Goal: Task Accomplishment & Management: Manage account settings

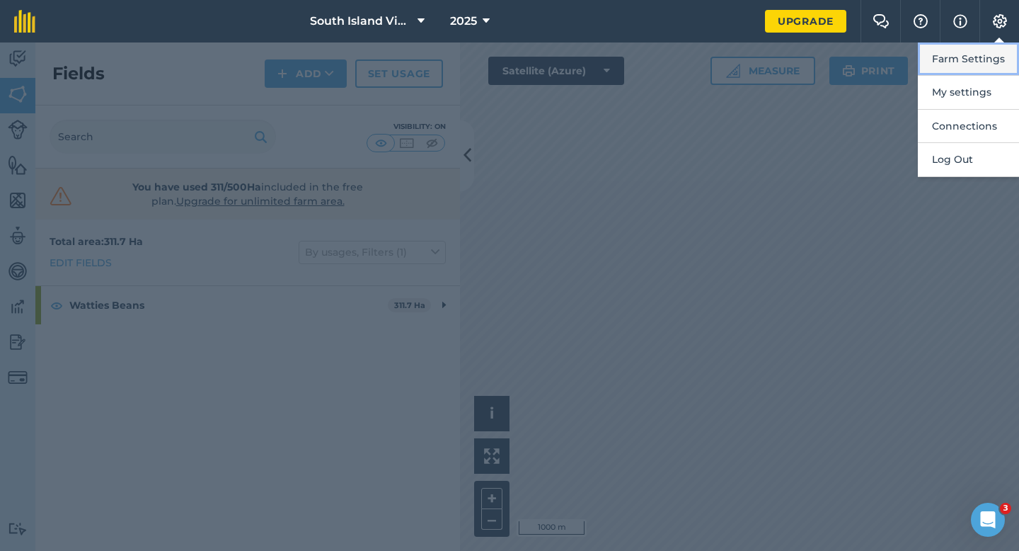
click at [998, 56] on button "Farm Settings" at bounding box center [968, 58] width 101 height 33
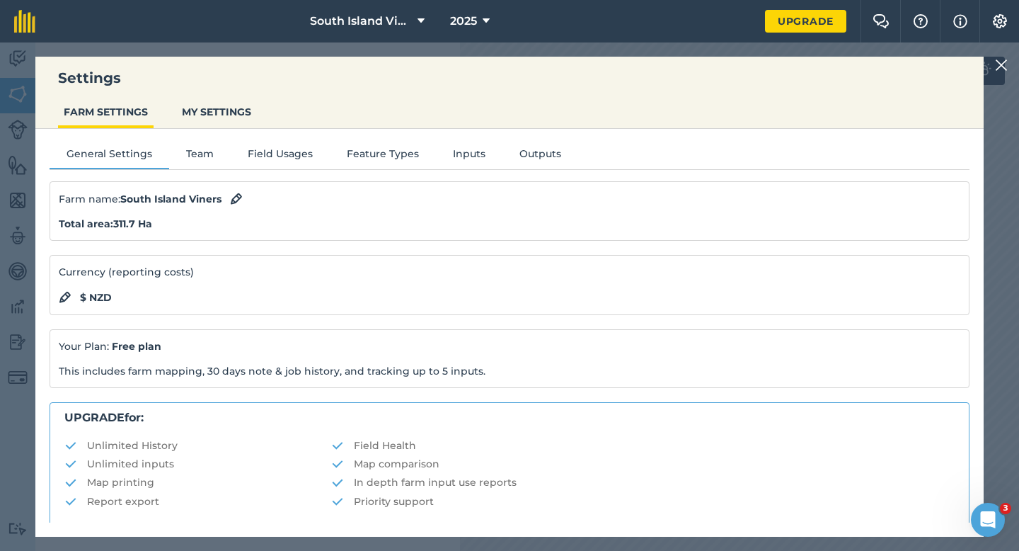
scroll to position [272, 0]
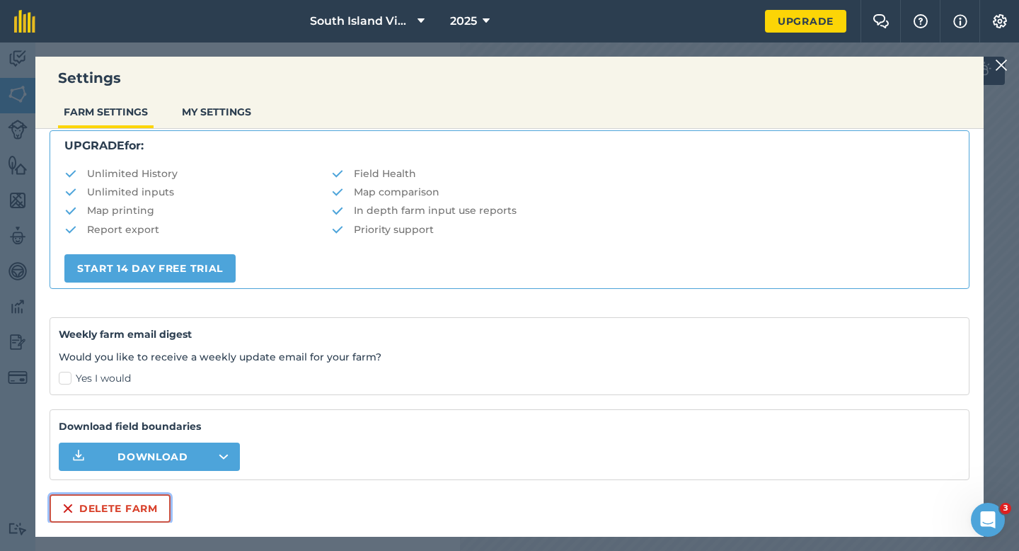
click at [86, 510] on button "Delete farm" at bounding box center [110, 508] width 121 height 28
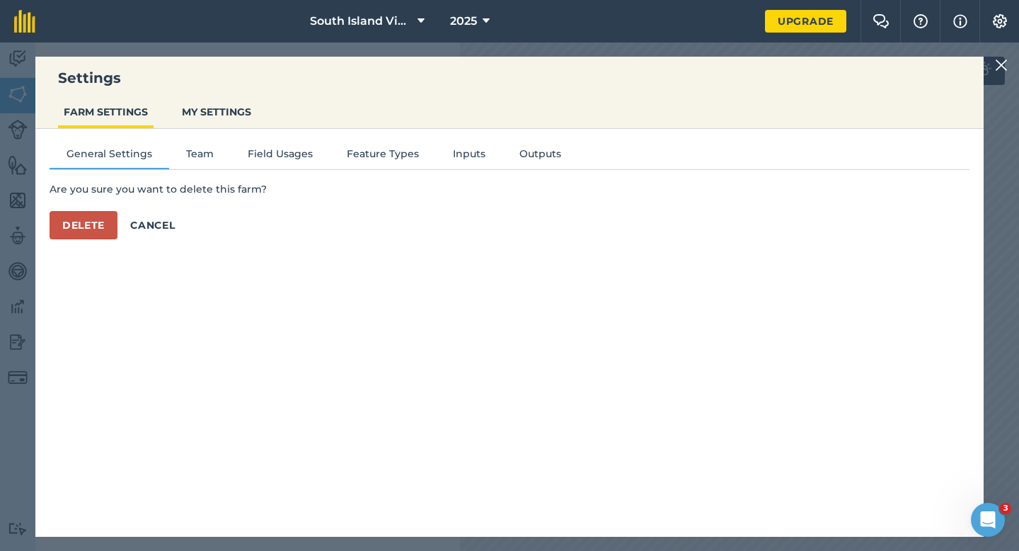
scroll to position [0, 0]
click at [91, 228] on button "Delete" at bounding box center [84, 225] width 68 height 28
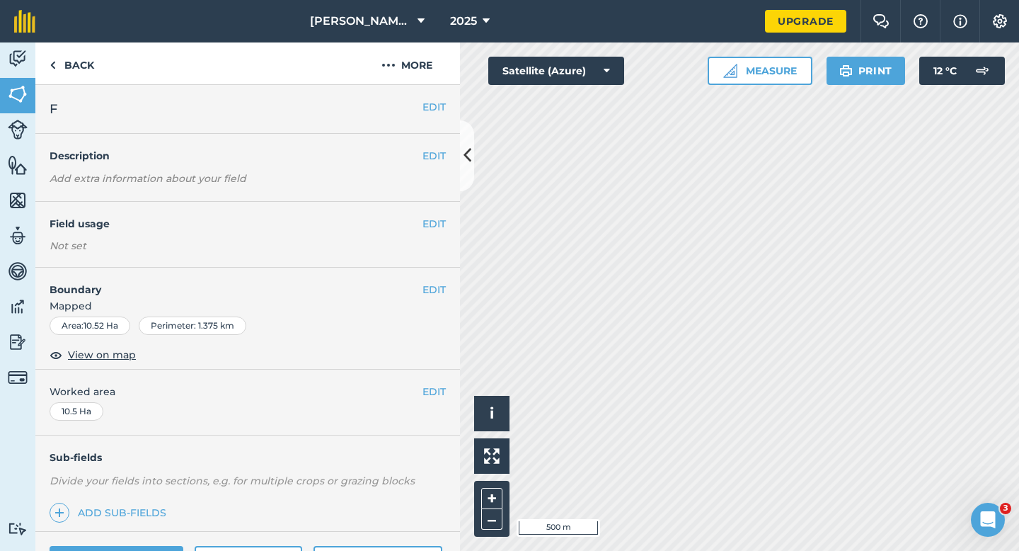
click at [677, 36] on nav "[PERSON_NAME] Farming Partnership 2025" at bounding box center [408, 21] width 716 height 42
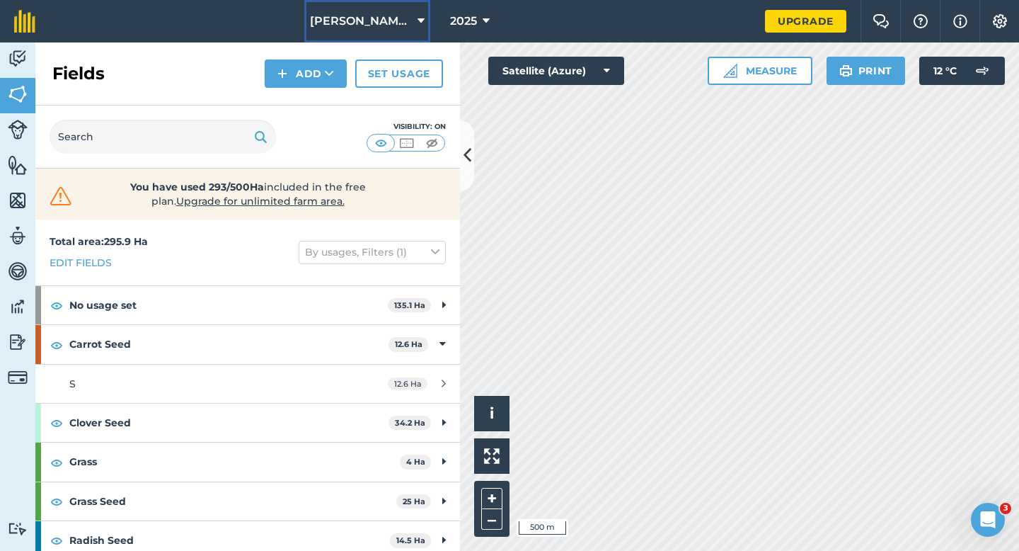
click at [382, 25] on span "[PERSON_NAME] Farming Partnership" at bounding box center [361, 21] width 102 height 17
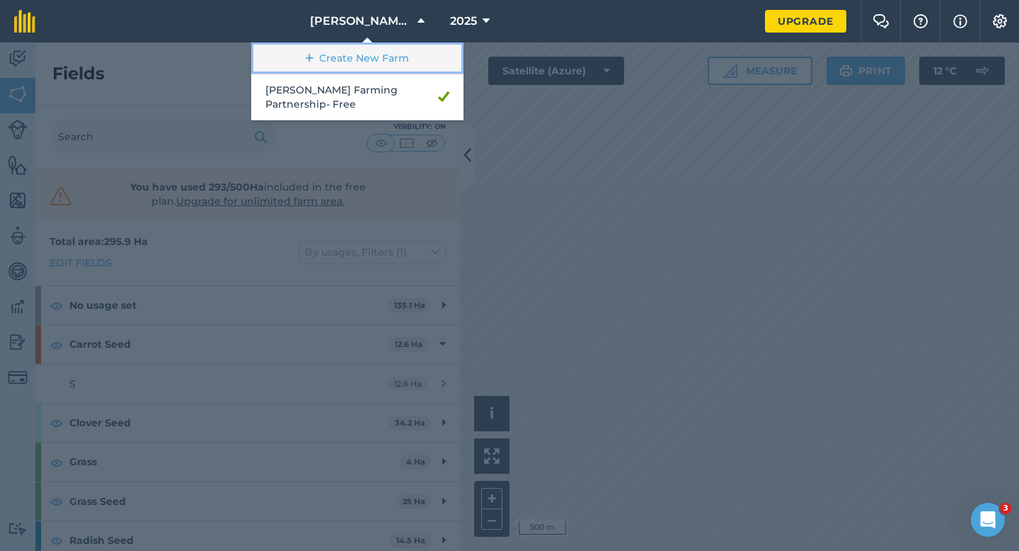
click at [382, 52] on link "Create New Farm" at bounding box center [357, 58] width 212 height 32
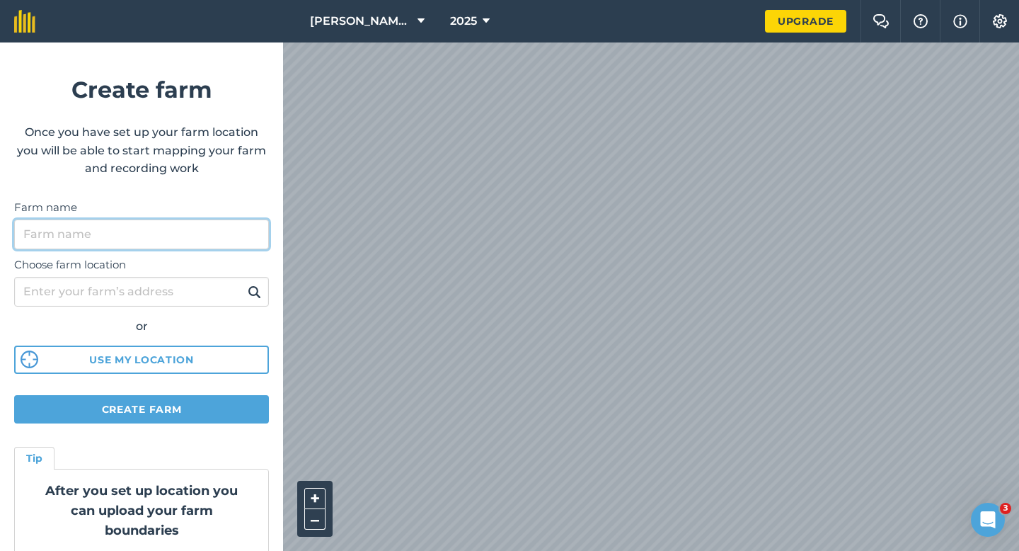
click at [217, 230] on input "Farm name" at bounding box center [141, 234] width 255 height 30
type input "[PERSON_NAME] & Sons"
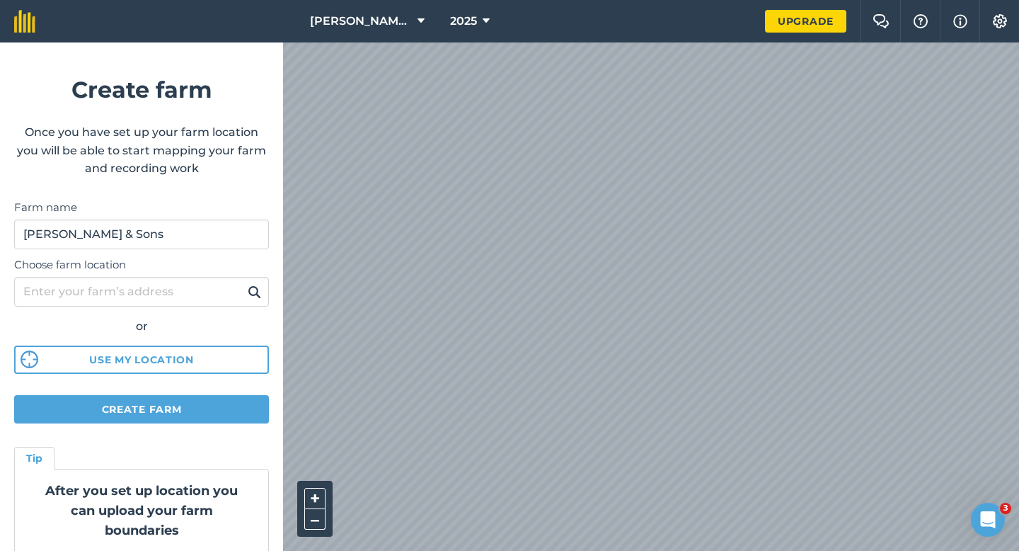
click at [521, 39] on div "[PERSON_NAME] Farming Partnership 2025 Upgrade Farm Chat Help Info Settings Cre…" at bounding box center [509, 21] width 1019 height 42
click at [196, 390] on form "Create farm Once you have set up your farm location you will be able to start m…" at bounding box center [141, 296] width 283 height 508
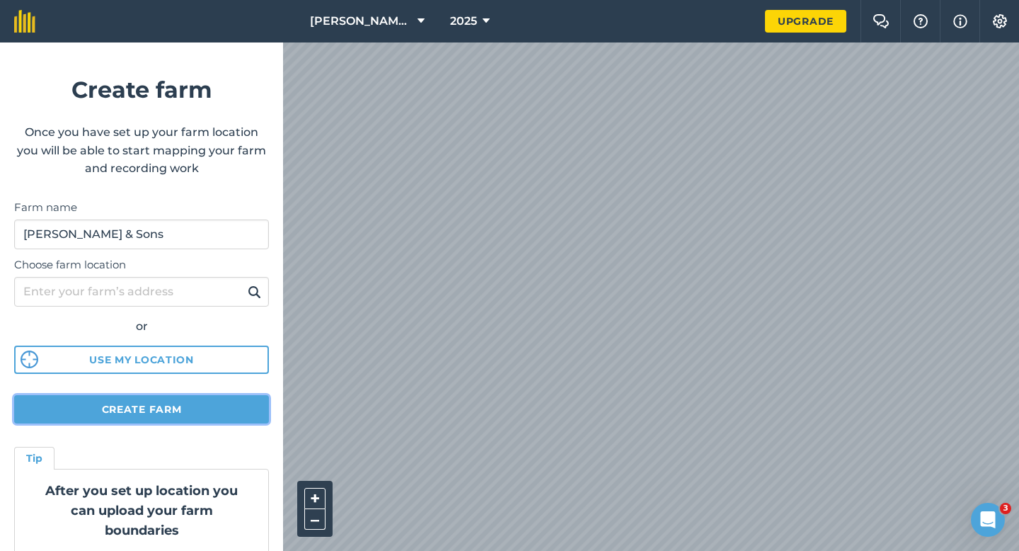
click at [196, 404] on button "Create farm" at bounding box center [141, 409] width 255 height 28
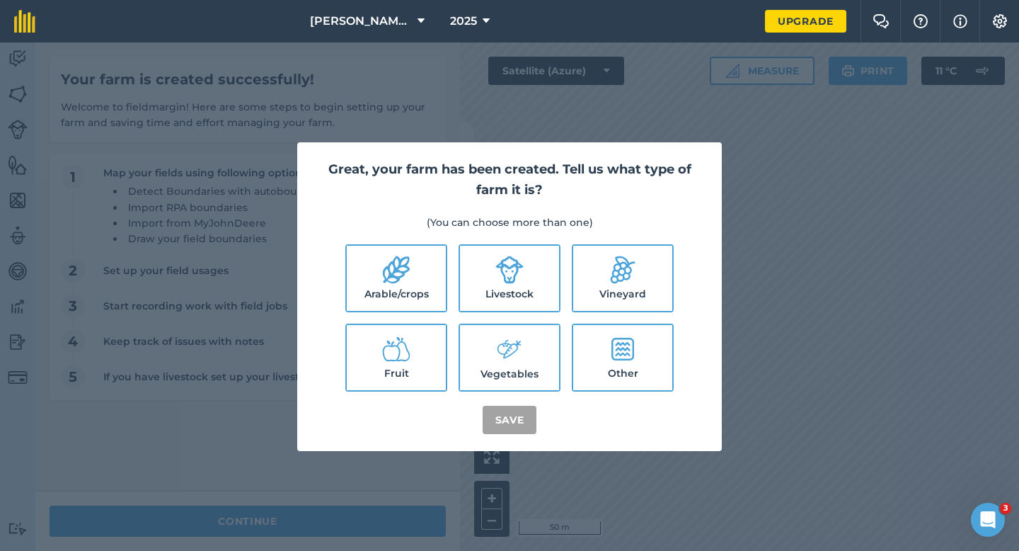
click at [434, 270] on label "Arable/crops" at bounding box center [396, 278] width 99 height 65
checkbox input "true"
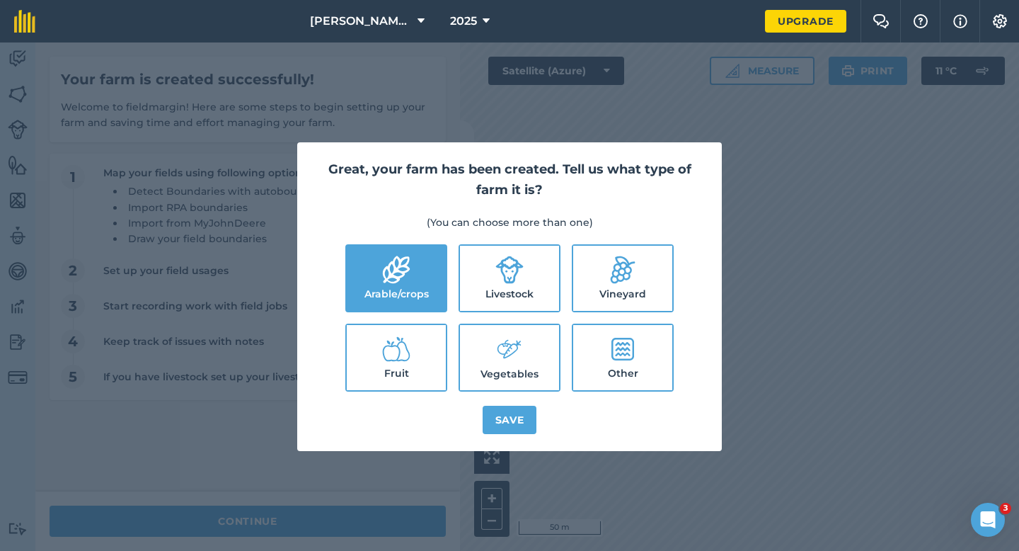
click at [537, 279] on label "Livestock" at bounding box center [509, 278] width 99 height 65
checkbox input "true"
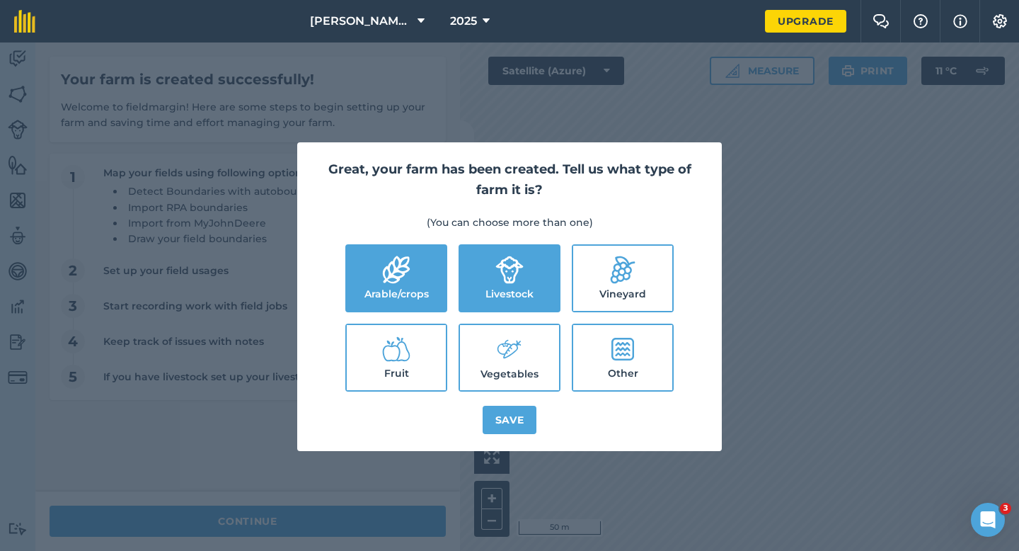
click at [537, 345] on label "Vegetables" at bounding box center [509, 357] width 99 height 65
checkbox input "true"
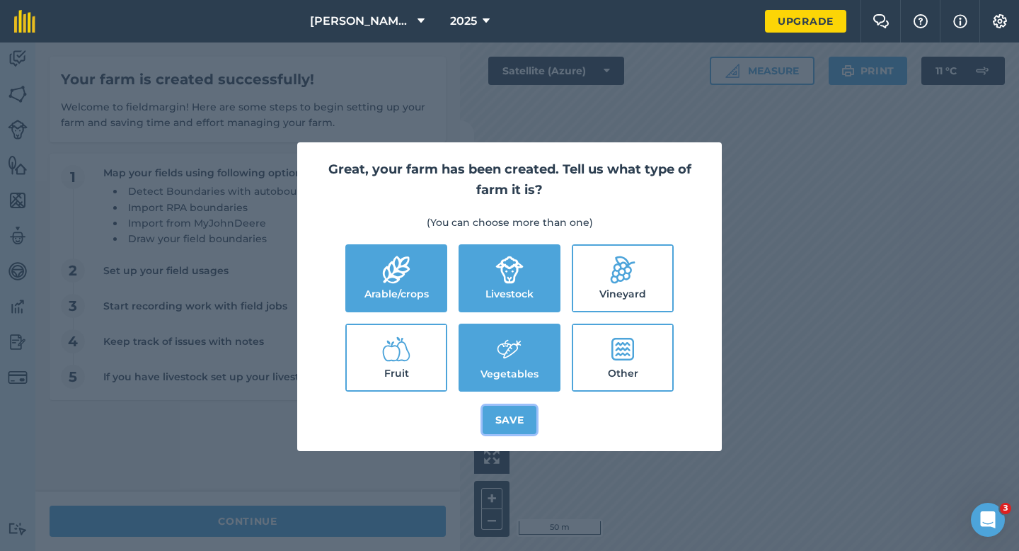
click at [525, 419] on button "Save" at bounding box center [510, 420] width 55 height 28
click at [332, 494] on div "Great, your farm has been created. Tell us what type of farm it is? (You can ch…" at bounding box center [509, 296] width 1019 height 508
click at [332, 509] on div "Great, your farm has been created. Tell us what type of farm it is? (You can ch…" at bounding box center [509, 296] width 1019 height 508
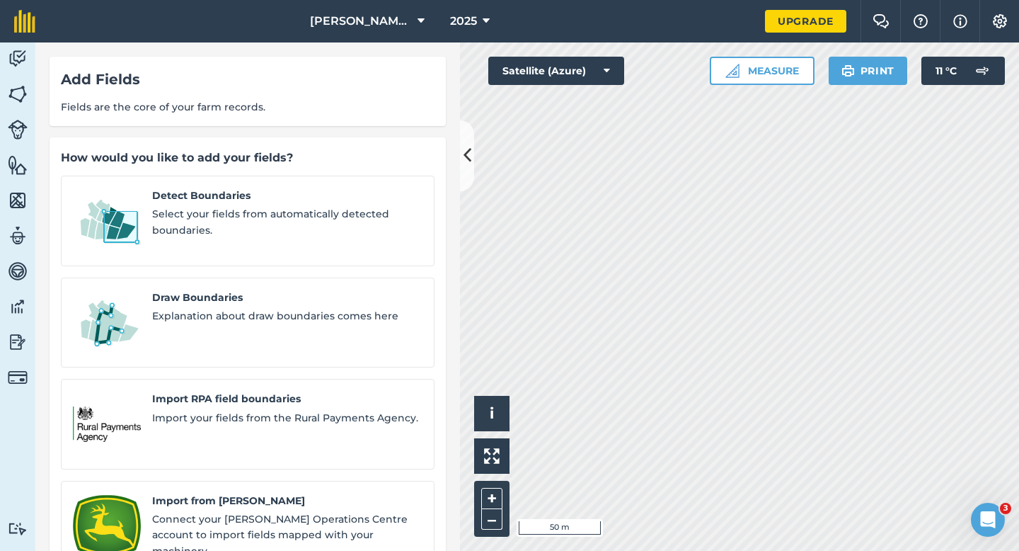
click at [335, 514] on div "Detect Boundaries Select your fields from automatically detected boundaries. Dr…" at bounding box center [248, 424] width 374 height 497
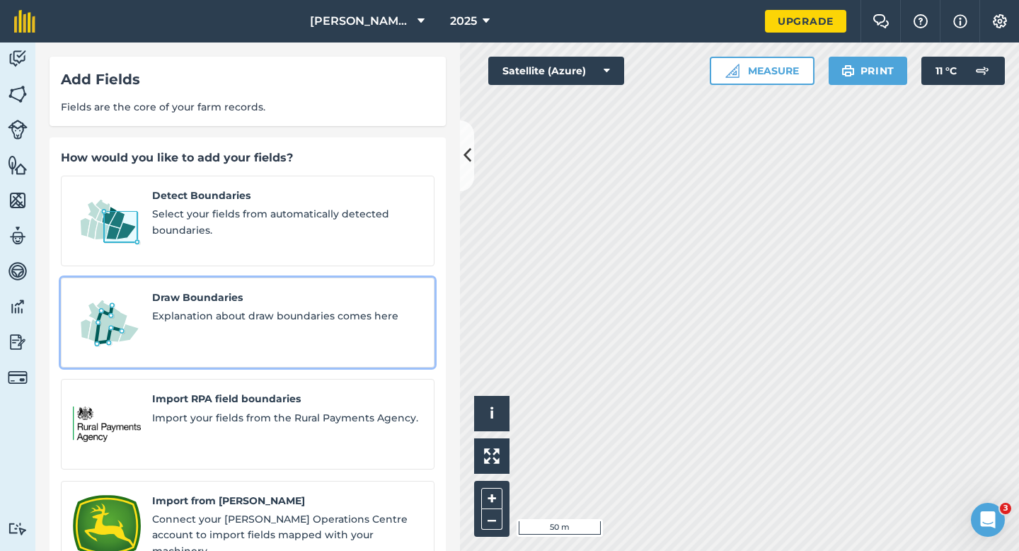
click at [241, 313] on div "Draw Boundaries Explanation about draw boundaries comes here" at bounding box center [287, 323] width 270 height 67
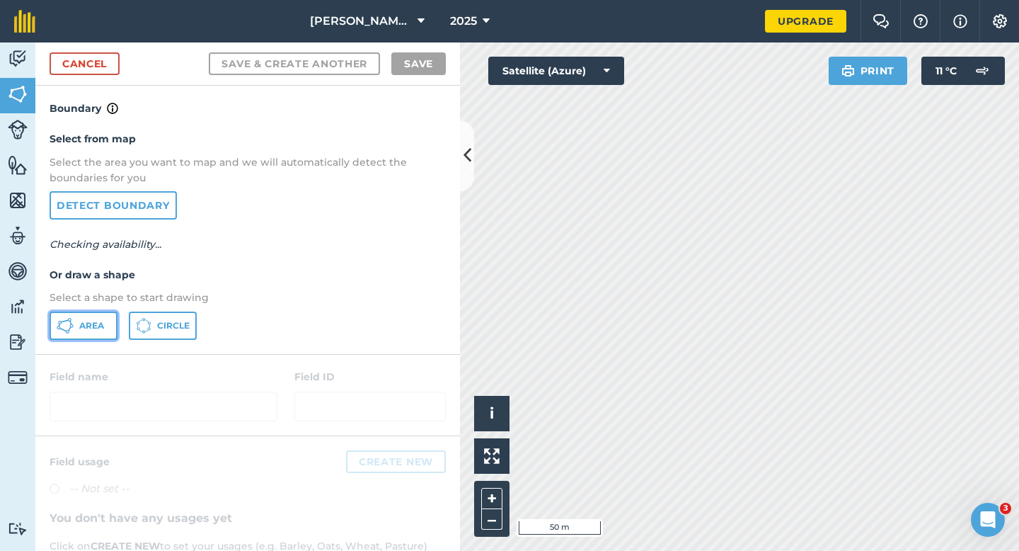
click at [108, 312] on button "Area" at bounding box center [84, 326] width 68 height 28
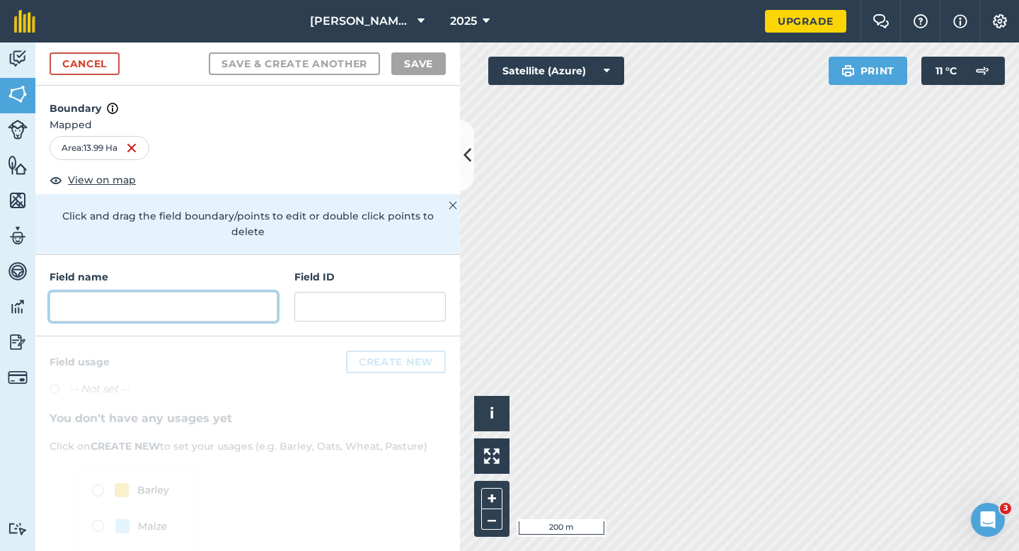
click at [262, 292] on input "text" at bounding box center [164, 307] width 228 height 30
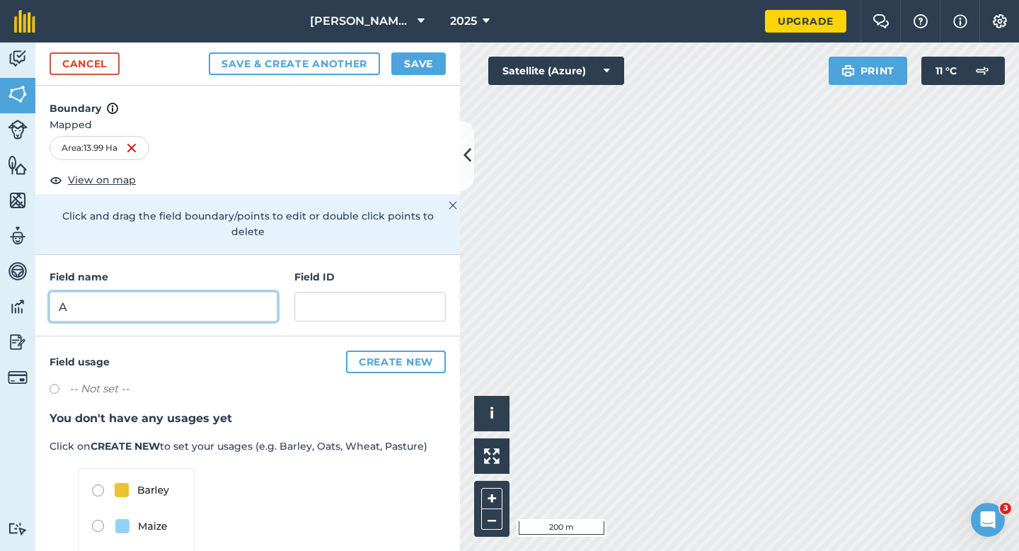
type input "A"
click at [406, 70] on button "Save" at bounding box center [419, 63] width 55 height 23
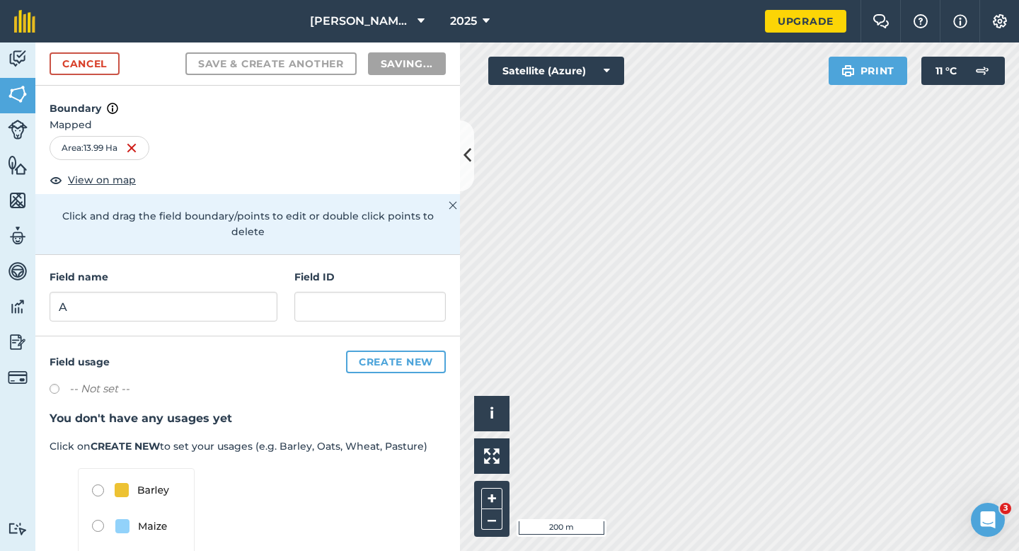
click at [444, 409] on h3 "You don't have any usages yet" at bounding box center [248, 418] width 396 height 18
click at [433, 409] on h3 "You don't have any usages yet" at bounding box center [248, 418] width 396 height 18
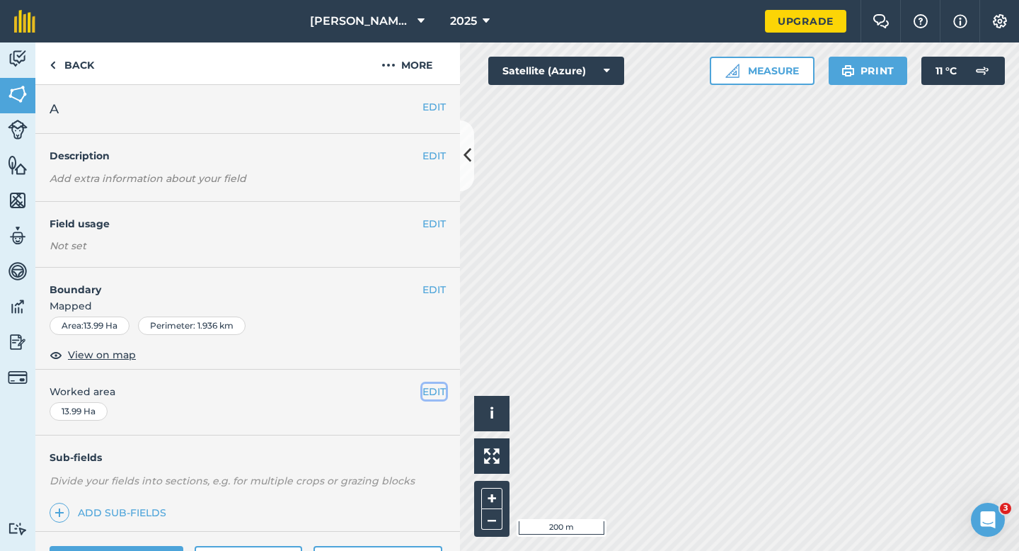
click at [430, 399] on button "EDIT" at bounding box center [434, 392] width 23 height 16
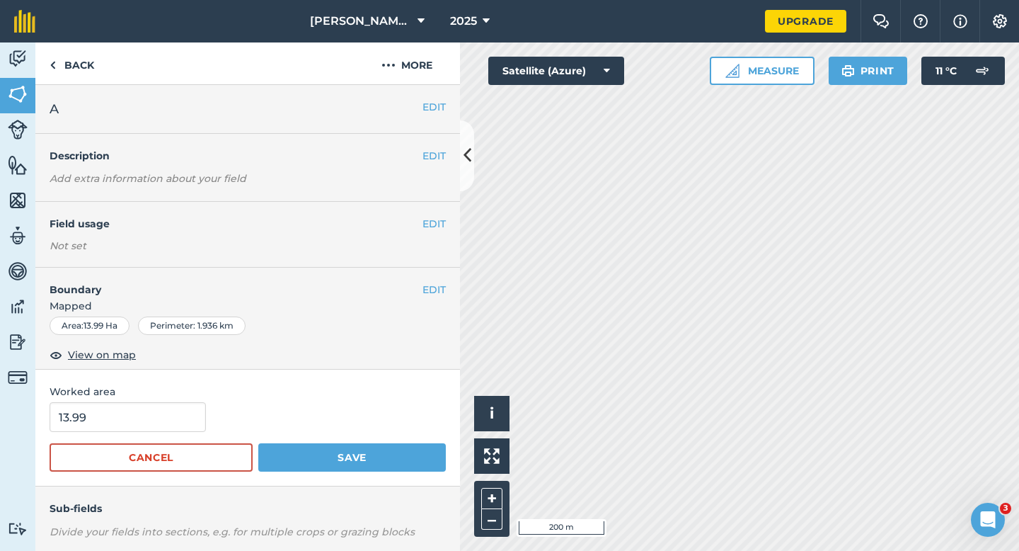
click at [157, 397] on span "Worked area" at bounding box center [248, 392] width 396 height 16
click at [157, 410] on input "13.99" at bounding box center [128, 417] width 156 height 30
type input "14"
click at [258, 443] on button "Save" at bounding box center [352, 457] width 188 height 28
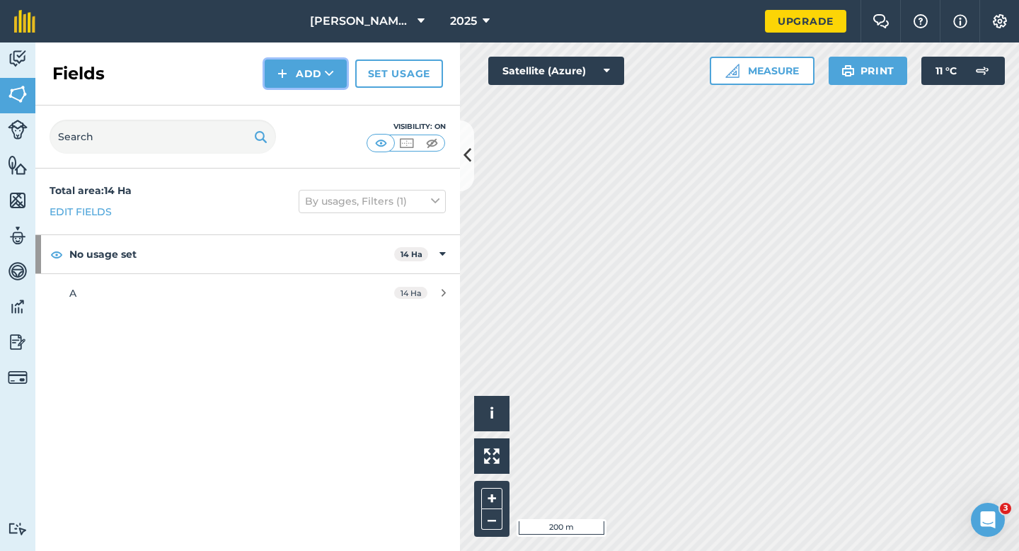
click at [291, 67] on button "Add" at bounding box center [306, 73] width 82 height 28
click at [291, 103] on link "Draw" at bounding box center [306, 105] width 78 height 31
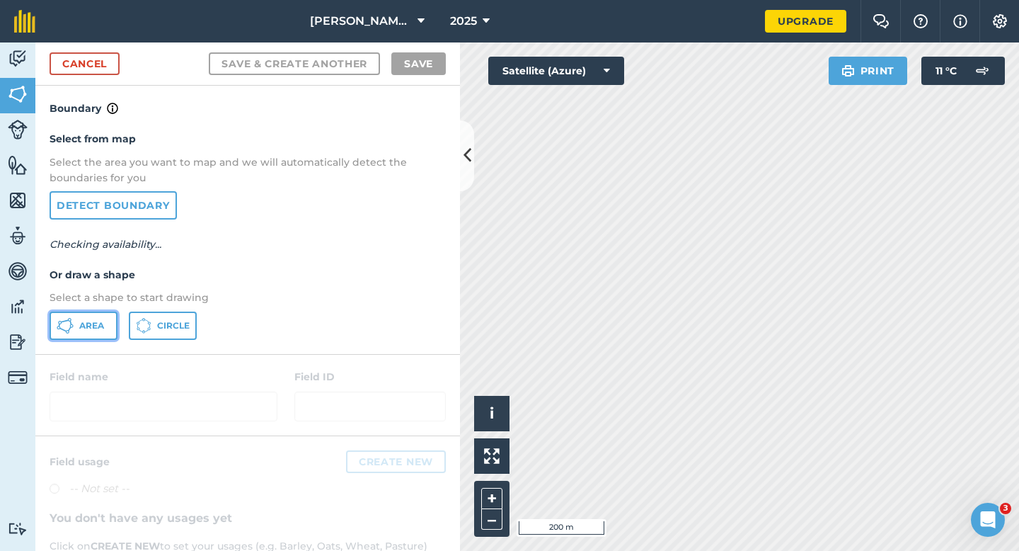
click at [93, 324] on span "Area" at bounding box center [91, 325] width 25 height 11
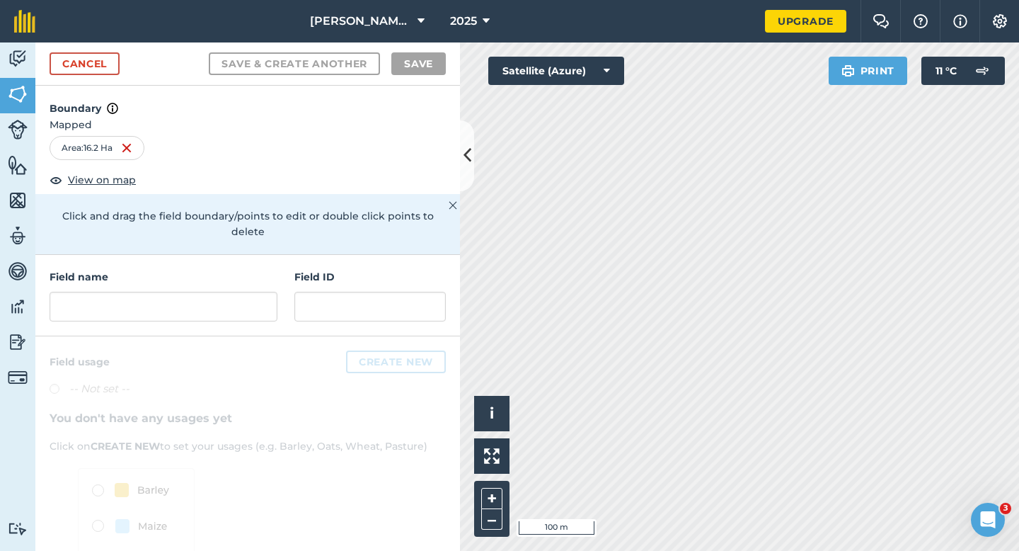
click at [279, 302] on div "Field name Field ID" at bounding box center [247, 295] width 425 height 81
click at [269, 300] on input "text" at bounding box center [164, 307] width 228 height 30
click at [234, 299] on input "text" at bounding box center [164, 307] width 228 height 30
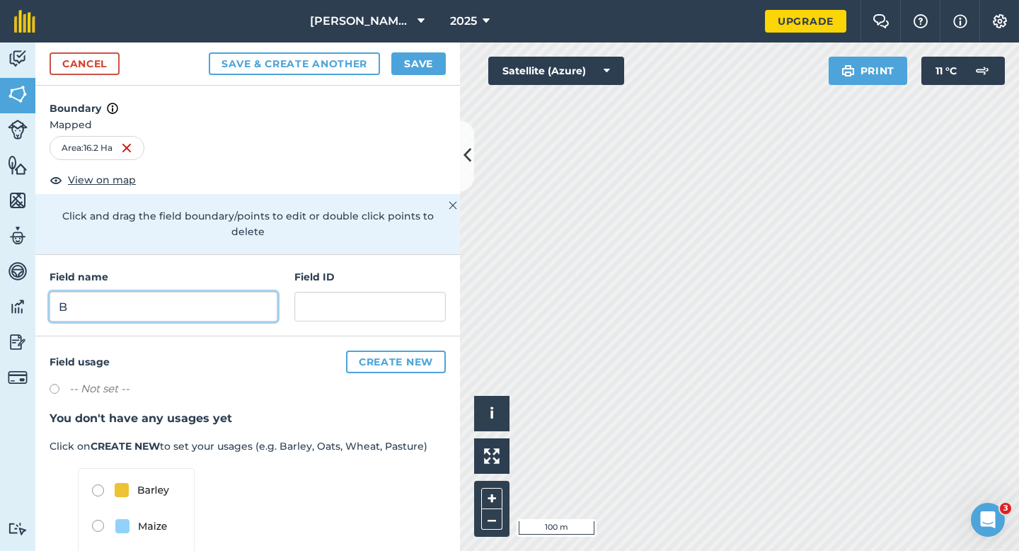
type input "B"
click at [436, 52] on button "Save" at bounding box center [419, 63] width 55 height 23
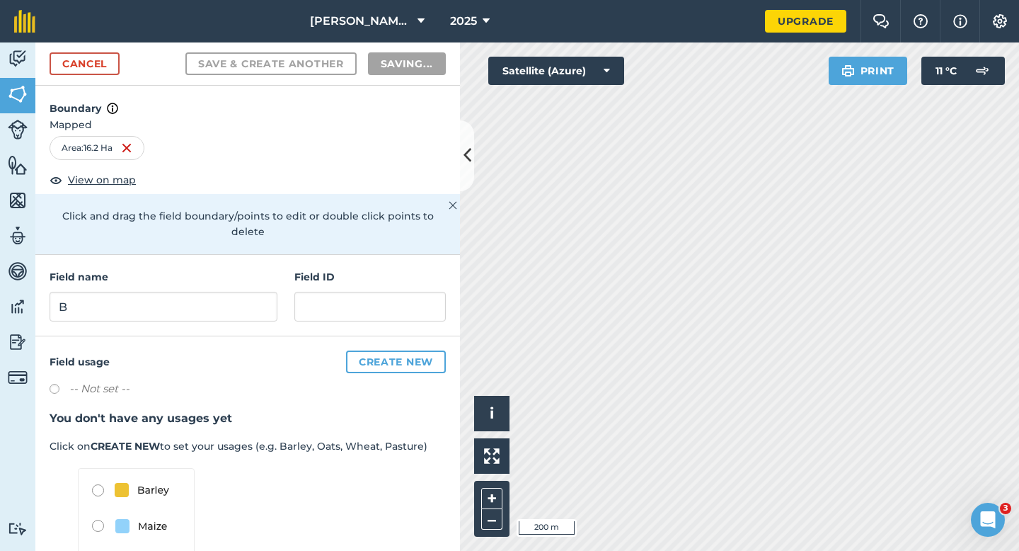
click at [440, 391] on div "Field usage Create new -- Not set -- You don't have any usages yet Click on CRE…" at bounding box center [247, 489] width 425 height 307
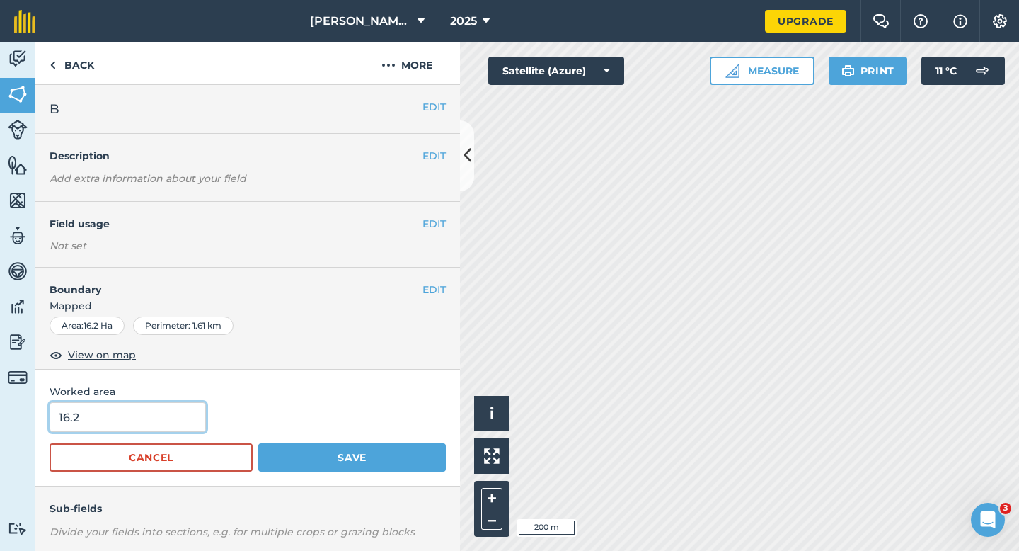
click at [152, 430] on input "16.2" at bounding box center [128, 417] width 156 height 30
click at [258, 443] on button "Save" at bounding box center [352, 457] width 188 height 28
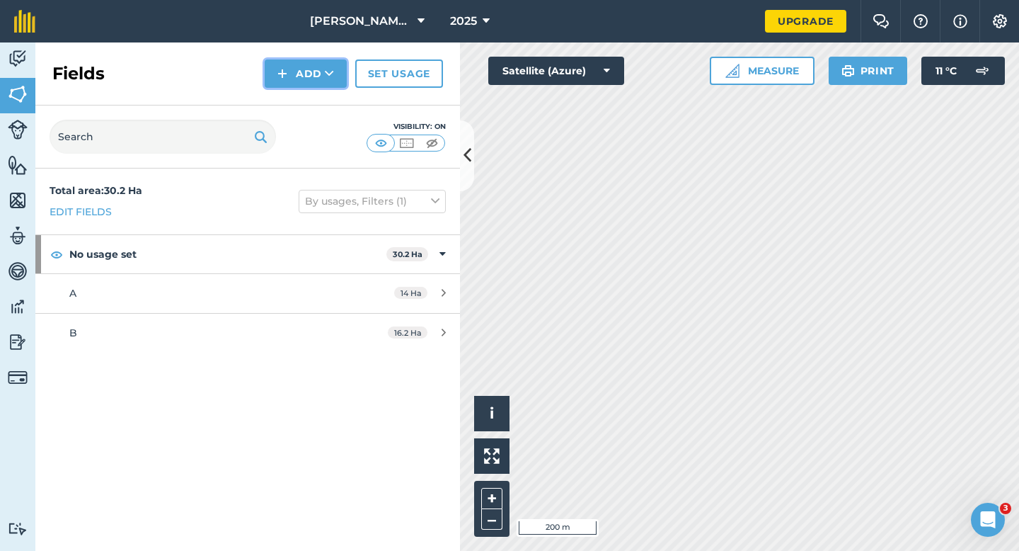
click at [295, 69] on button "Add" at bounding box center [306, 73] width 82 height 28
click at [295, 103] on link "Draw" at bounding box center [306, 105] width 78 height 31
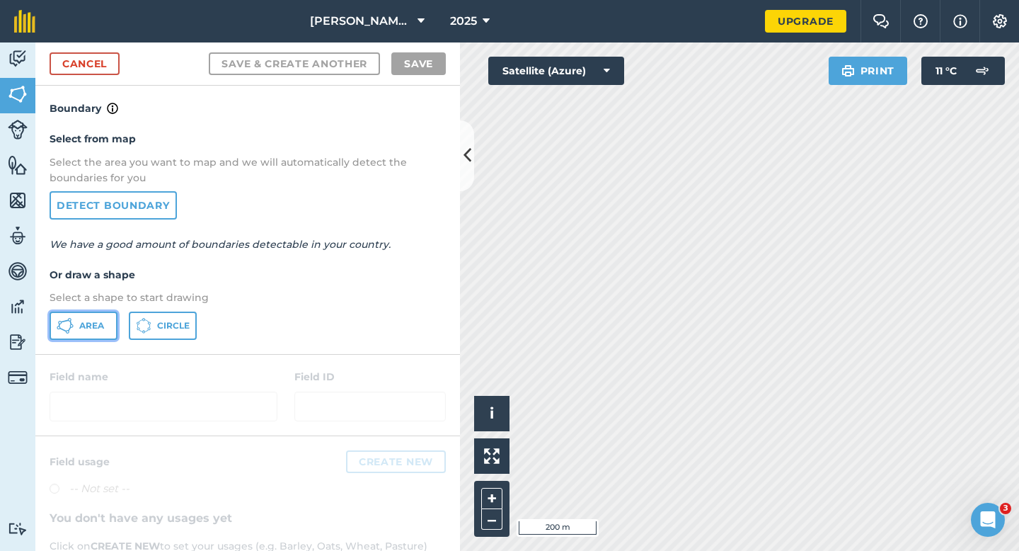
click at [98, 319] on button "Area" at bounding box center [84, 326] width 68 height 28
click at [96, 64] on link "Cancel" at bounding box center [85, 63] width 70 height 23
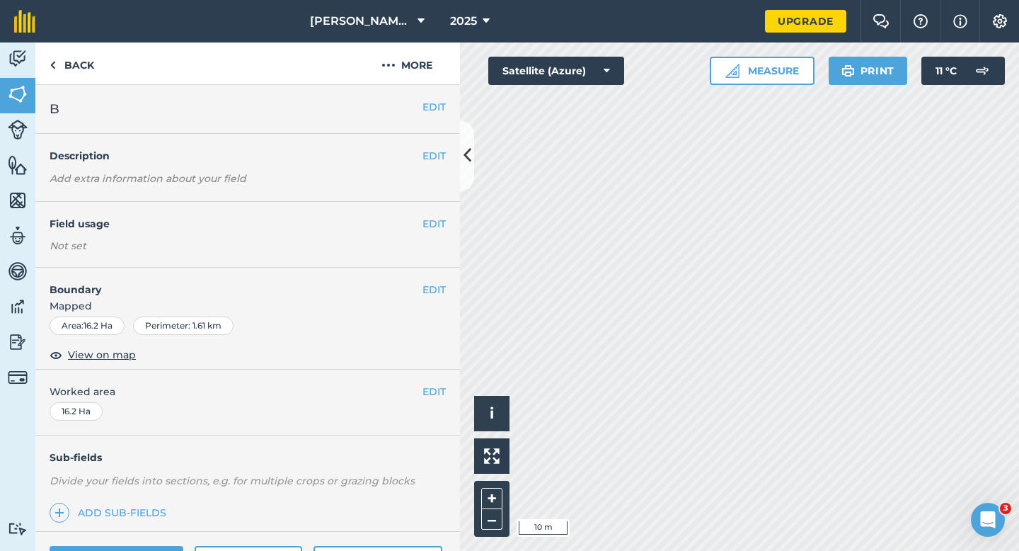
click at [440, 280] on div "EDIT Boundary Mapped Area : 16.2 Ha Perimeter : 1.61 km View on map" at bounding box center [247, 319] width 425 height 102
click at [440, 284] on button "EDIT" at bounding box center [434, 290] width 23 height 16
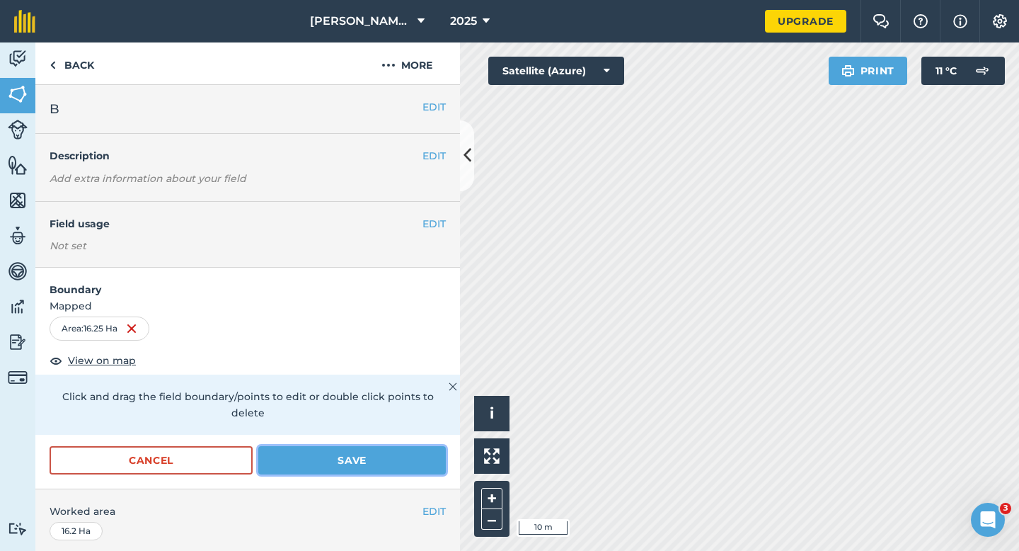
click at [349, 446] on button "Save" at bounding box center [352, 460] width 188 height 28
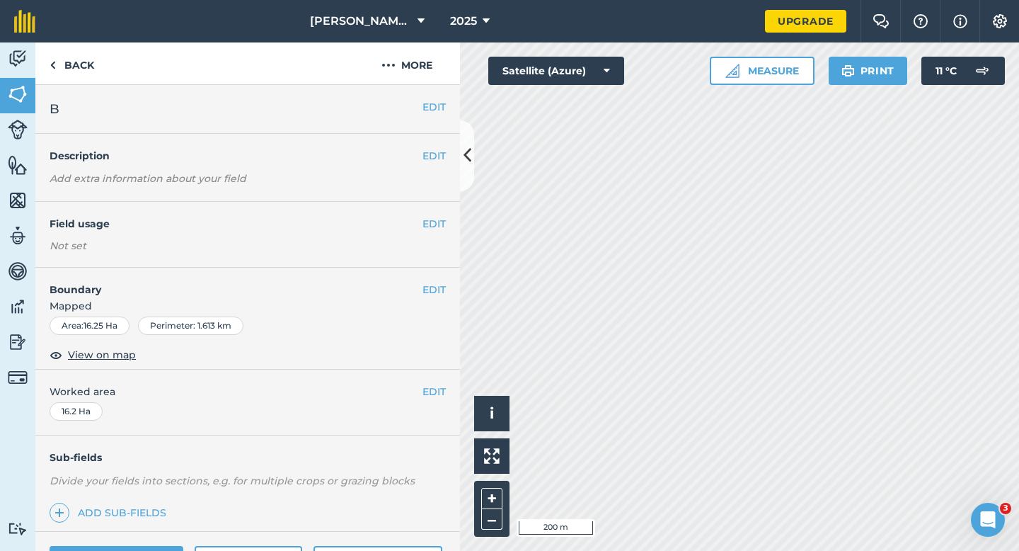
click at [41, 91] on div "EDIT B" at bounding box center [247, 109] width 425 height 49
click at [30, 91] on link "Fields" at bounding box center [17, 95] width 35 height 35
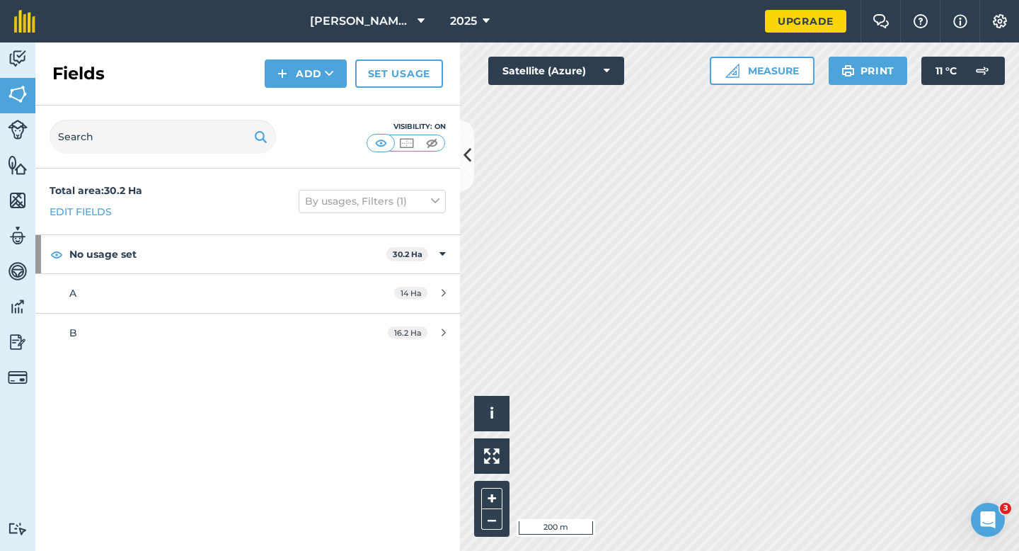
click at [315, 91] on div "Fields Add Set usage" at bounding box center [247, 73] width 425 height 63
click at [315, 84] on button "Add" at bounding box center [306, 73] width 82 height 28
click at [318, 102] on link "Draw" at bounding box center [306, 105] width 78 height 31
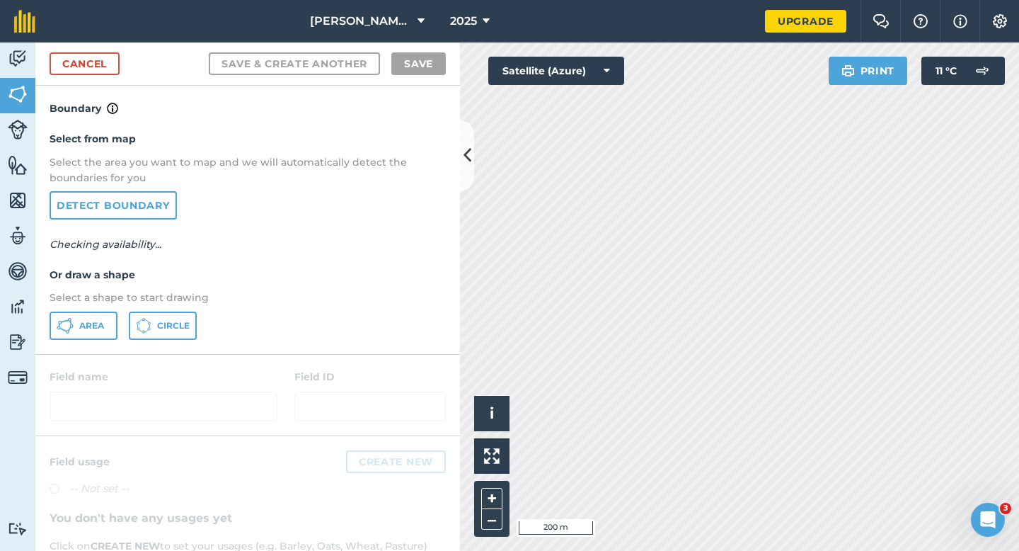
click at [86, 340] on div "Select from map Select the area you want to map and we will automatically detec…" at bounding box center [247, 235] width 425 height 236
click at [86, 321] on span "Area" at bounding box center [91, 325] width 25 height 11
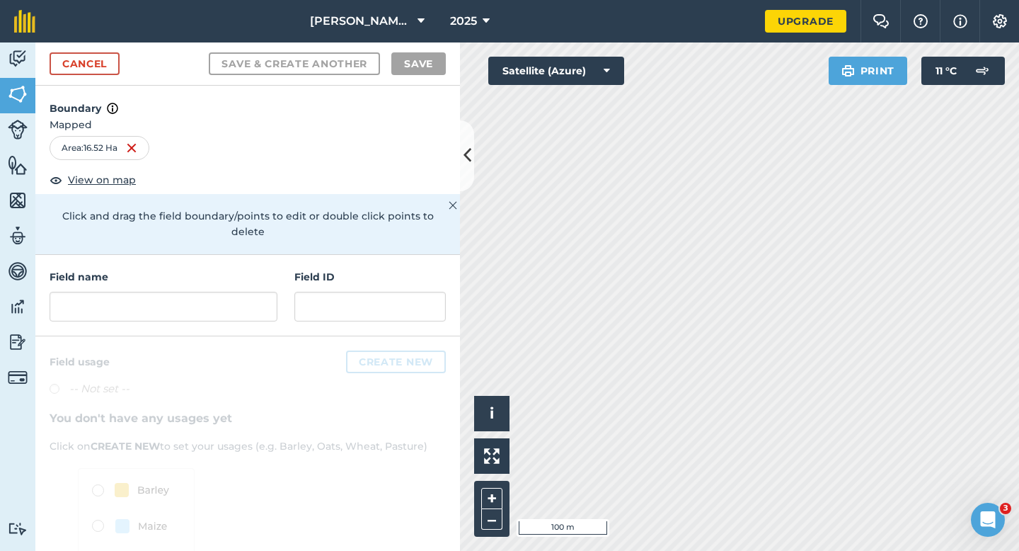
click at [237, 310] on div "Field name Field ID" at bounding box center [247, 295] width 425 height 81
click at [237, 309] on div "Field name Field ID" at bounding box center [247, 295] width 425 height 81
click at [237, 303] on input "text" at bounding box center [164, 307] width 228 height 30
type input "c"
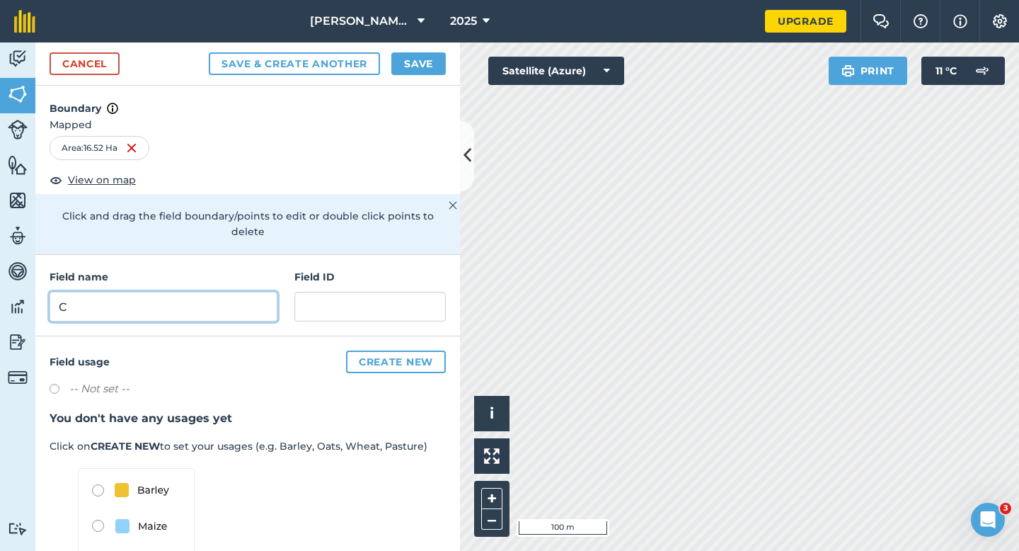
type input "C"
click at [422, 71] on button "Save" at bounding box center [419, 63] width 55 height 23
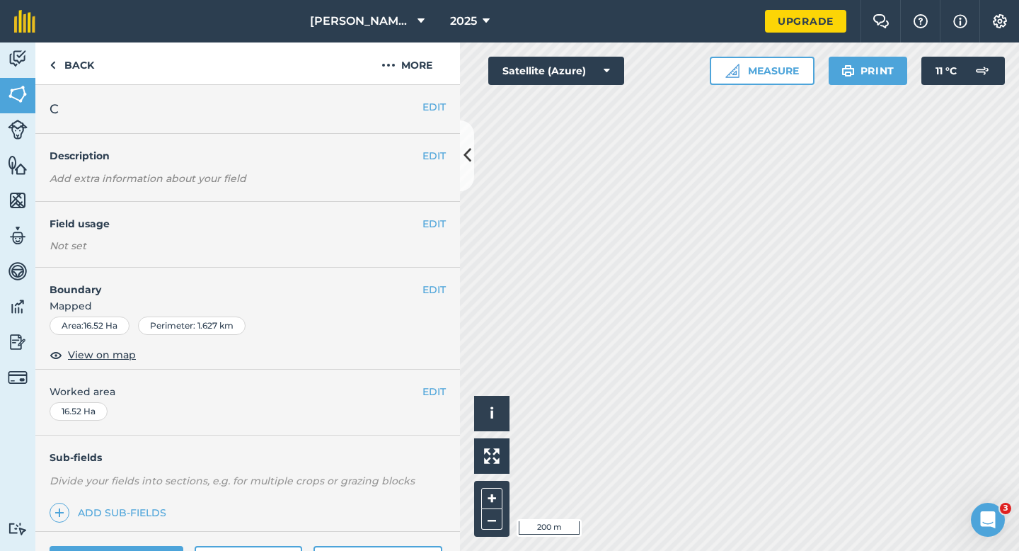
click at [430, 411] on div "EDIT Worked area 16.52 Ha" at bounding box center [247, 403] width 425 height 66
click at [430, 401] on div "EDIT Worked area 16.52 Ha" at bounding box center [247, 403] width 425 height 66
click at [434, 394] on button "EDIT" at bounding box center [434, 392] width 23 height 16
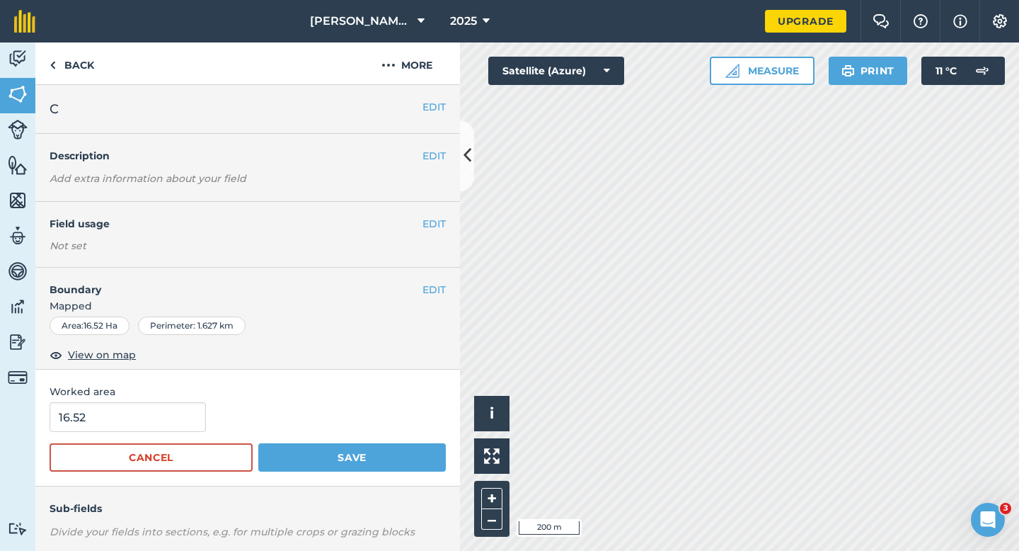
click at [124, 432] on form "16.52 Cancel Save" at bounding box center [248, 436] width 396 height 69
click at [127, 425] on input "16.52" at bounding box center [128, 417] width 156 height 30
type input "16.5"
click at [258, 443] on button "Save" at bounding box center [352, 457] width 188 height 28
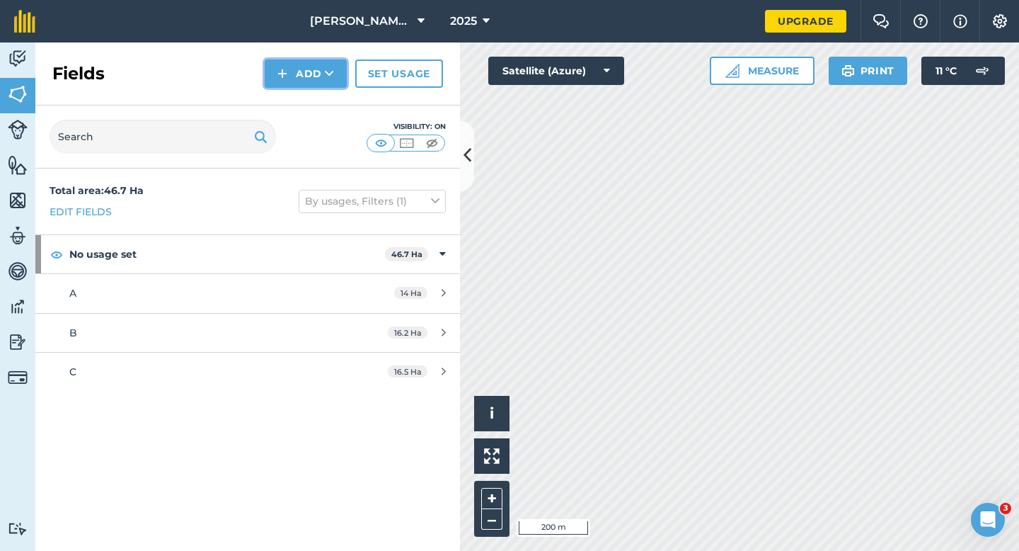
click at [298, 83] on button "Add" at bounding box center [306, 73] width 82 height 28
click at [298, 99] on link "Draw" at bounding box center [306, 105] width 78 height 31
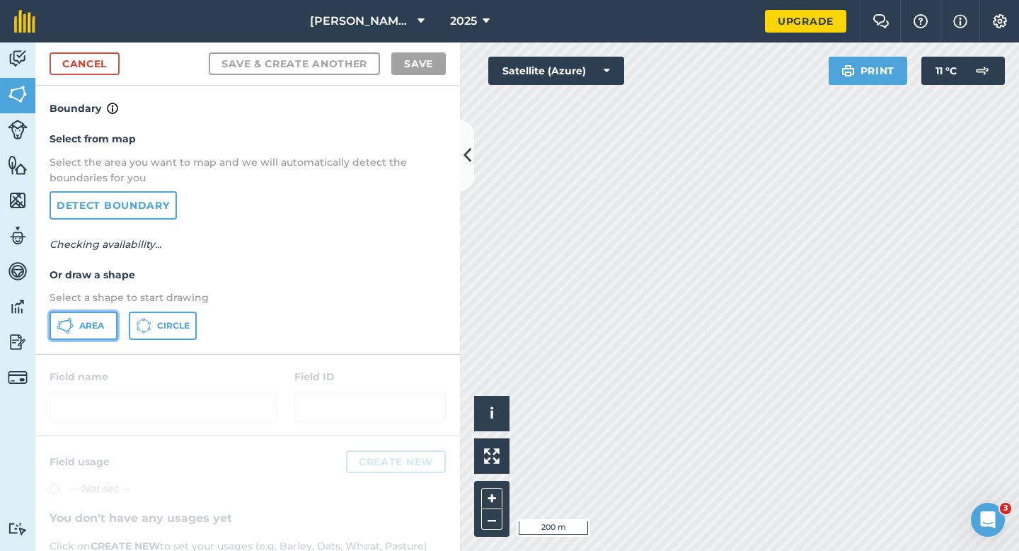
click at [115, 312] on button "Area" at bounding box center [84, 326] width 68 height 28
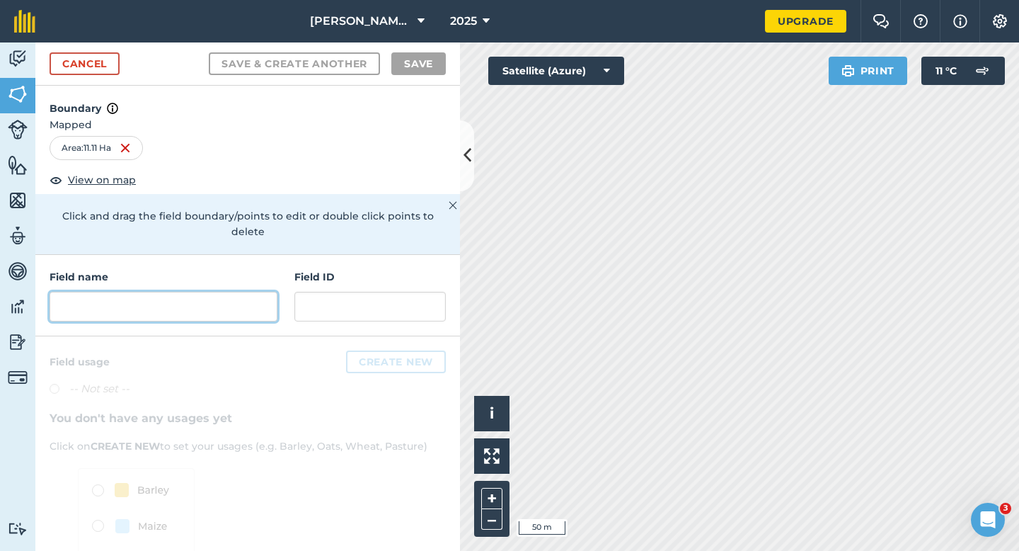
click at [228, 298] on input "text" at bounding box center [164, 307] width 228 height 30
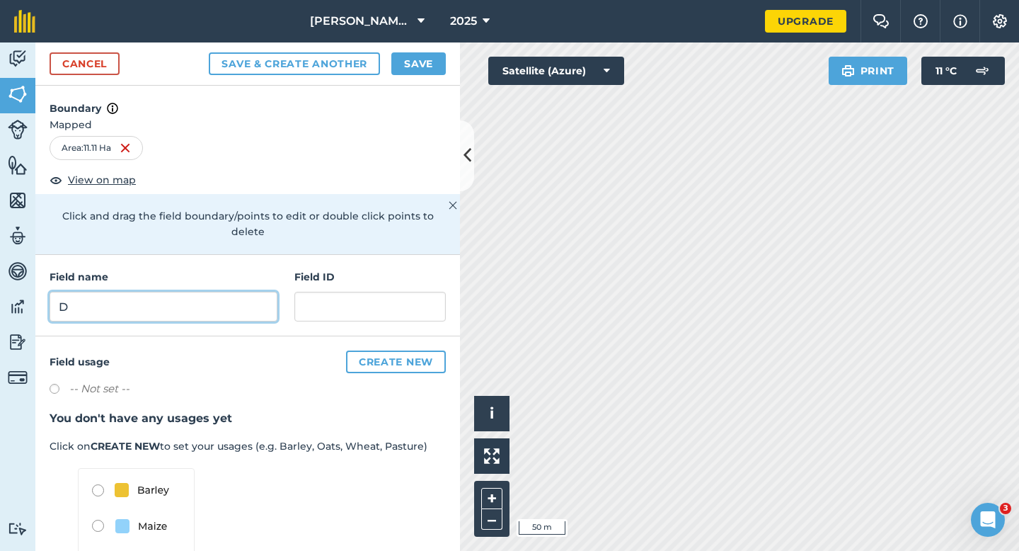
type input "D"
click at [423, 69] on button "Save" at bounding box center [419, 63] width 55 height 23
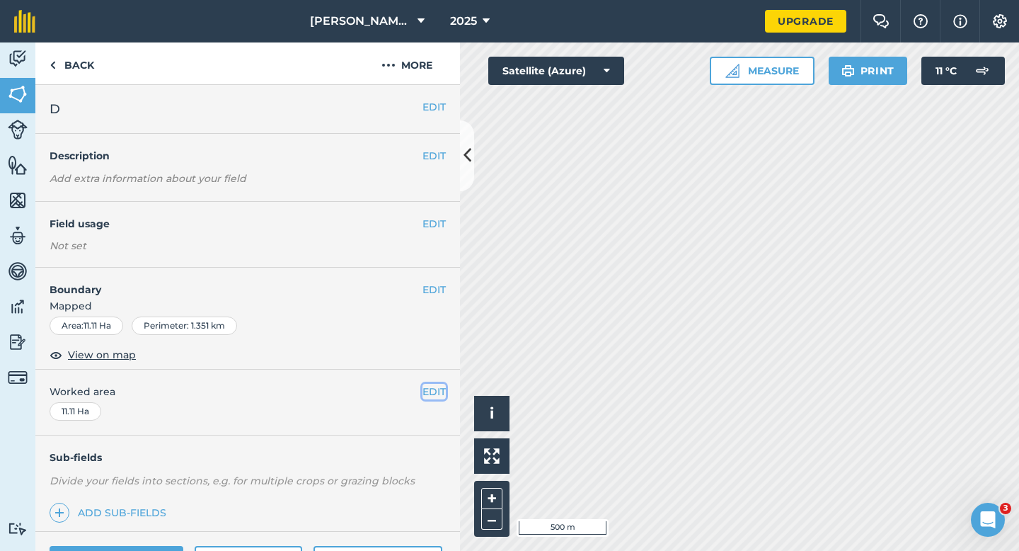
click at [439, 391] on button "EDIT" at bounding box center [434, 392] width 23 height 16
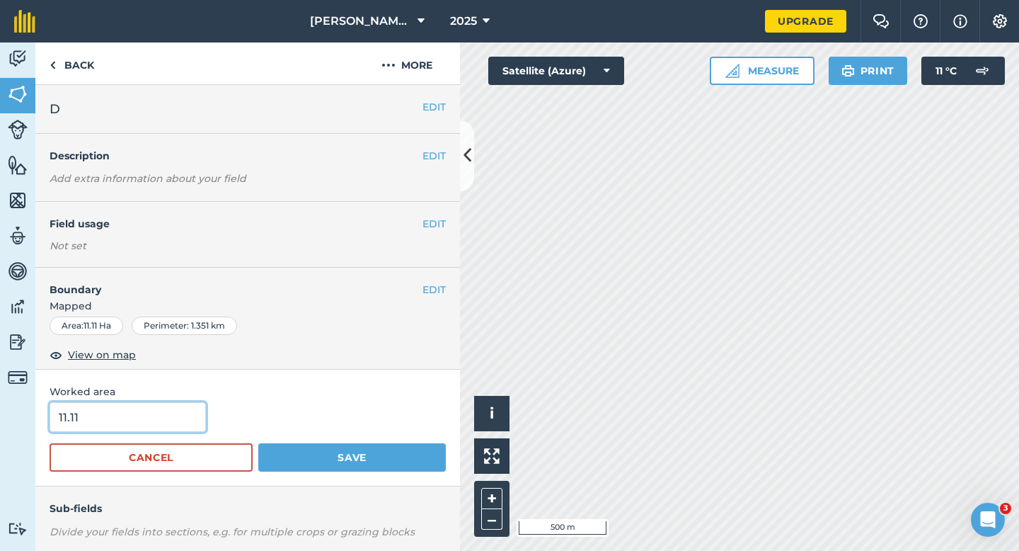
click at [184, 423] on input "11.11" at bounding box center [128, 417] width 156 height 30
type input "11.1"
click at [258, 443] on button "Save" at bounding box center [352, 457] width 188 height 28
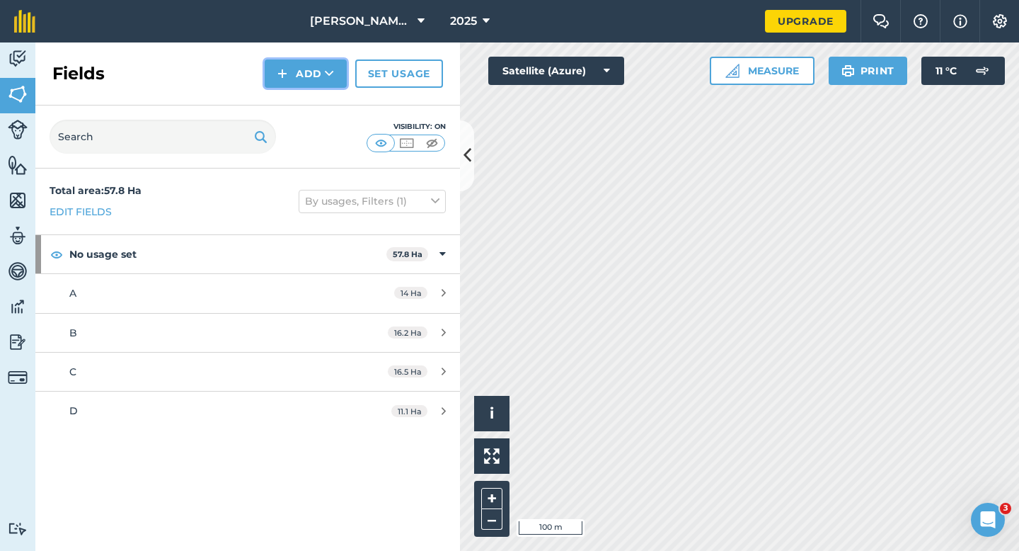
click at [292, 81] on button "Add" at bounding box center [306, 73] width 82 height 28
click at [293, 97] on link "Draw" at bounding box center [306, 105] width 78 height 31
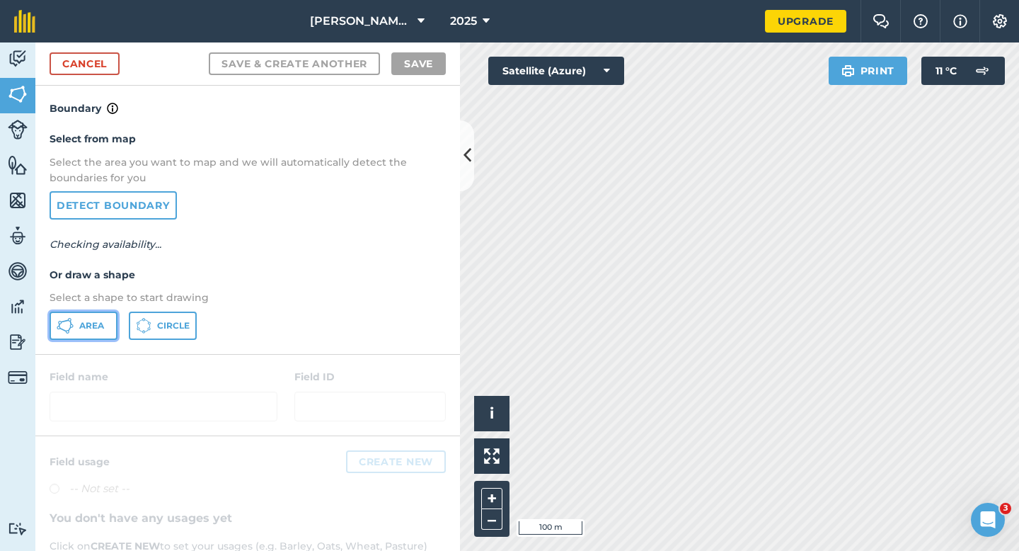
click at [100, 326] on span "Area" at bounding box center [91, 325] width 25 height 11
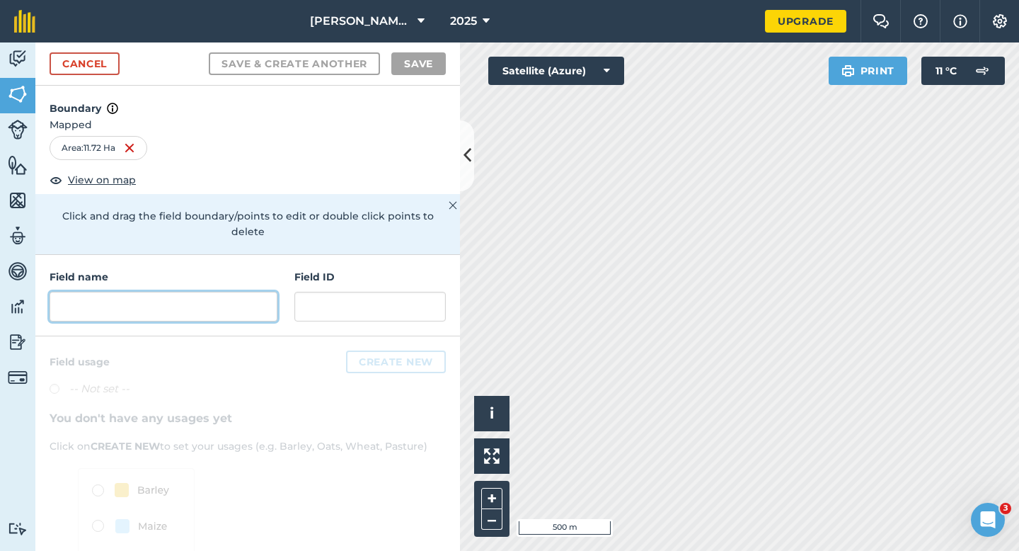
click at [195, 292] on input "text" at bounding box center [164, 307] width 228 height 30
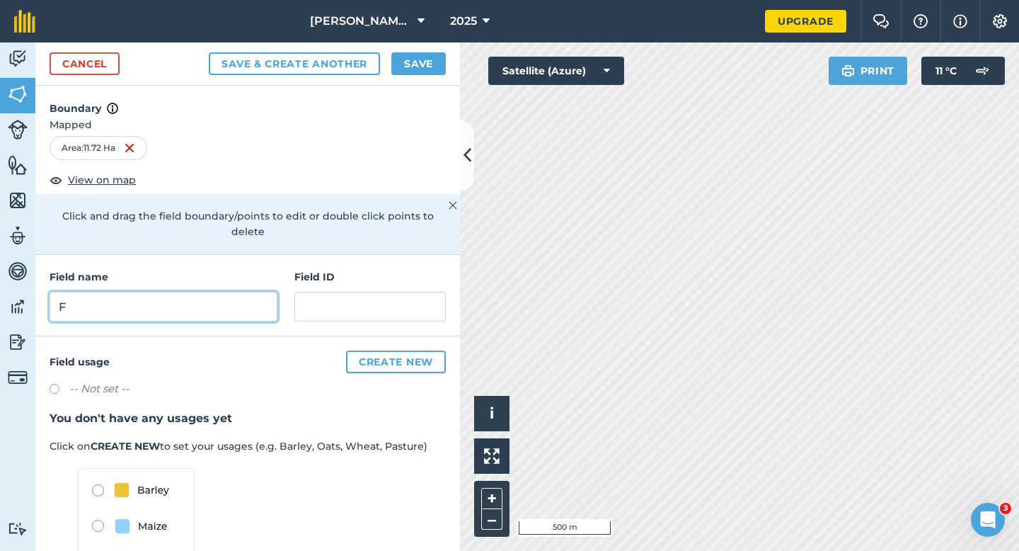
type input "F"
click at [425, 72] on button "Save" at bounding box center [419, 63] width 55 height 23
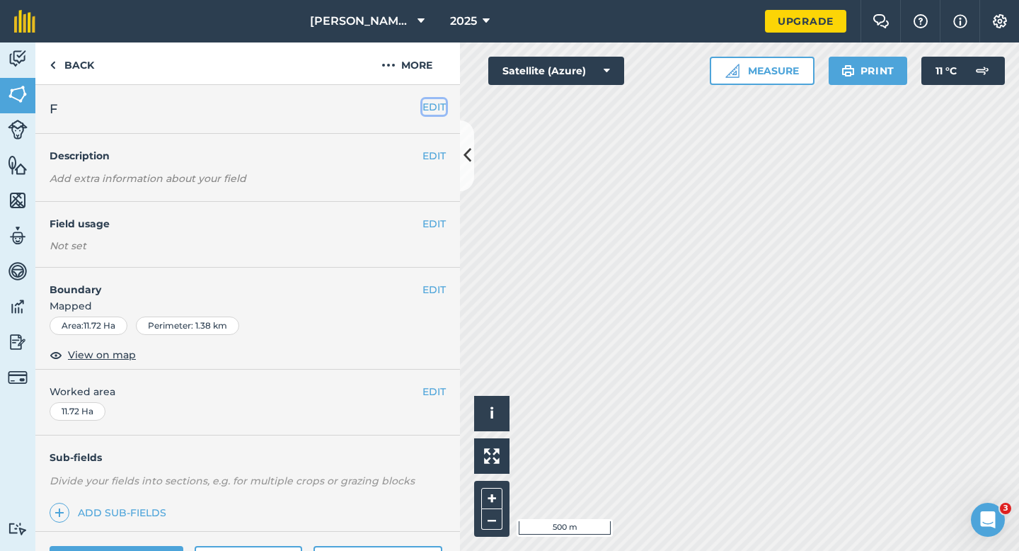
click at [436, 104] on button "EDIT" at bounding box center [434, 107] width 23 height 16
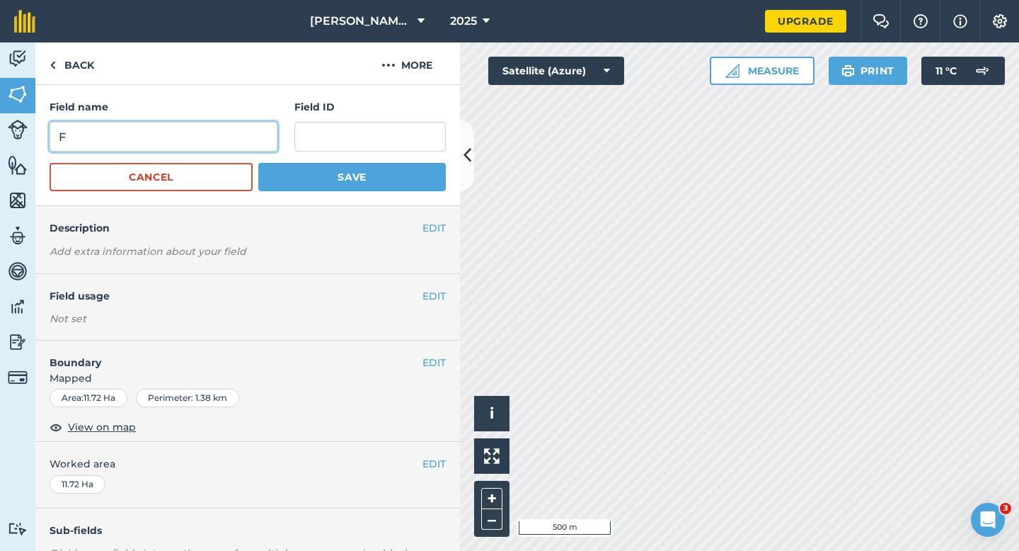
click at [223, 142] on input "F" at bounding box center [164, 137] width 228 height 30
type input "E"
click at [258, 163] on button "Save" at bounding box center [352, 177] width 188 height 28
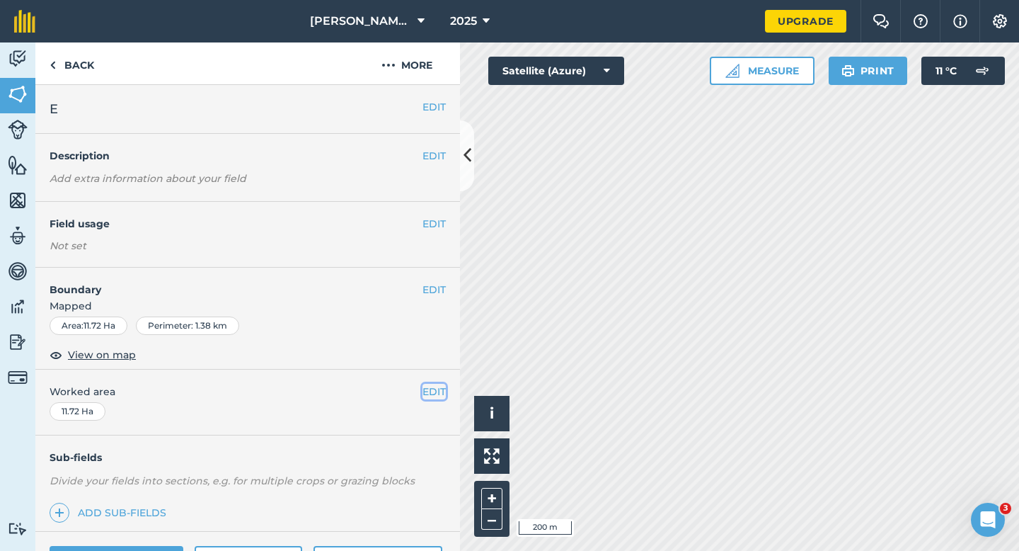
click at [438, 396] on button "EDIT" at bounding box center [434, 392] width 23 height 16
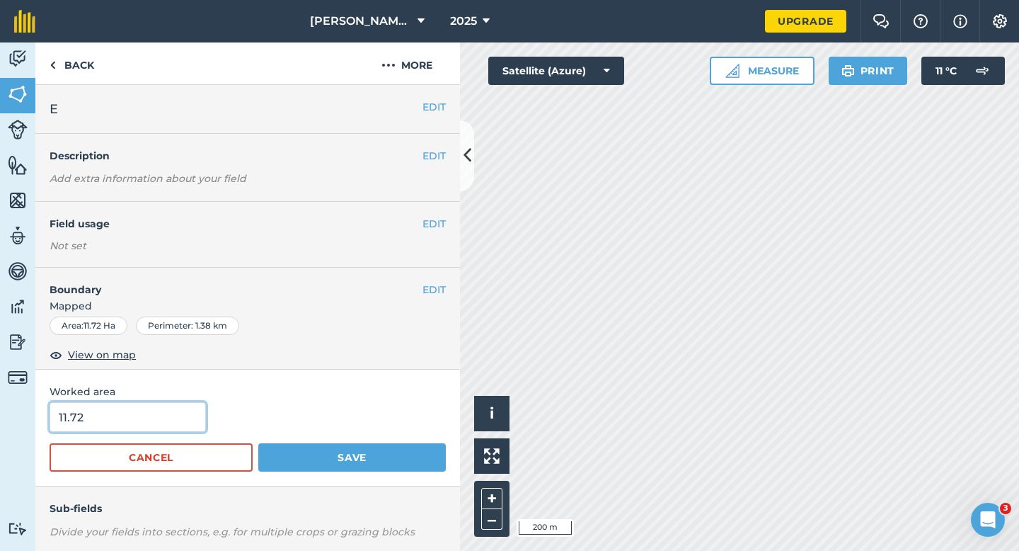
click at [168, 412] on input "11.72" at bounding box center [128, 417] width 156 height 30
type input "11.7"
click at [258, 443] on button "Save" at bounding box center [352, 457] width 188 height 28
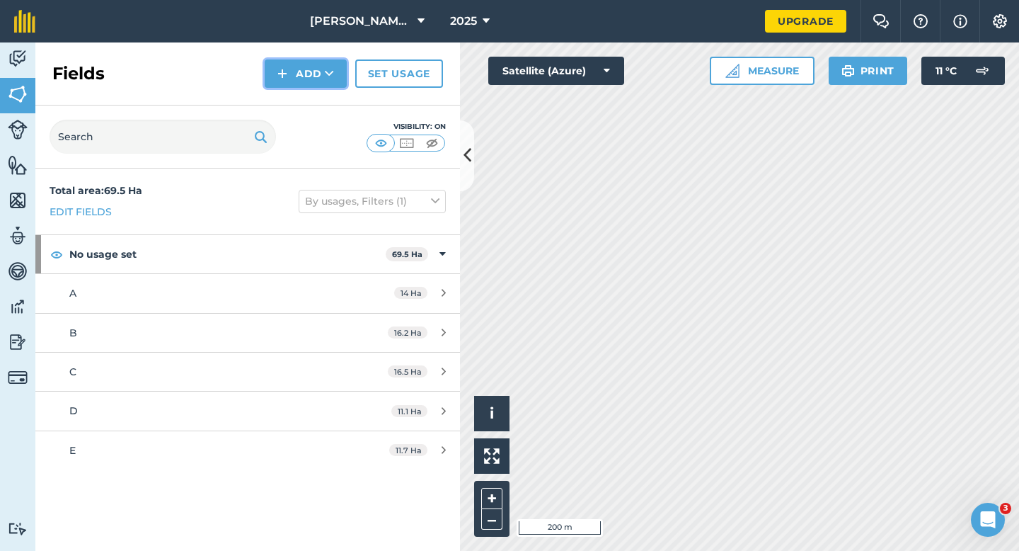
click at [278, 87] on button "Add" at bounding box center [306, 73] width 82 height 28
click at [290, 98] on link "Draw" at bounding box center [306, 105] width 78 height 31
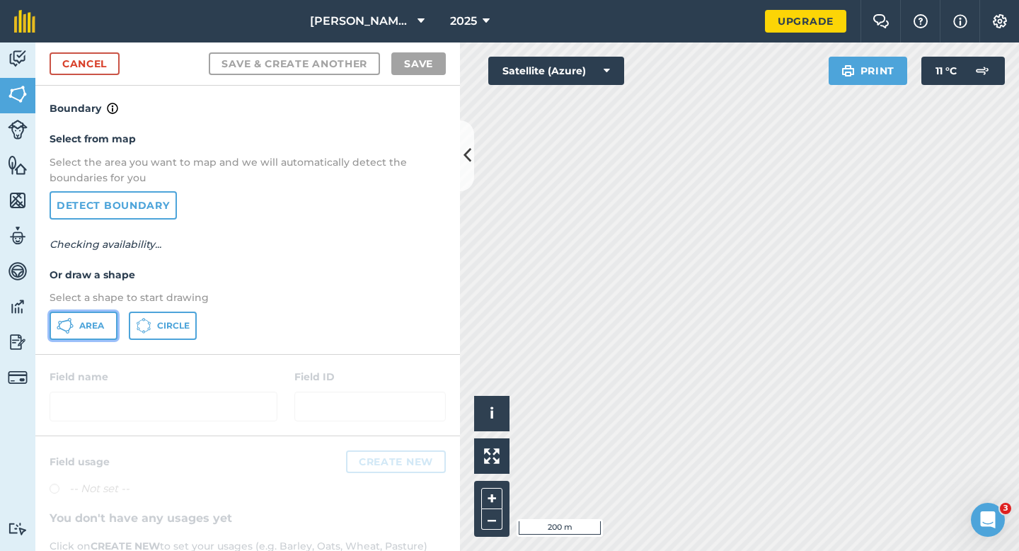
click at [115, 314] on button "Area" at bounding box center [84, 326] width 68 height 28
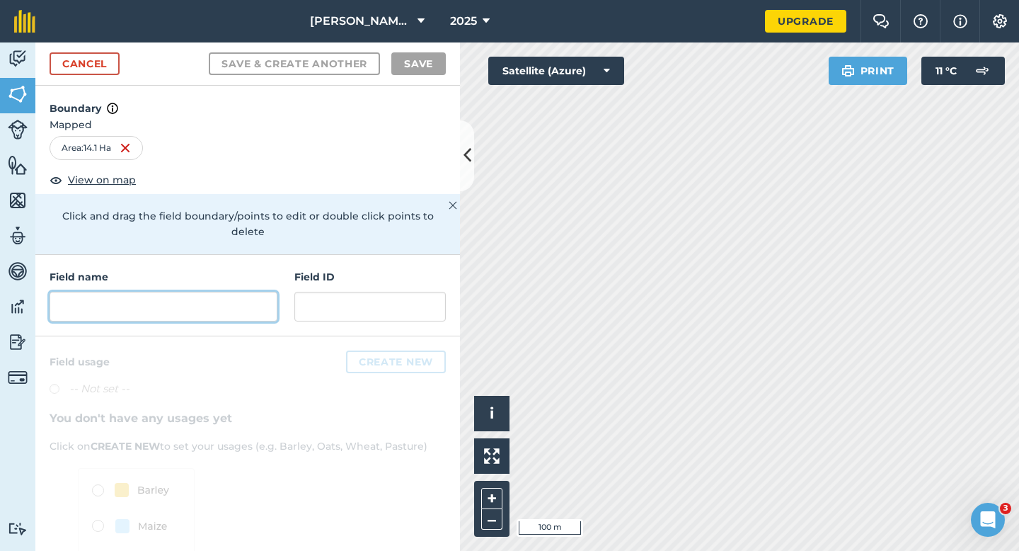
click at [193, 302] on input "text" at bounding box center [164, 307] width 228 height 30
type input "H"
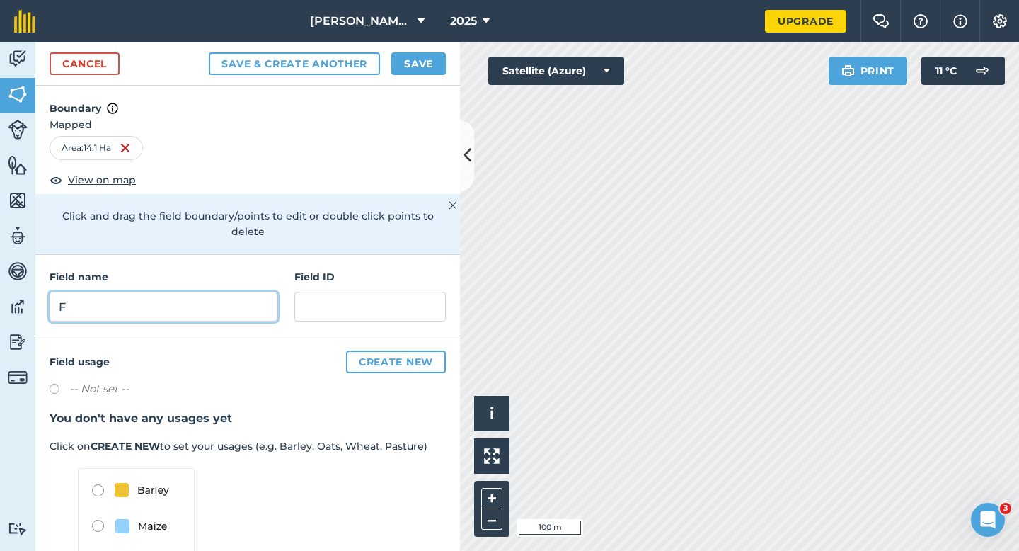
type input "F"
click at [409, 62] on button "Save" at bounding box center [419, 63] width 55 height 23
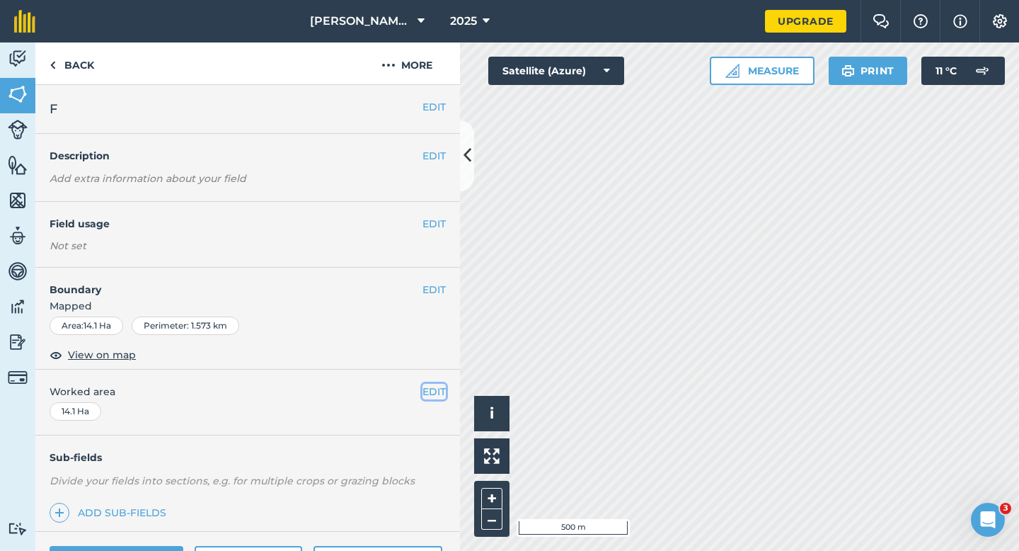
click at [425, 387] on button "EDIT" at bounding box center [434, 392] width 23 height 16
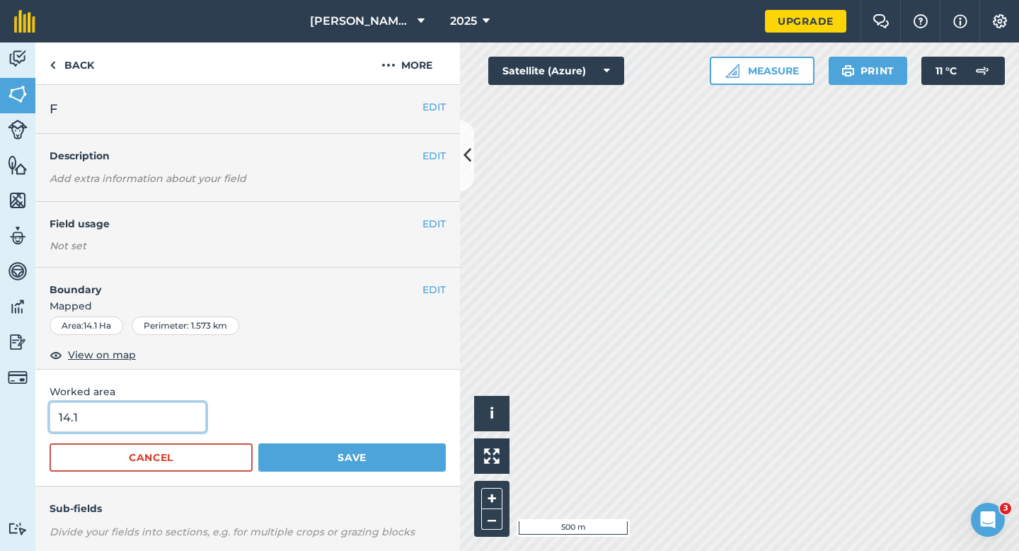
click at [180, 431] on input "14.1" at bounding box center [128, 417] width 156 height 30
click at [258, 443] on button "Save" at bounding box center [352, 457] width 188 height 28
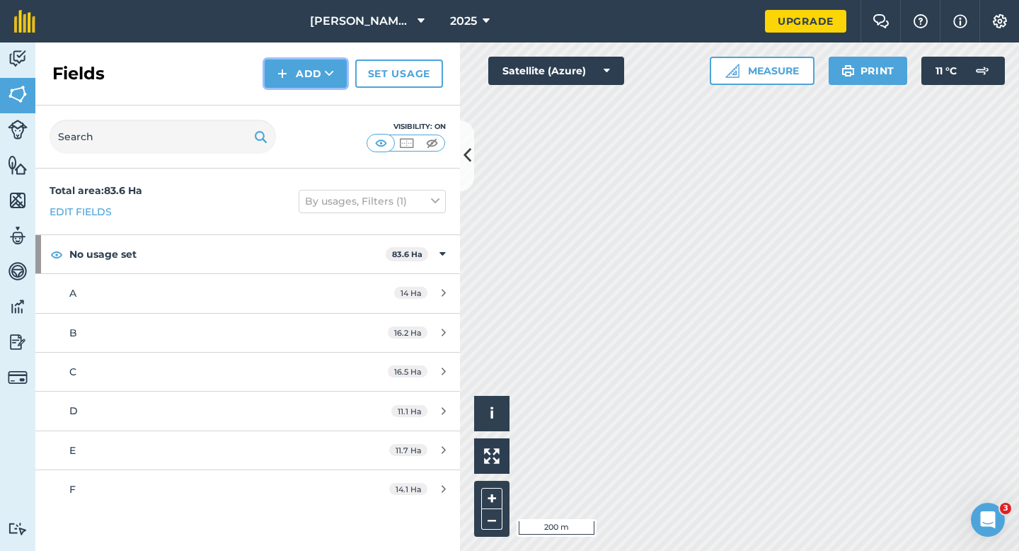
click at [295, 64] on button "Add" at bounding box center [306, 73] width 82 height 28
click at [295, 86] on button "Add Draw Import" at bounding box center [306, 73] width 82 height 28
click at [301, 79] on button "Add" at bounding box center [306, 73] width 82 height 28
click at [301, 100] on link "Draw" at bounding box center [306, 105] width 78 height 31
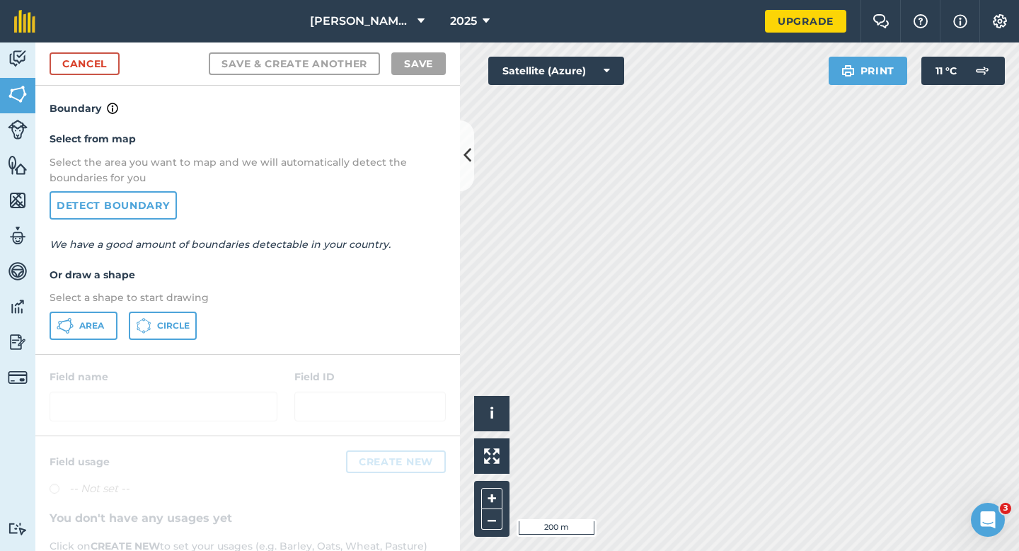
click at [80, 346] on div "Select from map Select the area you want to map and we will automatically detec…" at bounding box center [247, 235] width 425 height 236
click at [80, 316] on button "Area" at bounding box center [84, 326] width 68 height 28
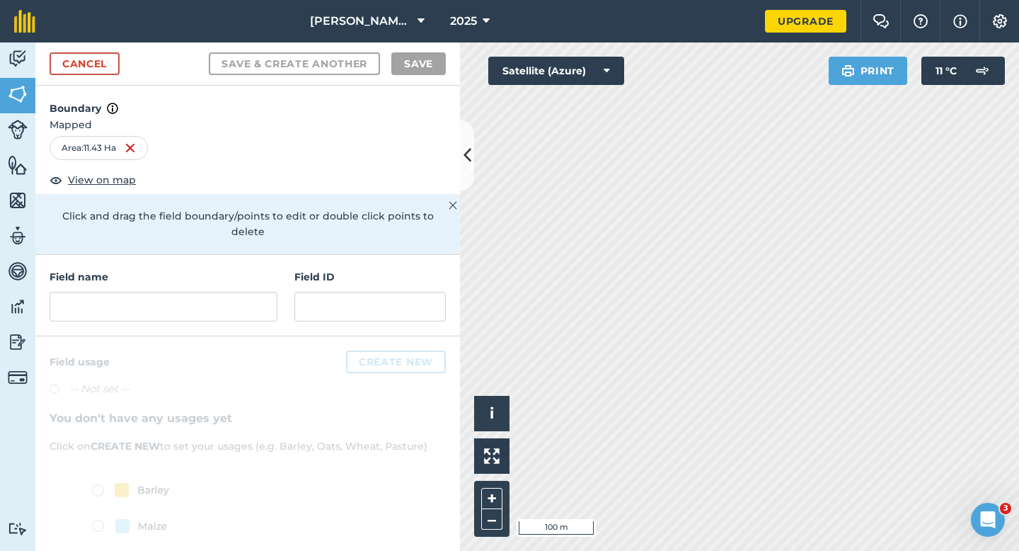
click at [281, 297] on div "Field name Field ID" at bounding box center [247, 295] width 425 height 81
click at [273, 295] on input "text" at bounding box center [164, 307] width 228 height 30
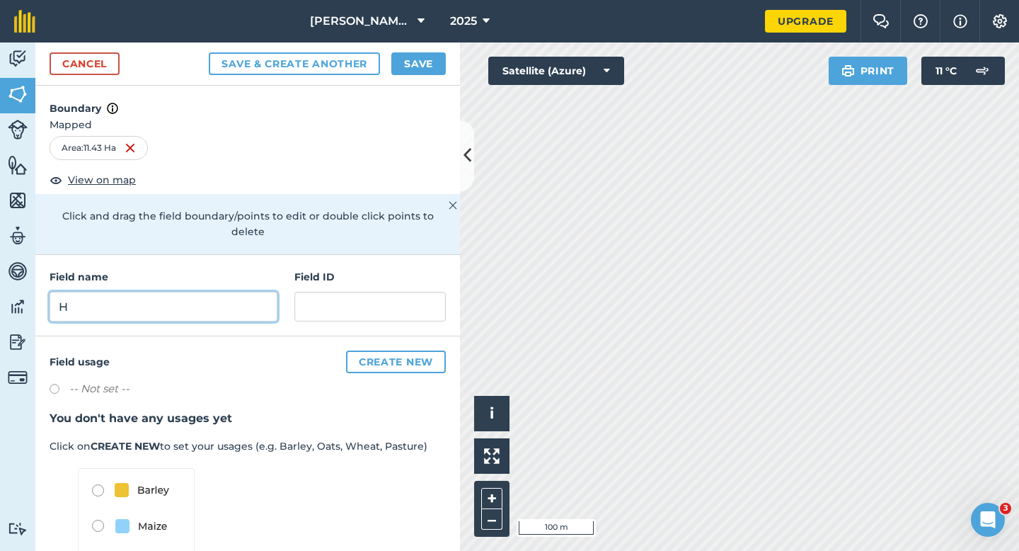
type input "H"
click at [423, 66] on button "Save" at bounding box center [419, 63] width 55 height 23
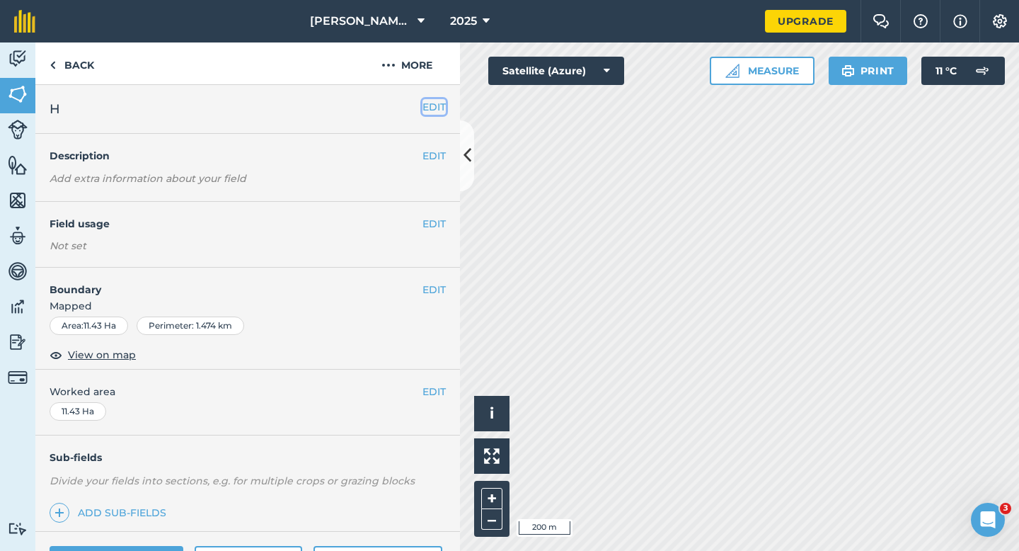
click at [430, 113] on button "EDIT" at bounding box center [434, 107] width 23 height 16
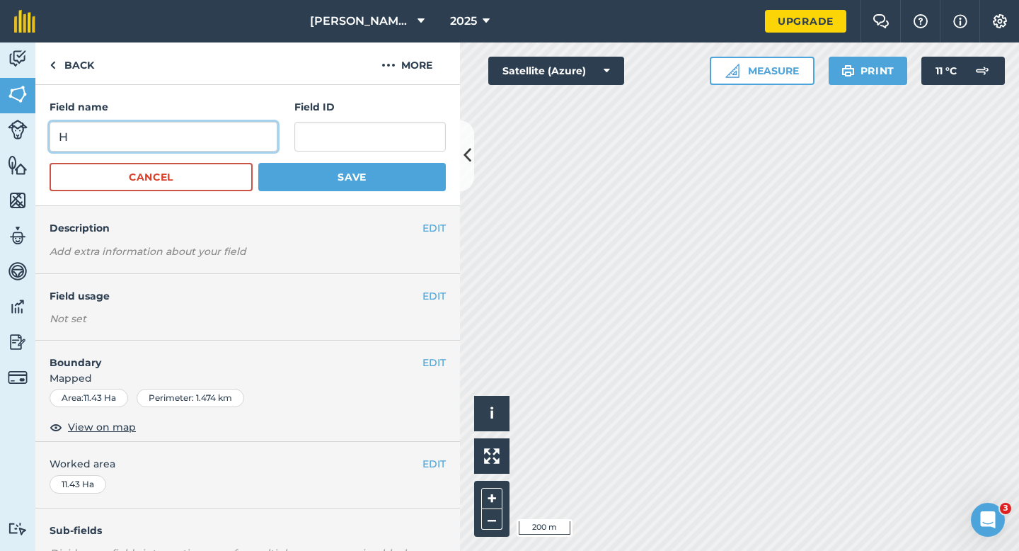
click at [239, 130] on input "H" at bounding box center [164, 137] width 228 height 30
type input "G"
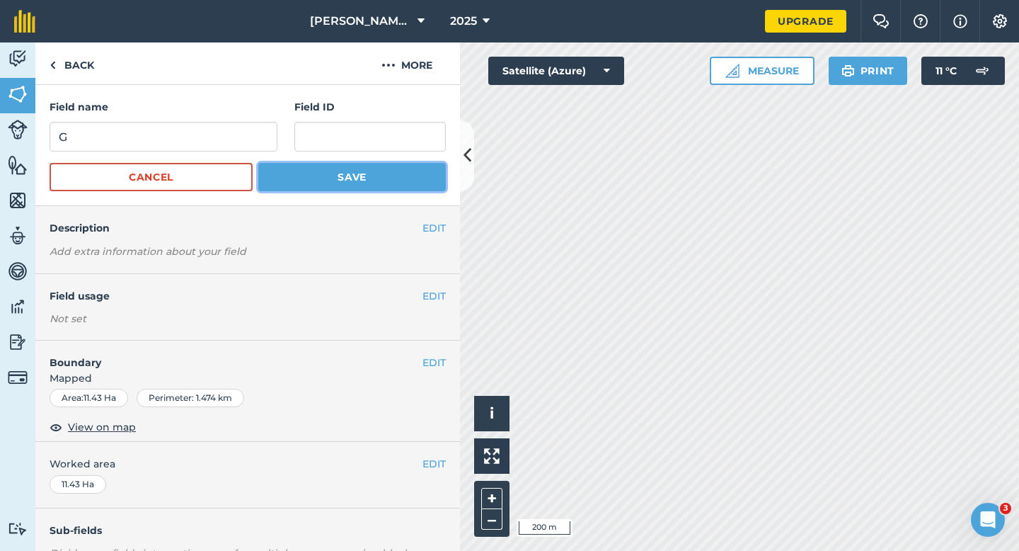
click at [291, 166] on button "Save" at bounding box center [352, 177] width 188 height 28
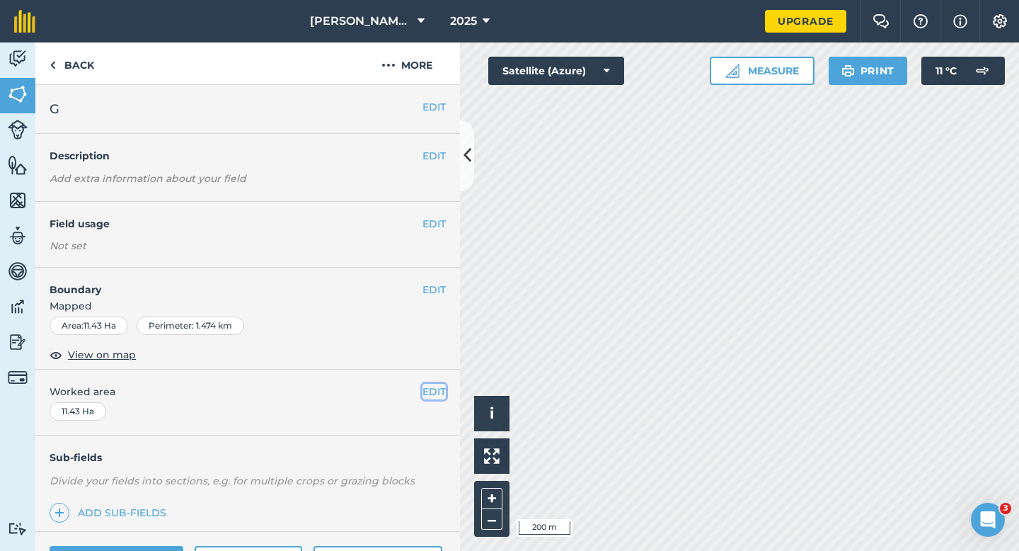
click at [435, 392] on button "EDIT" at bounding box center [434, 392] width 23 height 16
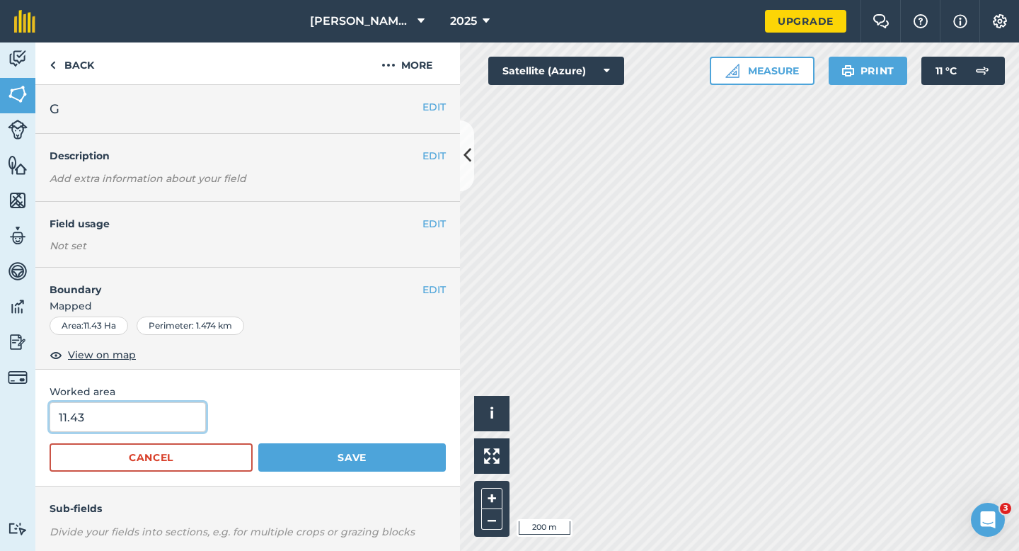
click at [112, 424] on input "11.43" at bounding box center [128, 417] width 156 height 30
type input "11.4"
click at [258, 443] on button "Save" at bounding box center [352, 457] width 188 height 28
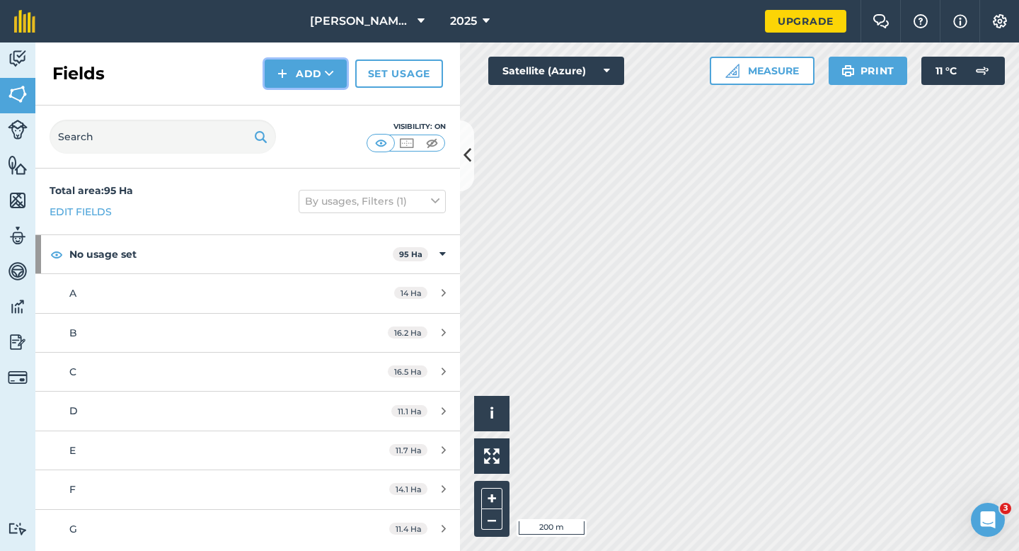
click at [304, 74] on button "Add" at bounding box center [306, 73] width 82 height 28
click at [304, 94] on link "Draw" at bounding box center [306, 105] width 78 height 31
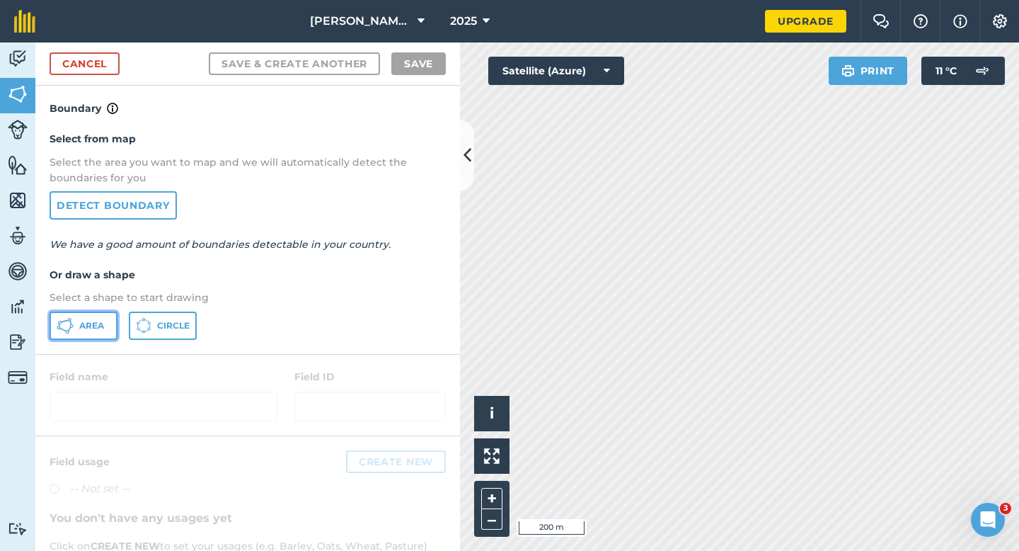
click at [106, 314] on button "Area" at bounding box center [84, 326] width 68 height 28
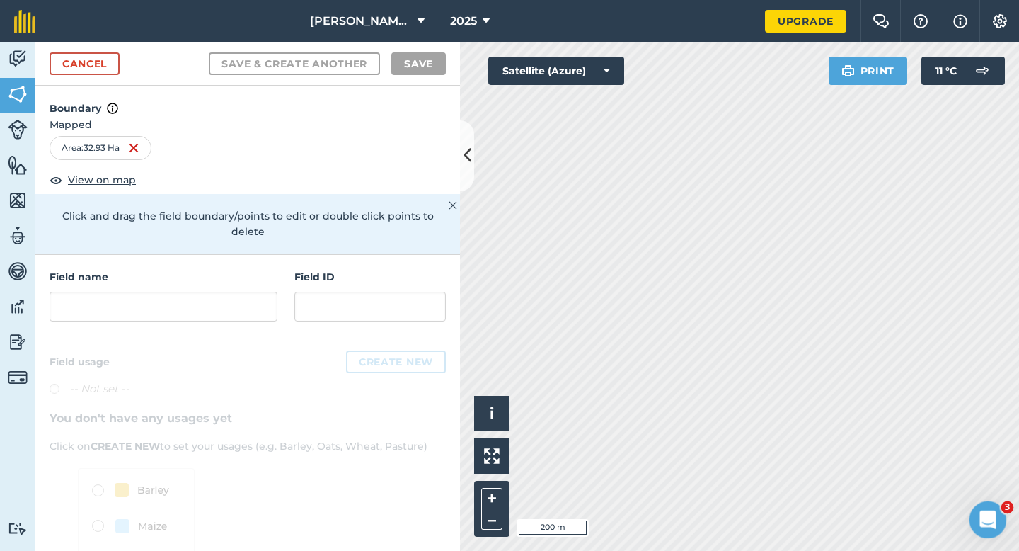
click at [981, 508] on icon "Open Intercom Messenger" at bounding box center [986, 517] width 23 height 23
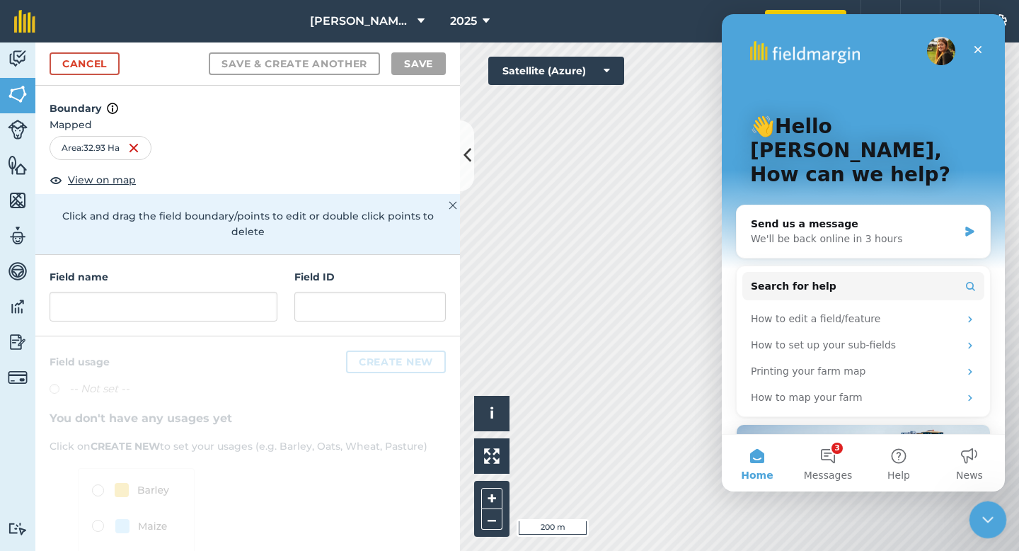
click at [992, 520] on icon "Close Intercom Messenger" at bounding box center [986, 517] width 17 height 17
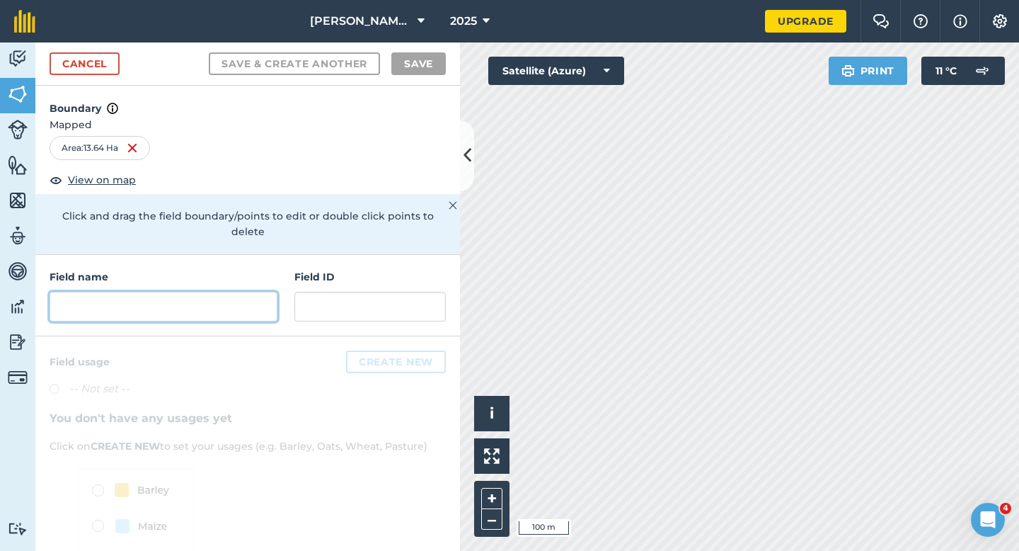
click at [222, 292] on input "text" at bounding box center [164, 307] width 228 height 30
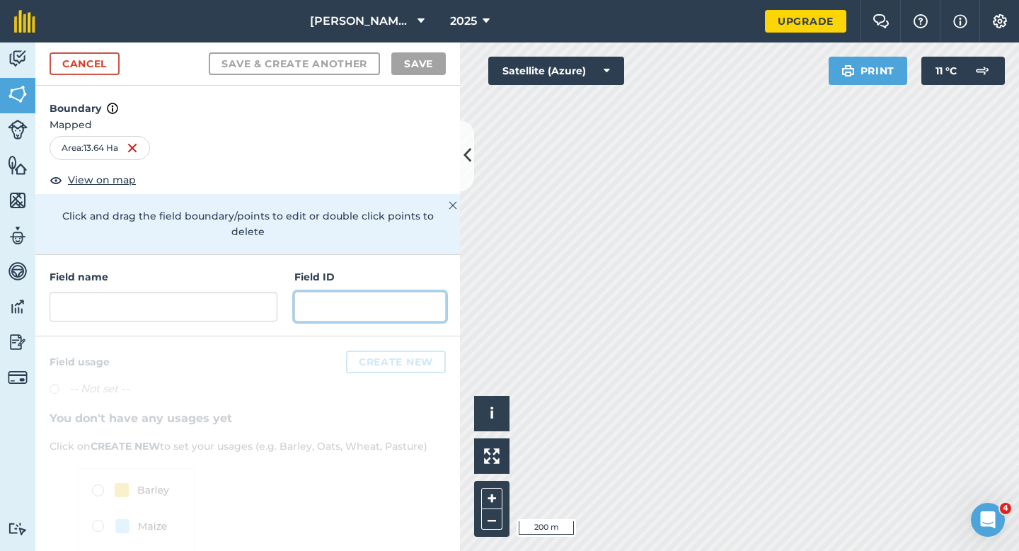
click at [353, 292] on input "text" at bounding box center [371, 307] width 152 height 30
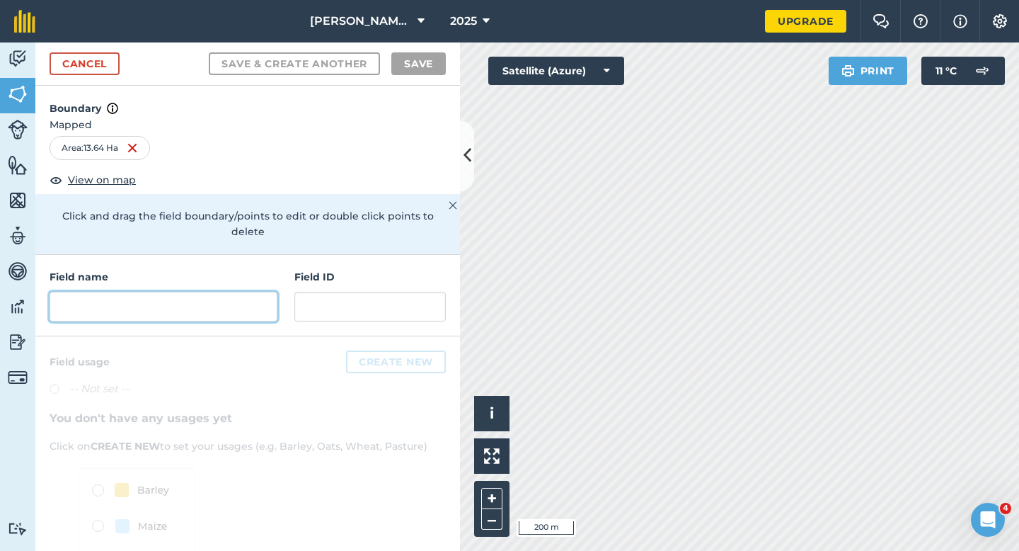
click at [268, 298] on input "text" at bounding box center [164, 307] width 228 height 30
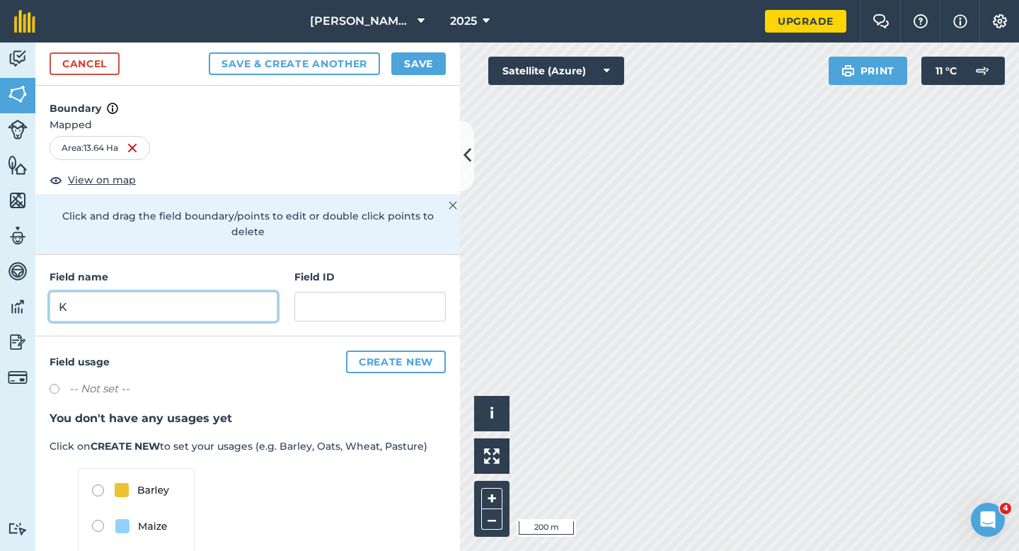
type input "K"
click at [412, 72] on button "Save" at bounding box center [419, 63] width 55 height 23
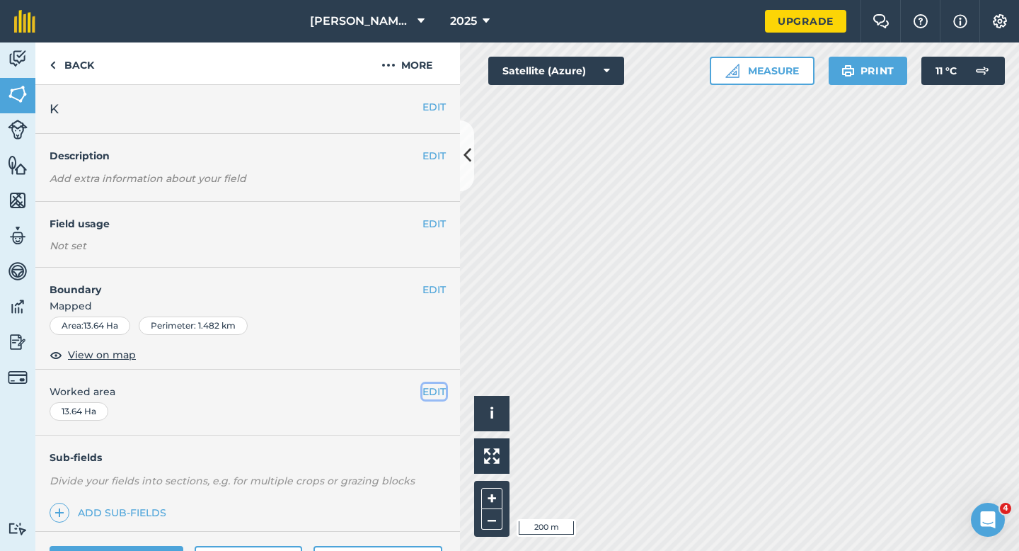
click at [442, 391] on button "EDIT" at bounding box center [434, 392] width 23 height 16
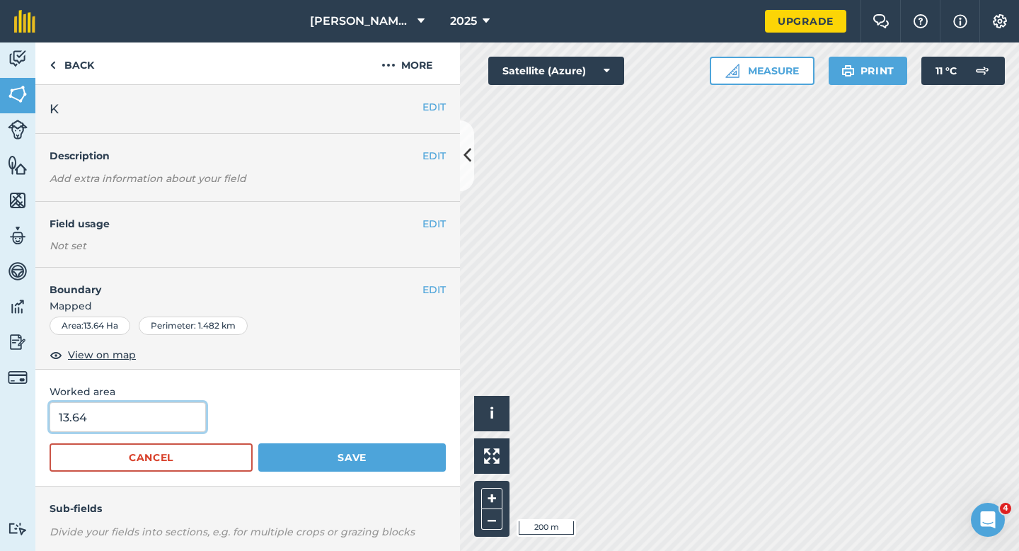
click at [157, 413] on input "13.64" at bounding box center [128, 417] width 156 height 30
type input "13.6"
click at [258, 443] on button "Save" at bounding box center [352, 457] width 188 height 28
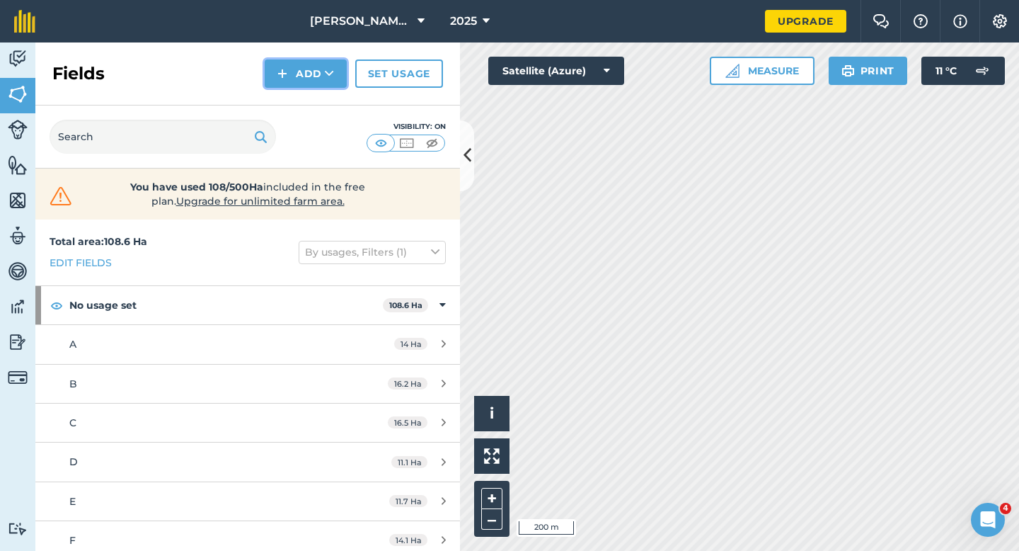
click at [306, 79] on button "Add" at bounding box center [306, 73] width 82 height 28
click at [306, 99] on link "Draw" at bounding box center [306, 105] width 78 height 31
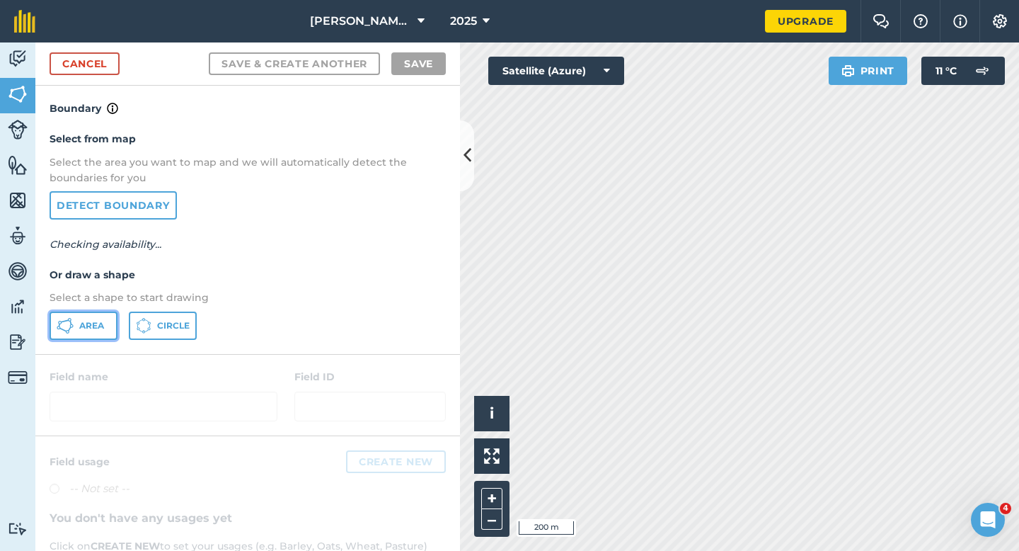
click at [77, 336] on button "Area" at bounding box center [84, 326] width 68 height 28
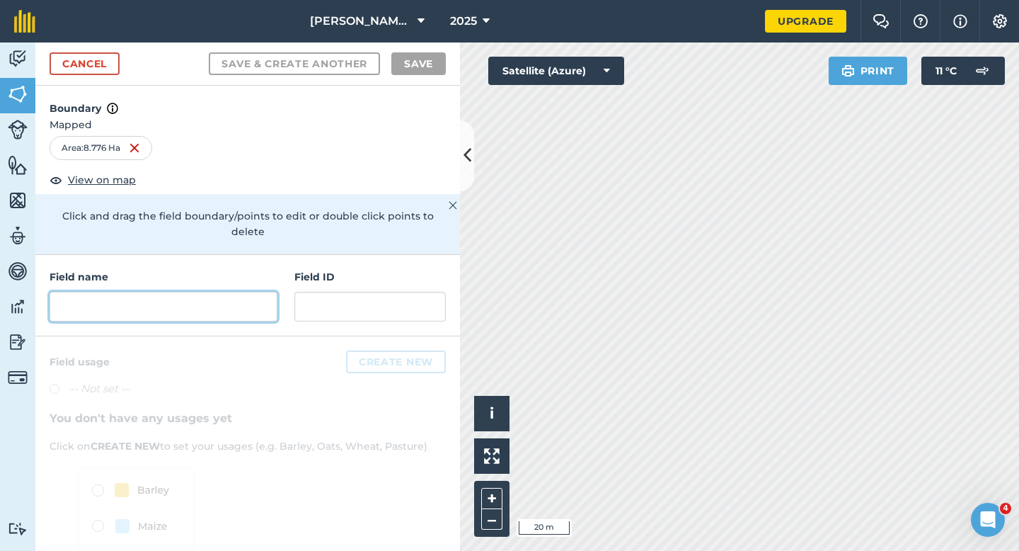
click at [185, 302] on input "text" at bounding box center [164, 307] width 228 height 30
click at [256, 292] on input "text" at bounding box center [164, 307] width 228 height 30
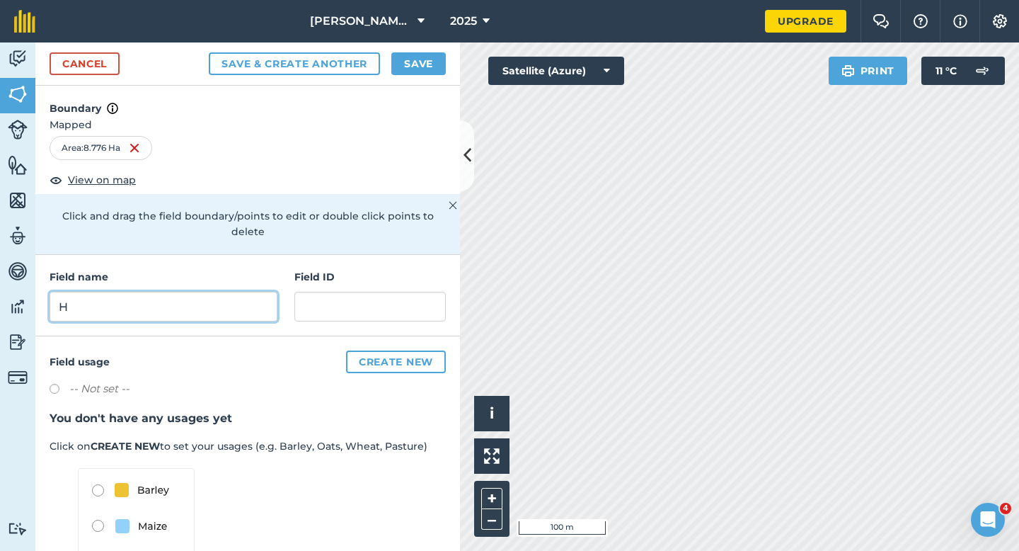
type input "H"
click at [400, 68] on button "Save" at bounding box center [419, 63] width 55 height 23
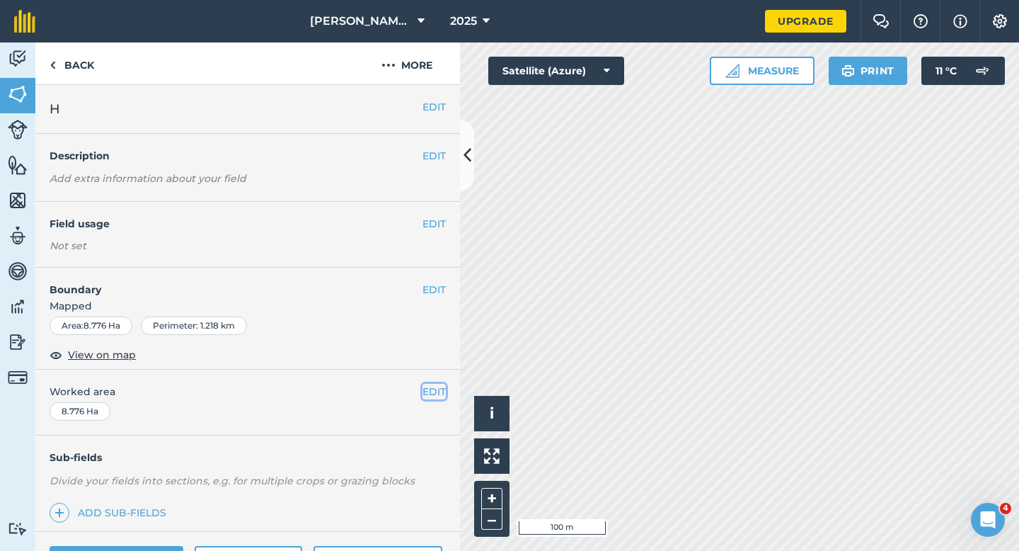
click at [433, 389] on button "EDIT" at bounding box center [434, 392] width 23 height 16
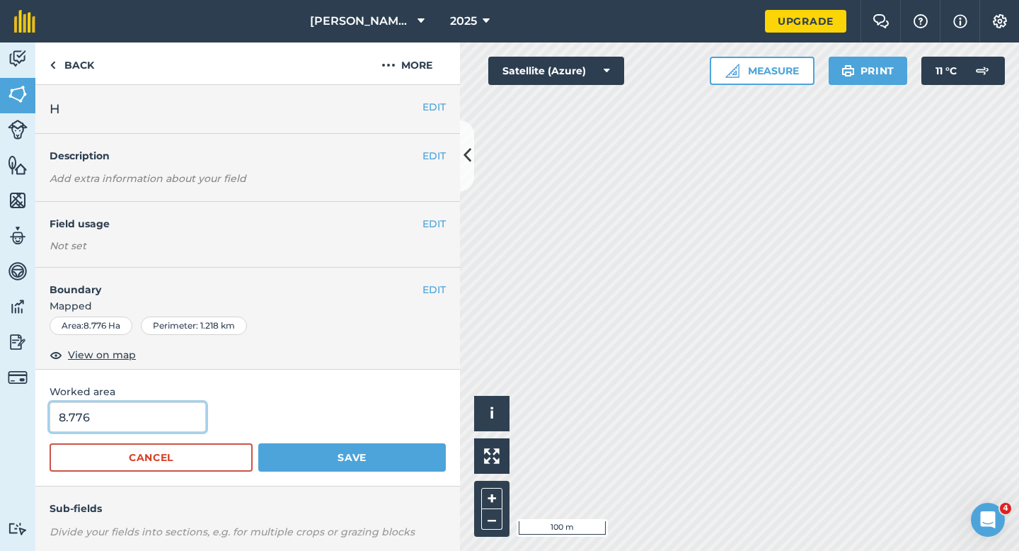
click at [144, 430] on input "8.776" at bounding box center [128, 417] width 156 height 30
type input "8.8"
click at [258, 443] on button "Save" at bounding box center [352, 457] width 188 height 28
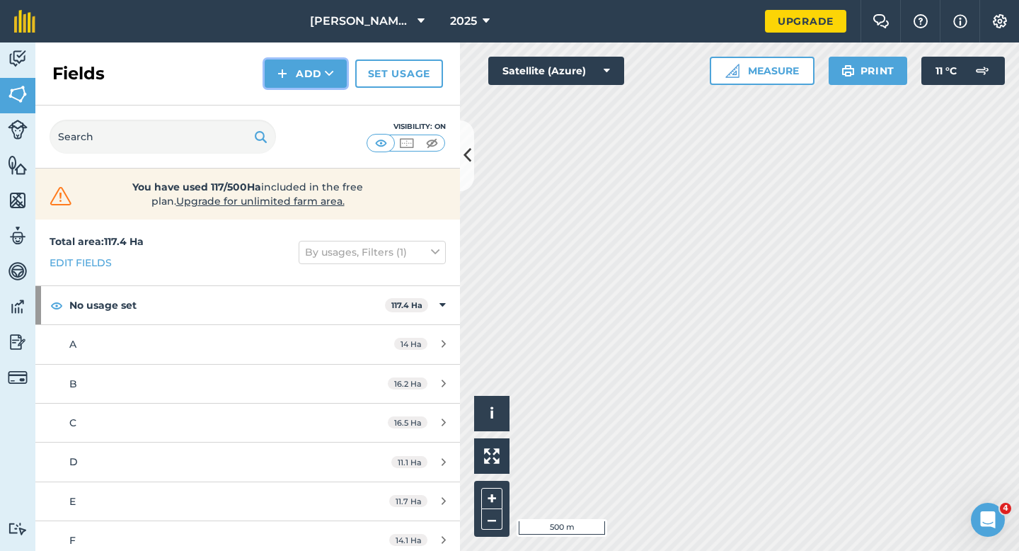
click at [309, 78] on button "Add" at bounding box center [306, 73] width 82 height 28
click at [285, 109] on link "Draw" at bounding box center [306, 105] width 78 height 31
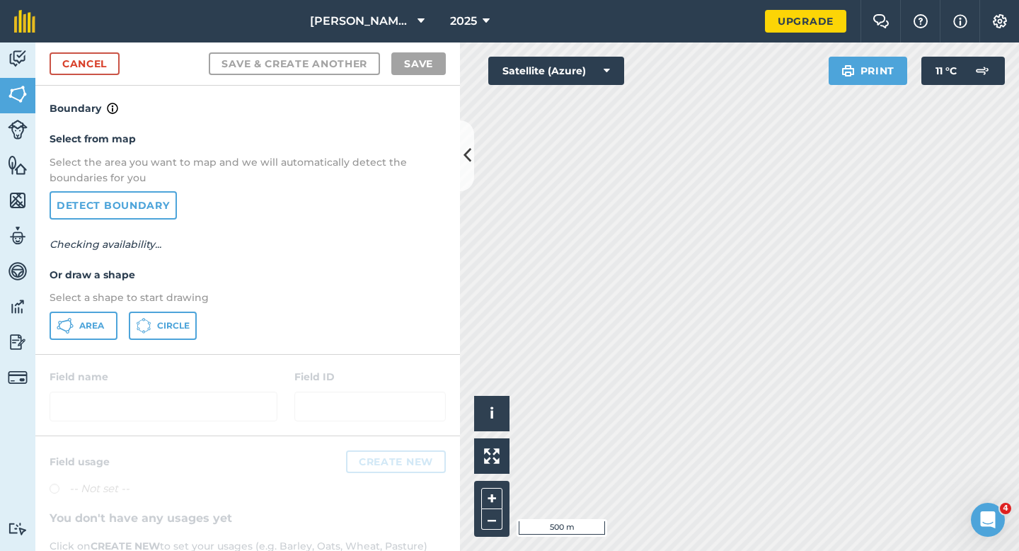
click at [104, 307] on div "Select from map Select the area you want to map and we will automatically detec…" at bounding box center [247, 235] width 425 height 236
click at [103, 323] on span "Area" at bounding box center [91, 325] width 25 height 11
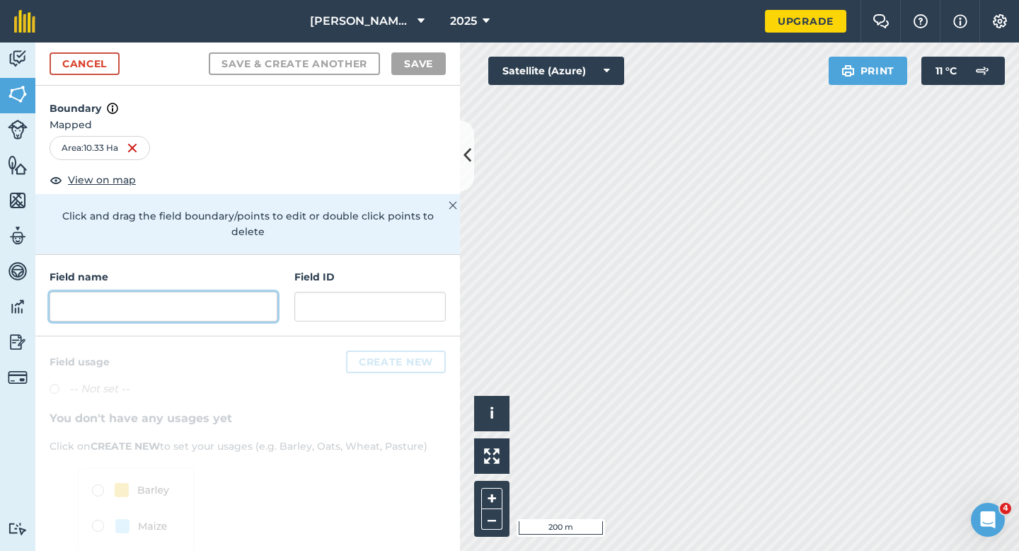
click at [191, 300] on input "text" at bounding box center [164, 307] width 228 height 30
click at [196, 299] on input "text" at bounding box center [164, 307] width 228 height 30
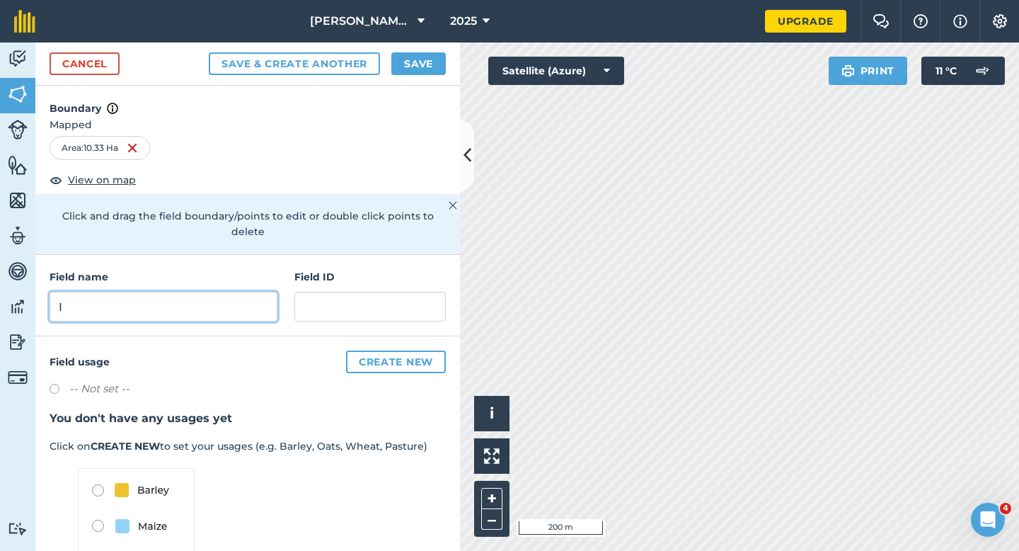
type input "I"
click at [402, 65] on button "Save" at bounding box center [419, 63] width 55 height 23
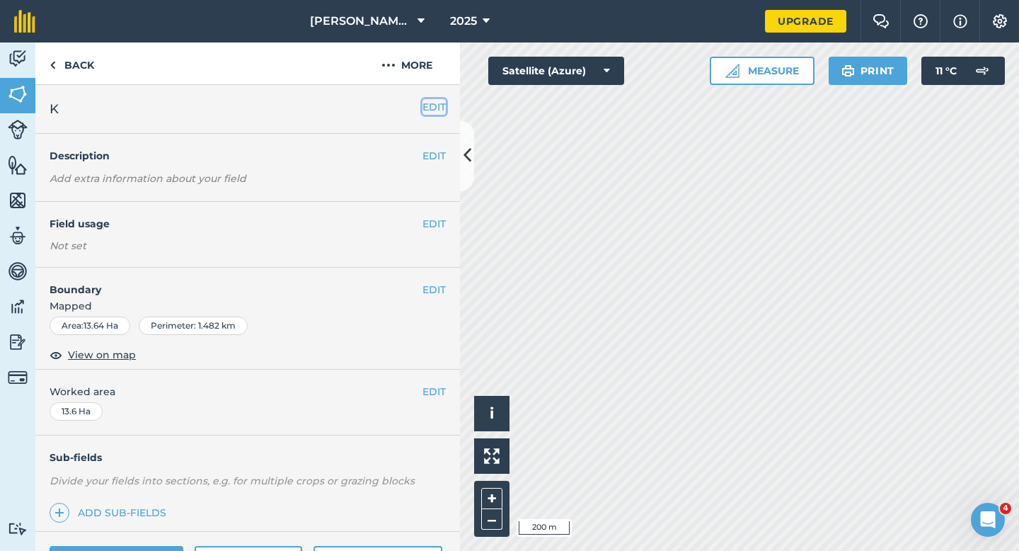
click at [431, 102] on button "EDIT" at bounding box center [434, 107] width 23 height 16
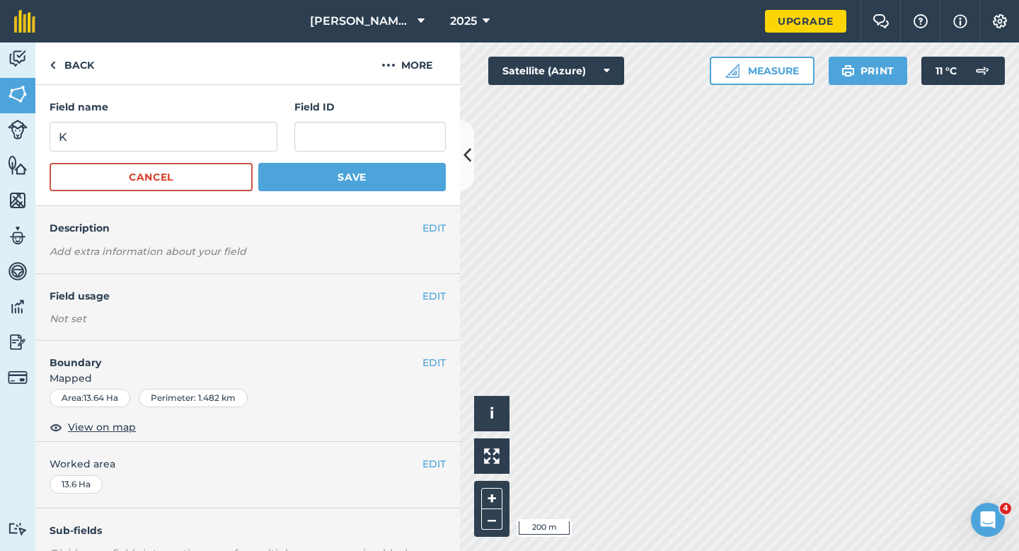
click at [189, 159] on form "Field name K Field ID Cancel Save" at bounding box center [248, 145] width 396 height 92
click at [189, 149] on input "K" at bounding box center [164, 137] width 228 height 30
type input "I"
click at [258, 163] on button "Save" at bounding box center [352, 177] width 188 height 28
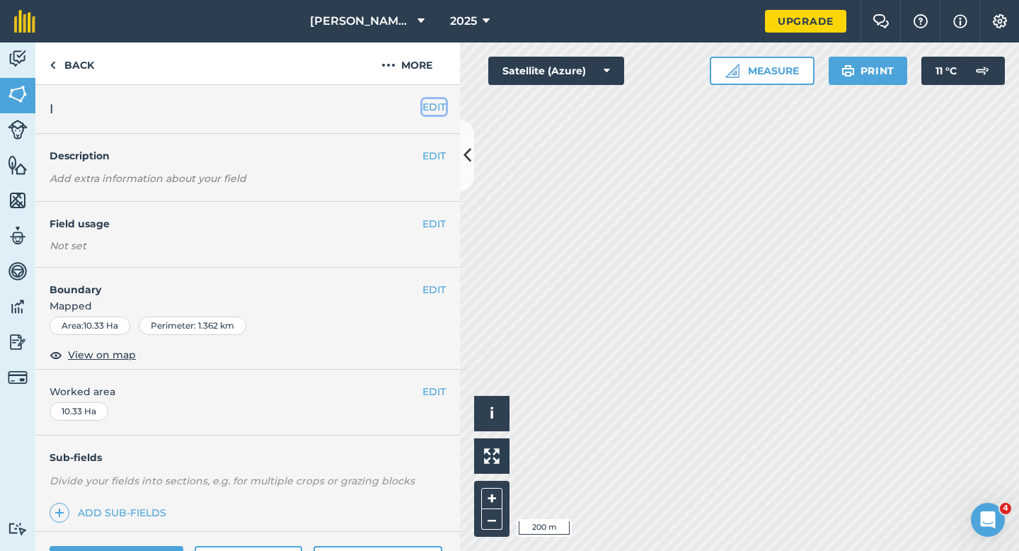
click at [425, 102] on button "EDIT" at bounding box center [434, 107] width 23 height 16
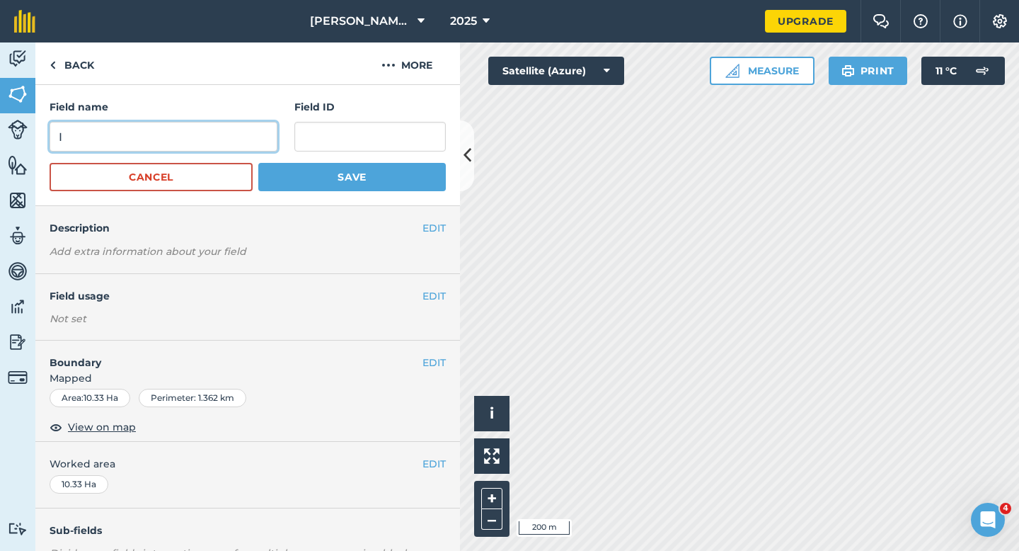
click at [248, 129] on input "I" at bounding box center [164, 137] width 228 height 30
type input "J"
click at [258, 163] on button "Save" at bounding box center [352, 177] width 188 height 28
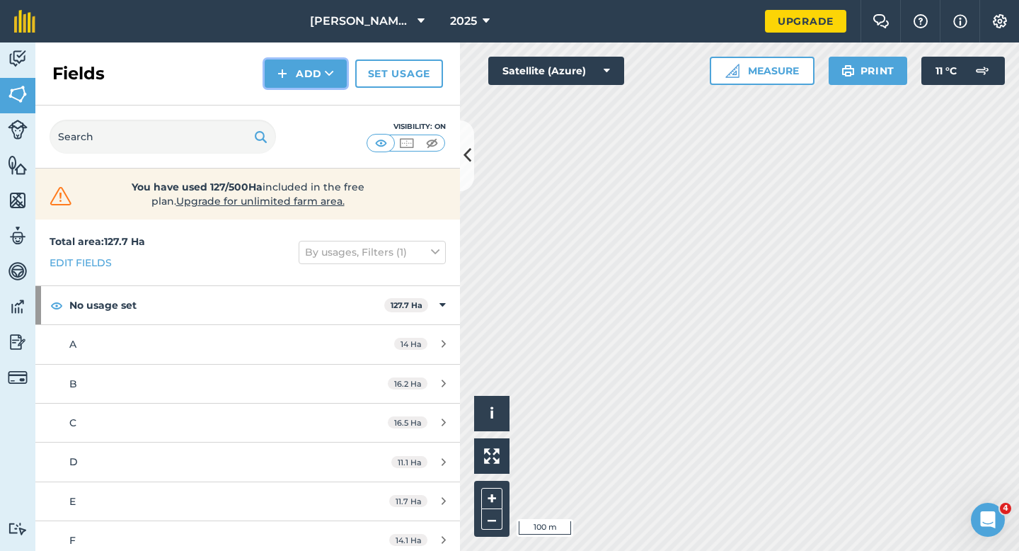
click at [287, 69] on img at bounding box center [283, 73] width 10 height 17
click at [290, 103] on link "Draw" at bounding box center [306, 105] width 78 height 31
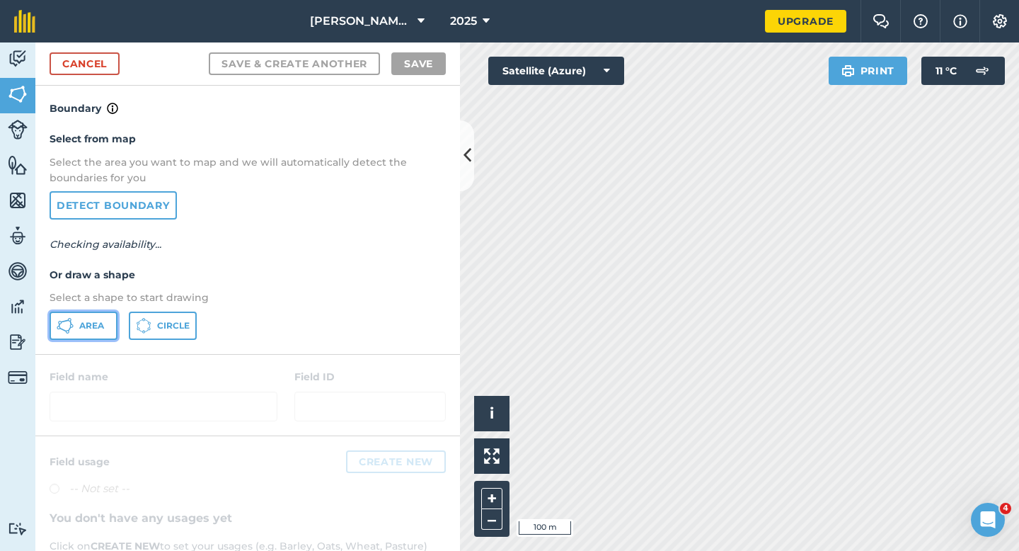
click at [87, 336] on button "Area" at bounding box center [84, 326] width 68 height 28
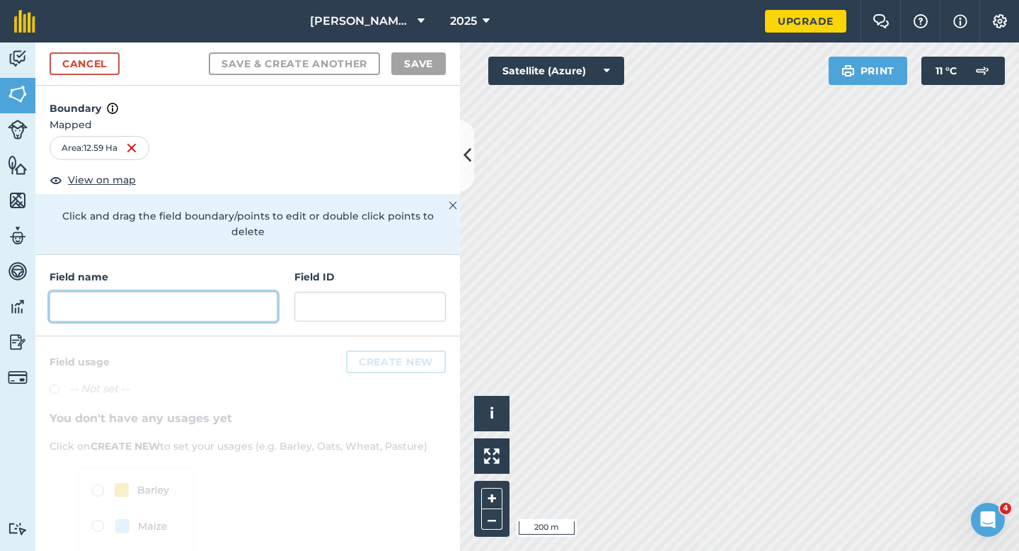
click at [236, 292] on input "text" at bounding box center [164, 307] width 228 height 30
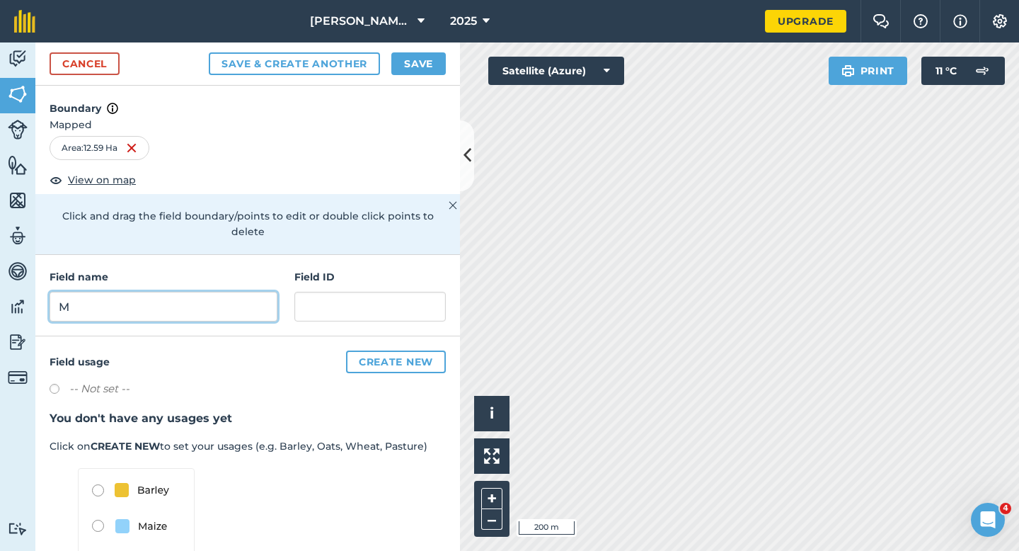
type input "M"
click at [413, 76] on div "Cancel Save & Create Another Save" at bounding box center [247, 63] width 425 height 43
click at [416, 69] on button "Save" at bounding box center [419, 63] width 55 height 23
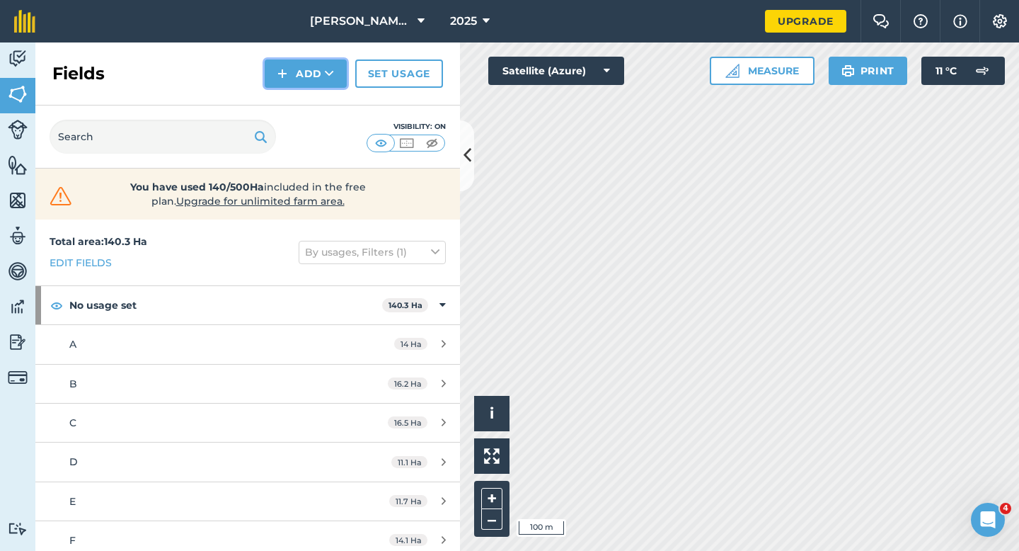
click at [281, 76] on img at bounding box center [283, 73] width 10 height 17
click at [304, 64] on button "Add" at bounding box center [306, 73] width 82 height 28
click at [304, 91] on link "Draw" at bounding box center [306, 105] width 78 height 31
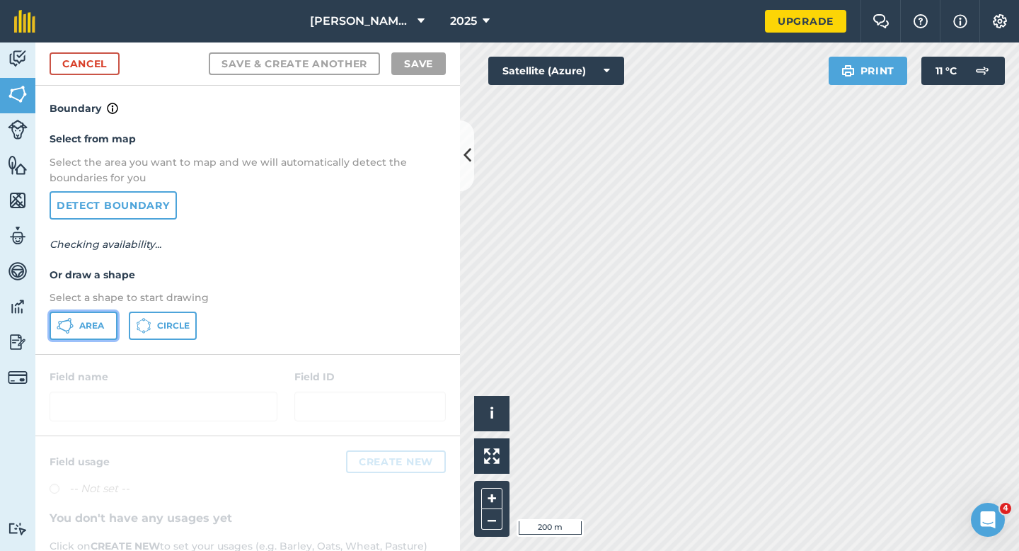
click at [79, 319] on button "Area" at bounding box center [84, 326] width 68 height 28
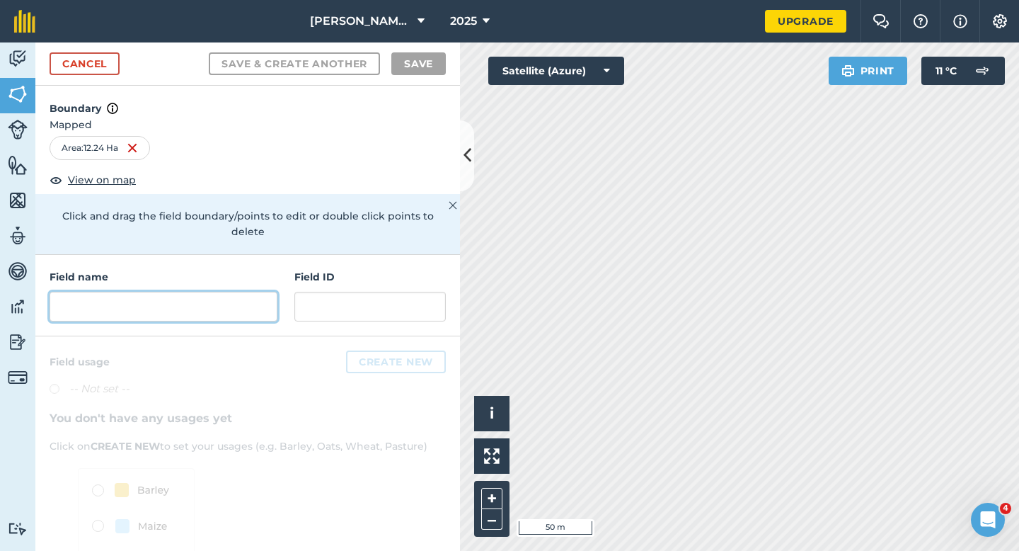
click at [254, 292] on input "text" at bounding box center [164, 307] width 228 height 30
click at [275, 292] on input "text" at bounding box center [164, 307] width 228 height 30
click at [256, 292] on input "text" at bounding box center [164, 307] width 228 height 30
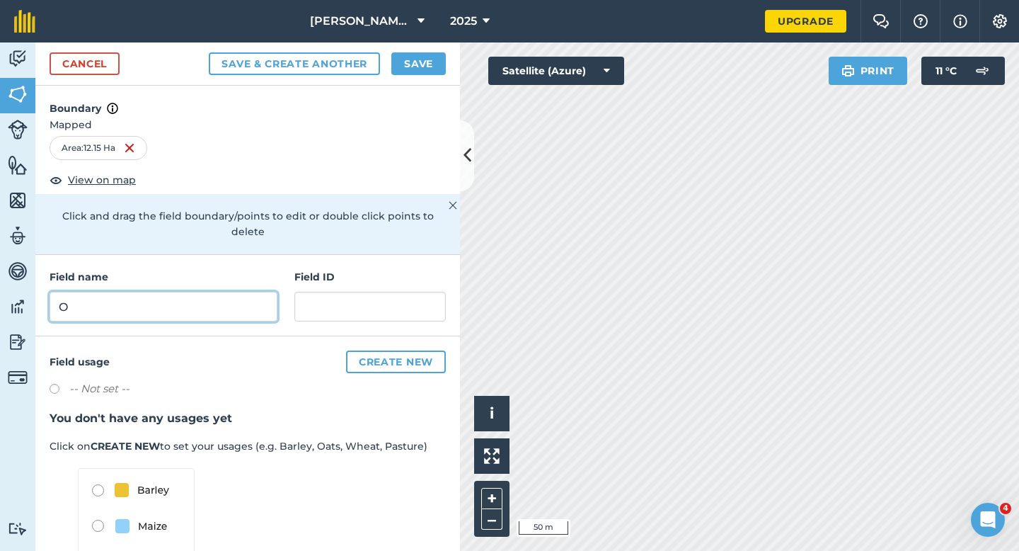
type input "O"
click at [423, 64] on button "Save" at bounding box center [419, 63] width 55 height 23
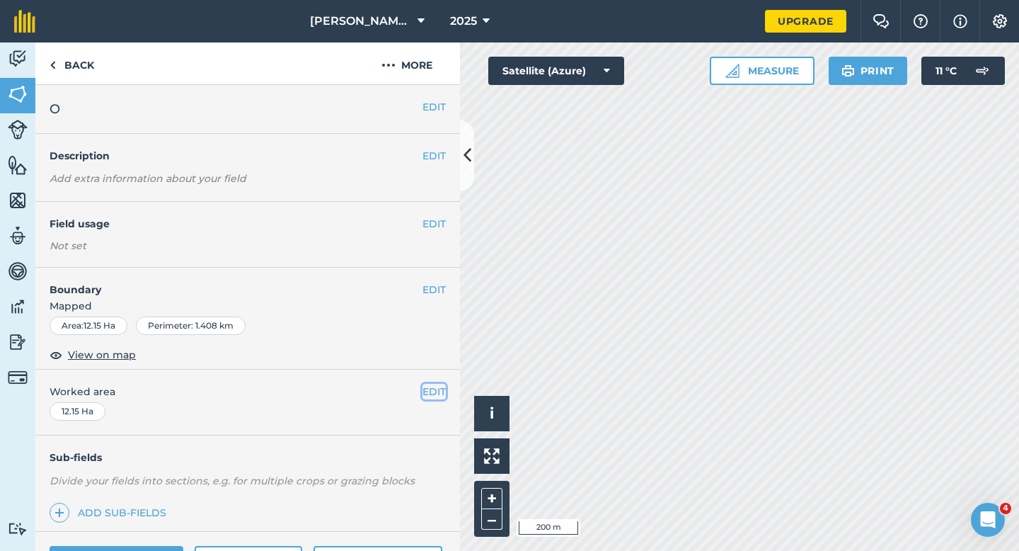
click at [428, 398] on button "EDIT" at bounding box center [434, 392] width 23 height 16
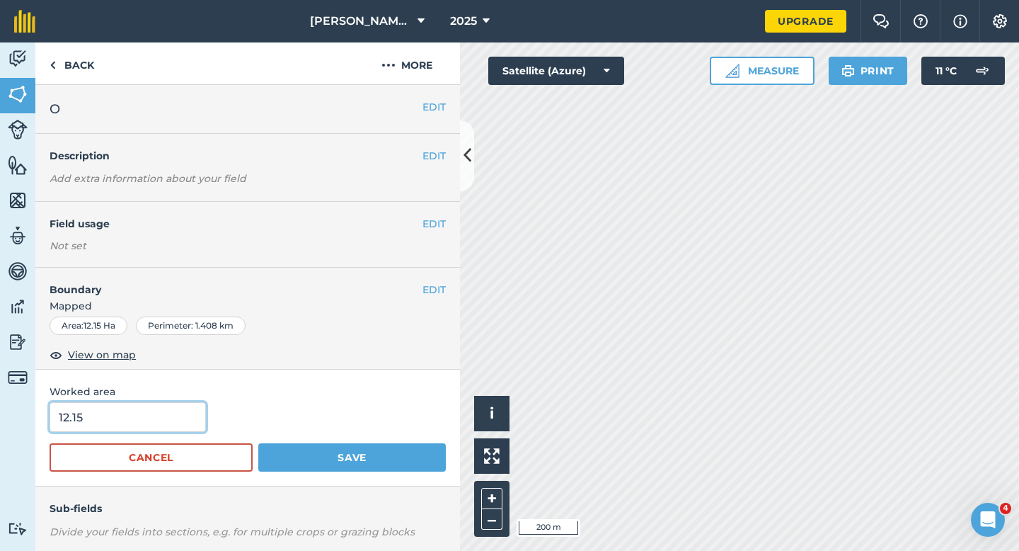
click at [170, 420] on input "12.15" at bounding box center [128, 417] width 156 height 30
type input "12.2"
click at [258, 443] on button "Save" at bounding box center [352, 457] width 188 height 28
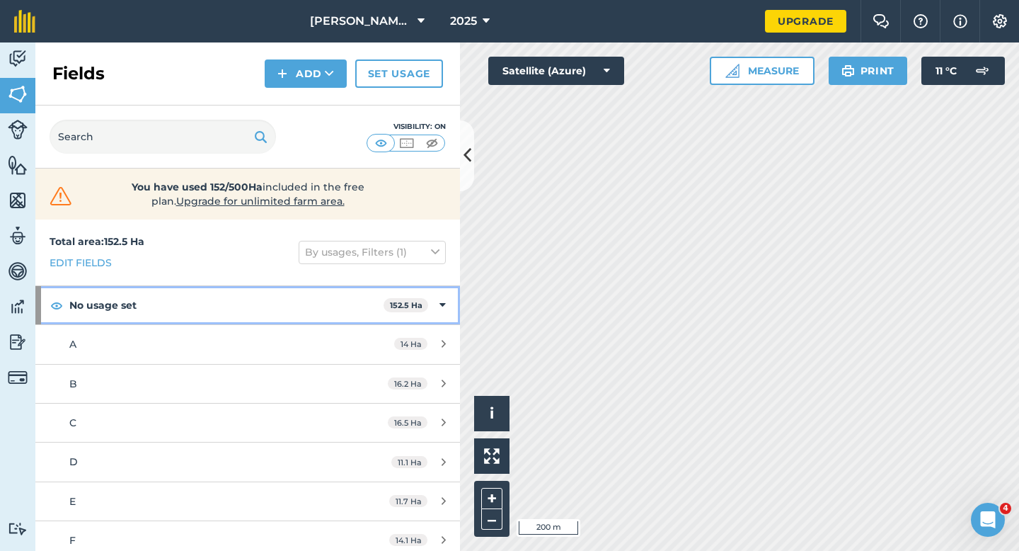
click at [382, 294] on strong "No usage set" at bounding box center [226, 305] width 314 height 38
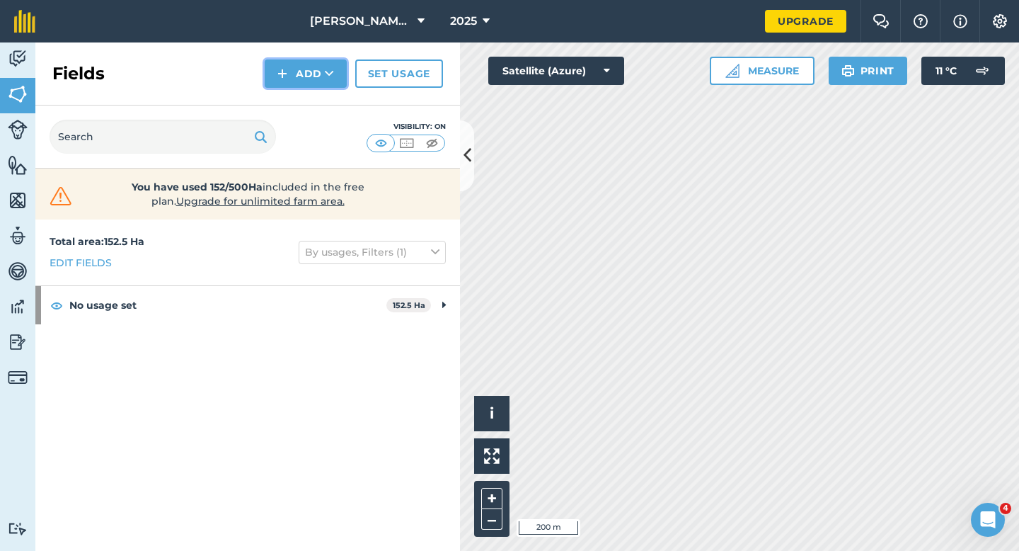
click at [284, 82] on button "Add" at bounding box center [306, 73] width 82 height 28
click at [285, 100] on link "Draw" at bounding box center [306, 105] width 78 height 31
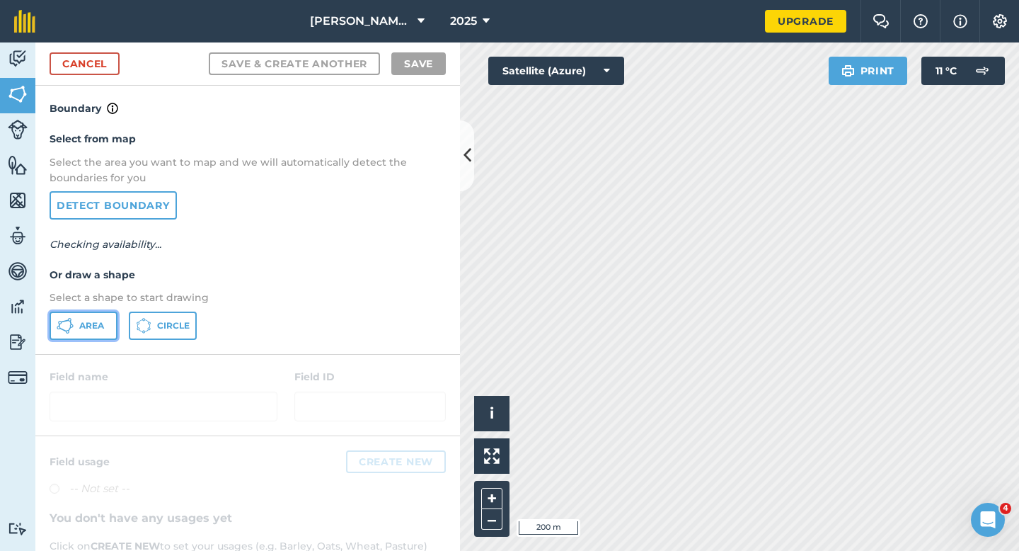
click at [113, 328] on button "Area" at bounding box center [84, 326] width 68 height 28
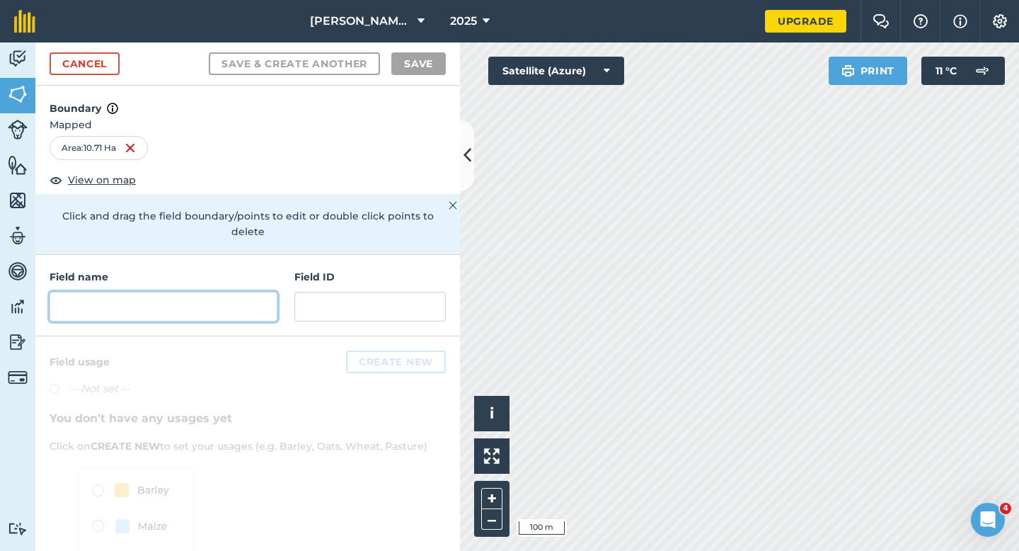
click at [243, 304] on input "text" at bounding box center [164, 307] width 228 height 30
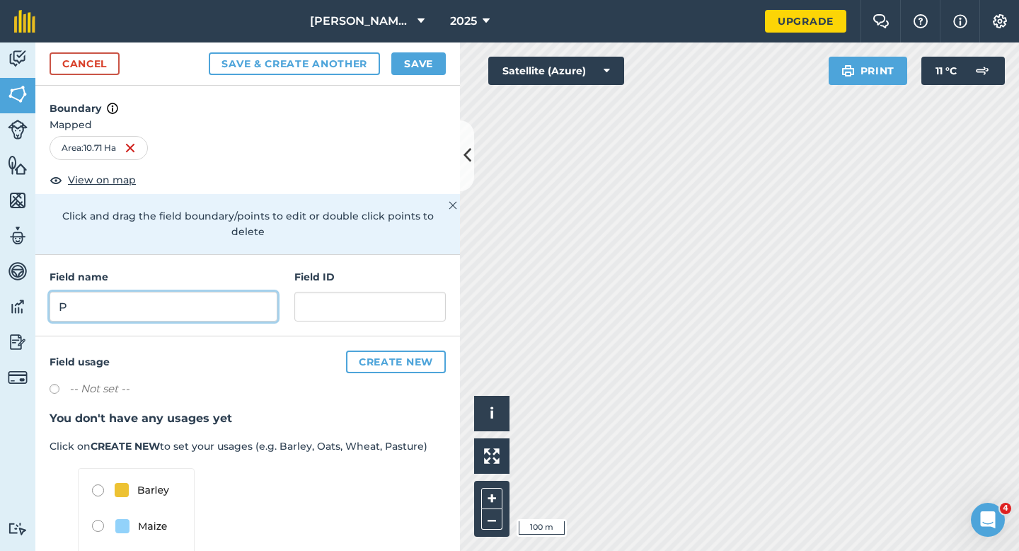
type input "P"
click at [407, 65] on button "Save" at bounding box center [419, 63] width 55 height 23
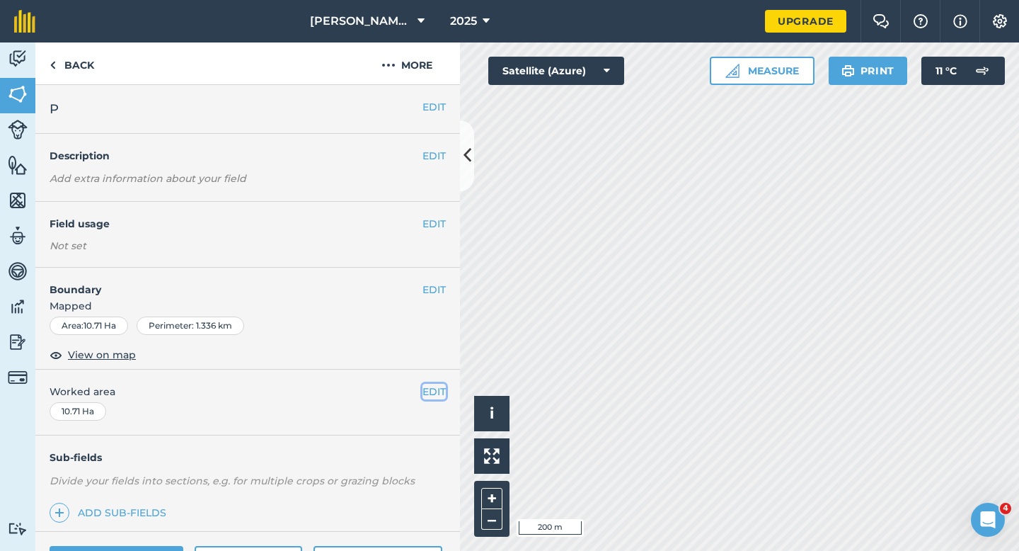
click at [437, 393] on button "EDIT" at bounding box center [434, 392] width 23 height 16
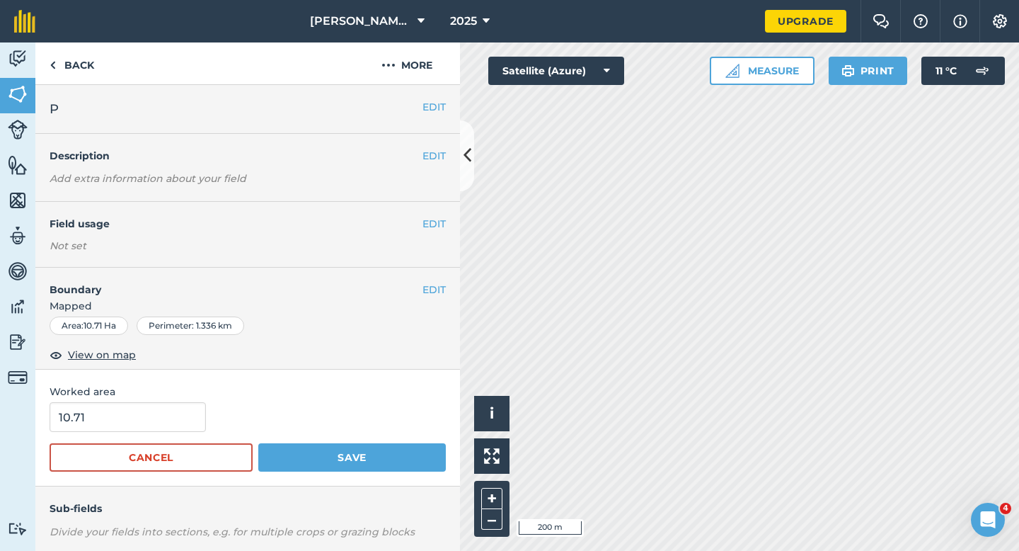
click at [168, 433] on form "10.71 Cancel Save" at bounding box center [248, 436] width 396 height 69
click at [168, 428] on input "10.71" at bounding box center [128, 417] width 156 height 30
type input "10.7"
click at [258, 443] on button "Save" at bounding box center [352, 457] width 188 height 28
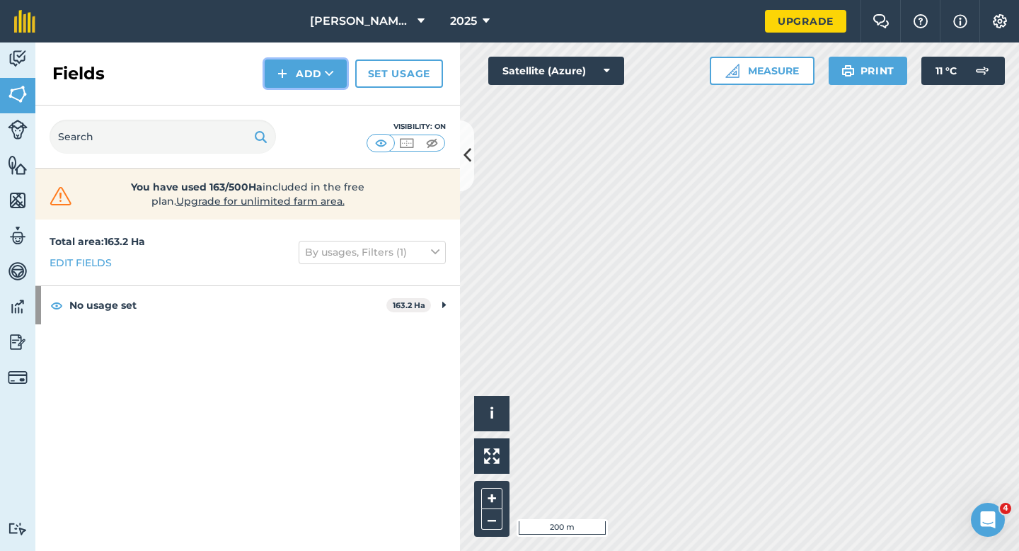
click at [290, 77] on button "Add" at bounding box center [306, 73] width 82 height 28
click at [298, 98] on link "Draw" at bounding box center [306, 105] width 78 height 31
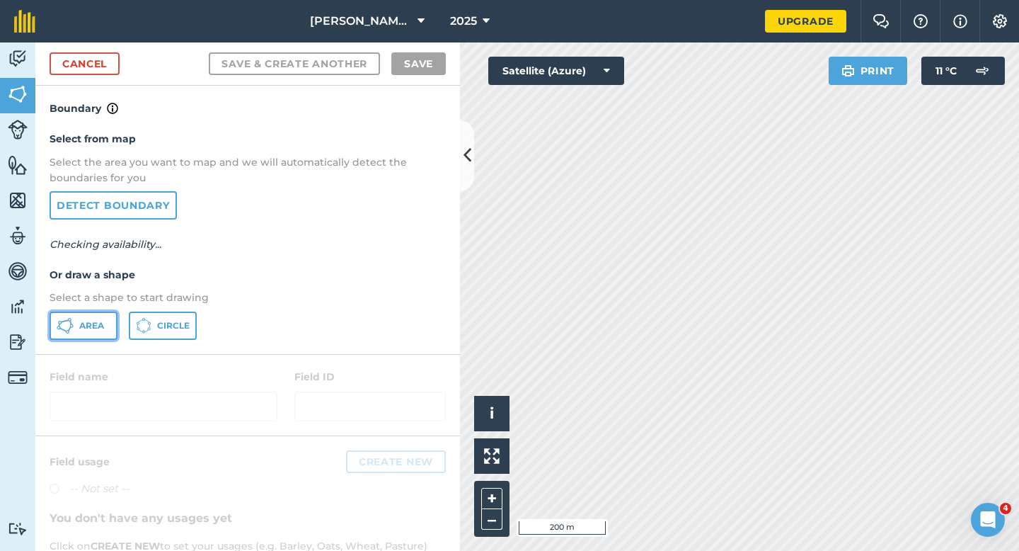
click at [99, 314] on button "Area" at bounding box center [84, 326] width 68 height 28
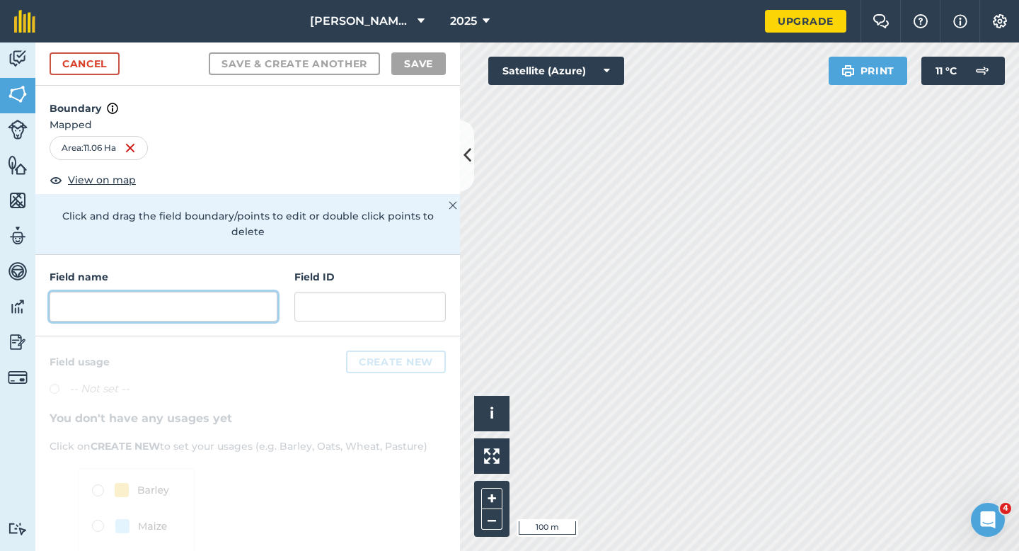
click at [239, 297] on input "text" at bounding box center [164, 307] width 228 height 30
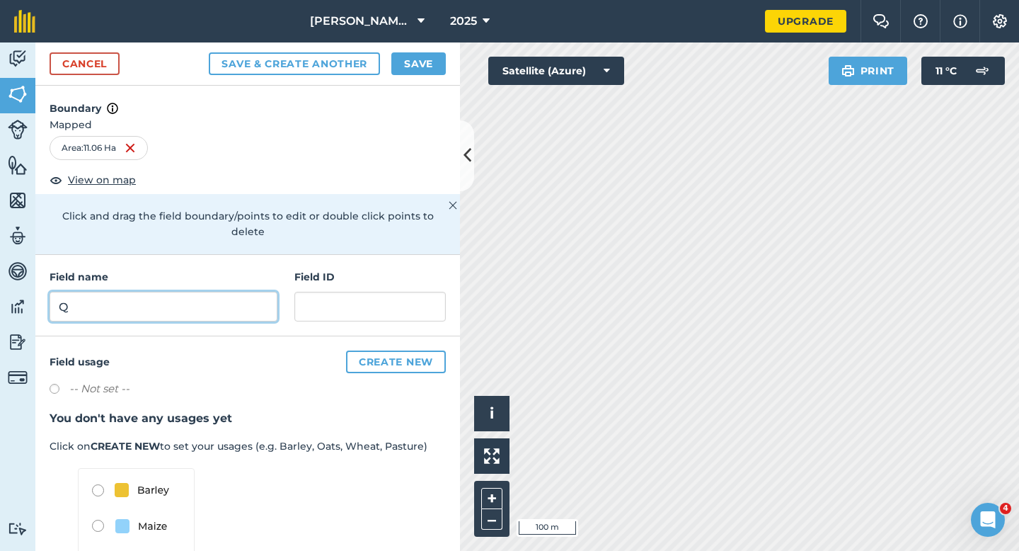
type input "Q"
click at [399, 69] on button "Save" at bounding box center [419, 63] width 55 height 23
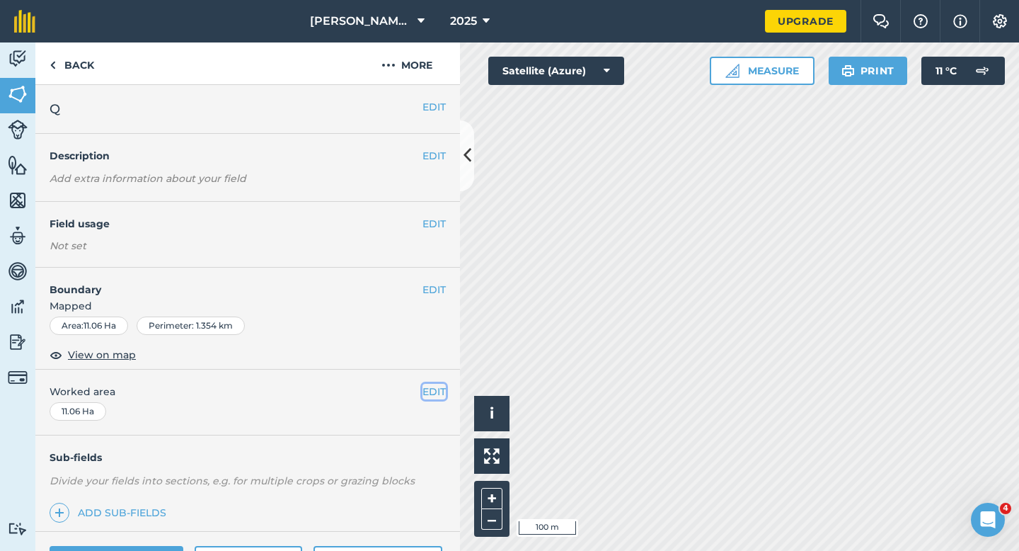
click at [432, 384] on button "EDIT" at bounding box center [434, 392] width 23 height 16
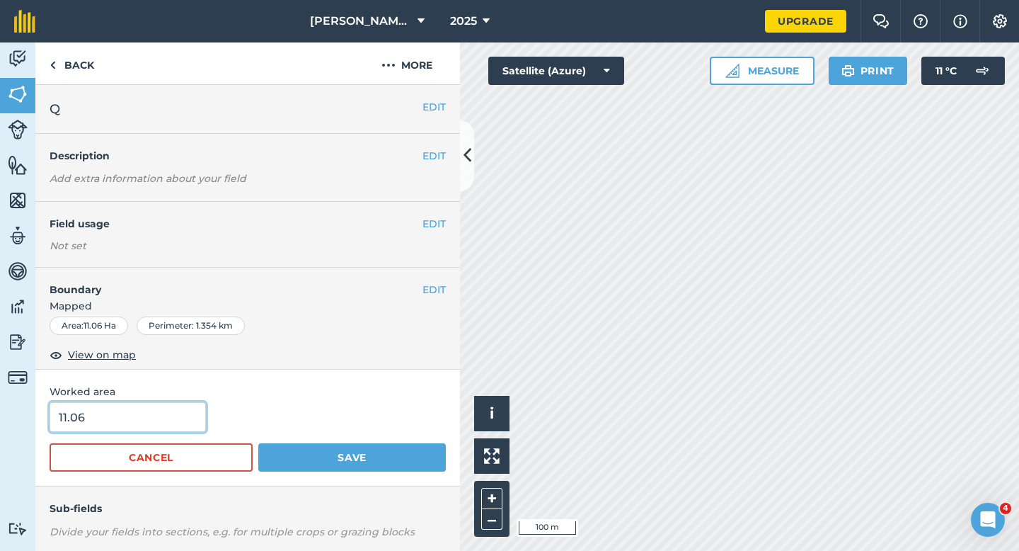
click at [195, 413] on input "11.06" at bounding box center [128, 417] width 156 height 30
type input "11"
click at [258, 443] on button "Save" at bounding box center [352, 457] width 188 height 28
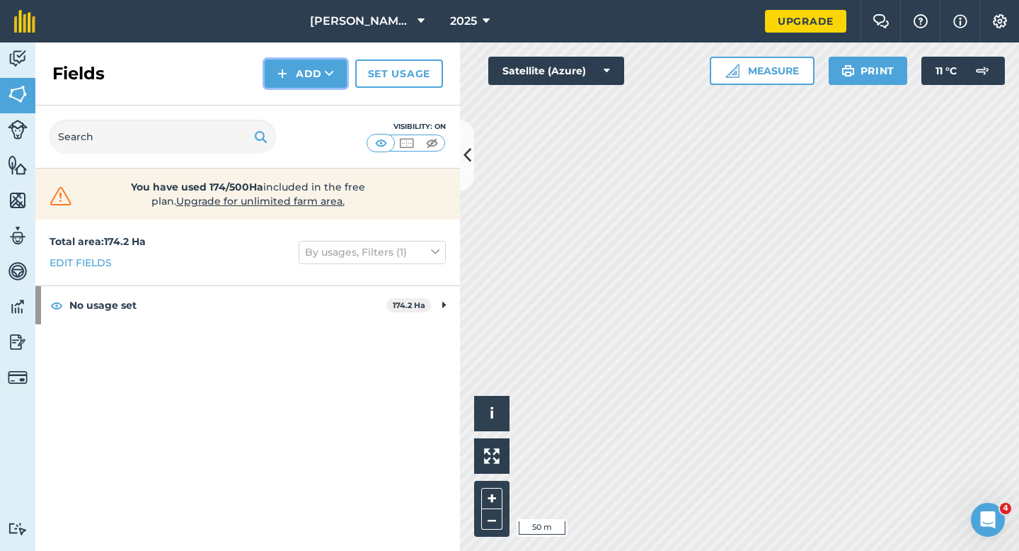
click at [285, 75] on img at bounding box center [283, 73] width 10 height 17
click at [287, 97] on link "Draw" at bounding box center [306, 105] width 78 height 31
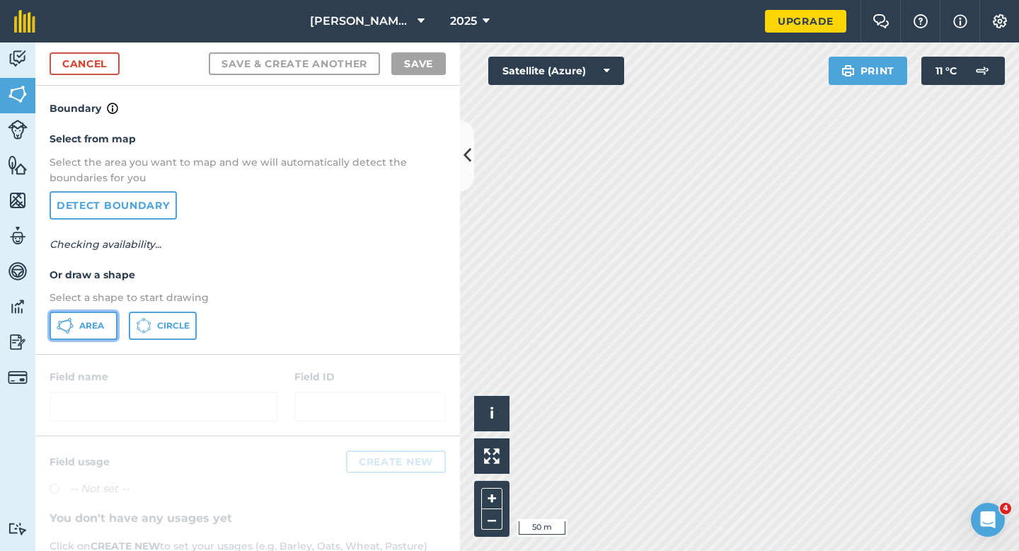
click at [112, 326] on button "Area" at bounding box center [84, 326] width 68 height 28
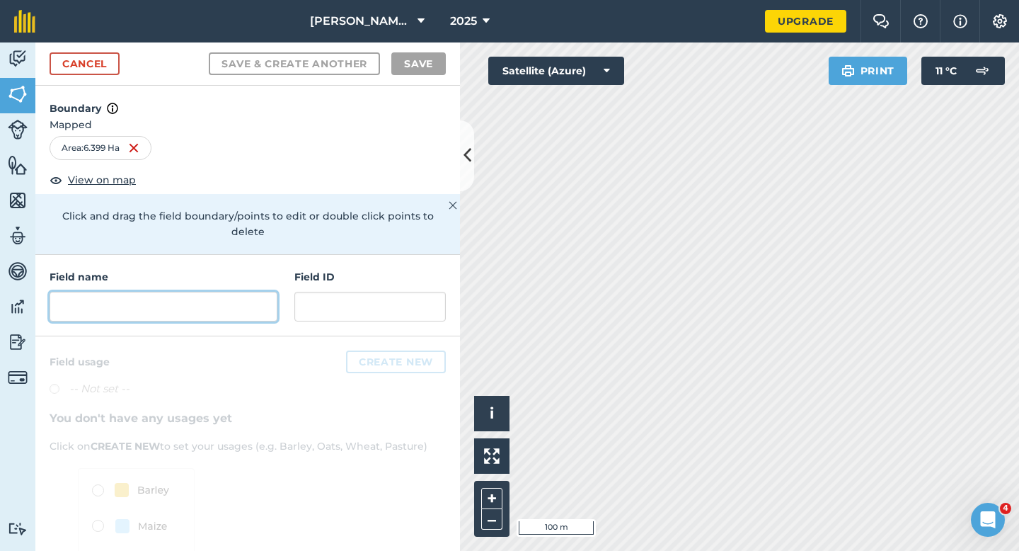
click at [204, 292] on input "text" at bounding box center [164, 307] width 228 height 30
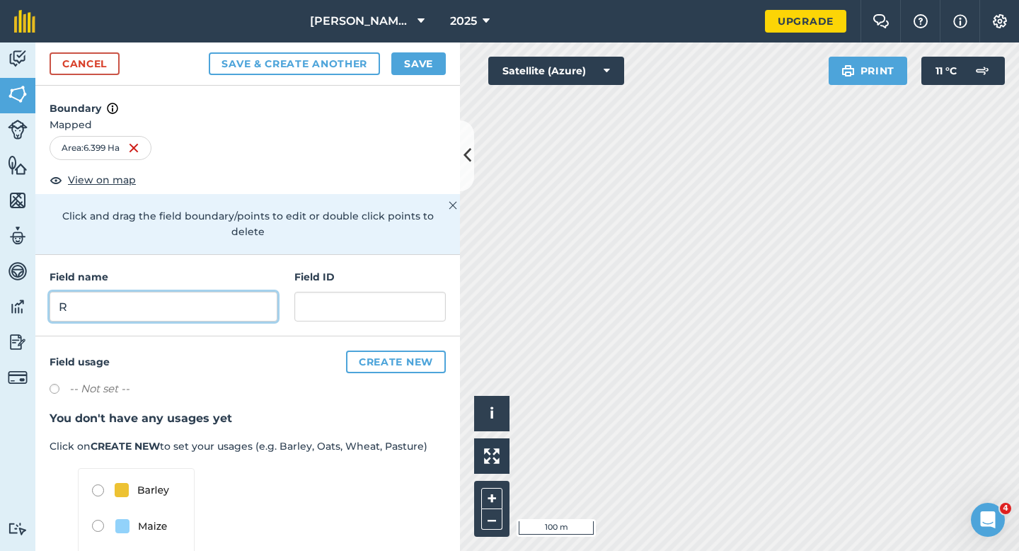
type input "R"
click at [411, 81] on div "Cancel Save & Create Another Save" at bounding box center [247, 63] width 425 height 43
click at [412, 75] on div "Cancel Save & Create Another Save" at bounding box center [247, 63] width 425 height 43
click at [433, 64] on button "Save" at bounding box center [419, 63] width 55 height 23
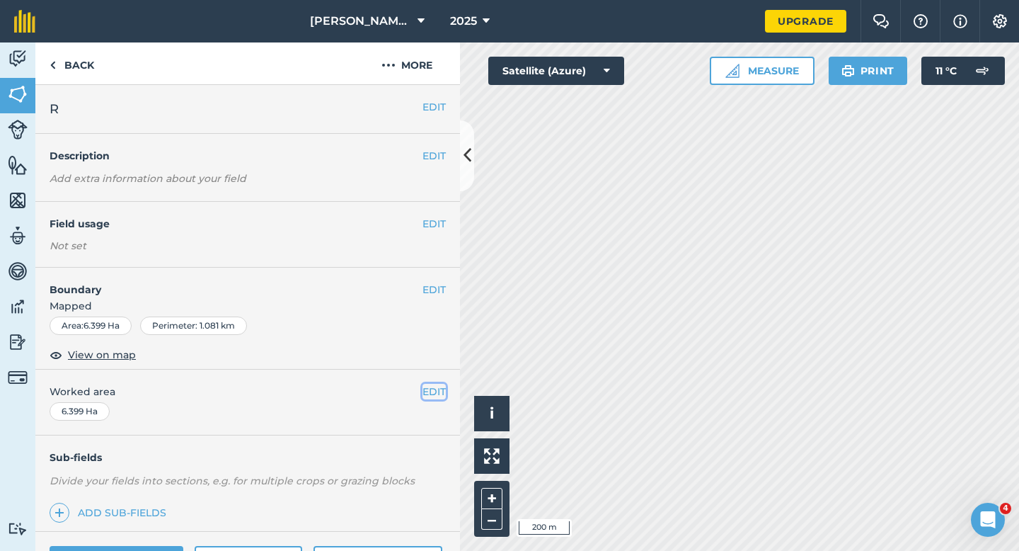
click at [434, 394] on button "EDIT" at bounding box center [434, 392] width 23 height 16
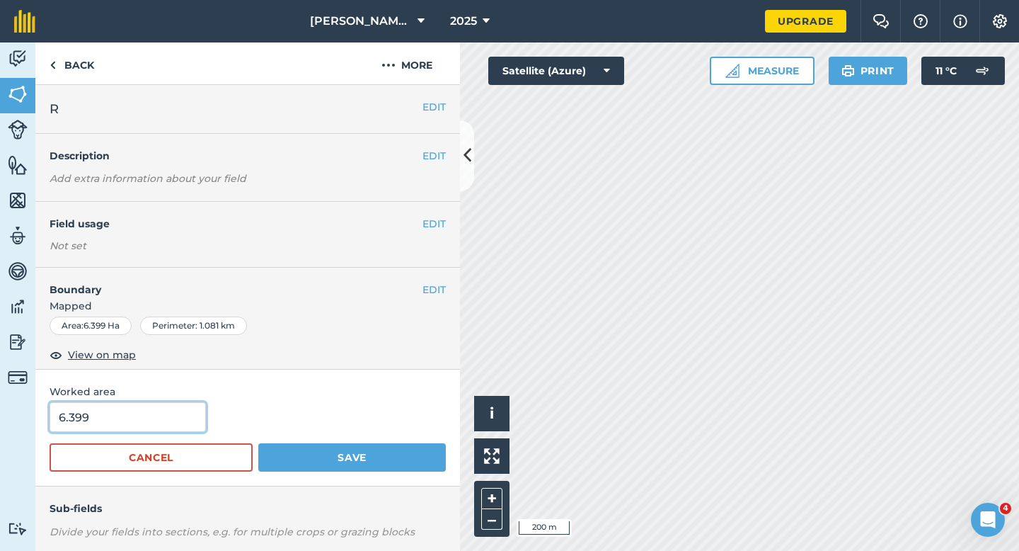
click at [134, 424] on input "6.399" at bounding box center [128, 417] width 156 height 30
type input "6.4"
click at [258, 443] on button "Save" at bounding box center [352, 457] width 188 height 28
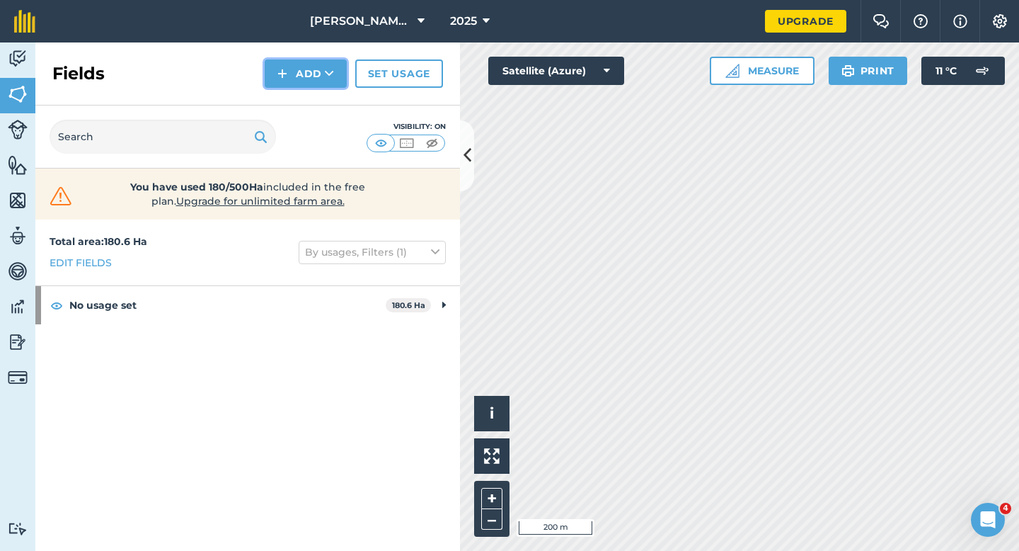
click at [273, 79] on button "Add" at bounding box center [306, 73] width 82 height 28
click at [276, 109] on link "Draw" at bounding box center [306, 105] width 78 height 31
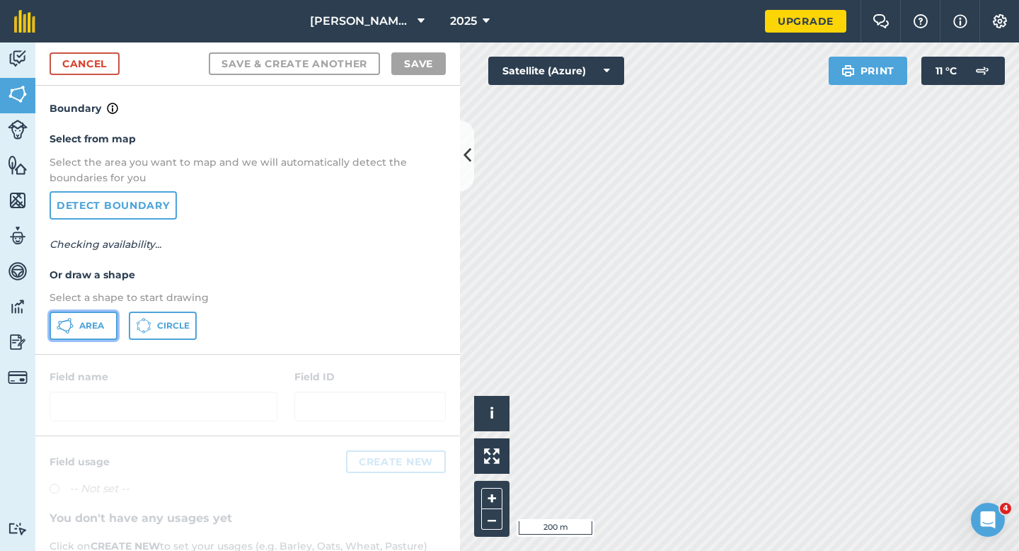
click at [112, 327] on button "Area" at bounding box center [84, 326] width 68 height 28
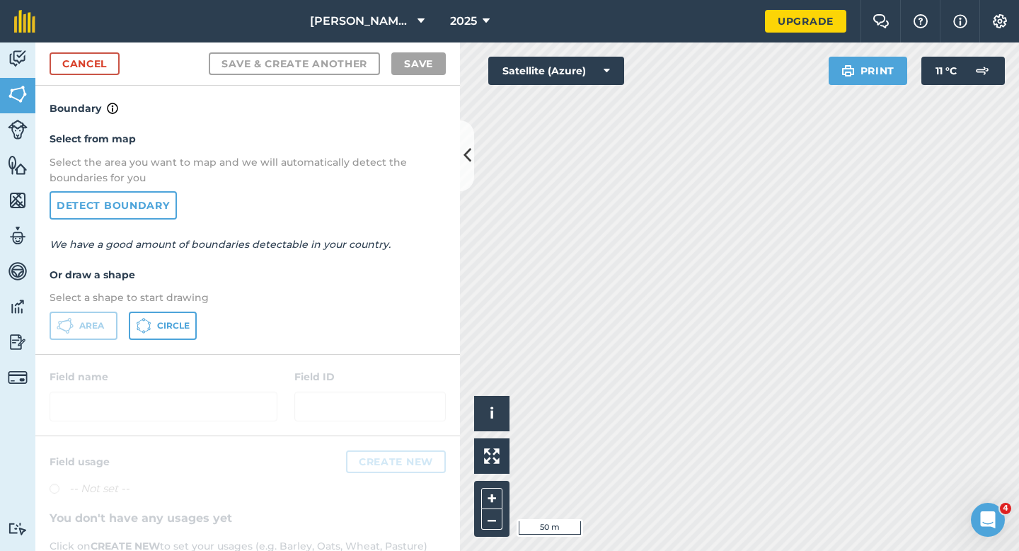
click at [93, 46] on div "Cancel Save & Create Another Save" at bounding box center [247, 63] width 425 height 43
click at [97, 58] on link "Cancel" at bounding box center [85, 63] width 70 height 23
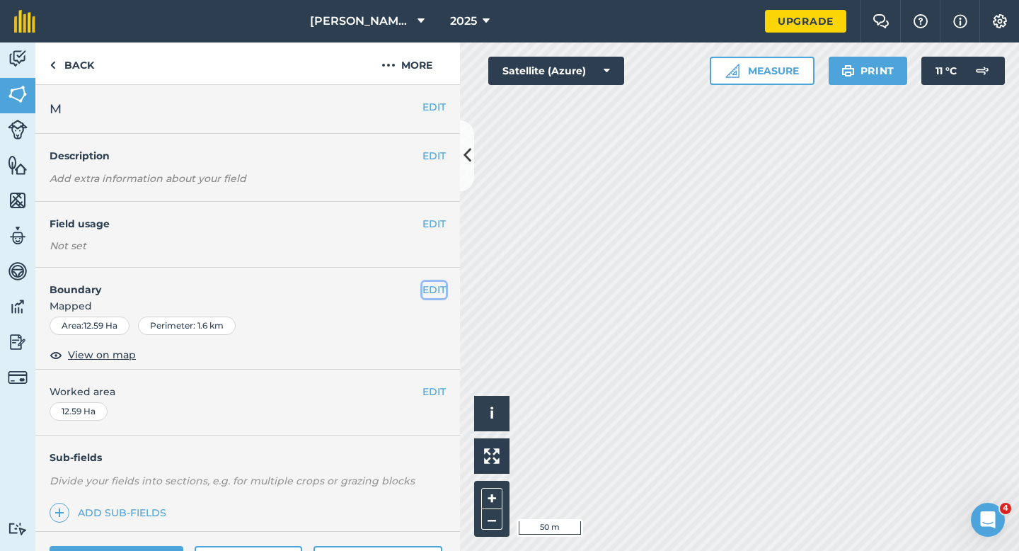
click at [424, 283] on button "EDIT" at bounding box center [434, 290] width 23 height 16
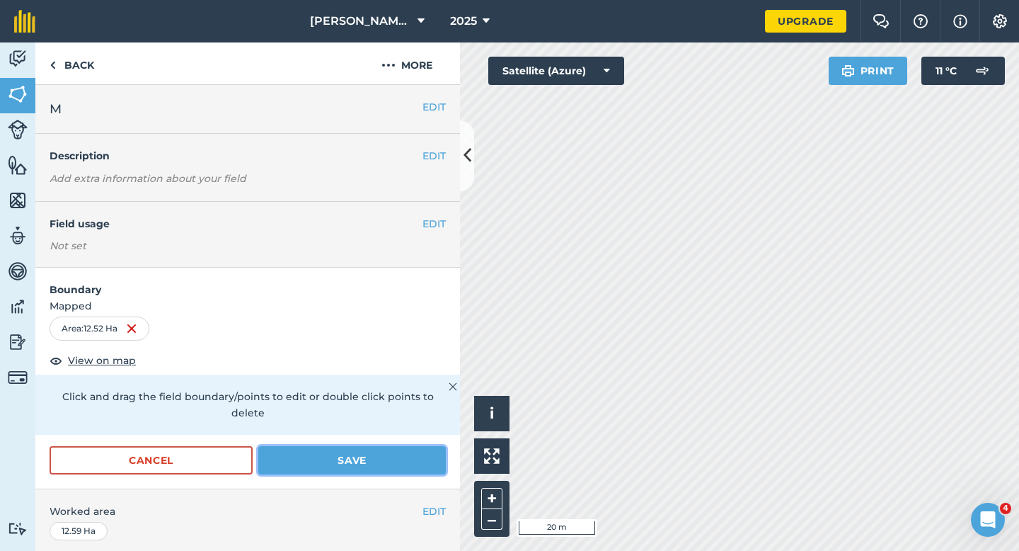
click at [431, 455] on button "Save" at bounding box center [352, 460] width 188 height 28
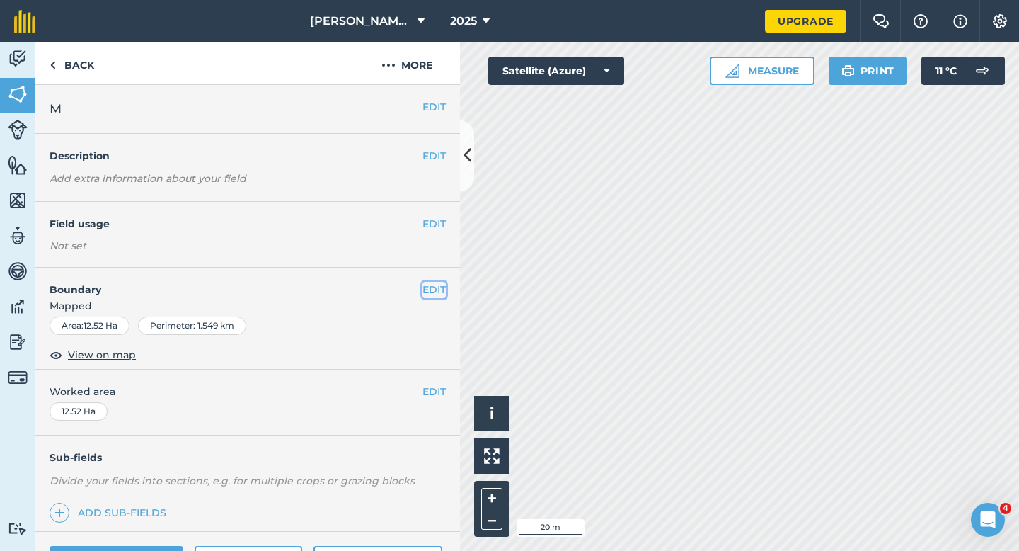
click at [431, 295] on button "EDIT" at bounding box center [434, 290] width 23 height 16
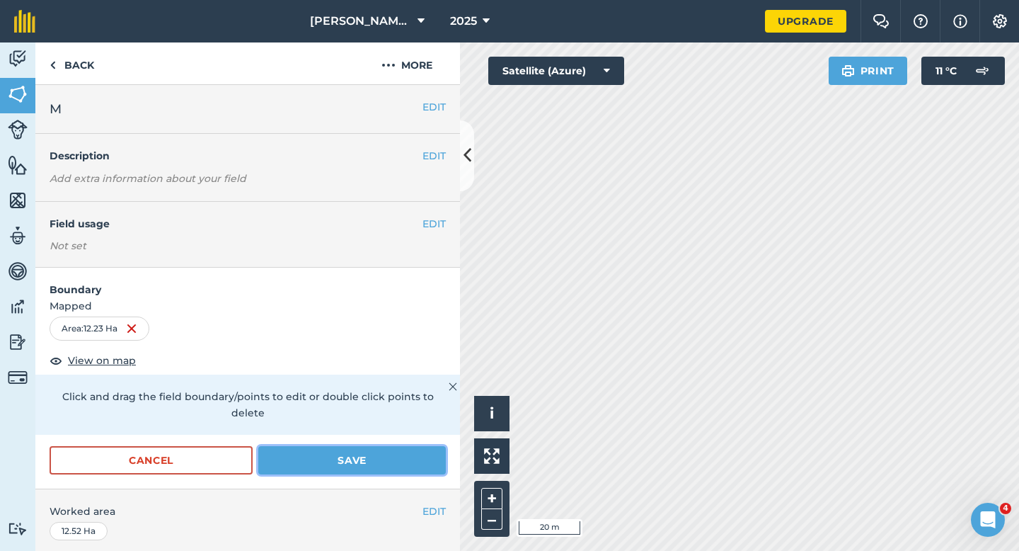
click at [404, 446] on button "Save" at bounding box center [352, 460] width 188 height 28
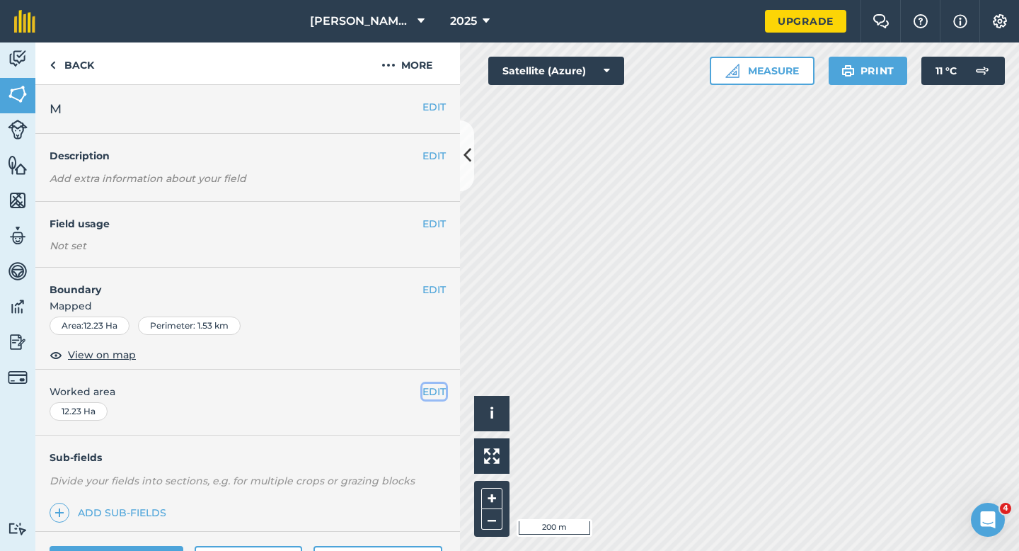
click at [442, 394] on button "EDIT" at bounding box center [434, 392] width 23 height 16
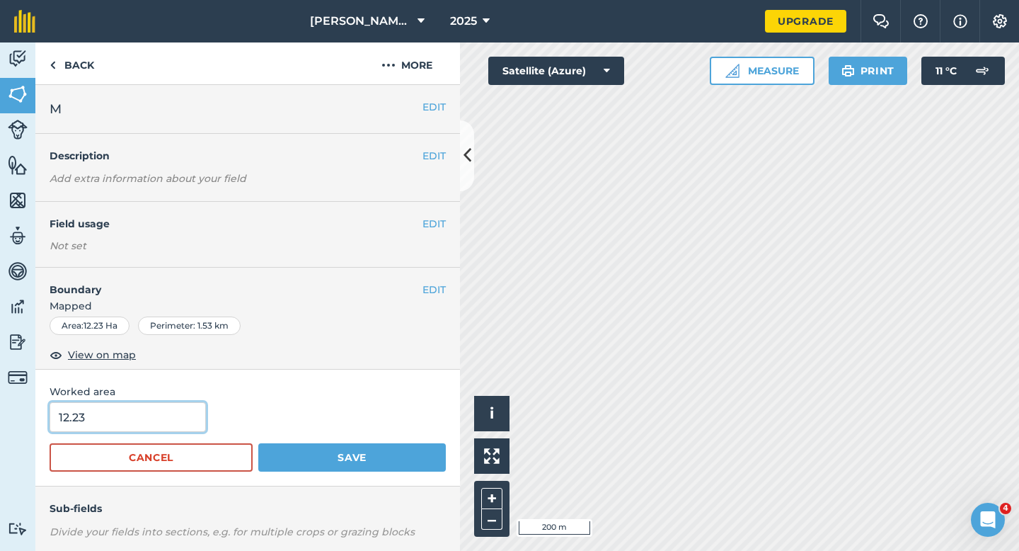
click at [171, 428] on input "12.23" at bounding box center [128, 417] width 156 height 30
type input "12.2"
click at [258, 443] on button "Save" at bounding box center [352, 457] width 188 height 28
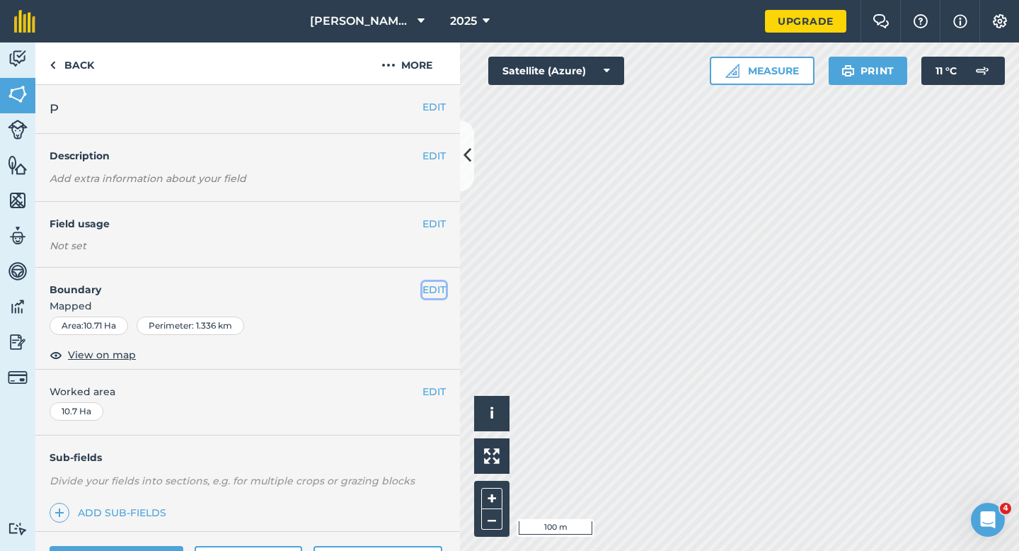
click at [438, 296] on button "EDIT" at bounding box center [434, 290] width 23 height 16
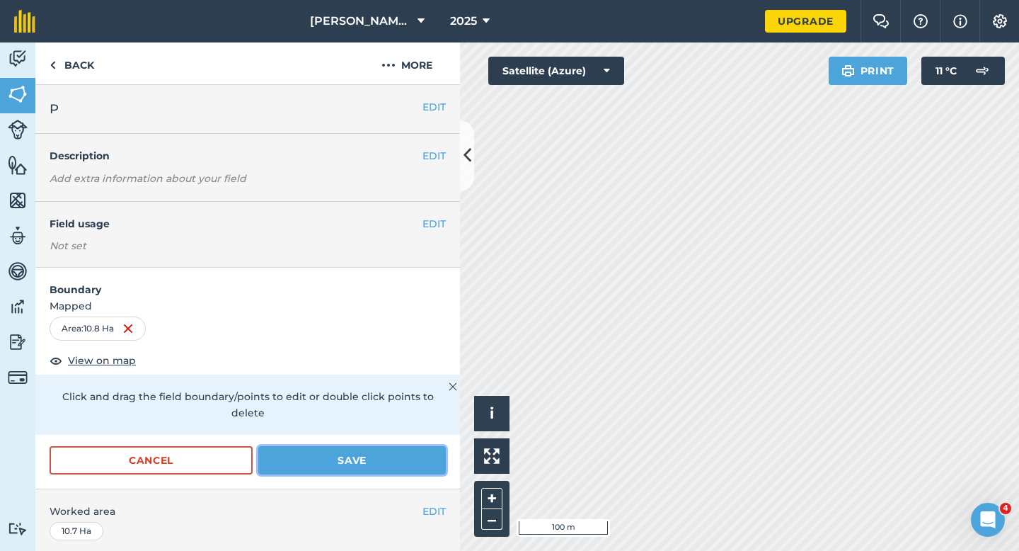
click at [397, 450] on button "Save" at bounding box center [352, 460] width 188 height 28
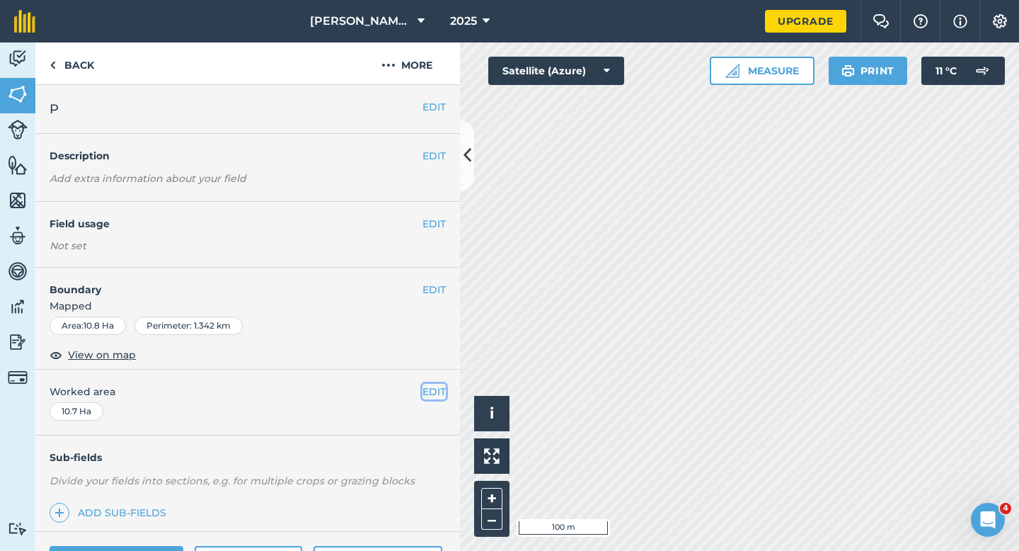
click at [436, 391] on button "EDIT" at bounding box center [434, 392] width 23 height 16
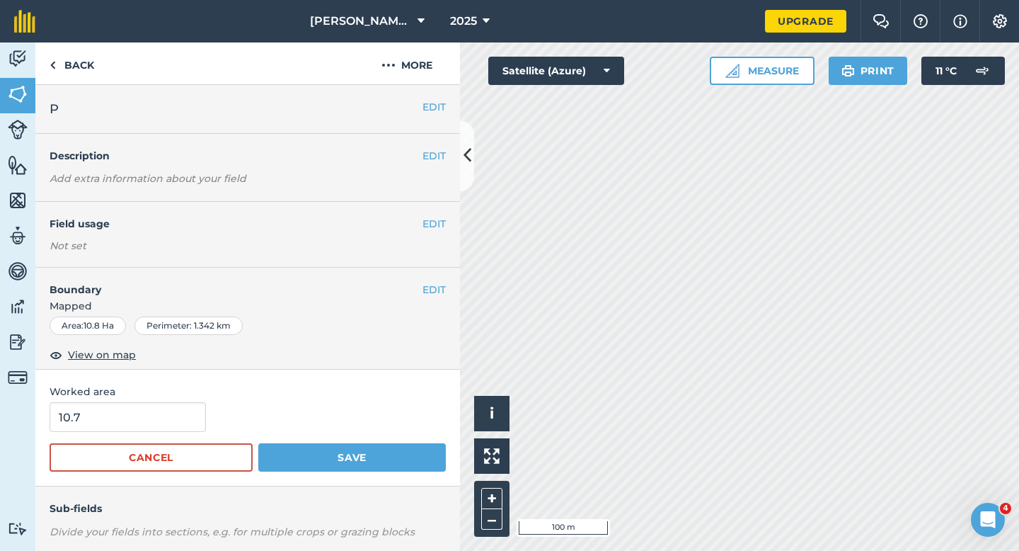
click at [207, 415] on div "10.7" at bounding box center [248, 417] width 396 height 30
click at [195, 417] on input "10.7" at bounding box center [128, 417] width 156 height 30
type input "10.8"
click at [258, 443] on button "Save" at bounding box center [352, 457] width 188 height 28
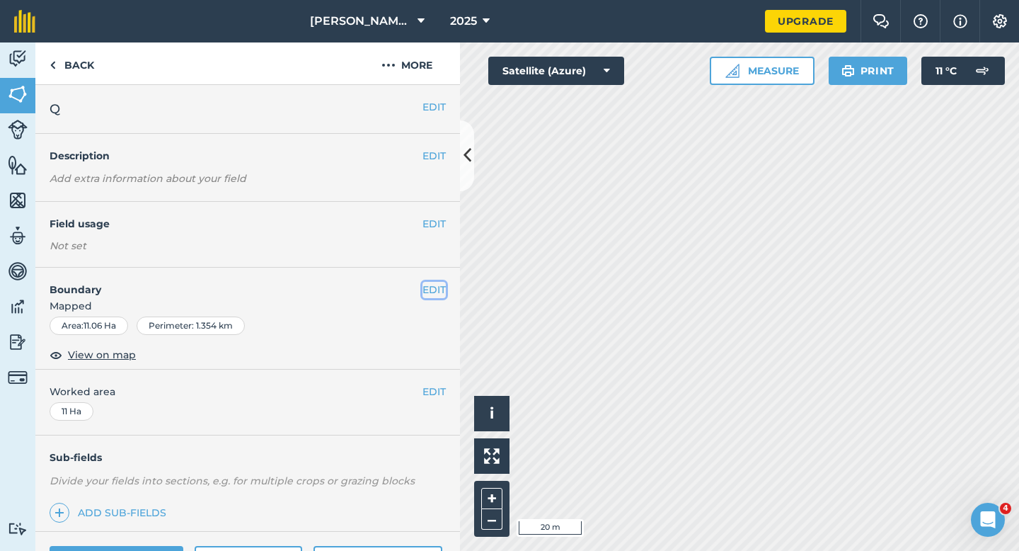
click at [432, 294] on button "EDIT" at bounding box center [434, 290] width 23 height 16
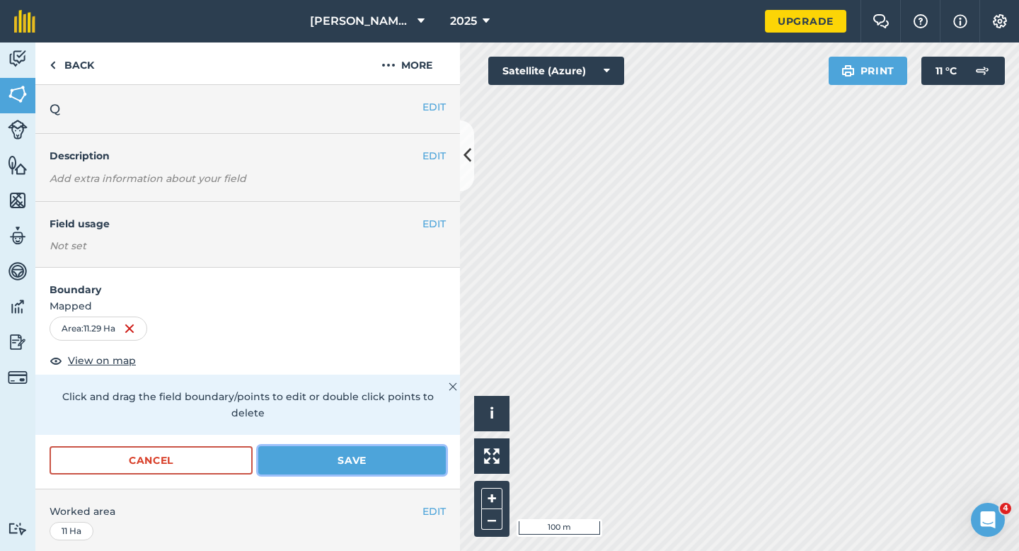
click at [389, 452] on button "Save" at bounding box center [352, 460] width 188 height 28
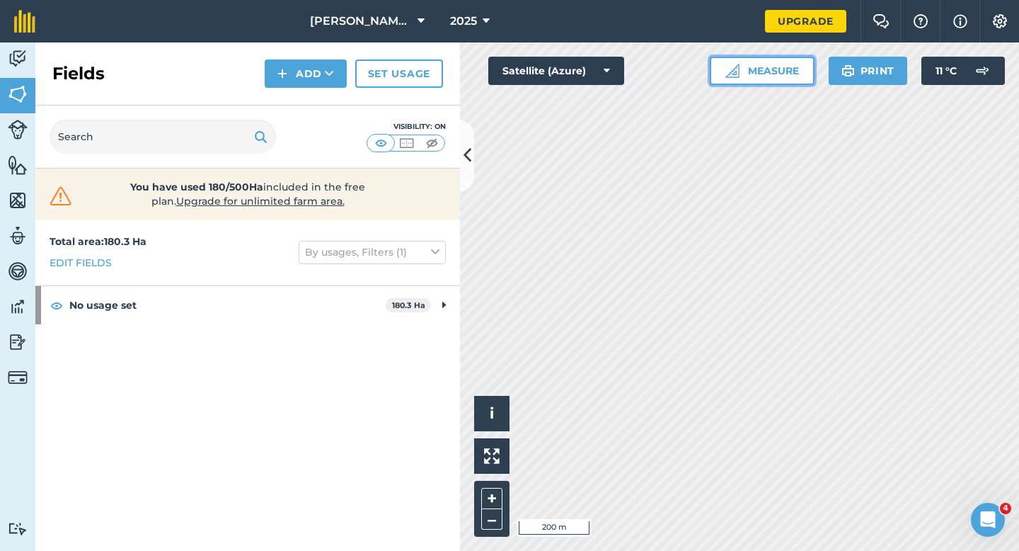
click at [736, 79] on button "Measure" at bounding box center [762, 71] width 105 height 28
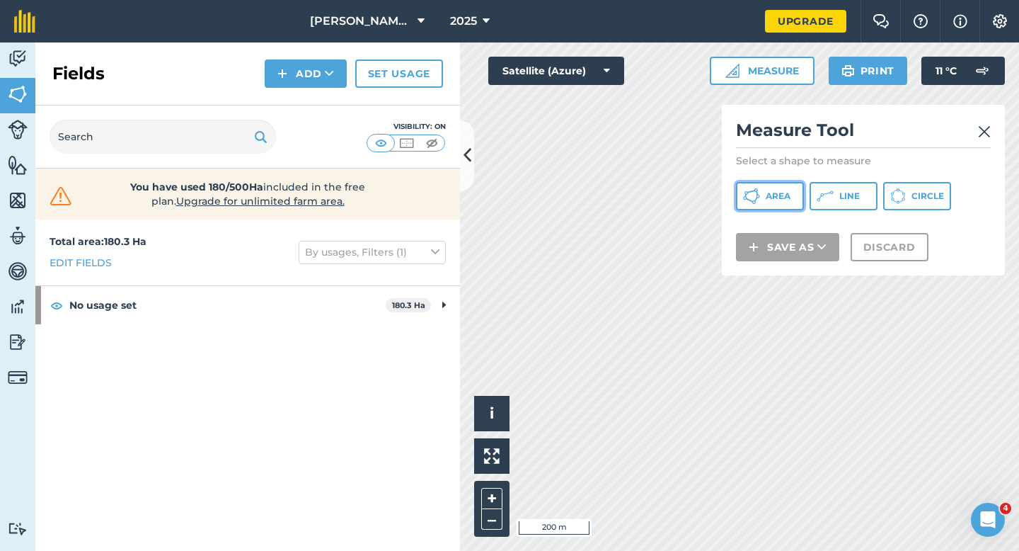
click at [774, 197] on span "Area" at bounding box center [778, 195] width 25 height 11
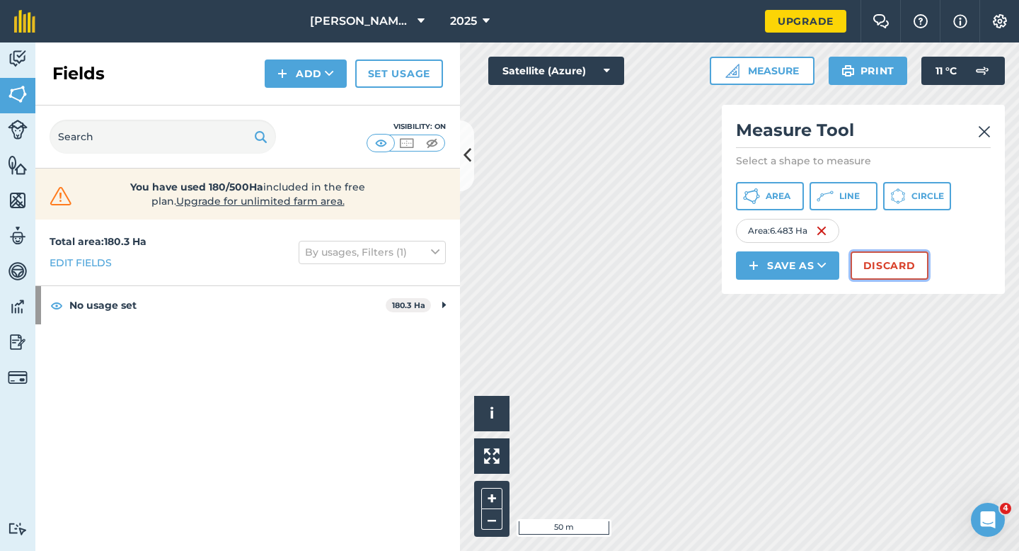
click at [891, 267] on button "Discard" at bounding box center [890, 265] width 78 height 28
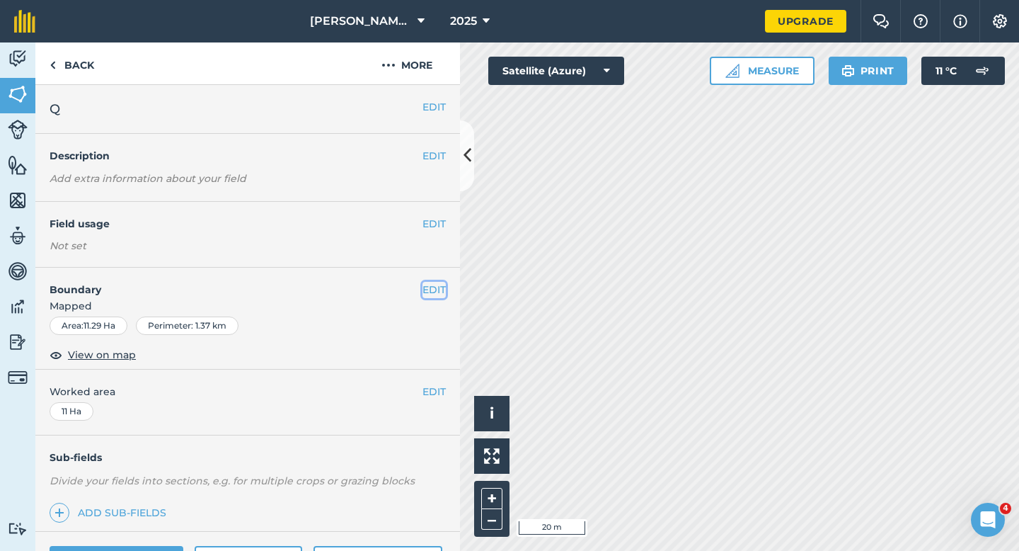
click at [440, 285] on button "EDIT" at bounding box center [434, 290] width 23 height 16
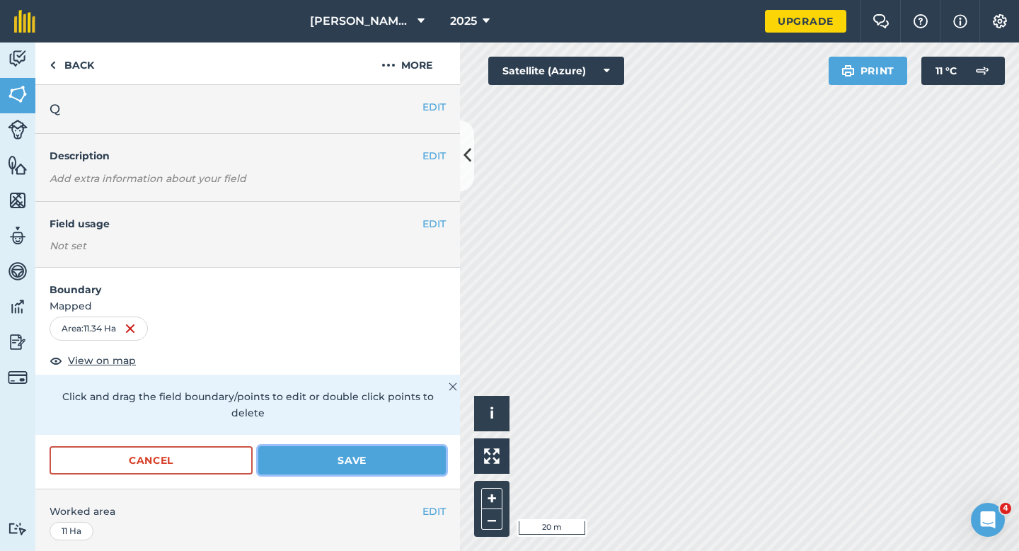
click at [404, 448] on button "Save" at bounding box center [352, 460] width 188 height 28
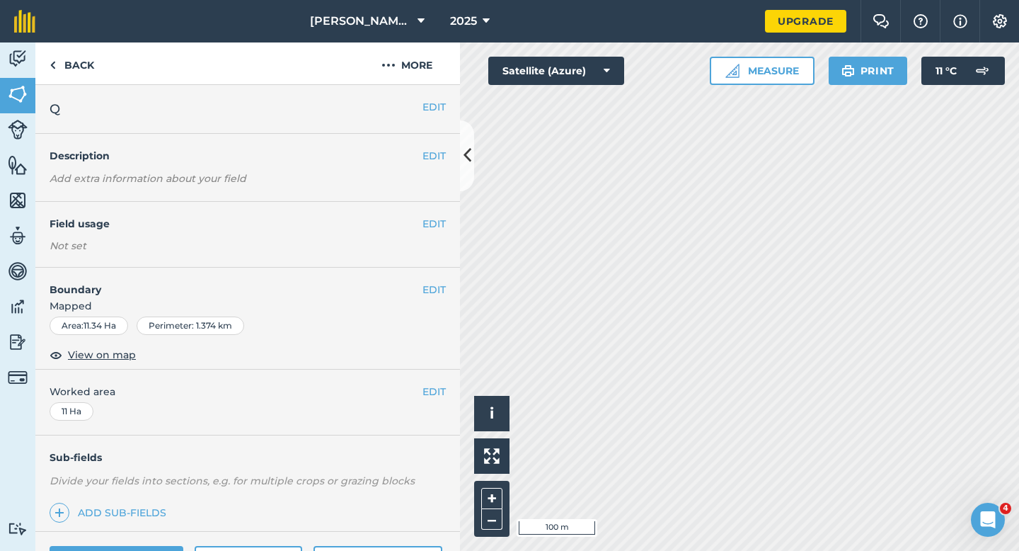
click at [421, 381] on div "EDIT Worked area 11 Ha" at bounding box center [247, 403] width 425 height 66
click at [435, 394] on button "EDIT" at bounding box center [434, 392] width 23 height 16
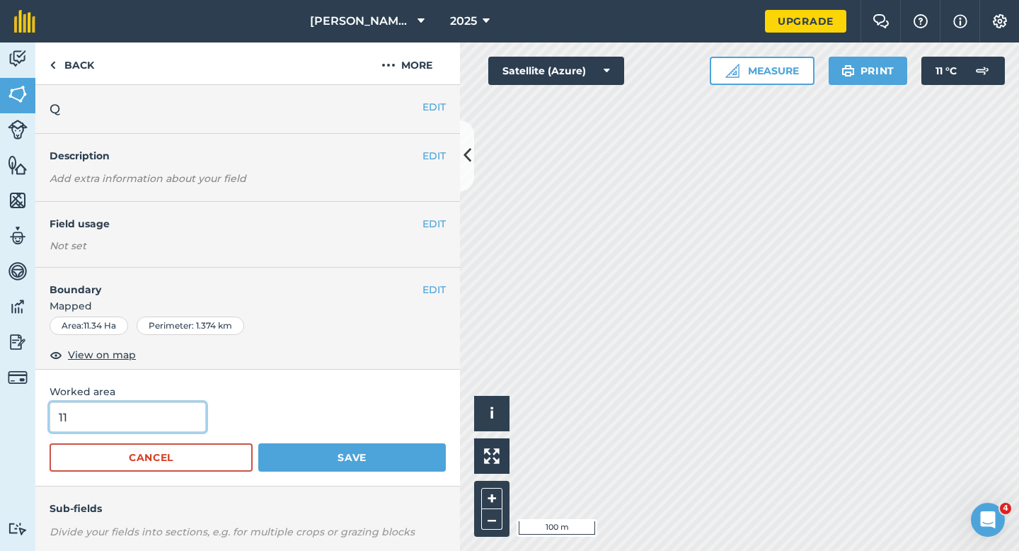
click at [190, 404] on input "11" at bounding box center [128, 417] width 156 height 30
click at [190, 416] on input "11" at bounding box center [128, 417] width 156 height 30
type input "11.3"
click at [258, 443] on button "Save" at bounding box center [352, 457] width 188 height 28
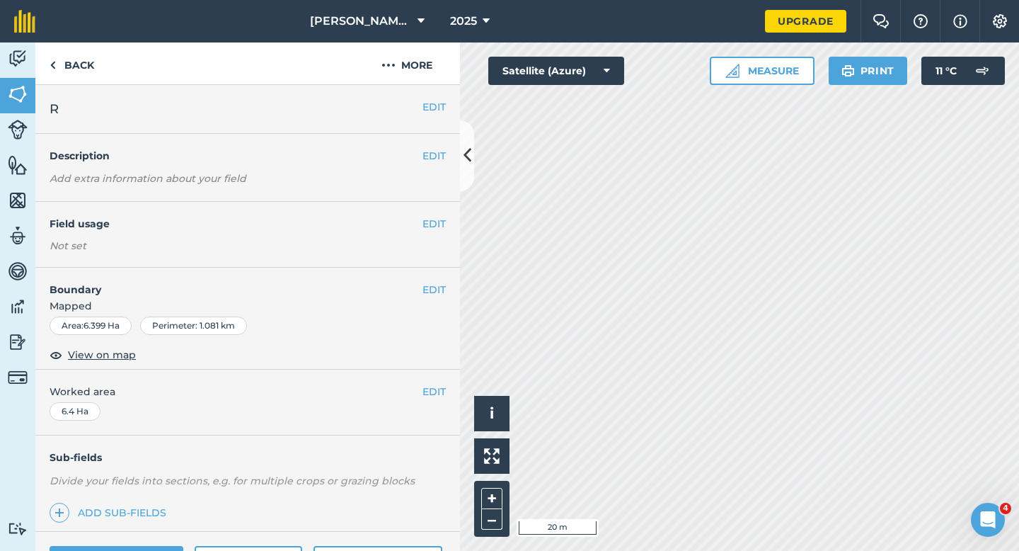
click at [421, 294] on h4 "Boundary" at bounding box center [228, 283] width 387 height 30
click at [435, 287] on button "EDIT" at bounding box center [434, 290] width 23 height 16
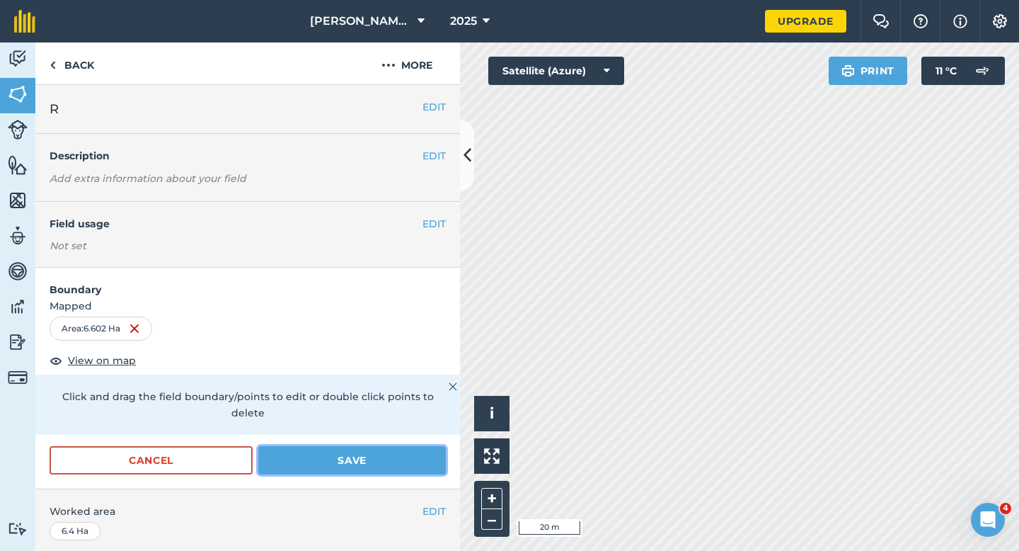
click at [349, 446] on button "Save" at bounding box center [352, 460] width 188 height 28
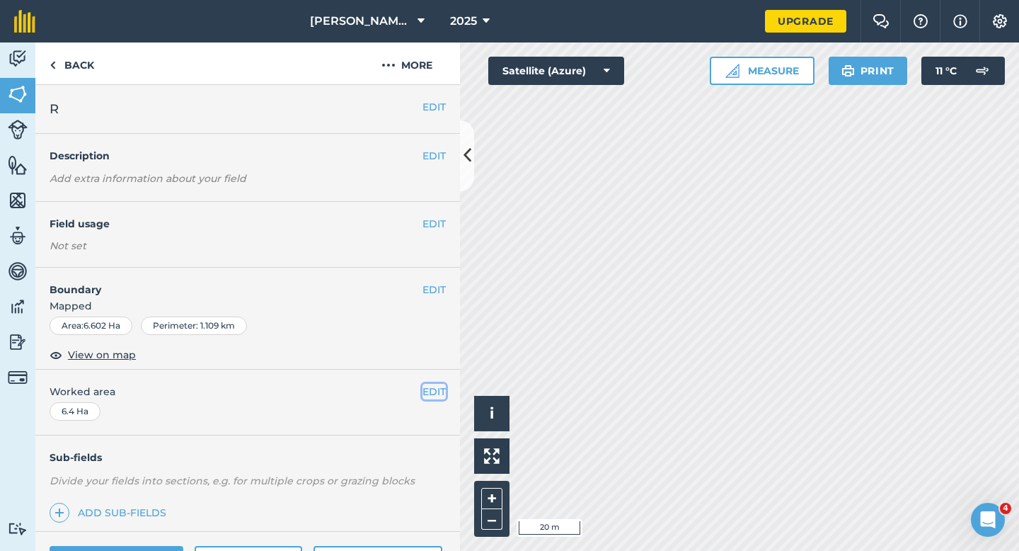
click at [440, 395] on button "EDIT" at bounding box center [434, 392] width 23 height 16
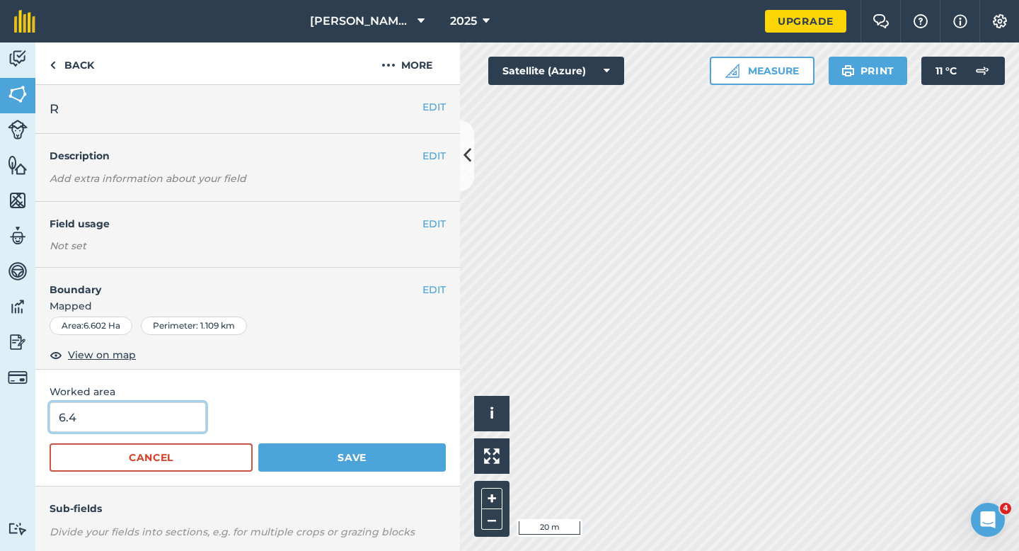
click at [185, 416] on input "6.4" at bounding box center [128, 417] width 156 height 30
type input "6.6"
click at [258, 443] on button "Save" at bounding box center [352, 457] width 188 height 28
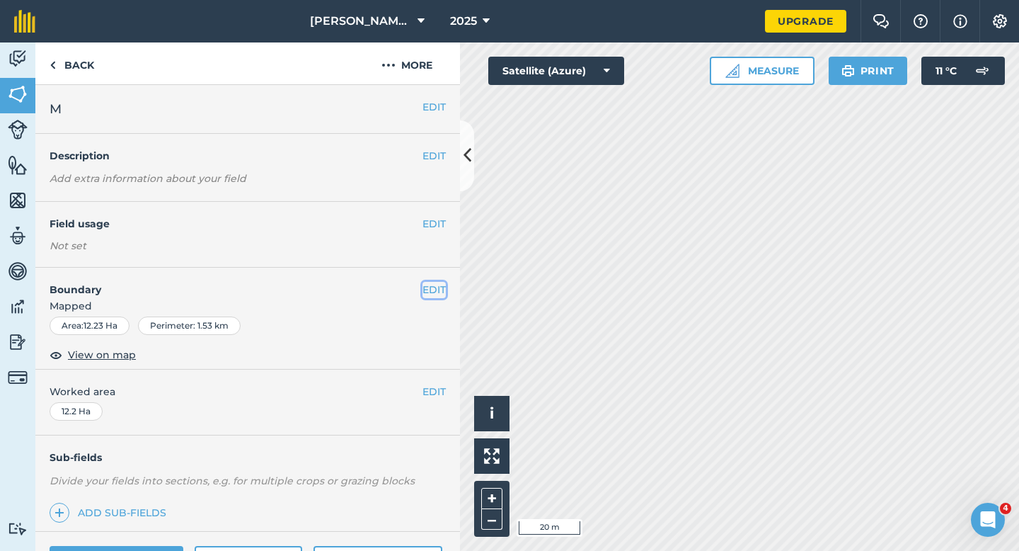
click at [438, 282] on button "EDIT" at bounding box center [434, 290] width 23 height 16
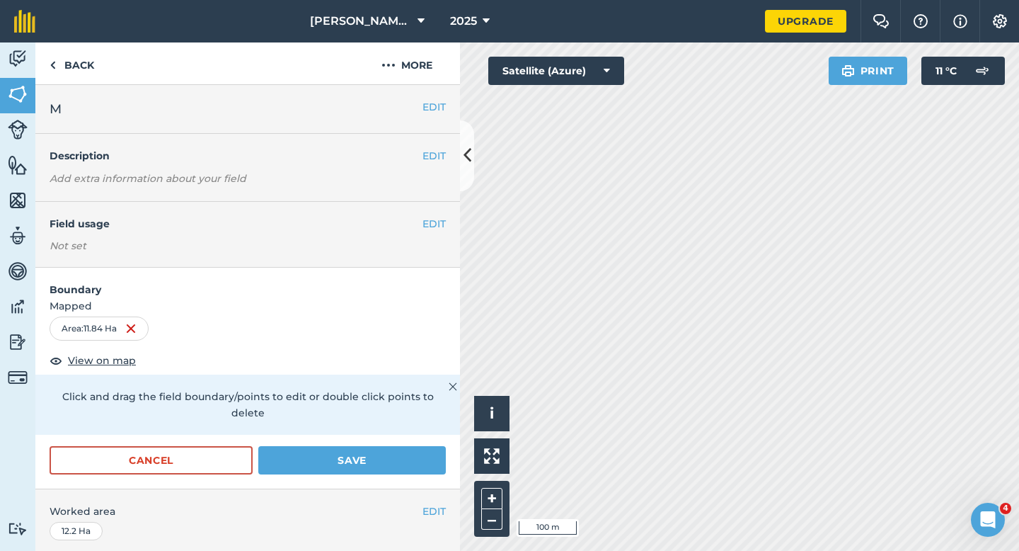
click at [355, 471] on div "Cancel Save" at bounding box center [247, 467] width 425 height 42
click at [355, 446] on button "Save" at bounding box center [352, 460] width 188 height 28
click at [438, 503] on button "EDIT" at bounding box center [434, 511] width 23 height 16
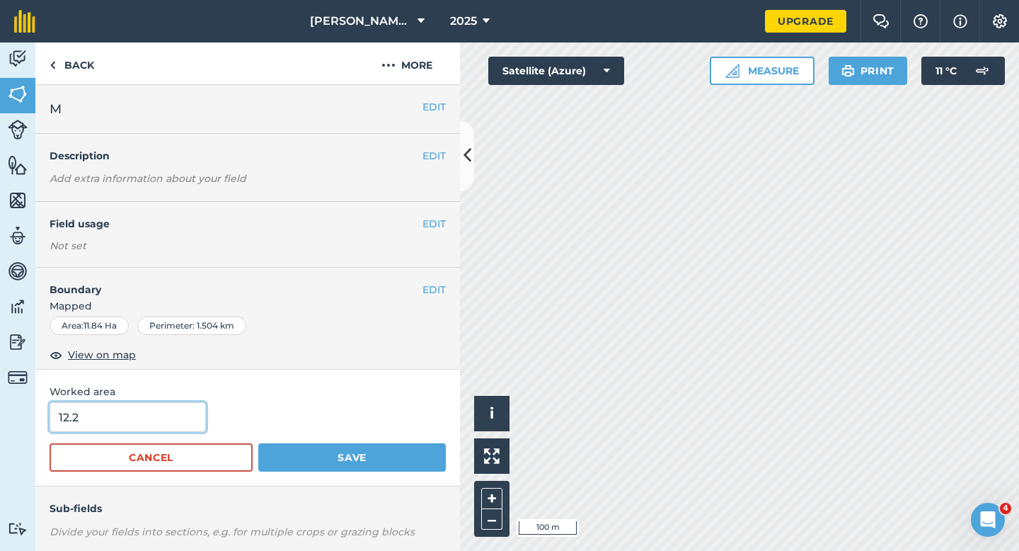
click at [121, 421] on input "12.2" at bounding box center [128, 417] width 156 height 30
type input "12"
click at [258, 443] on button "Save" at bounding box center [352, 457] width 188 height 28
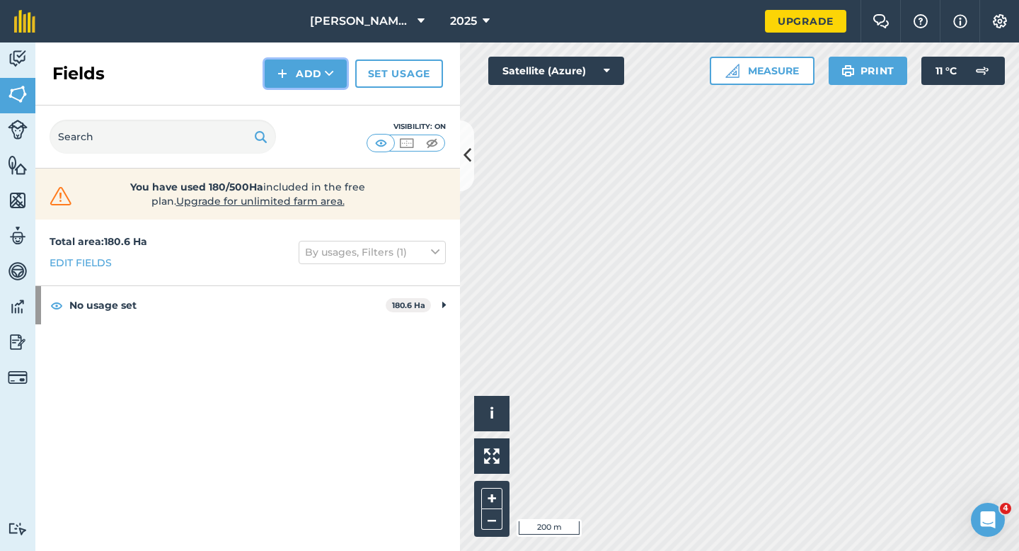
click at [287, 85] on button "Add" at bounding box center [306, 73] width 82 height 28
click at [292, 104] on link "Draw" at bounding box center [306, 105] width 78 height 31
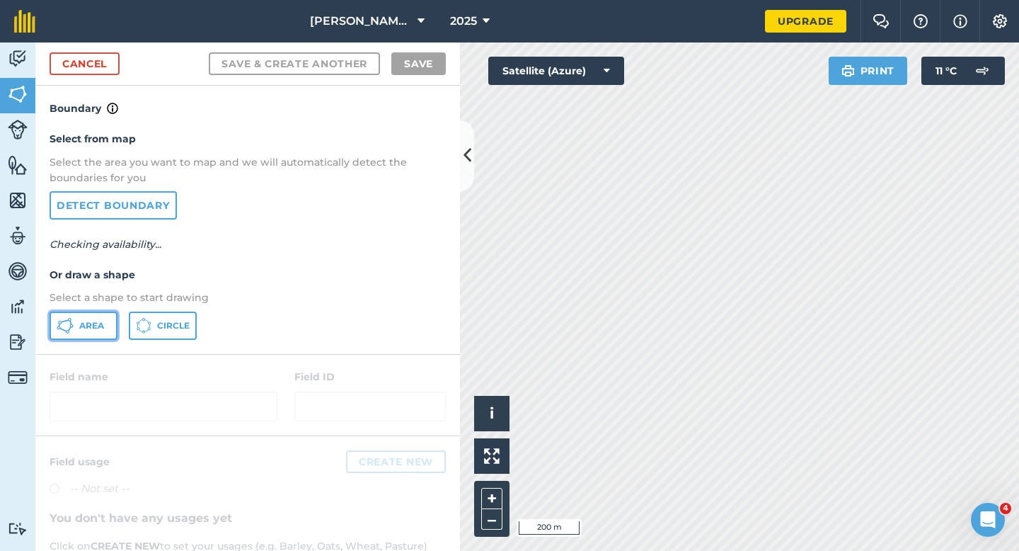
click at [109, 335] on button "Area" at bounding box center [84, 326] width 68 height 28
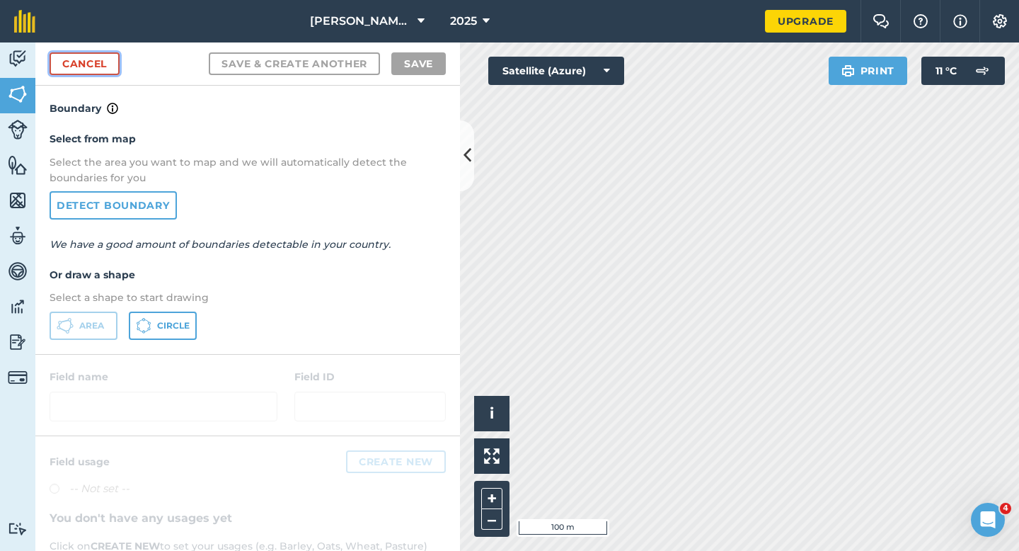
click at [79, 55] on link "Cancel" at bounding box center [85, 63] width 70 height 23
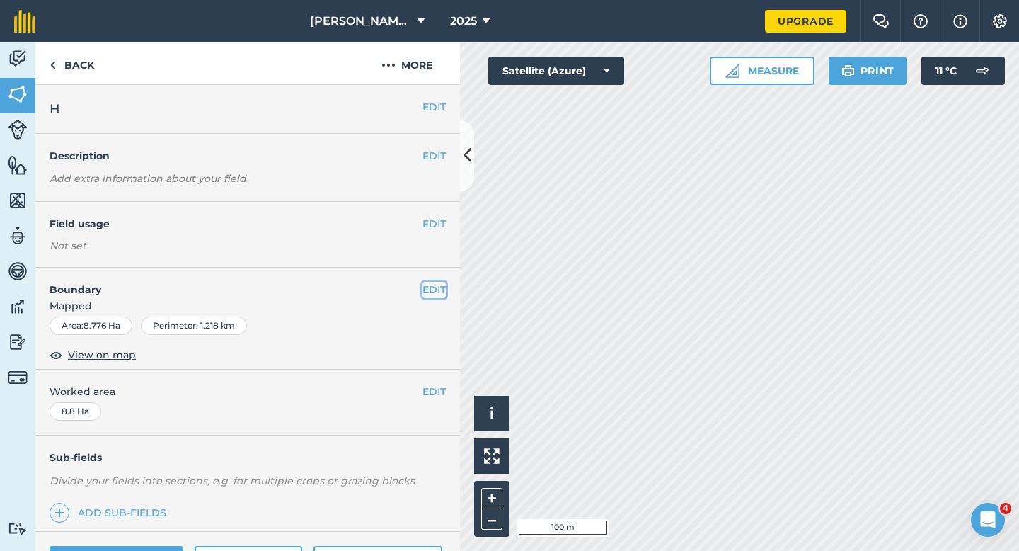
click at [431, 287] on button "EDIT" at bounding box center [434, 290] width 23 height 16
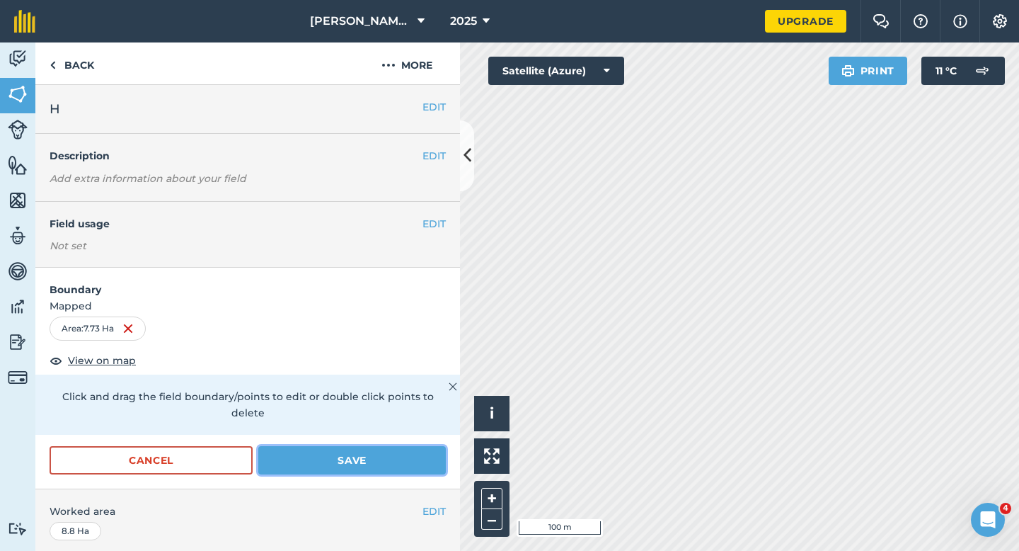
click at [413, 446] on button "Save" at bounding box center [352, 460] width 188 height 28
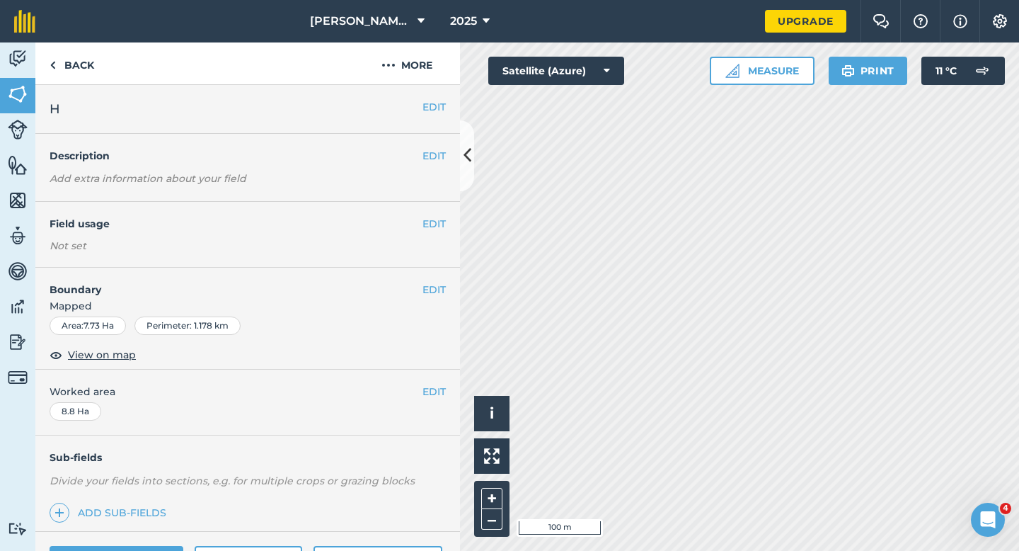
click at [416, 395] on span "Worked area" at bounding box center [248, 392] width 396 height 16
click at [429, 392] on button "EDIT" at bounding box center [434, 392] width 23 height 16
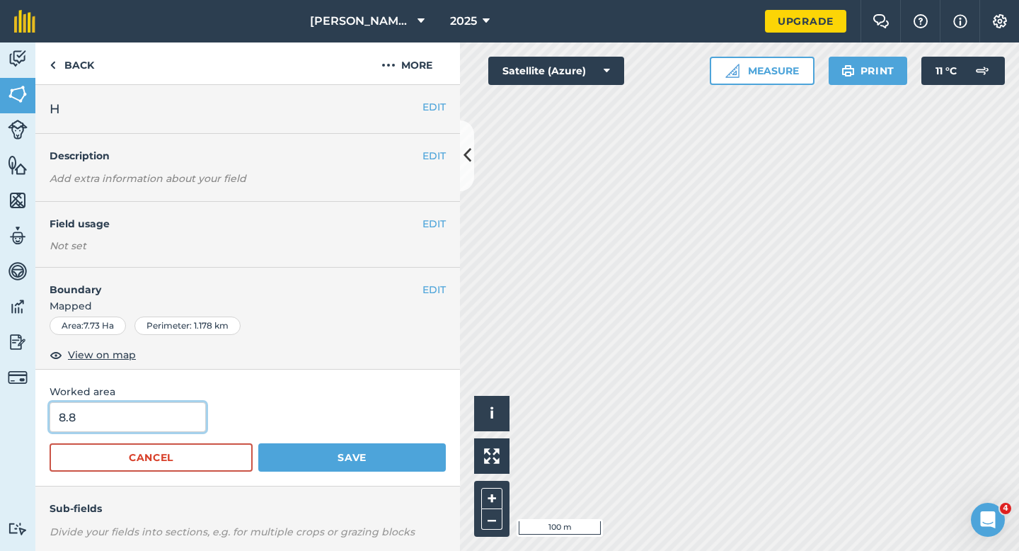
click at [148, 426] on input "8.8" at bounding box center [128, 417] width 156 height 30
type input "7.7"
click at [258, 443] on button "Save" at bounding box center [352, 457] width 188 height 28
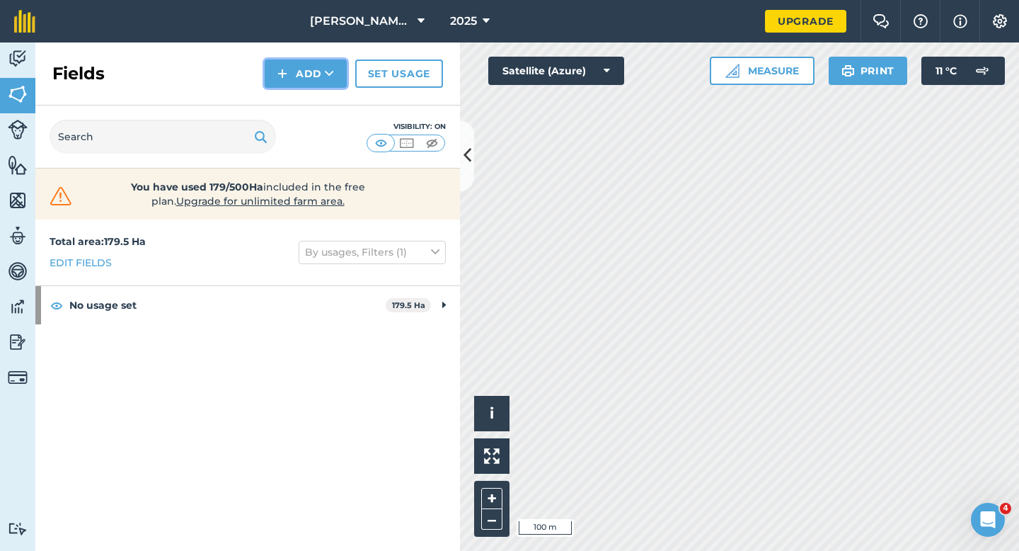
click at [287, 87] on button "Add" at bounding box center [306, 73] width 82 height 28
click at [296, 101] on link "Draw" at bounding box center [306, 105] width 78 height 31
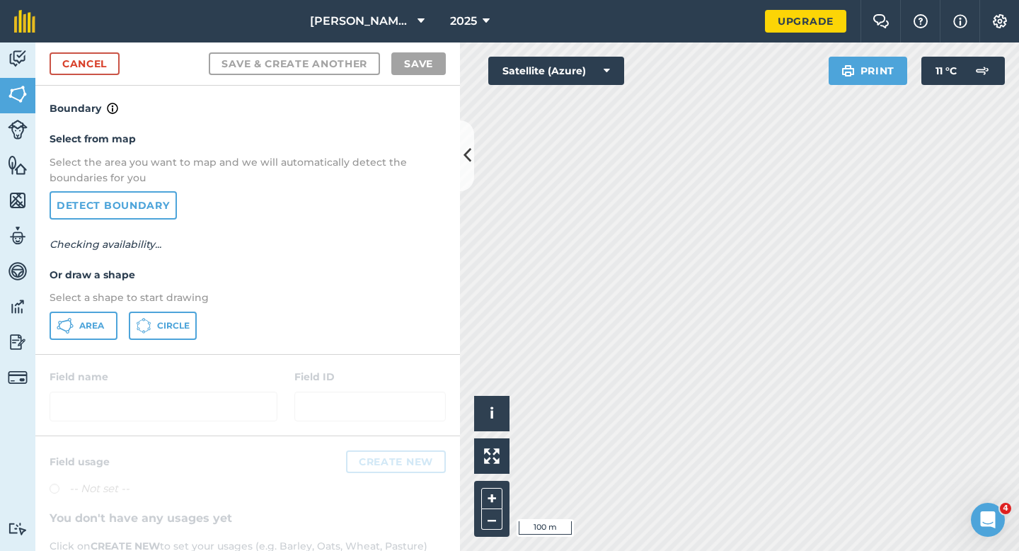
click at [114, 302] on p "Select a shape to start drawing" at bounding box center [248, 298] width 396 height 16
click at [114, 315] on button "Area" at bounding box center [84, 326] width 68 height 28
click at [102, 74] on div "Cancel Save & Create Another Save" at bounding box center [247, 63] width 425 height 43
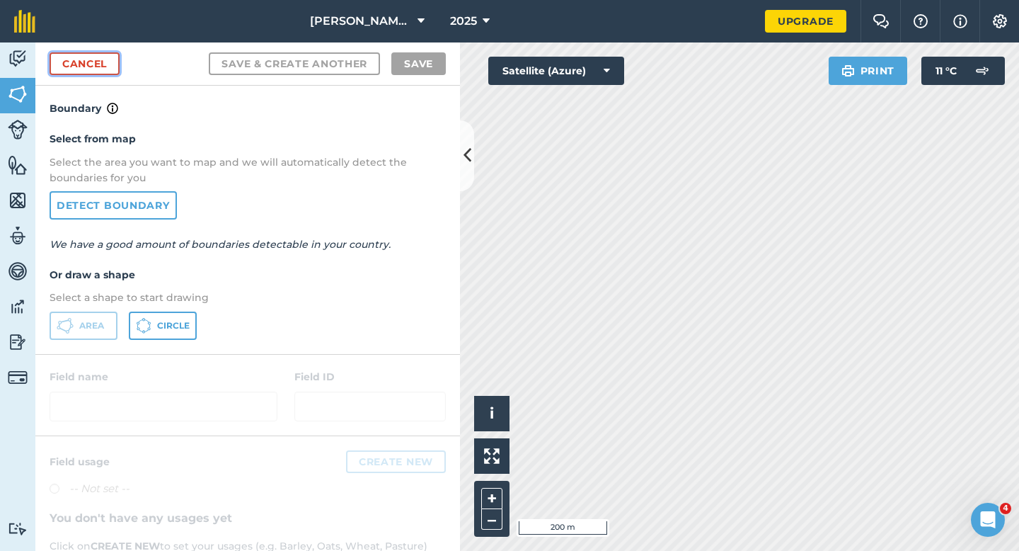
click at [102, 64] on link "Cancel" at bounding box center [85, 63] width 70 height 23
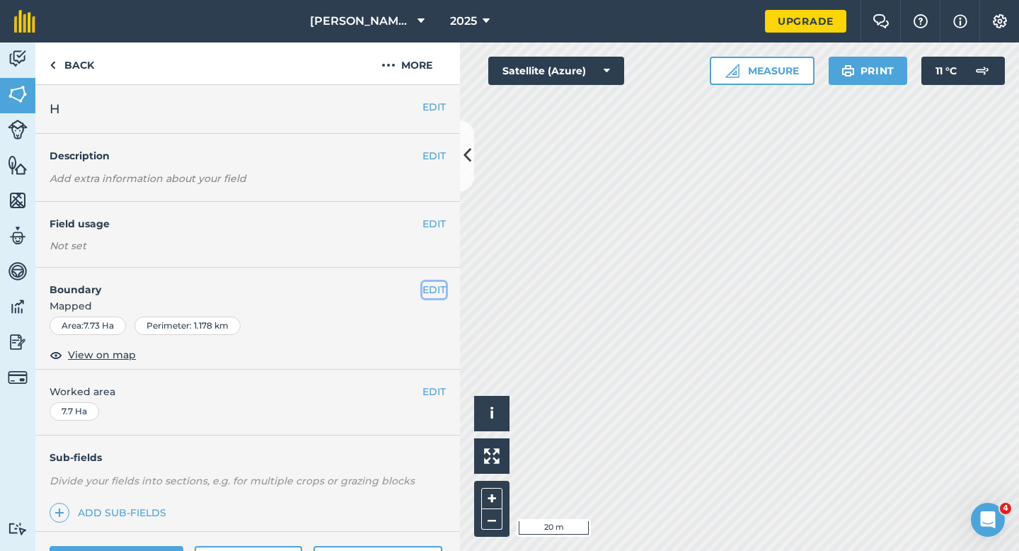
click at [430, 292] on button "EDIT" at bounding box center [434, 290] width 23 height 16
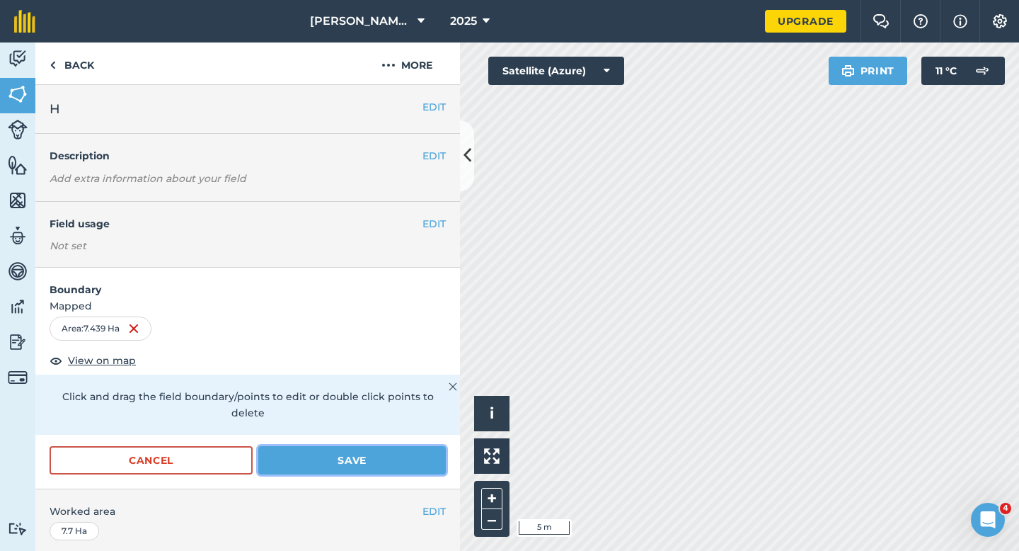
click at [397, 446] on button "Save" at bounding box center [352, 460] width 188 height 28
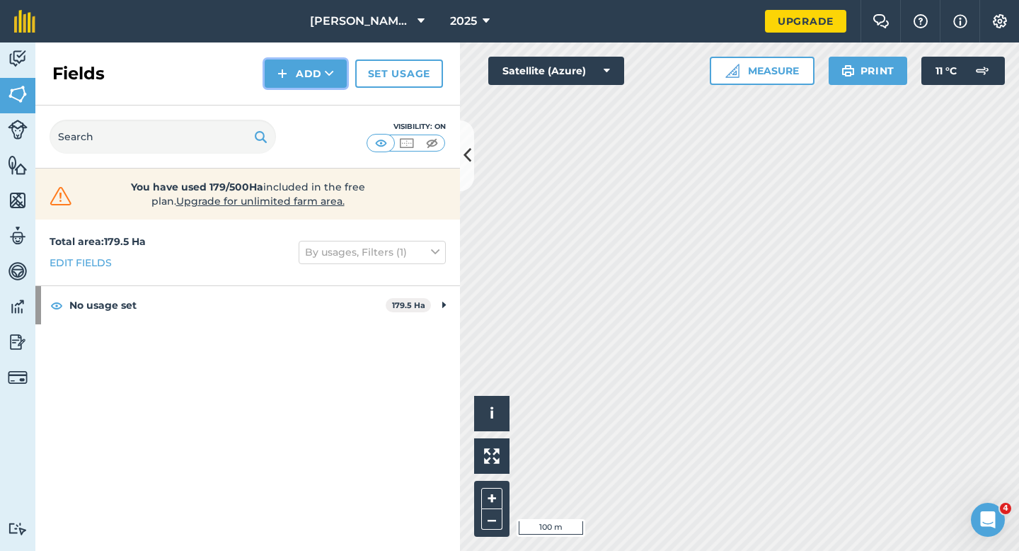
click at [326, 70] on icon at bounding box center [329, 74] width 9 height 14
click at [326, 105] on link "Draw" at bounding box center [306, 105] width 78 height 31
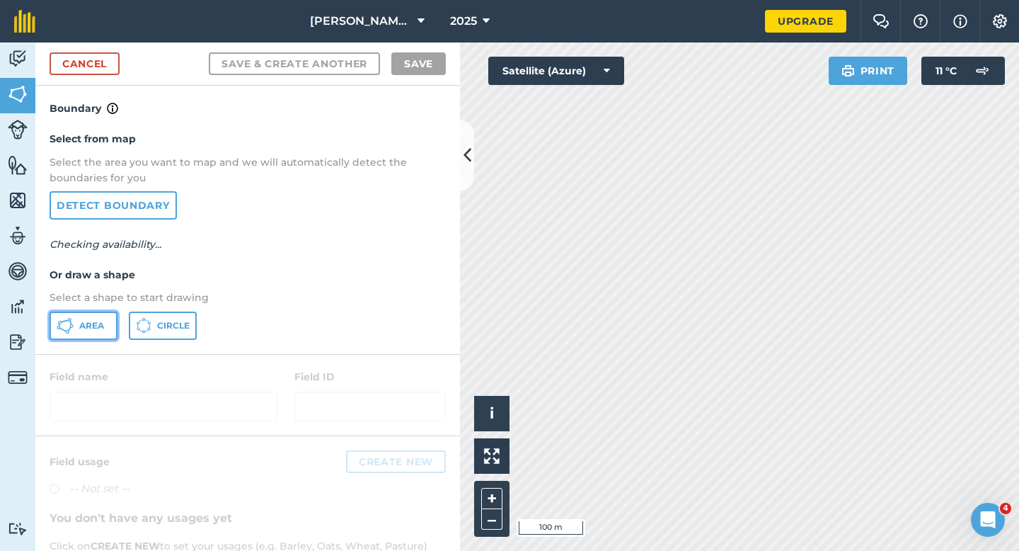
click at [96, 333] on button "Area" at bounding box center [84, 326] width 68 height 28
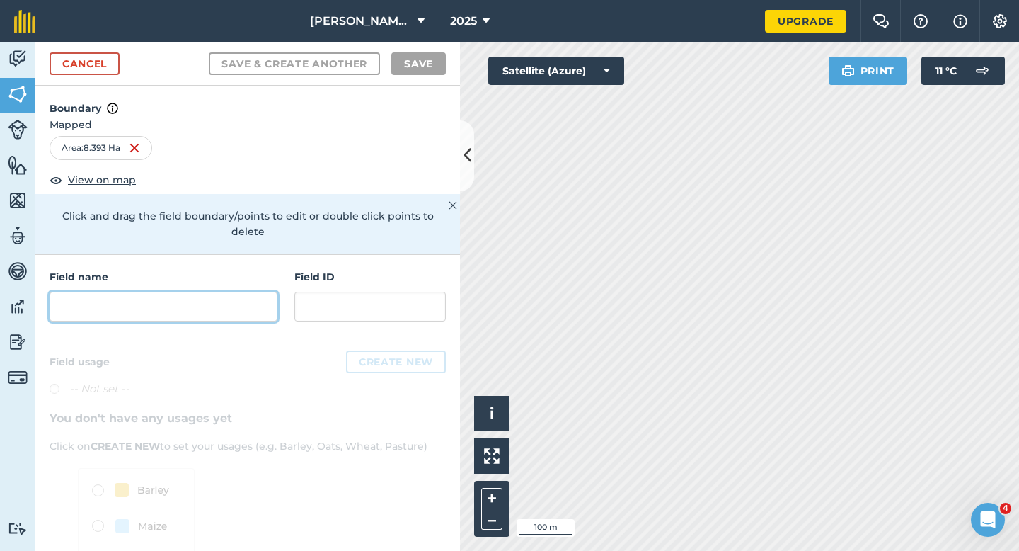
click at [200, 292] on input "text" at bounding box center [164, 307] width 228 height 30
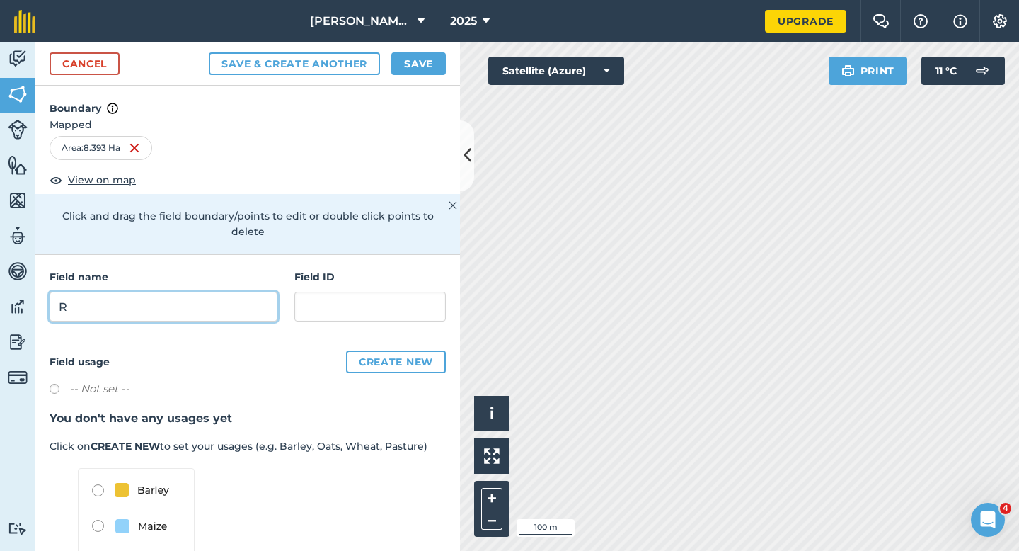
type input "R"
click at [447, 50] on div "Cancel Save & Create Another Save" at bounding box center [247, 63] width 425 height 43
click at [425, 50] on div "Cancel Save & Create Another Save" at bounding box center [247, 63] width 425 height 43
click at [425, 62] on button "Save" at bounding box center [419, 63] width 55 height 23
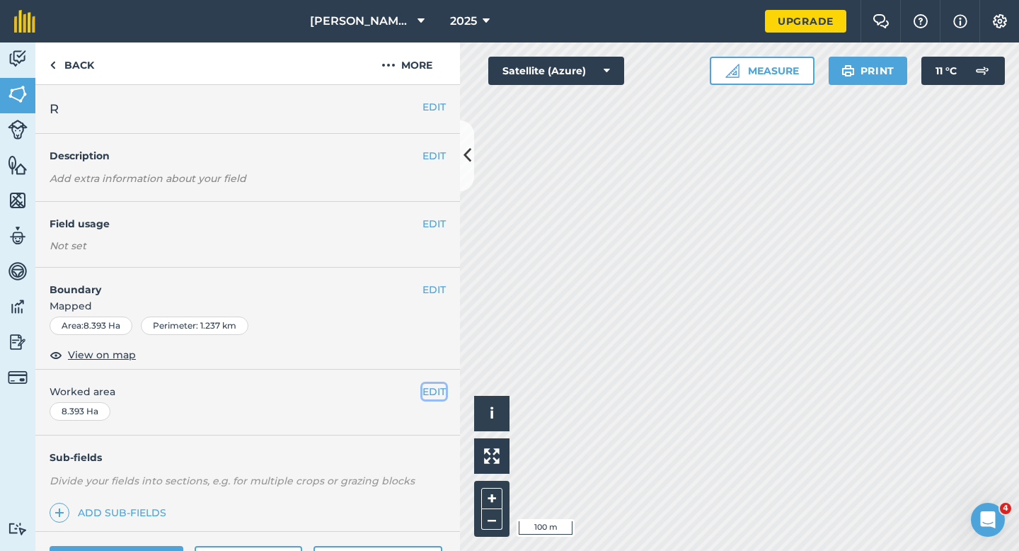
click at [425, 394] on button "EDIT" at bounding box center [434, 392] width 23 height 16
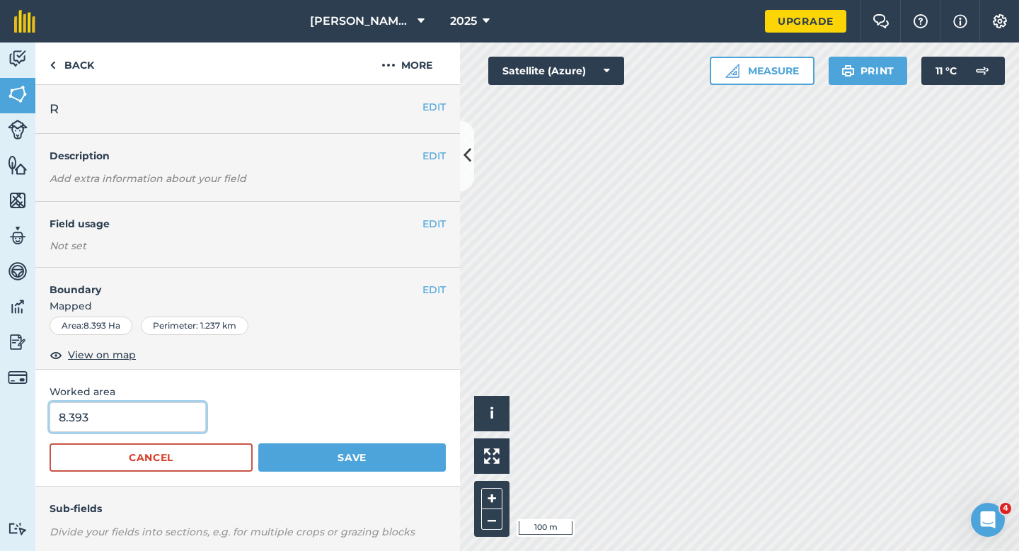
click at [125, 423] on input "8.393" at bounding box center [128, 417] width 156 height 30
type input "8.4"
click at [258, 443] on button "Save" at bounding box center [352, 457] width 188 height 28
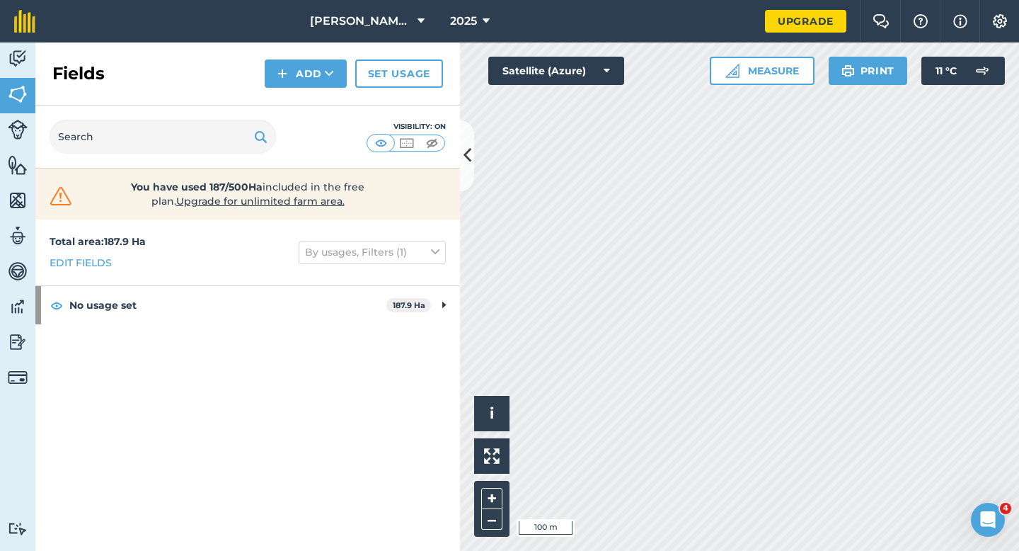
click at [301, 92] on div "Fields Add Set usage" at bounding box center [247, 73] width 425 height 63
click at [301, 89] on div "Fields Add Set usage" at bounding box center [247, 73] width 425 height 63
click at [301, 101] on div "Fields Add Set usage" at bounding box center [247, 73] width 425 height 63
click at [301, 84] on button "Add" at bounding box center [306, 73] width 82 height 28
click at [301, 96] on link "Draw" at bounding box center [306, 105] width 78 height 31
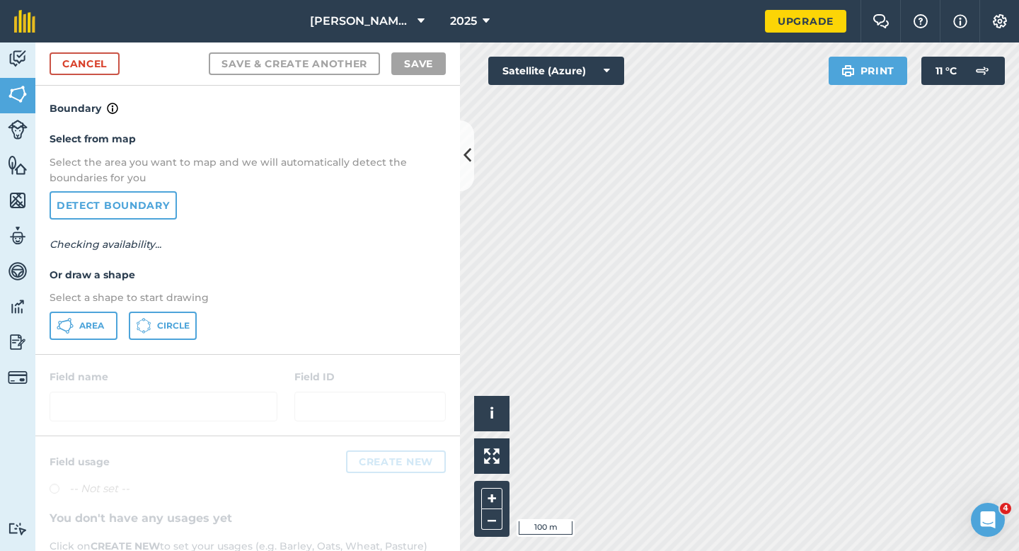
click at [120, 313] on div "Area Circle" at bounding box center [248, 326] width 396 height 28
click at [103, 316] on button "Area" at bounding box center [84, 326] width 68 height 28
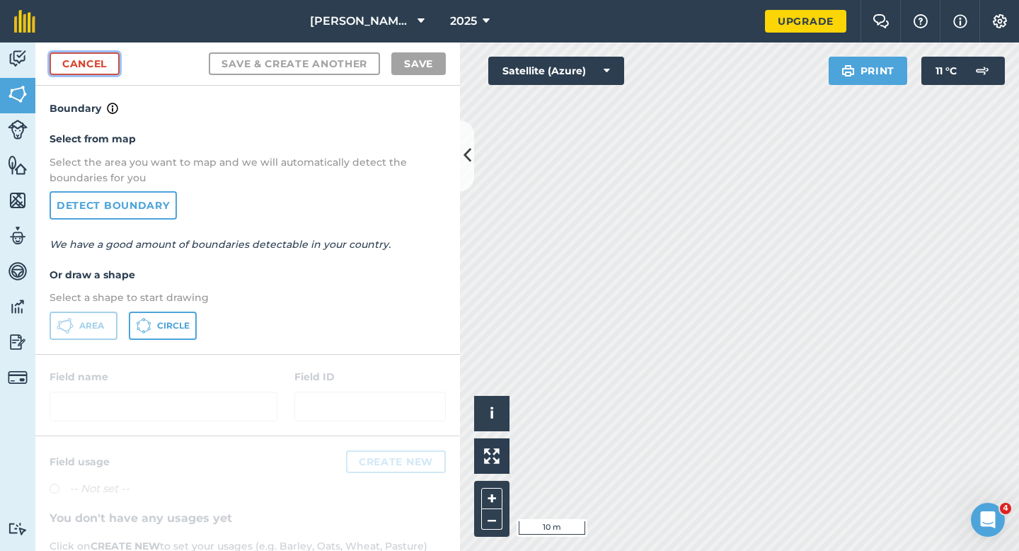
click at [108, 57] on link "Cancel" at bounding box center [85, 63] width 70 height 23
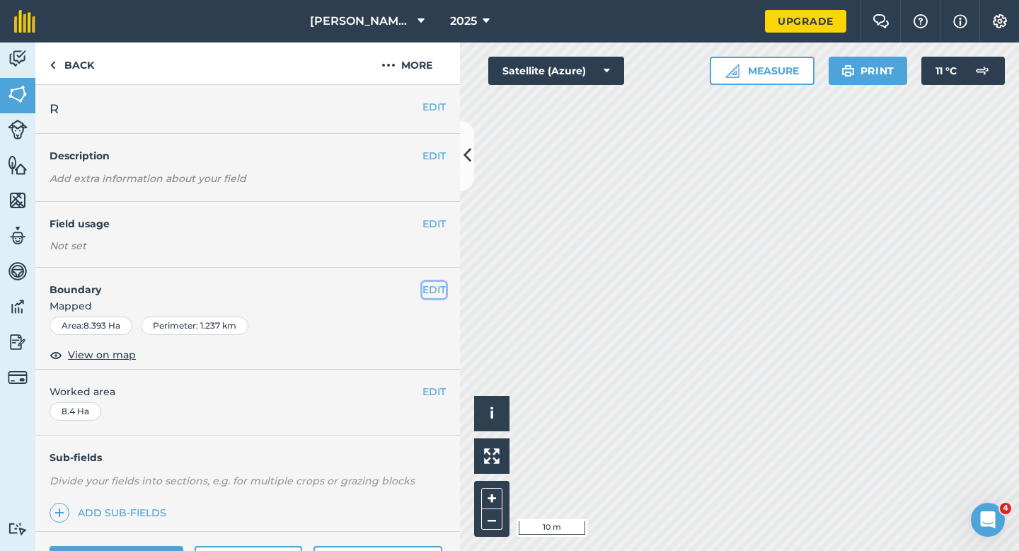
click at [432, 285] on button "EDIT" at bounding box center [434, 290] width 23 height 16
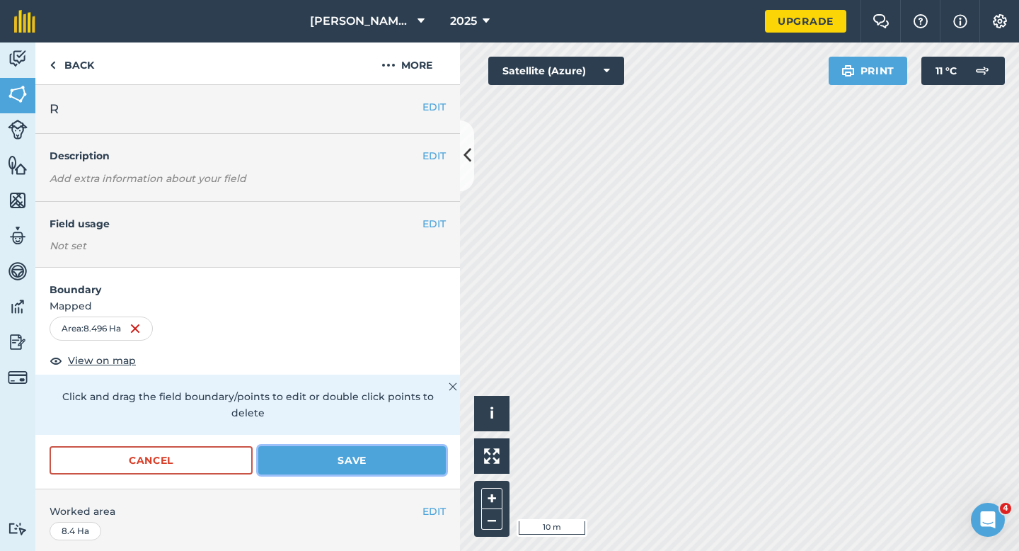
click at [394, 446] on button "Save" at bounding box center [352, 460] width 188 height 28
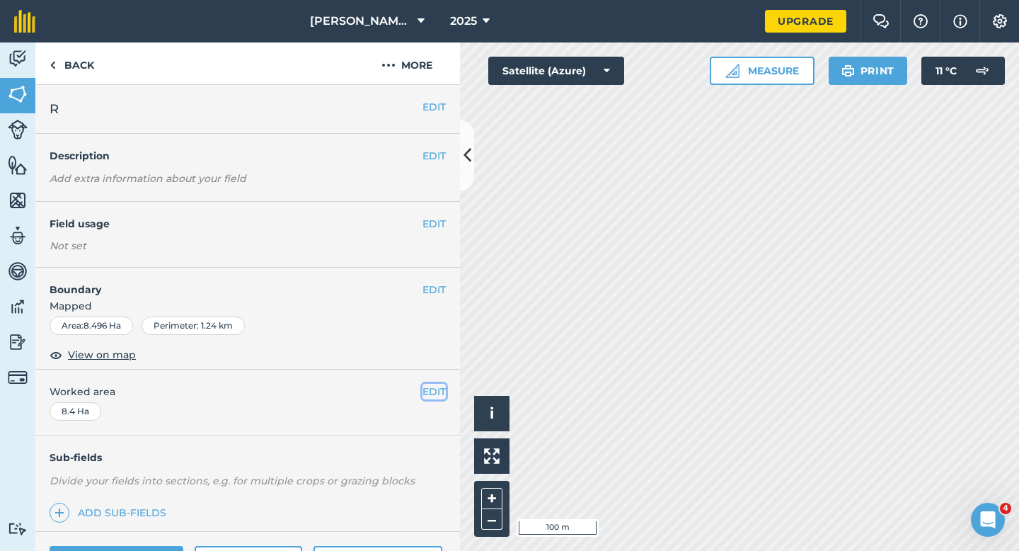
click at [437, 386] on button "EDIT" at bounding box center [434, 392] width 23 height 16
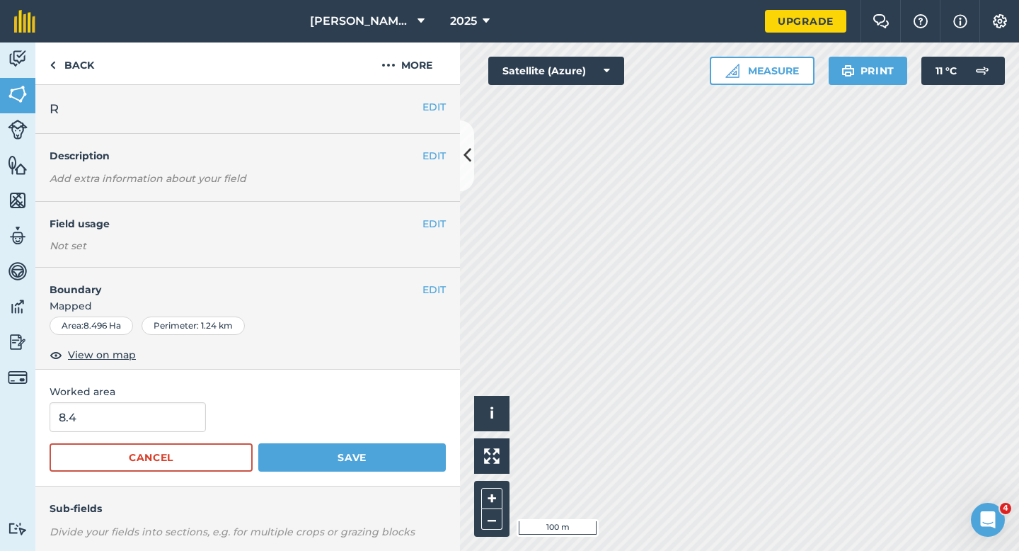
click at [155, 435] on form "8.4 Cancel Save" at bounding box center [248, 436] width 396 height 69
click at [152, 421] on input "8.4" at bounding box center [128, 417] width 156 height 30
type input "8.5"
click at [258, 443] on button "Save" at bounding box center [352, 457] width 188 height 28
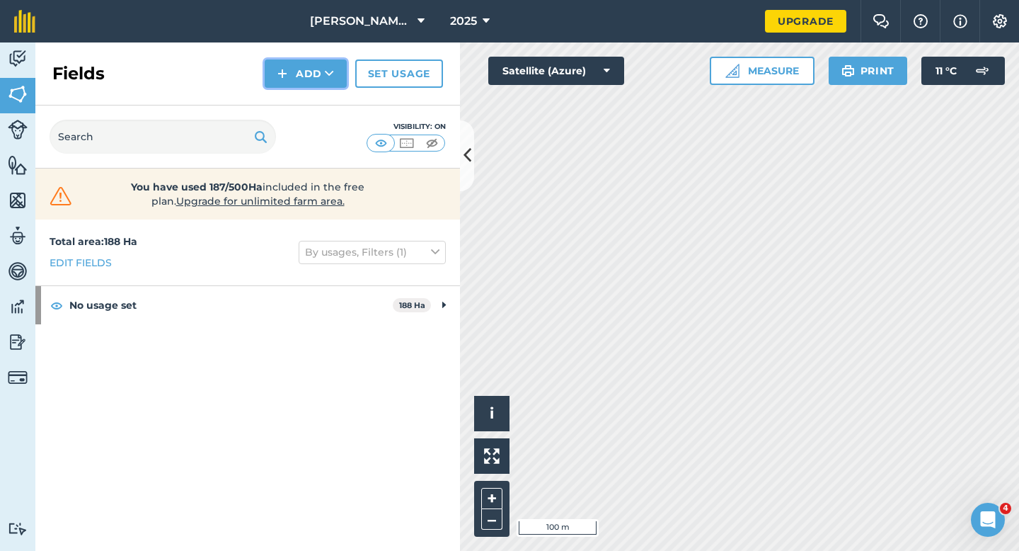
click at [305, 62] on button "Add" at bounding box center [306, 73] width 82 height 28
click at [305, 91] on link "Draw" at bounding box center [306, 105] width 78 height 31
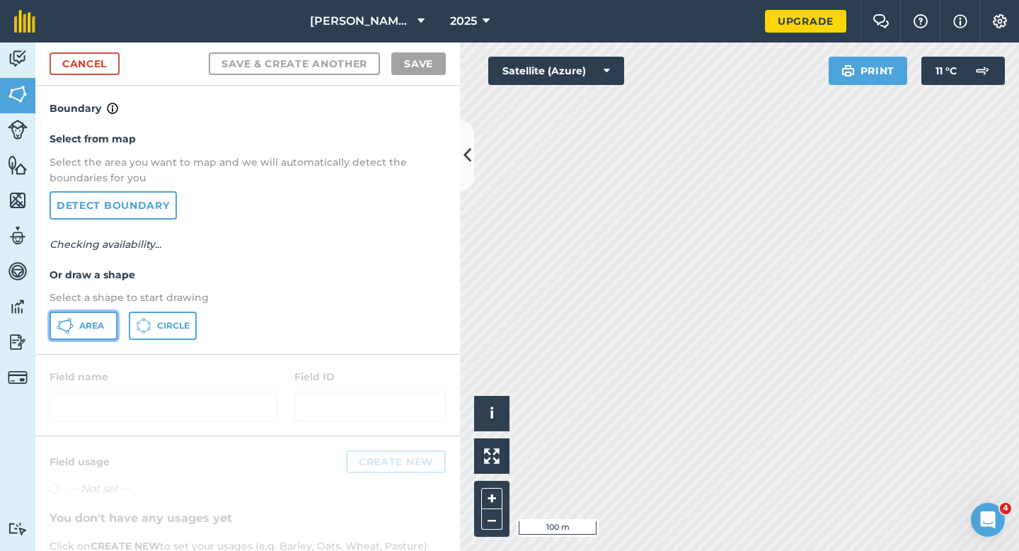
click at [72, 333] on icon at bounding box center [65, 325] width 17 height 17
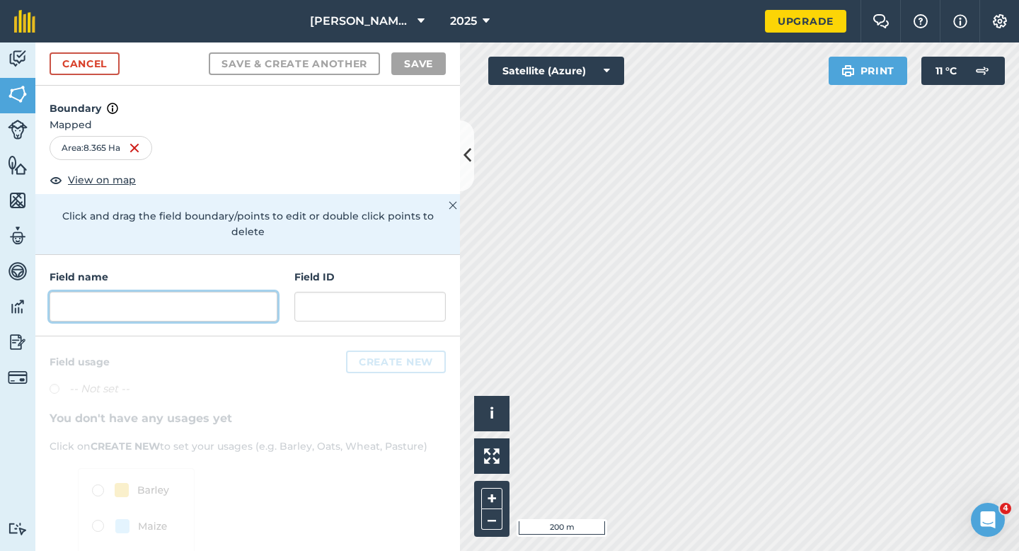
click at [213, 292] on input "text" at bounding box center [164, 307] width 228 height 30
click at [212, 297] on input "text" at bounding box center [164, 307] width 228 height 30
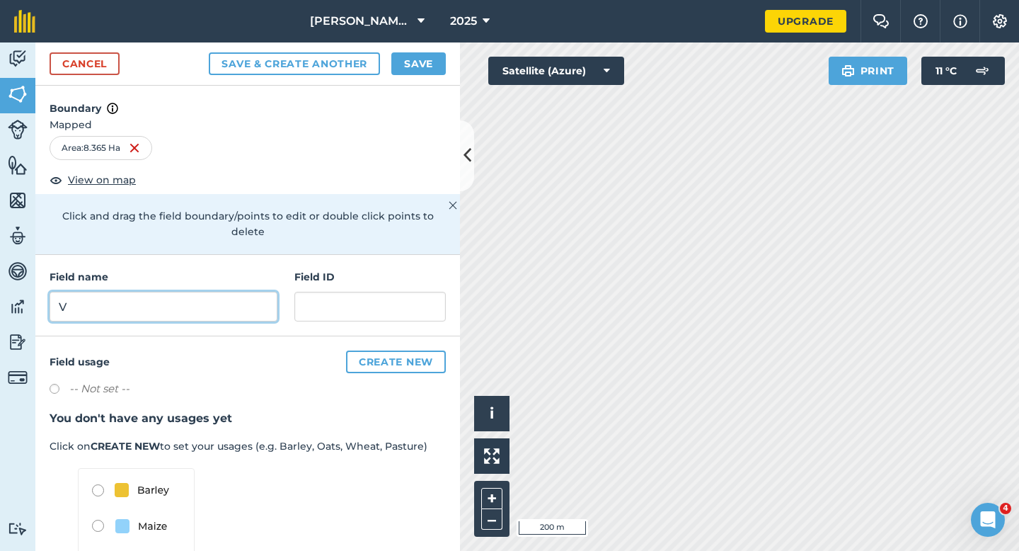
type input "V"
click at [209, 52] on button "Save & Create Another" at bounding box center [294, 63] width 171 height 23
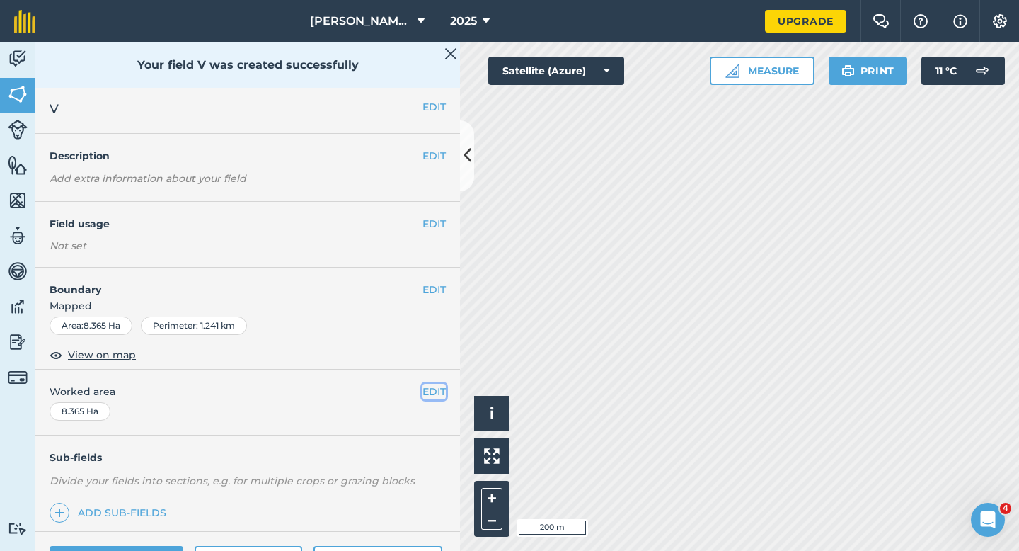
click at [436, 392] on button "EDIT" at bounding box center [434, 392] width 23 height 16
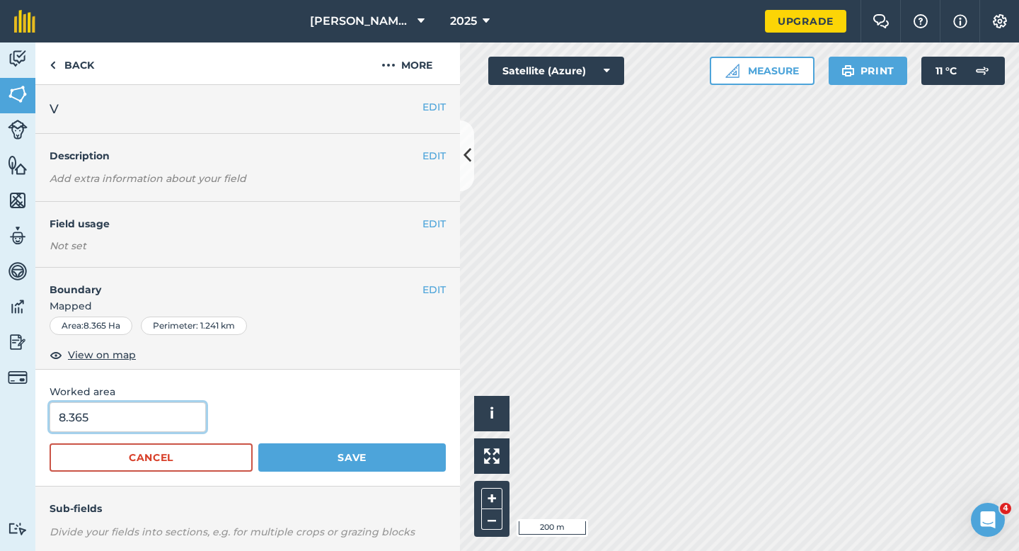
click at [163, 415] on input "8.365" at bounding box center [128, 417] width 156 height 30
type input "8.5"
click at [258, 443] on button "Save" at bounding box center [352, 457] width 188 height 28
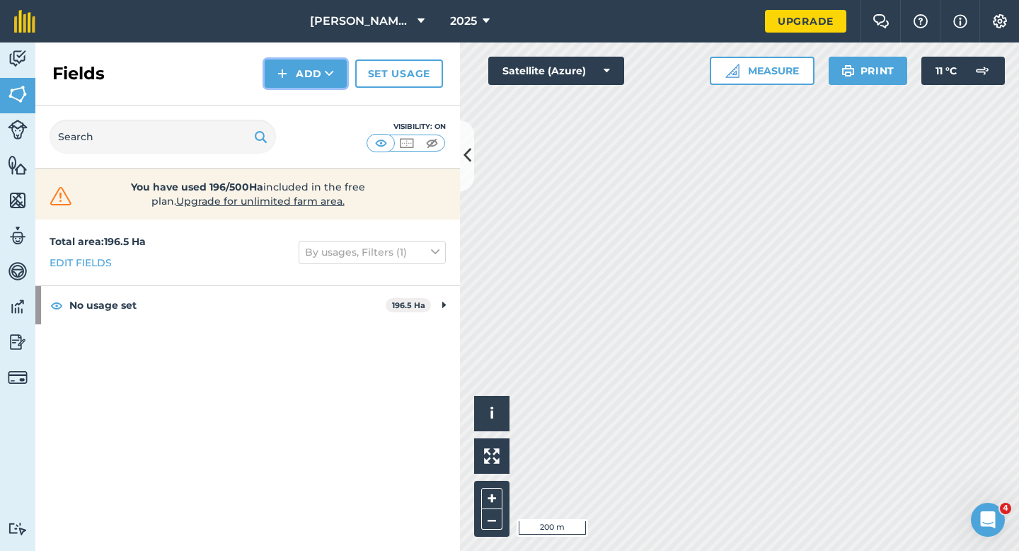
click at [278, 81] on img at bounding box center [283, 73] width 10 height 17
click at [288, 103] on link "Draw" at bounding box center [306, 105] width 78 height 31
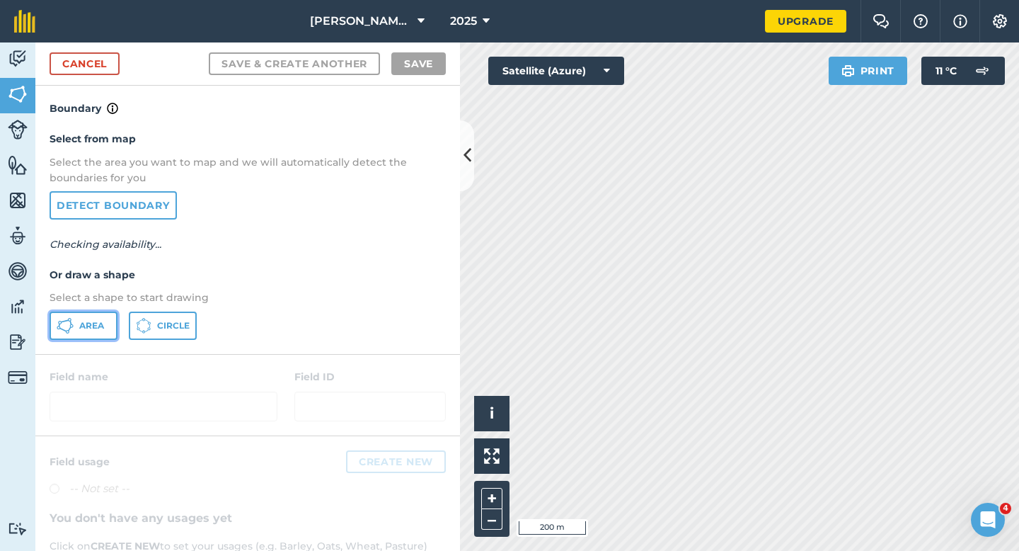
click at [111, 331] on button "Area" at bounding box center [84, 326] width 68 height 28
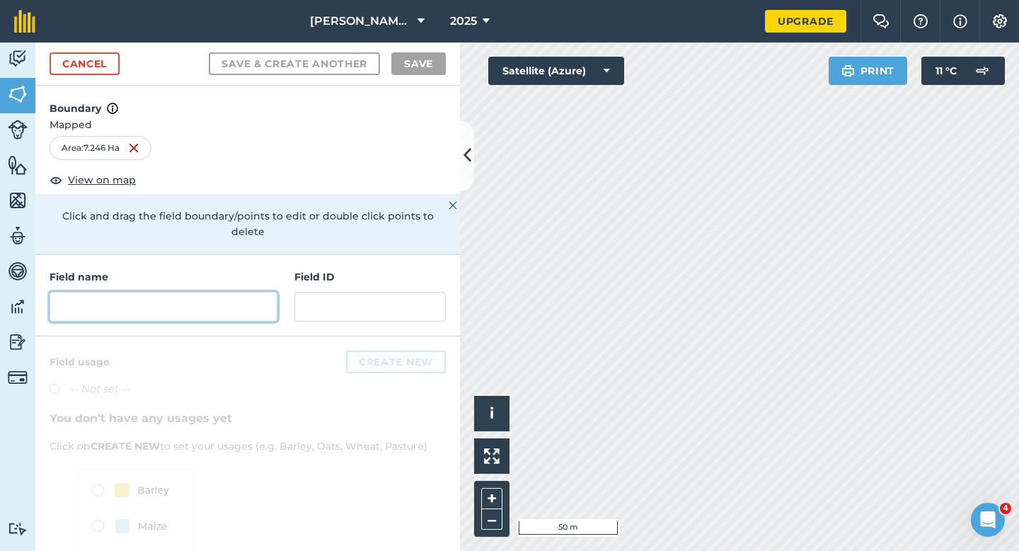
click at [244, 292] on input "text" at bounding box center [164, 307] width 228 height 30
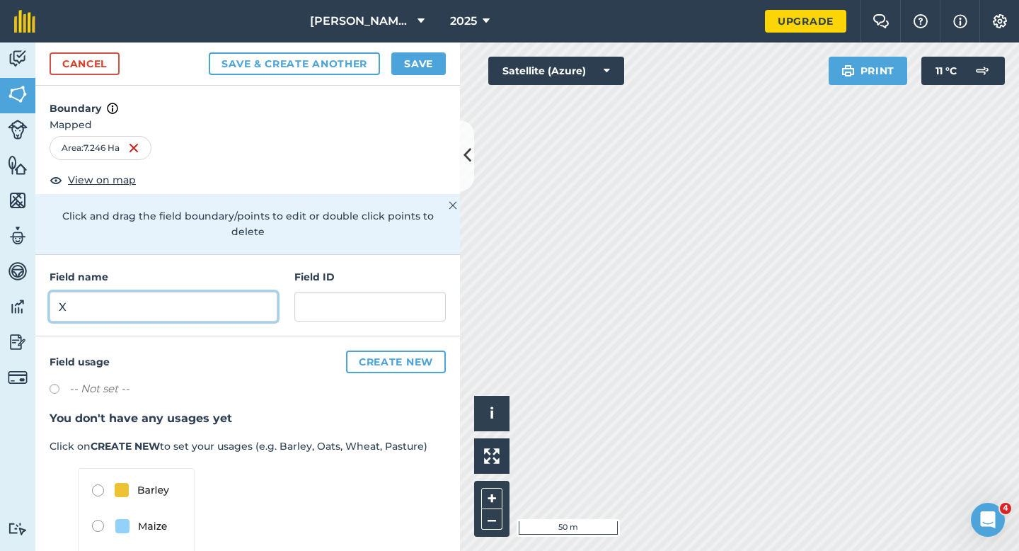
type input "X"
click at [450, 52] on div "Cancel Save & Create Another Save" at bounding box center [247, 63] width 425 height 43
click at [430, 52] on button "Save" at bounding box center [419, 63] width 55 height 23
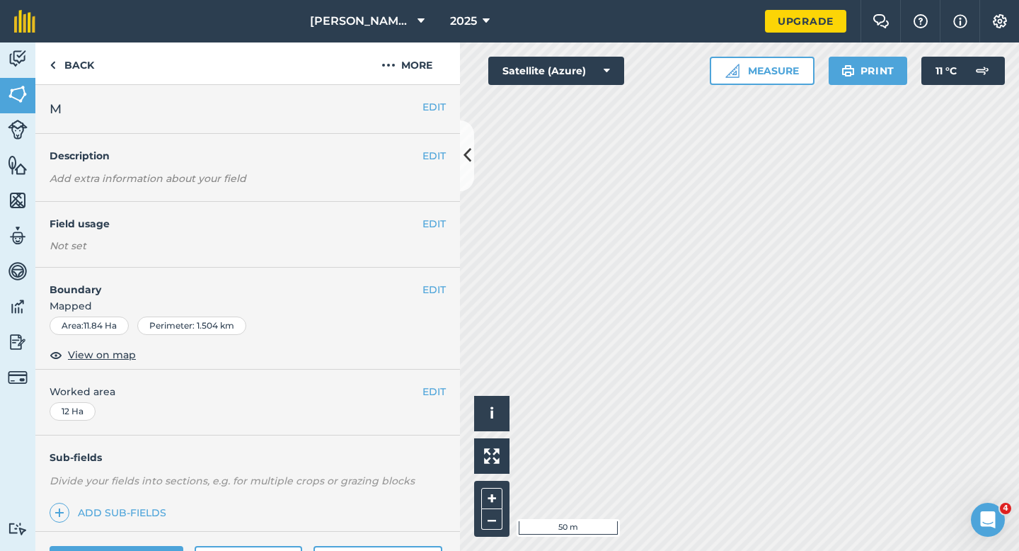
click at [420, 386] on span "Worked area" at bounding box center [248, 392] width 396 height 16
click at [439, 284] on button "EDIT" at bounding box center [434, 290] width 23 height 16
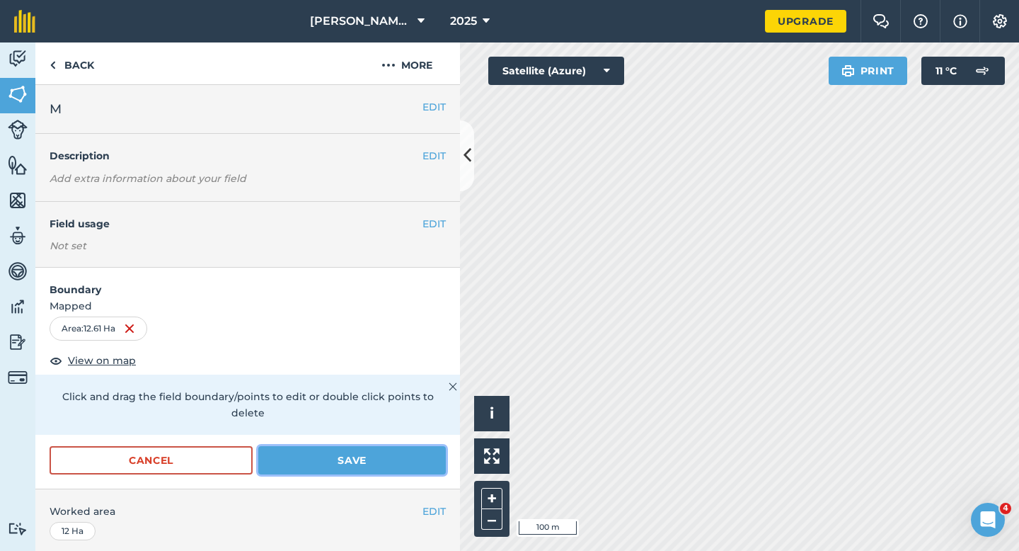
click at [373, 446] on button "Save" at bounding box center [352, 460] width 188 height 28
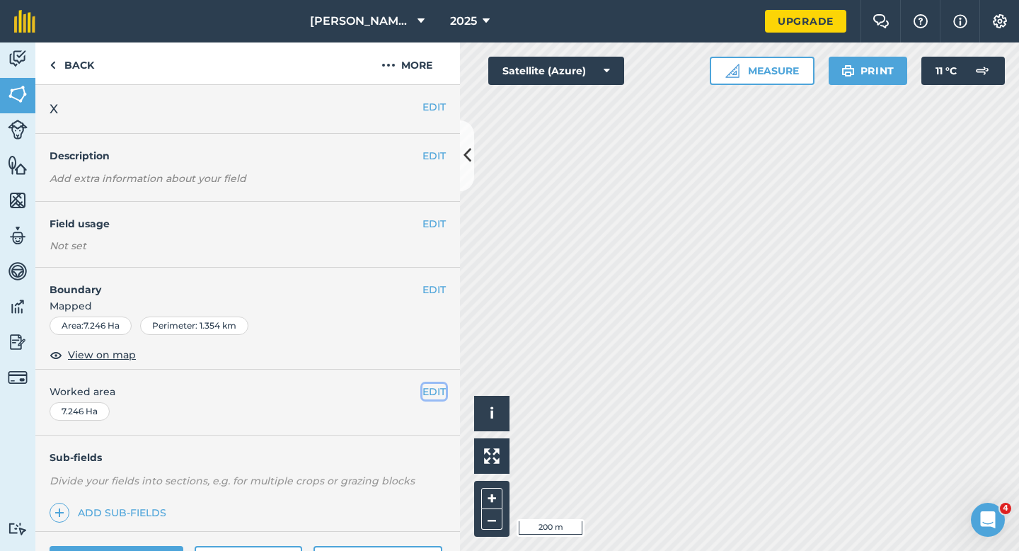
click at [438, 389] on button "EDIT" at bounding box center [434, 392] width 23 height 16
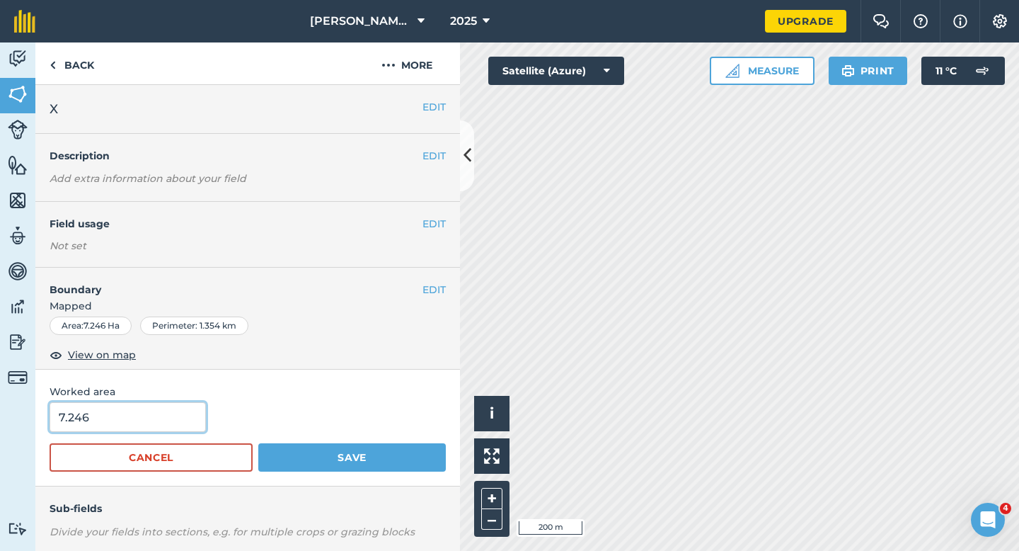
click at [137, 425] on input "7.246" at bounding box center [128, 417] width 156 height 30
type input "7.3"
click at [258, 443] on button "Save" at bounding box center [352, 457] width 188 height 28
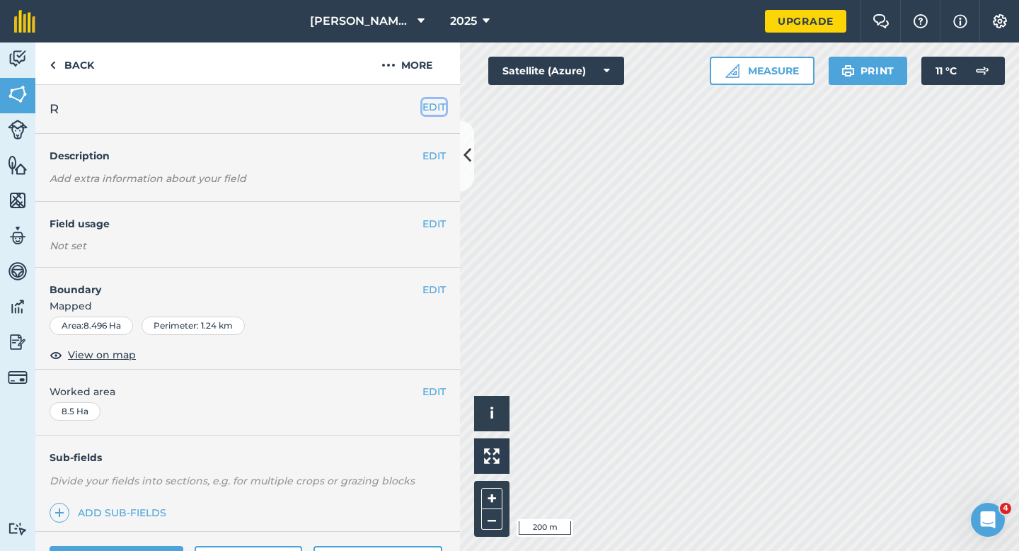
click at [439, 108] on button "EDIT" at bounding box center [434, 107] width 23 height 16
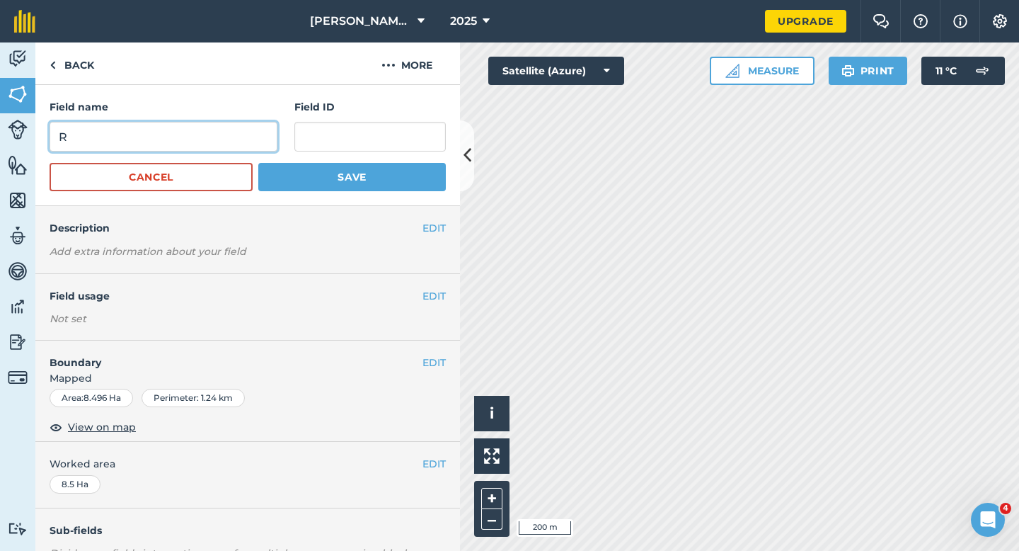
click at [198, 147] on input "R" at bounding box center [164, 137] width 228 height 30
type input "I"
click at [258, 163] on button "Save" at bounding box center [352, 177] width 188 height 28
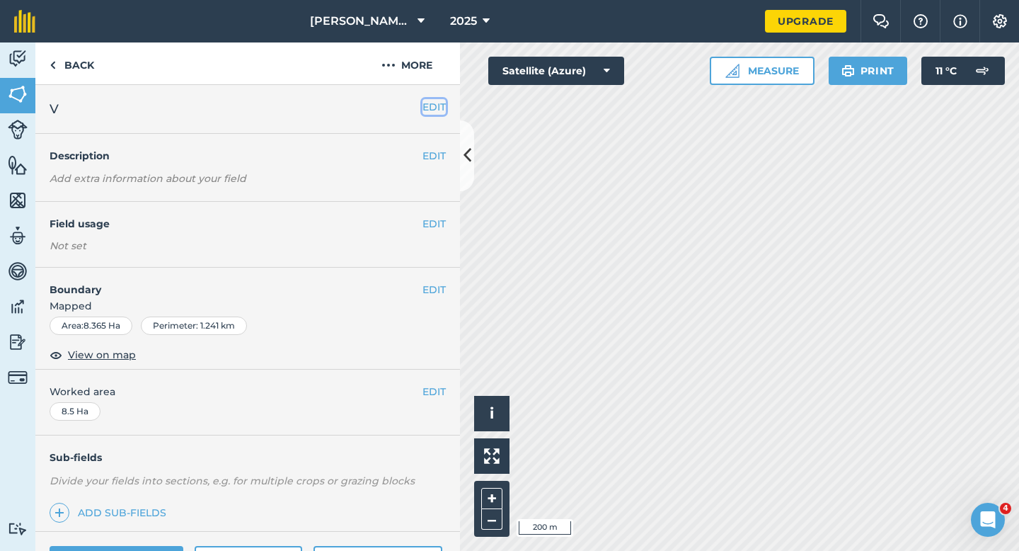
click at [430, 110] on button "EDIT" at bounding box center [434, 107] width 23 height 16
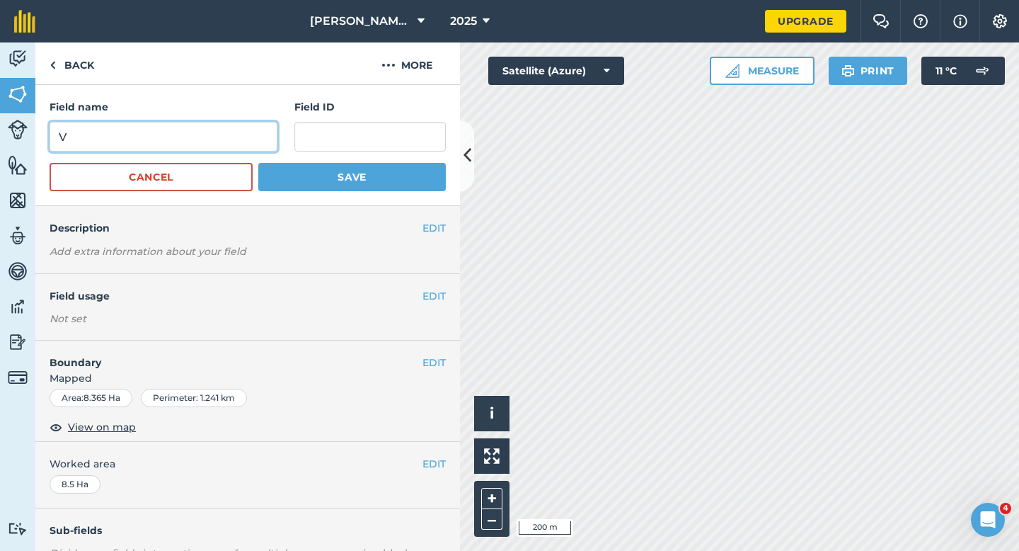
click at [230, 148] on input "V" at bounding box center [164, 137] width 228 height 30
type input "M"
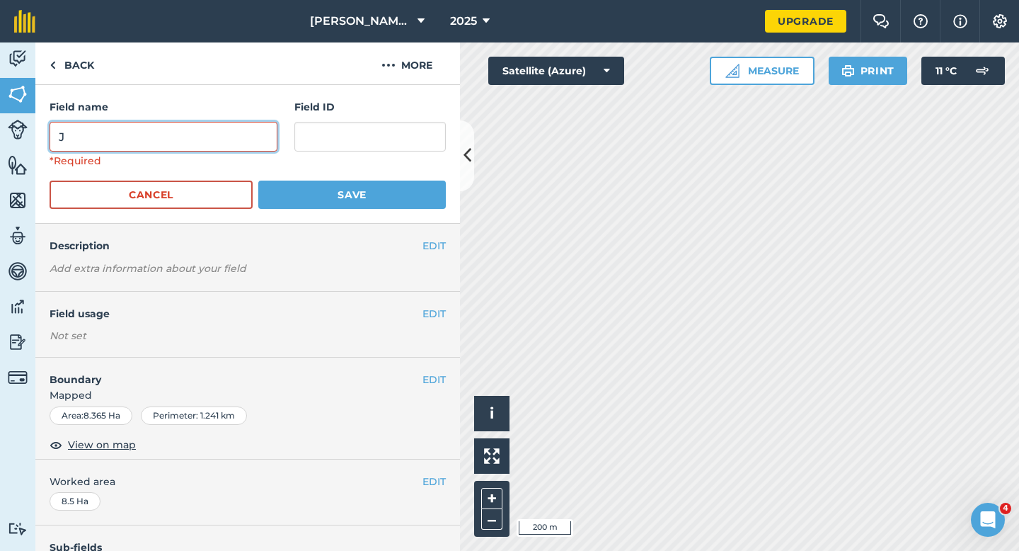
type input "J"
click at [258, 181] on button "Save" at bounding box center [352, 195] width 188 height 28
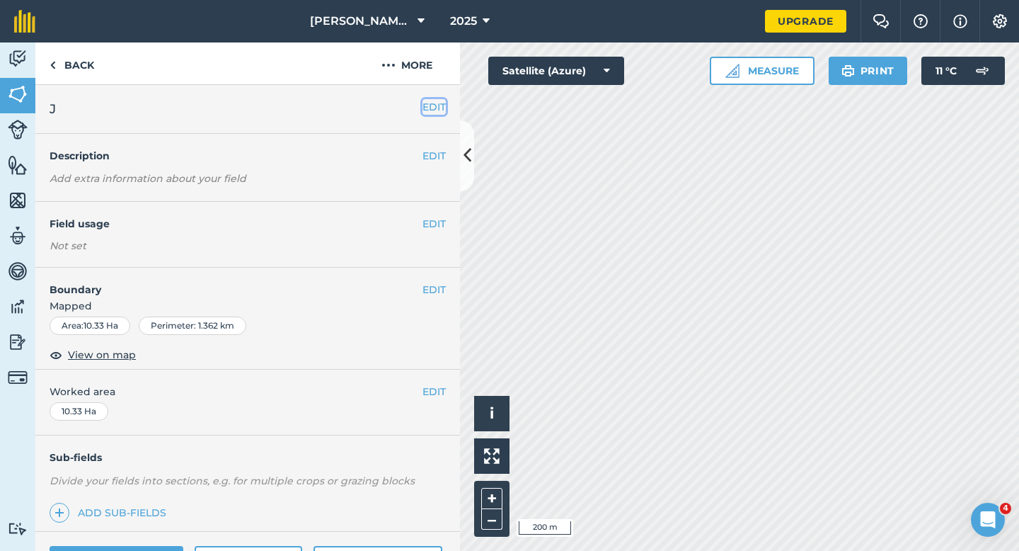
click at [438, 109] on button "EDIT" at bounding box center [434, 107] width 23 height 16
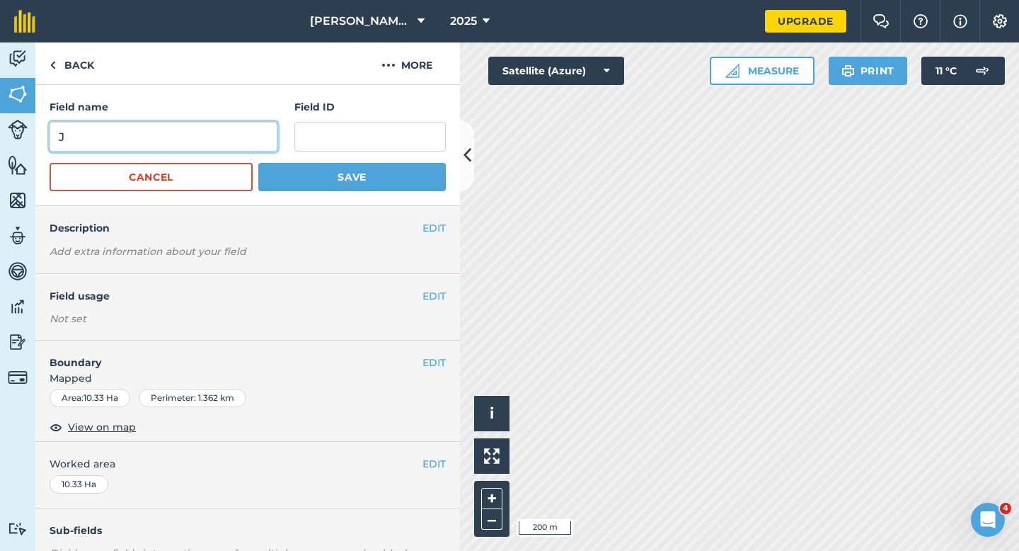
click at [227, 145] on input "J" at bounding box center [164, 137] width 228 height 30
type input "L"
click at [258, 163] on button "Save" at bounding box center [352, 177] width 188 height 28
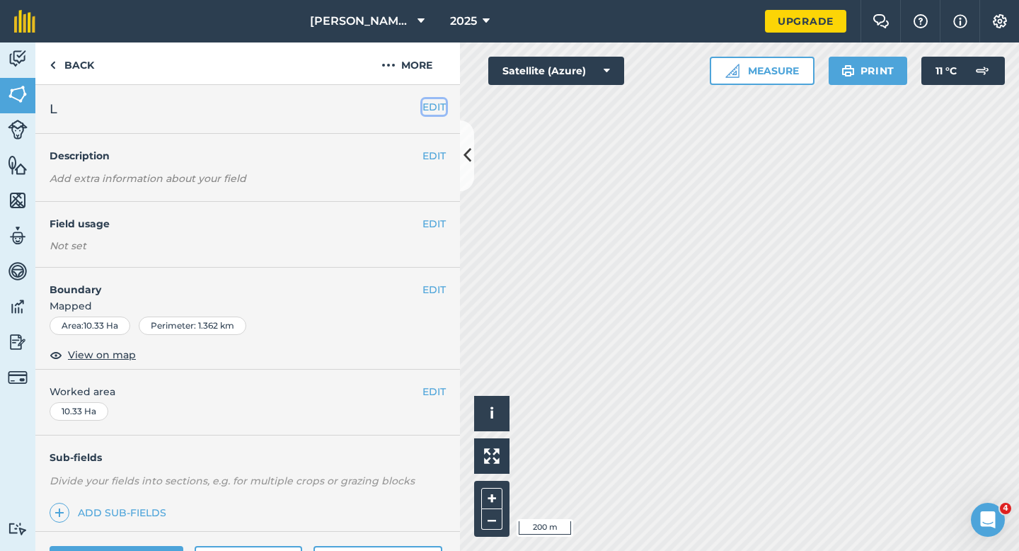
click at [434, 102] on button "EDIT" at bounding box center [434, 107] width 23 height 16
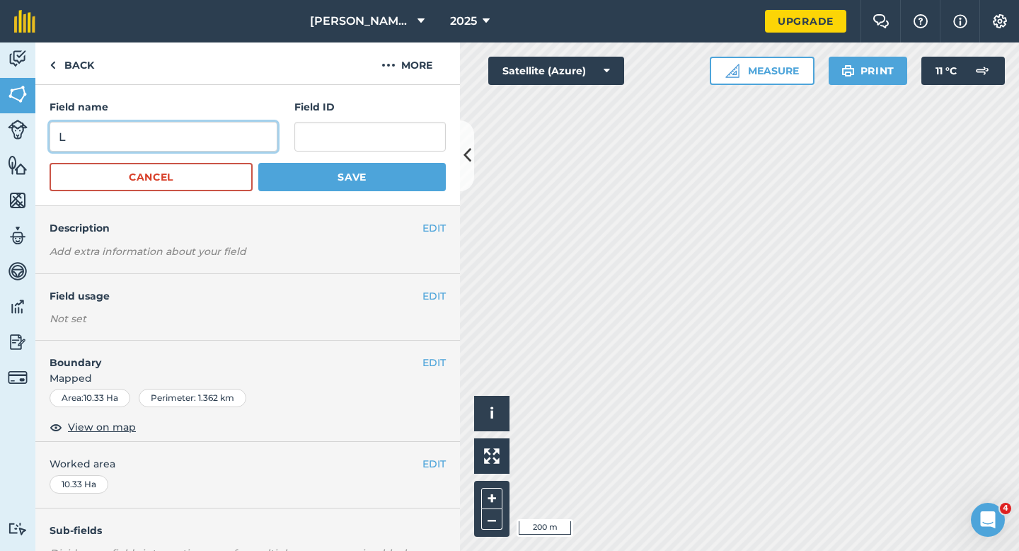
click at [236, 126] on input "L" at bounding box center [164, 137] width 228 height 30
type input "K"
click at [258, 163] on button "Save" at bounding box center [352, 177] width 188 height 28
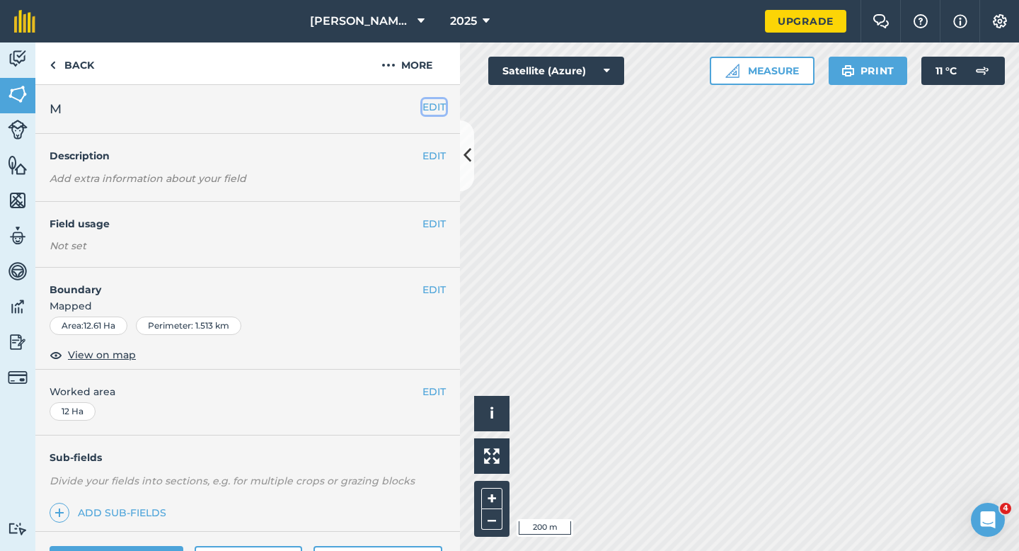
click at [442, 105] on button "EDIT" at bounding box center [434, 107] width 23 height 16
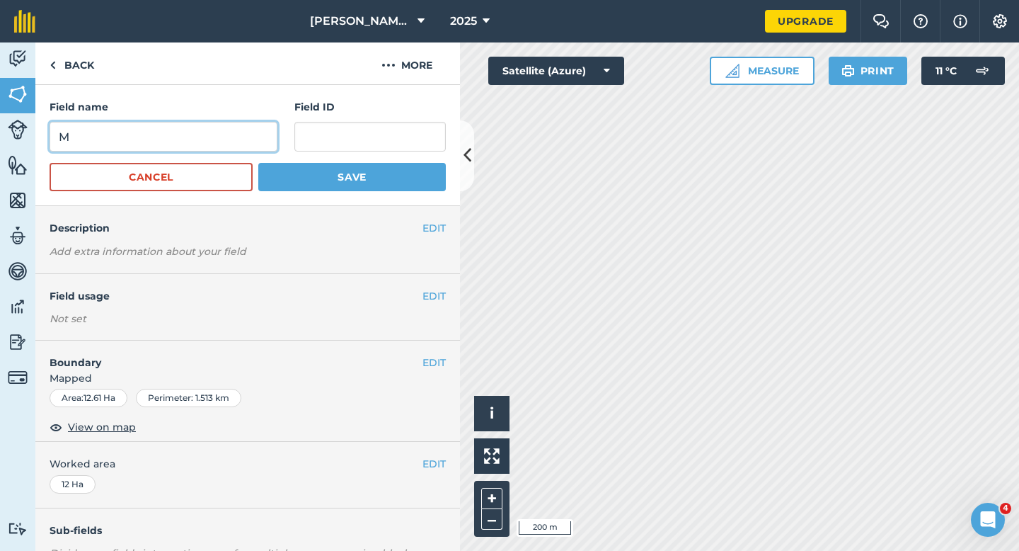
click at [209, 137] on input "M" at bounding box center [164, 137] width 228 height 30
type input "L"
click at [258, 163] on button "Save" at bounding box center [352, 177] width 188 height 28
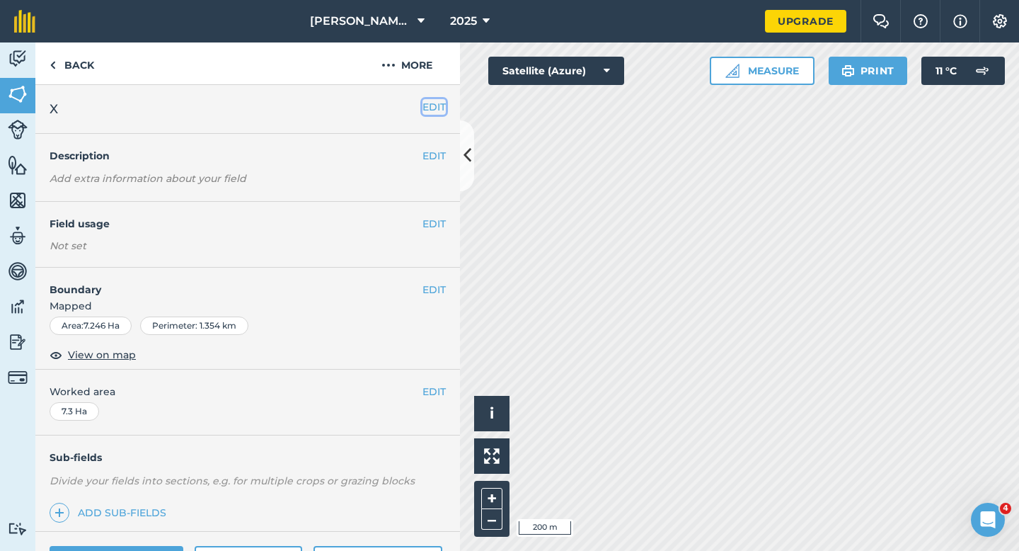
click at [438, 103] on button "EDIT" at bounding box center [434, 107] width 23 height 16
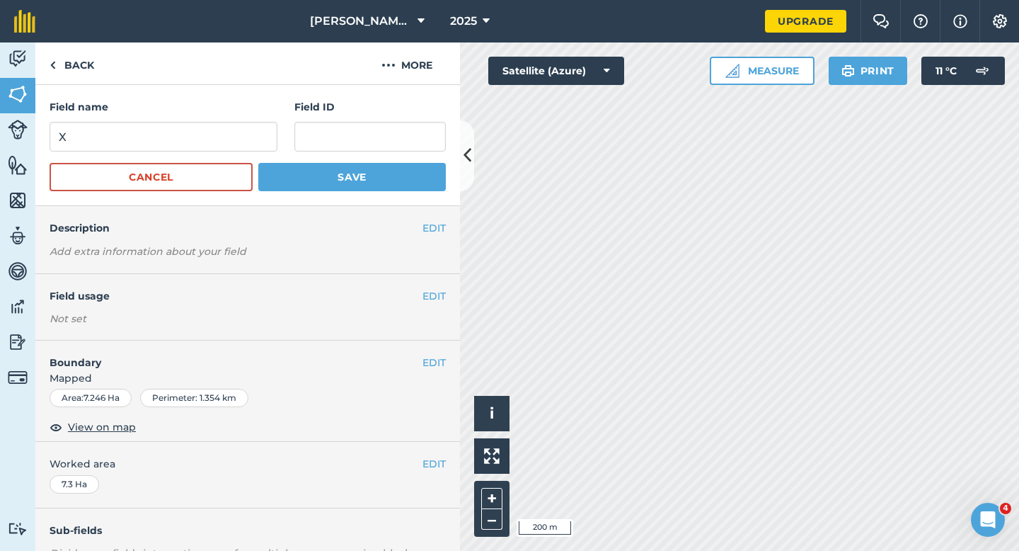
click at [212, 118] on div "Field name X" at bounding box center [164, 125] width 228 height 52
click at [212, 142] on input "X" at bounding box center [164, 137] width 228 height 30
type input "M"
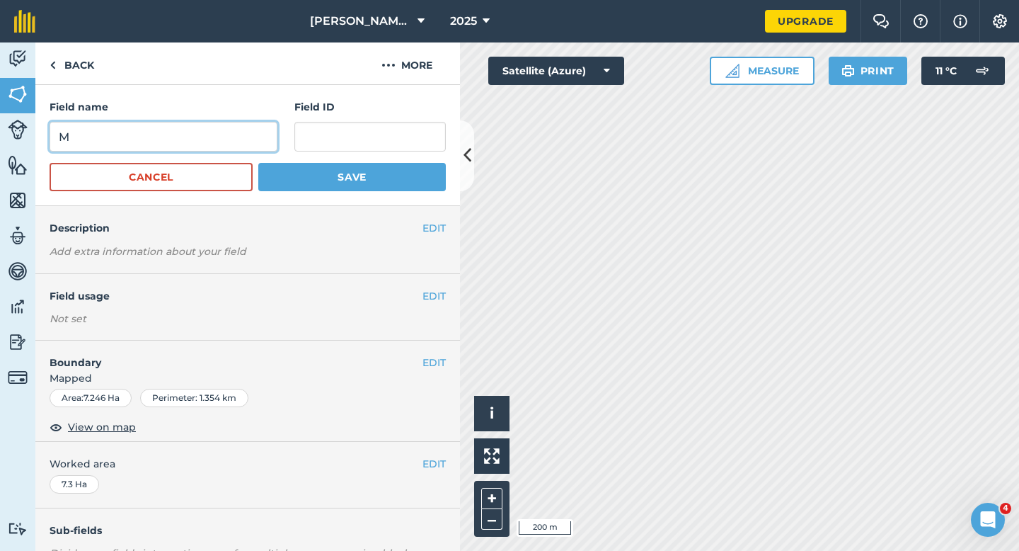
click at [258, 163] on button "Save" at bounding box center [352, 177] width 188 height 28
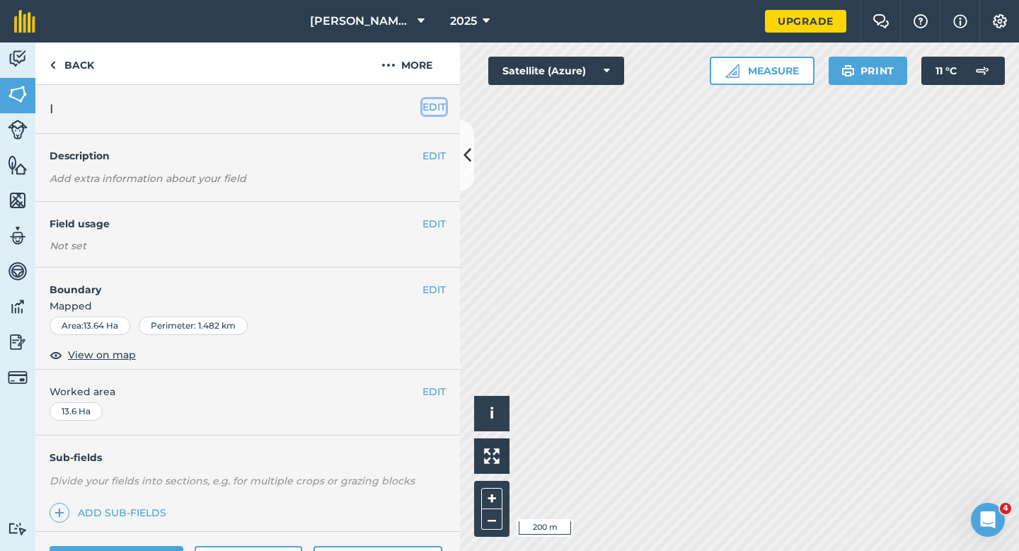
click at [436, 106] on button "EDIT" at bounding box center [434, 107] width 23 height 16
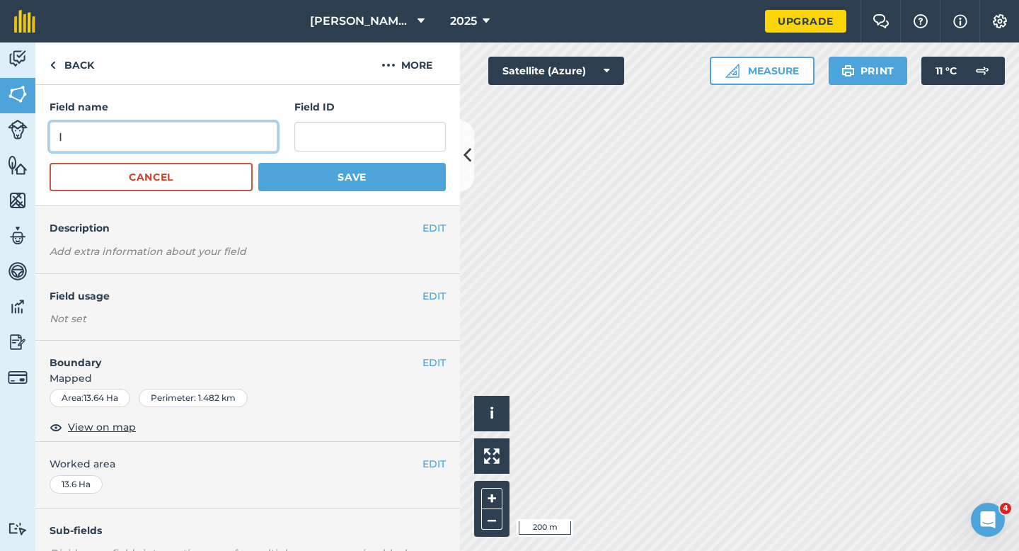
click at [225, 134] on input "I" at bounding box center [164, 137] width 228 height 30
type input "N"
click at [258, 163] on button "Save" at bounding box center [352, 177] width 188 height 28
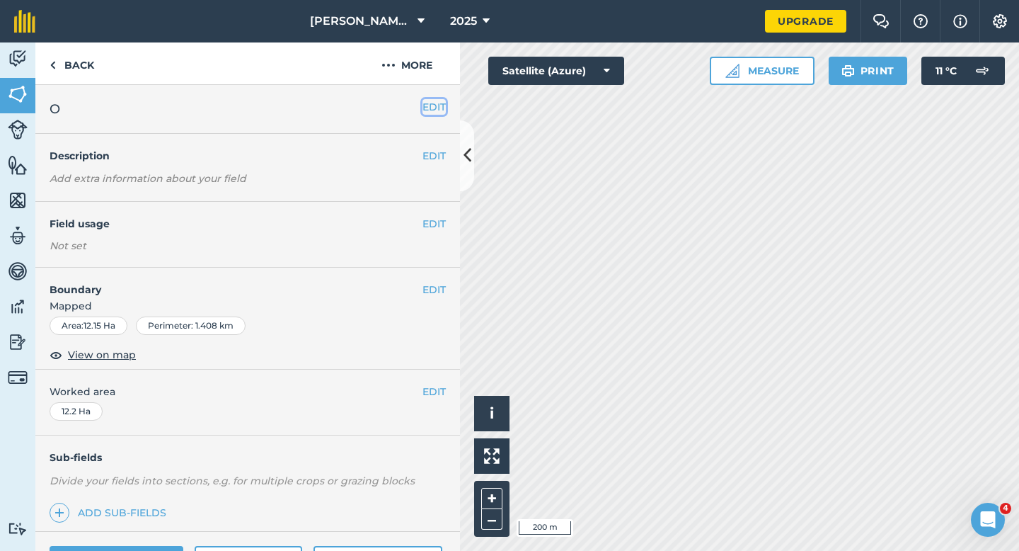
click at [434, 101] on button "EDIT" at bounding box center [434, 107] width 23 height 16
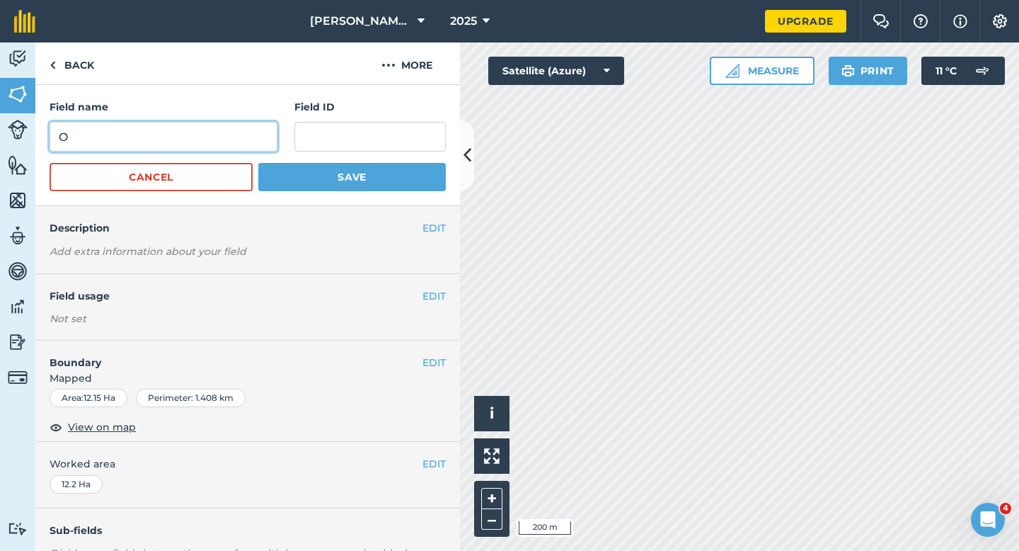
click at [205, 136] on input "O" at bounding box center [164, 137] width 228 height 30
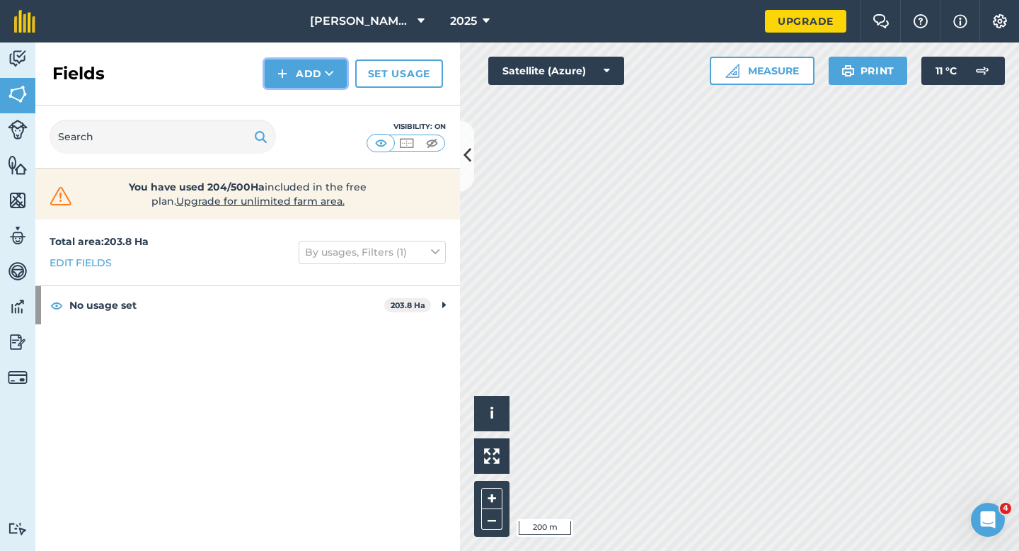
click at [292, 79] on button "Add" at bounding box center [306, 73] width 82 height 28
click at [298, 110] on link "Draw" at bounding box center [306, 105] width 78 height 31
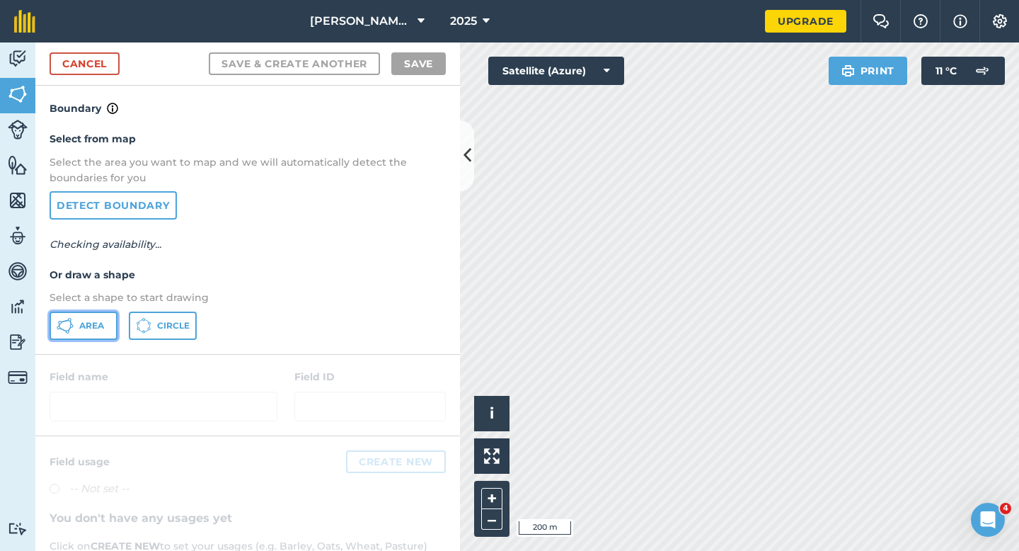
click at [74, 317] on button "Area" at bounding box center [84, 326] width 68 height 28
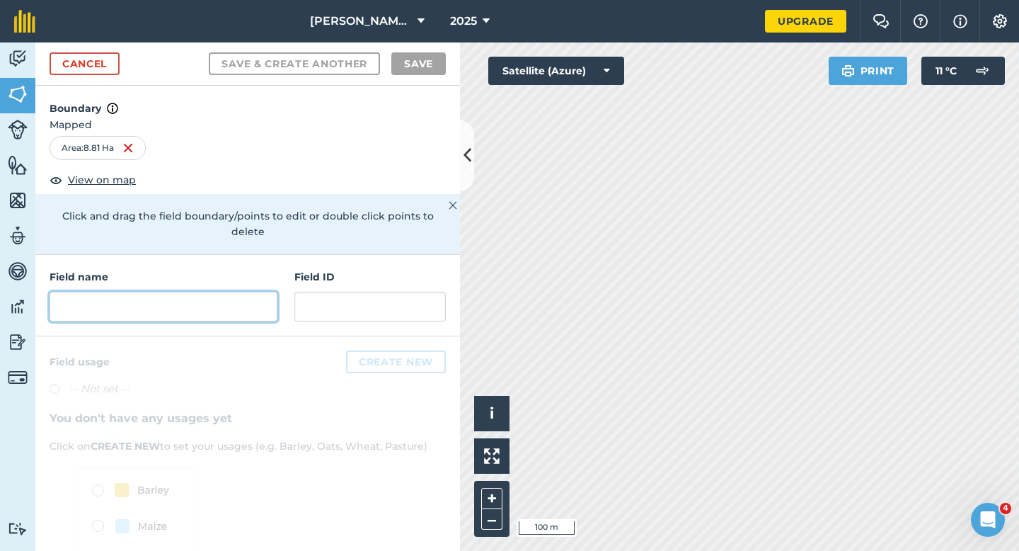
click at [207, 295] on input "text" at bounding box center [164, 307] width 228 height 30
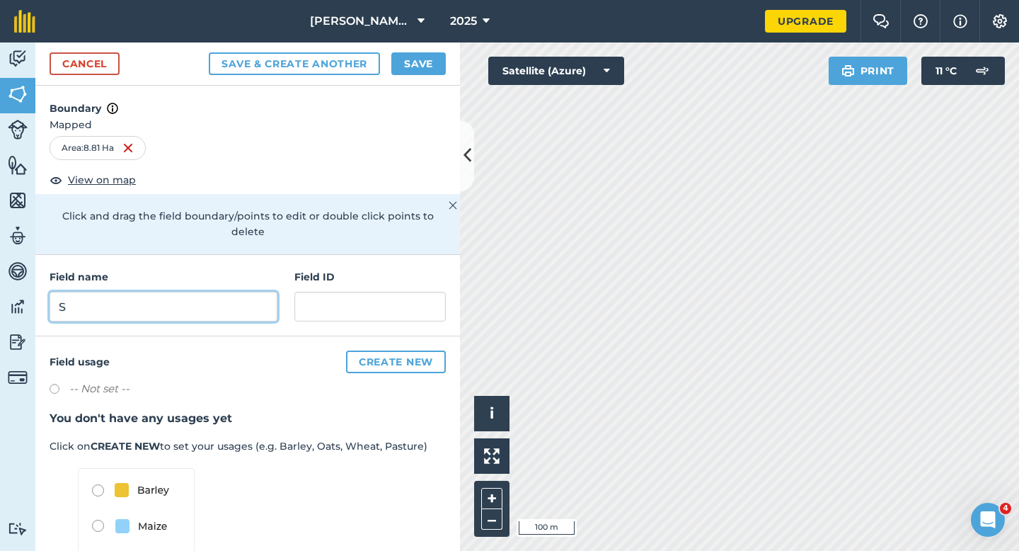
type input "S"
click at [414, 68] on button "Save" at bounding box center [419, 63] width 55 height 23
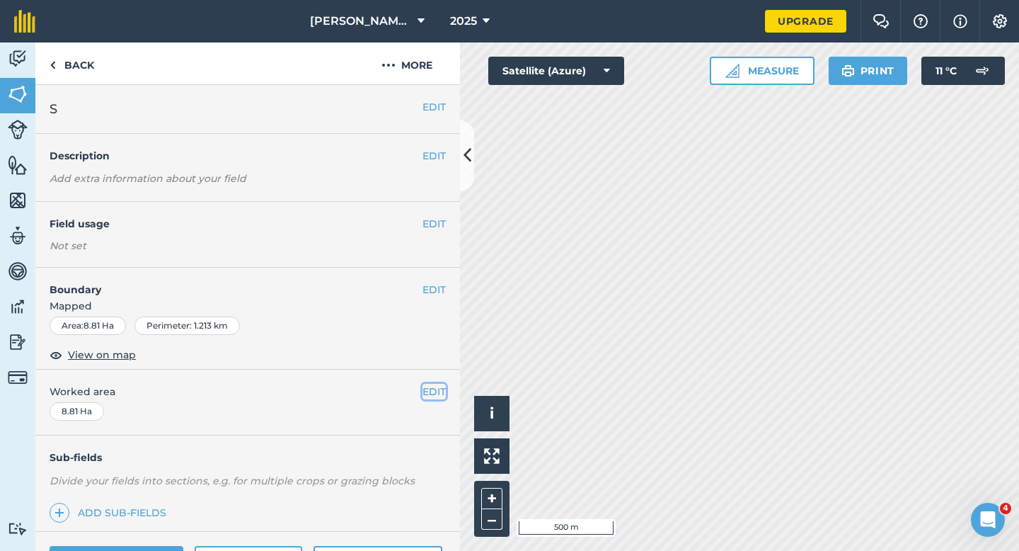
click at [433, 394] on button "EDIT" at bounding box center [434, 392] width 23 height 16
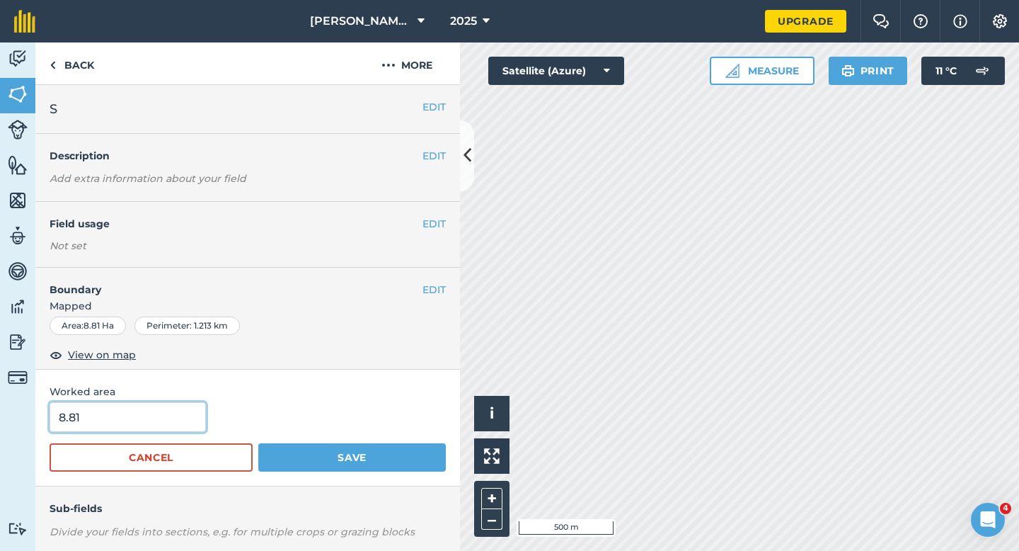
click at [181, 426] on input "8.81" at bounding box center [128, 417] width 156 height 30
type input "8.8"
click at [258, 443] on button "Save" at bounding box center [352, 457] width 188 height 28
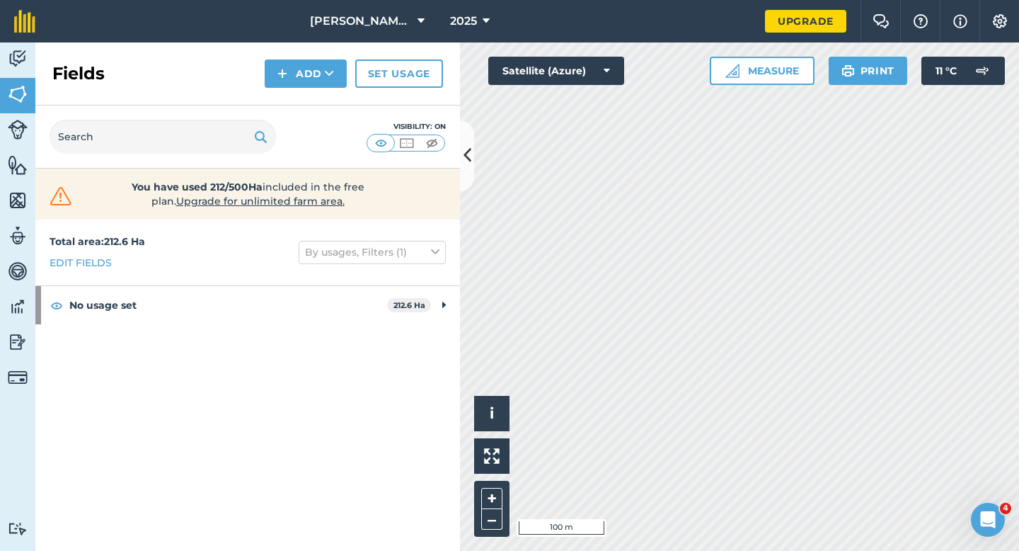
click at [309, 97] on div "Fields Add Set usage" at bounding box center [247, 73] width 425 height 63
click at [309, 75] on button "Add" at bounding box center [306, 73] width 82 height 28
click at [309, 92] on link "Draw" at bounding box center [306, 105] width 78 height 31
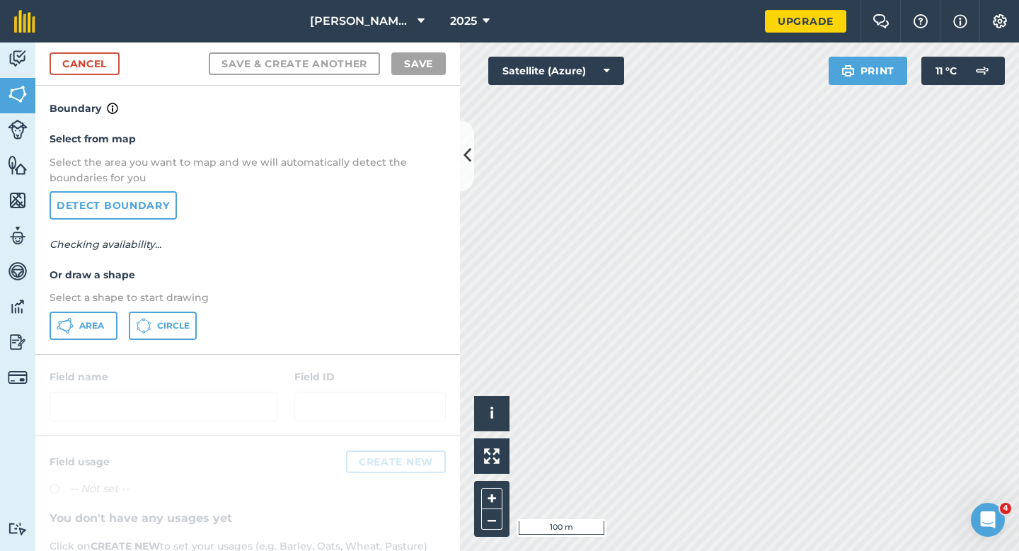
click at [105, 341] on div "Select from map Select the area you want to map and we will automatically detec…" at bounding box center [247, 235] width 425 height 236
click at [71, 328] on icon at bounding box center [65, 325] width 17 height 17
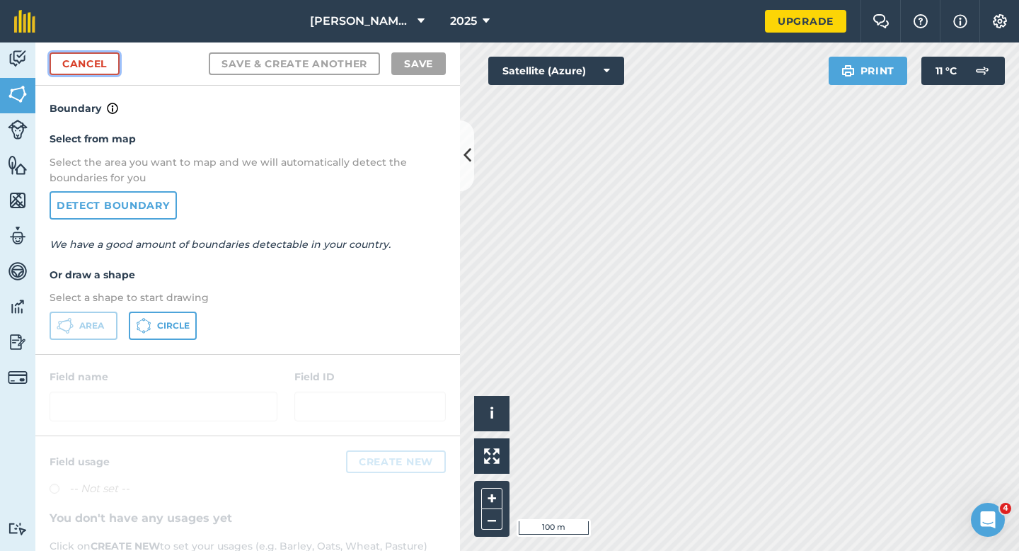
click at [80, 64] on link "Cancel" at bounding box center [85, 63] width 70 height 23
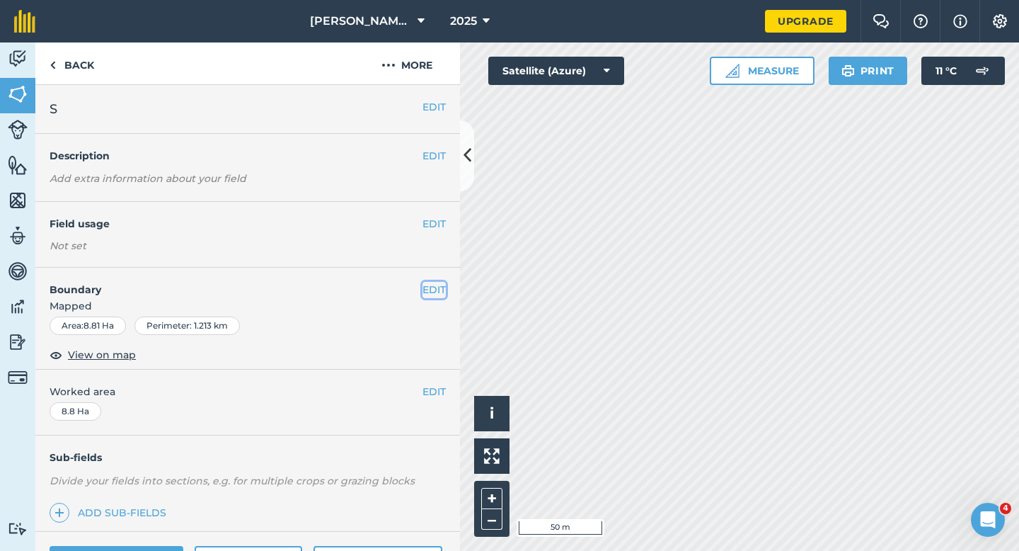
click at [444, 285] on button "EDIT" at bounding box center [434, 290] width 23 height 16
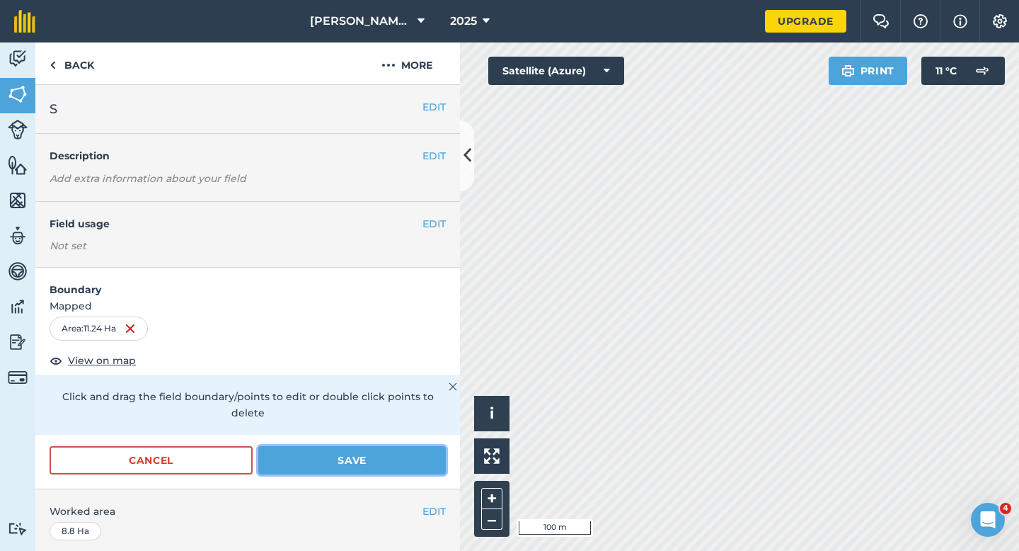
click at [323, 451] on button "Save" at bounding box center [352, 460] width 188 height 28
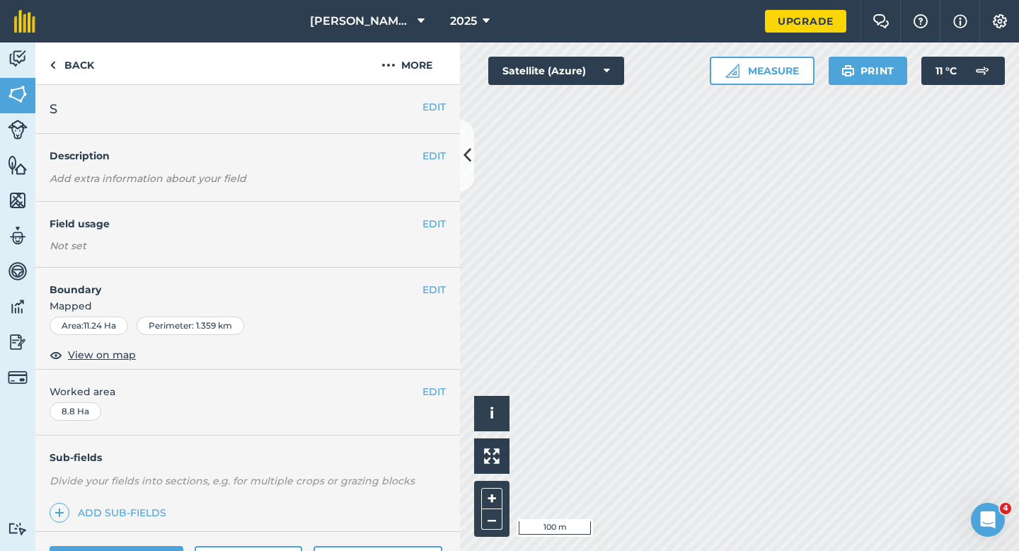
click at [447, 399] on div "EDIT Worked area 8.8 Ha" at bounding box center [247, 403] width 425 height 66
click at [452, 394] on div "EDIT Worked area 8.8 Ha" at bounding box center [247, 403] width 425 height 66
click at [438, 394] on button "EDIT" at bounding box center [434, 392] width 23 height 16
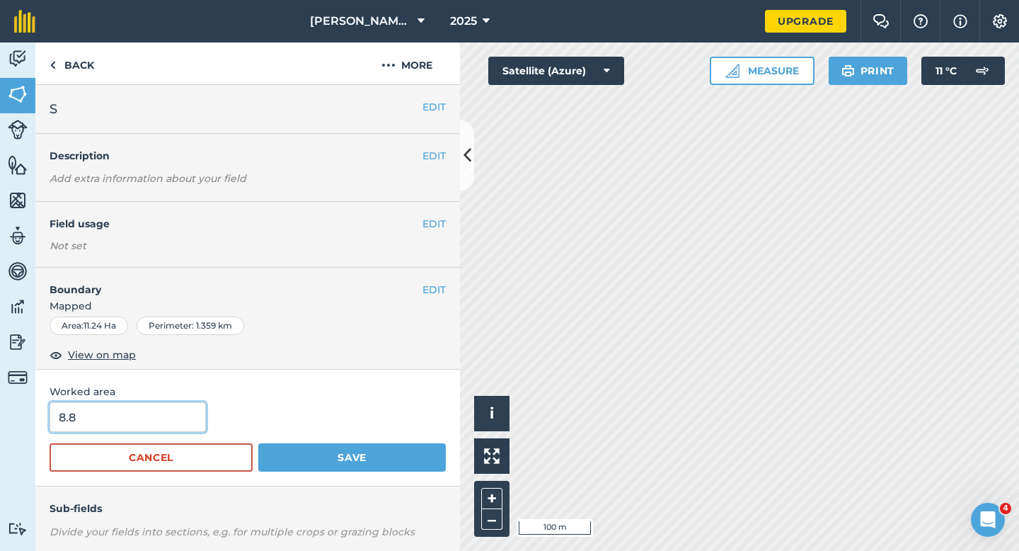
click at [156, 420] on input "8.8" at bounding box center [128, 417] width 156 height 30
type input "11.2"
click at [258, 443] on button "Save" at bounding box center [352, 457] width 188 height 28
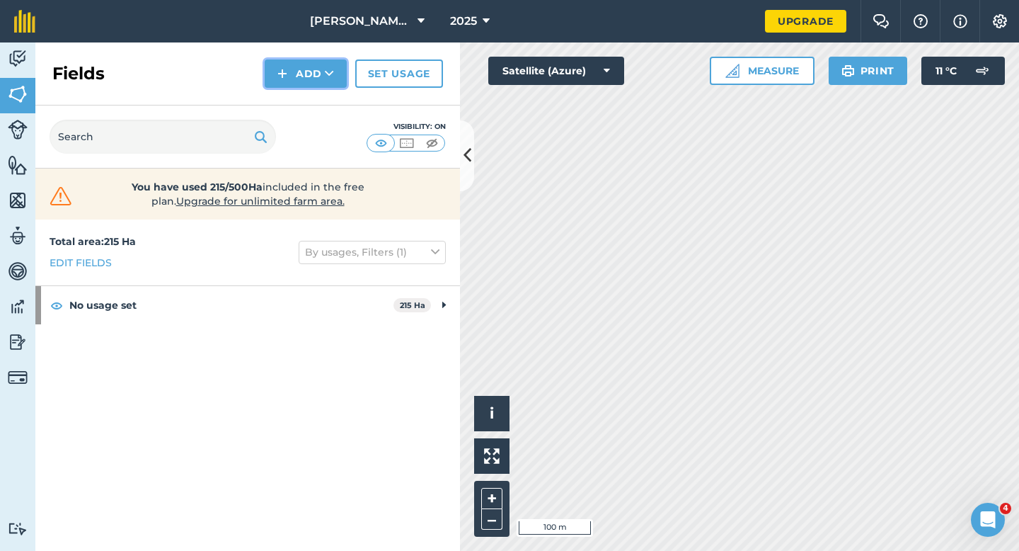
click at [305, 74] on button "Add" at bounding box center [306, 73] width 82 height 28
click at [305, 96] on link "Draw" at bounding box center [306, 105] width 78 height 31
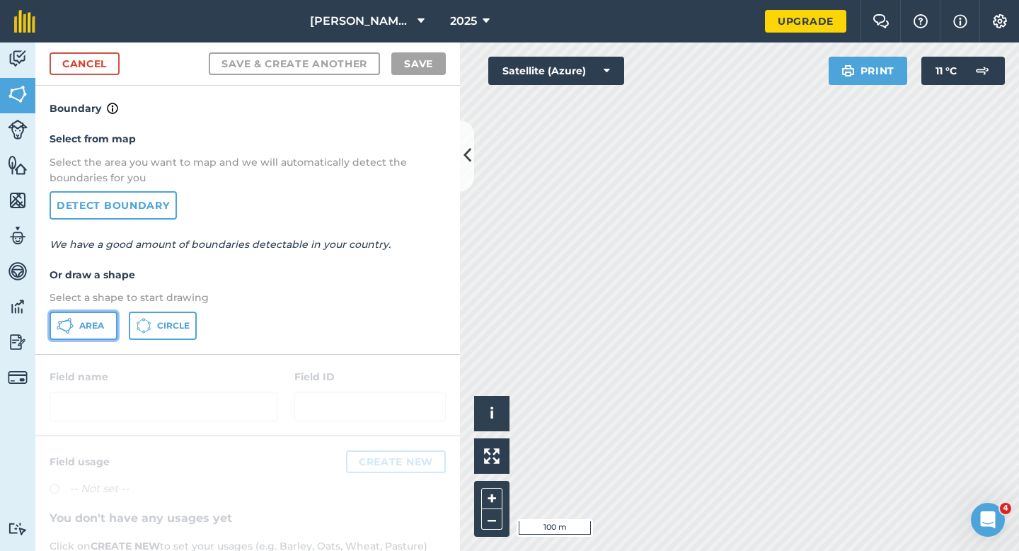
click at [93, 336] on button "Area" at bounding box center [84, 326] width 68 height 28
click at [113, 52] on div "Cancel Save & Create Another Save" at bounding box center [247, 63] width 425 height 43
click at [107, 64] on link "Cancel" at bounding box center [85, 63] width 70 height 23
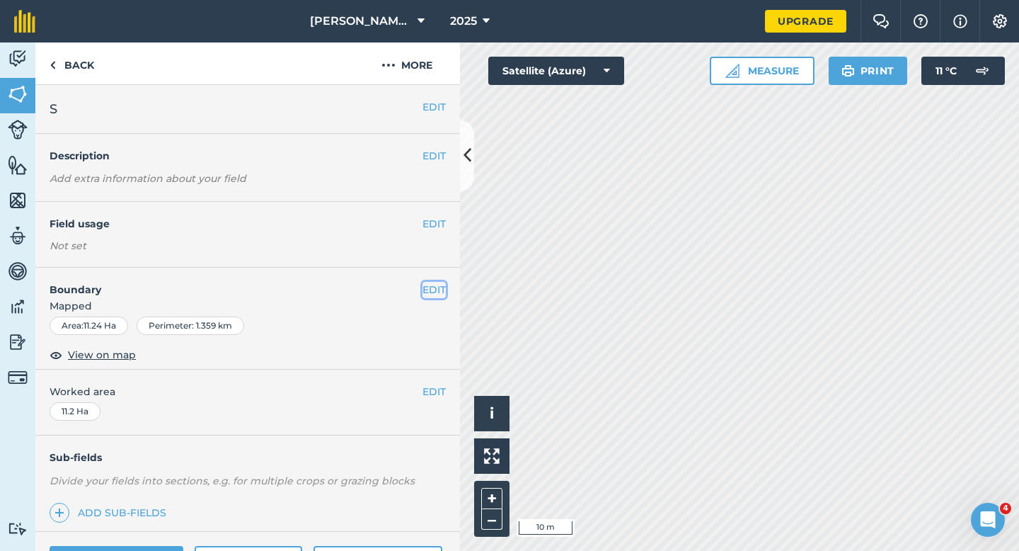
click at [443, 287] on button "EDIT" at bounding box center [434, 290] width 23 height 16
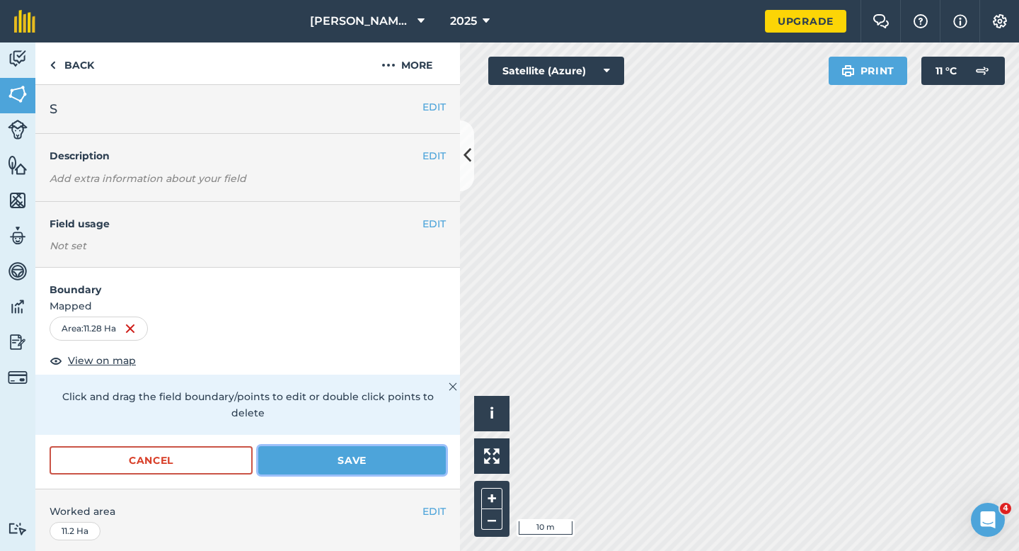
click at [383, 448] on button "Save" at bounding box center [352, 460] width 188 height 28
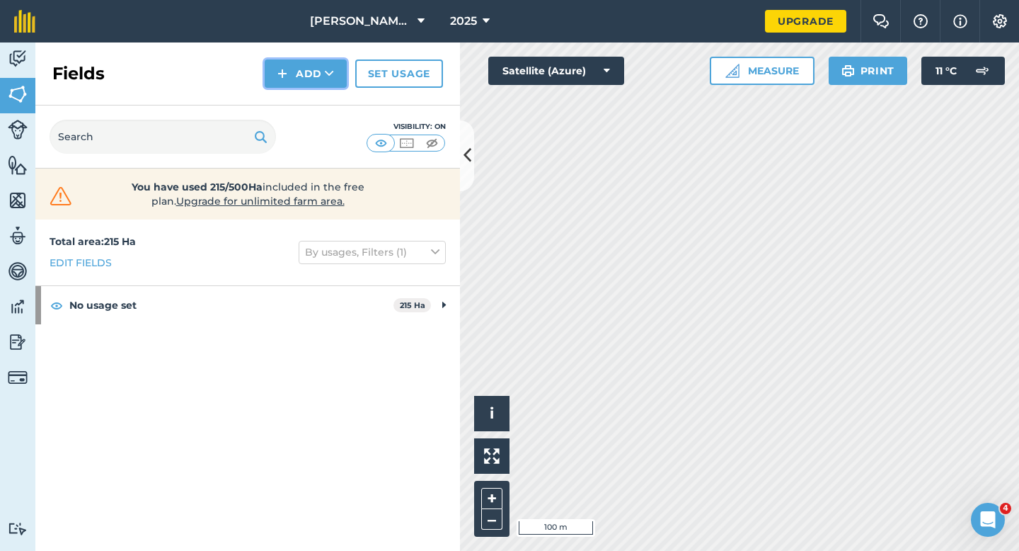
click at [295, 87] on button "Add" at bounding box center [306, 73] width 82 height 28
click at [295, 99] on link "Draw" at bounding box center [306, 105] width 78 height 31
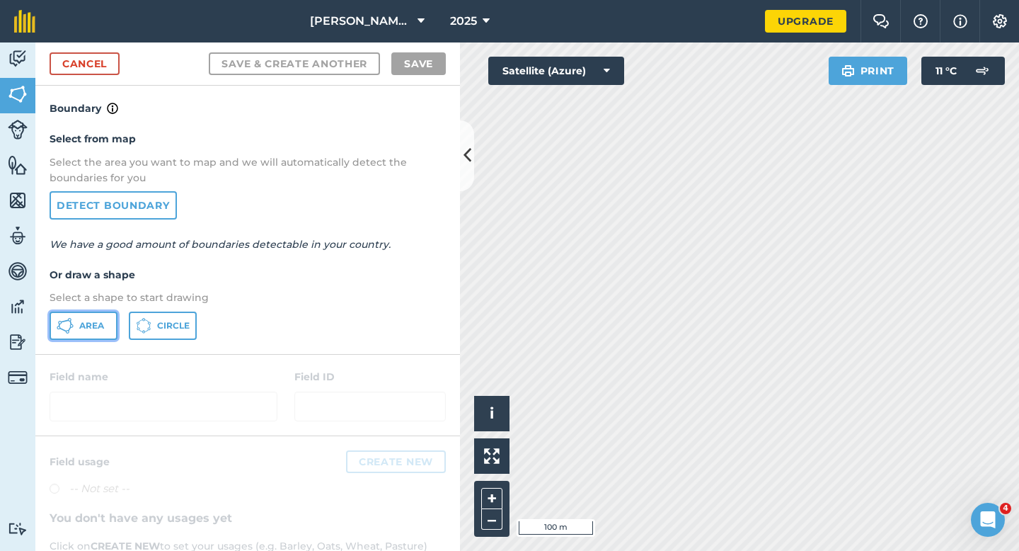
click at [93, 331] on button "Area" at bounding box center [84, 326] width 68 height 28
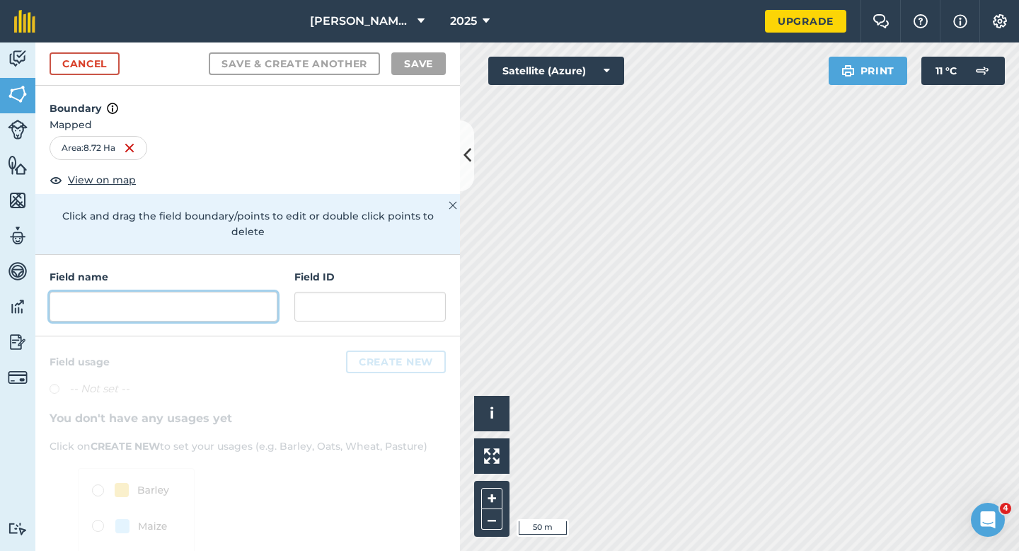
click at [262, 292] on input "text" at bounding box center [164, 307] width 228 height 30
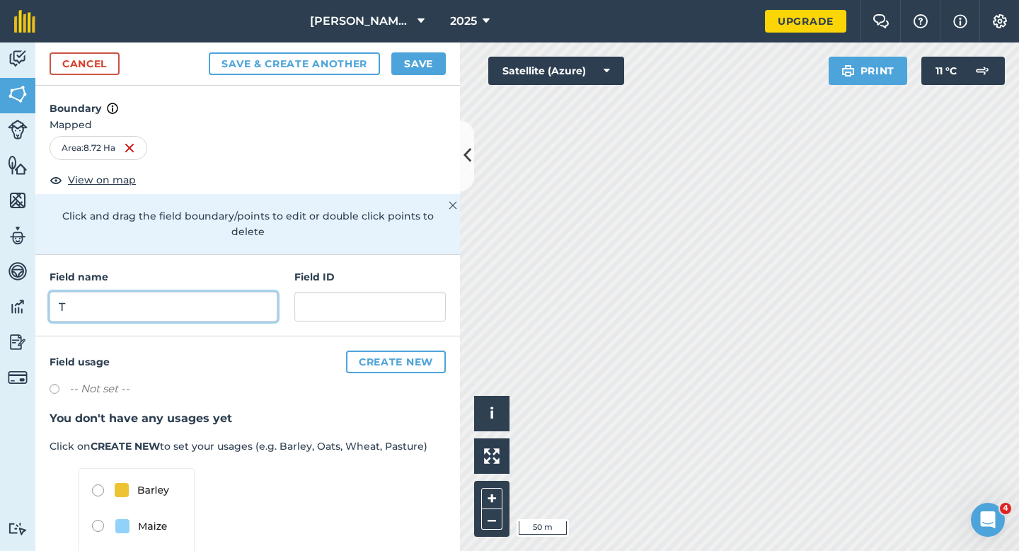
type input "T"
click at [428, 57] on button "Save" at bounding box center [419, 63] width 55 height 23
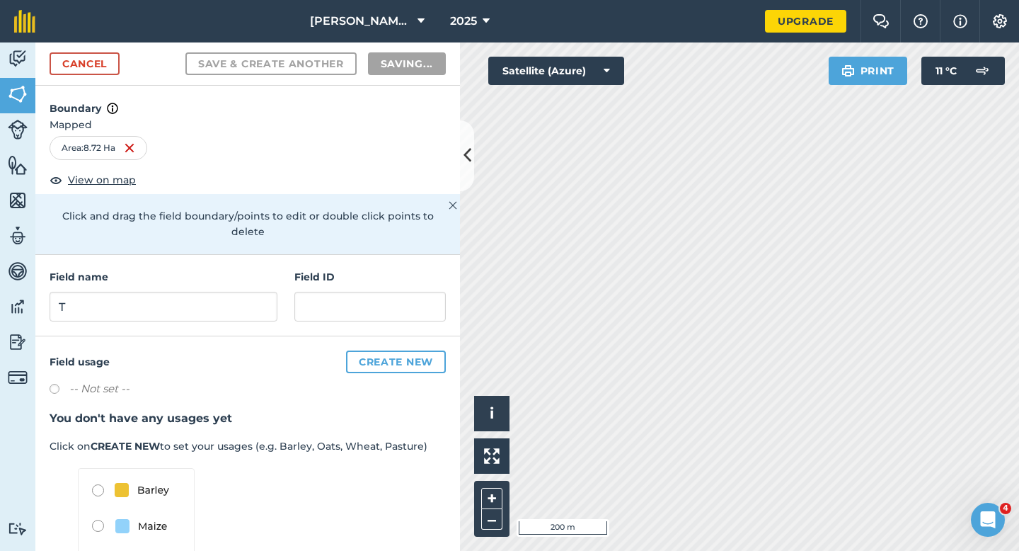
click at [435, 382] on div "-- Not set --" at bounding box center [248, 390] width 396 height 21
click at [438, 388] on div "Field usage Create new -- Not set -- You don't have any usages yet Click on CRE…" at bounding box center [247, 489] width 425 height 307
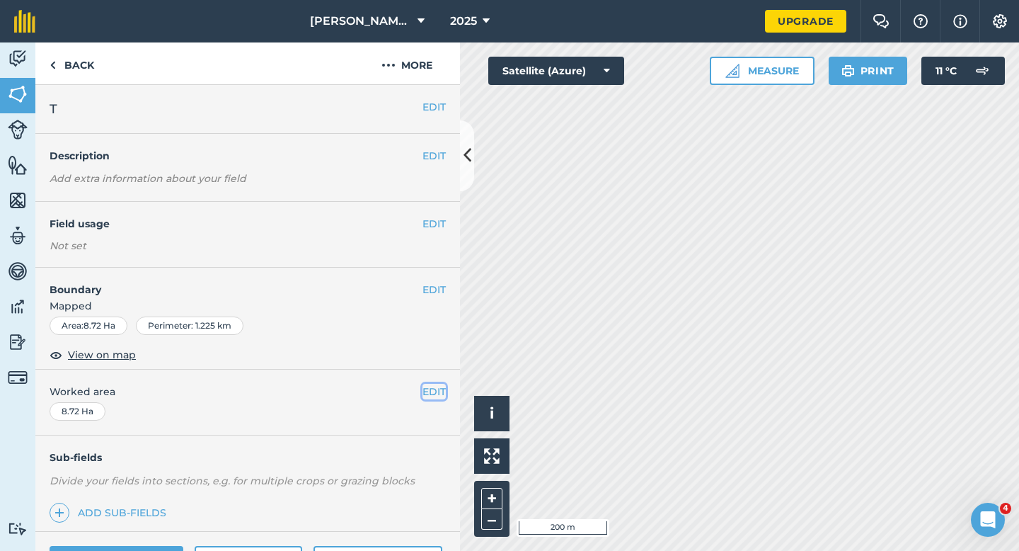
click at [440, 387] on button "EDIT" at bounding box center [434, 392] width 23 height 16
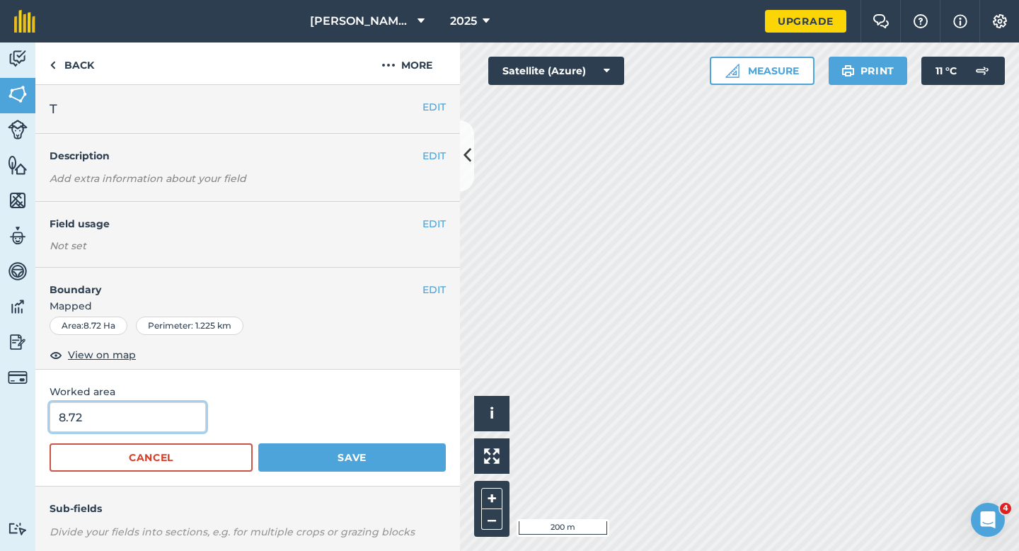
click at [161, 413] on input "8.72" at bounding box center [128, 417] width 156 height 30
type input "8.8"
click at [258, 443] on button "Save" at bounding box center [352, 457] width 188 height 28
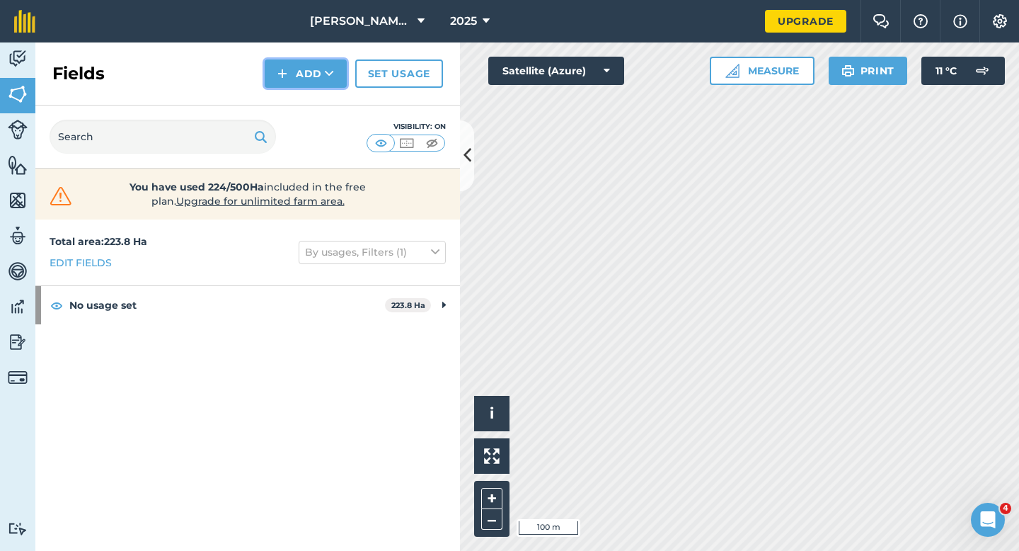
click at [275, 85] on button "Add" at bounding box center [306, 73] width 82 height 28
click at [289, 105] on link "Draw" at bounding box center [306, 105] width 78 height 31
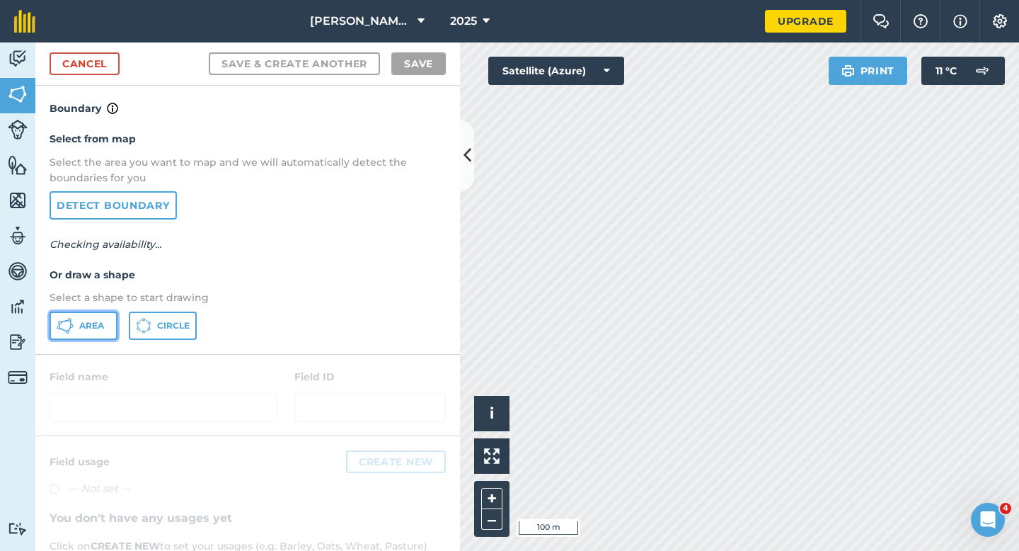
click at [98, 337] on button "Area" at bounding box center [84, 326] width 68 height 28
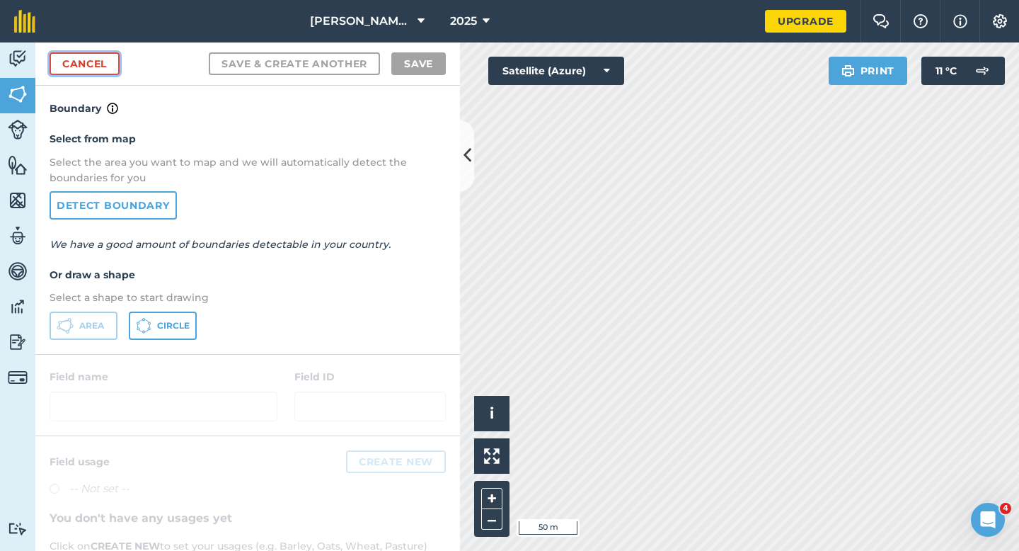
click at [106, 68] on link "Cancel" at bounding box center [85, 63] width 70 height 23
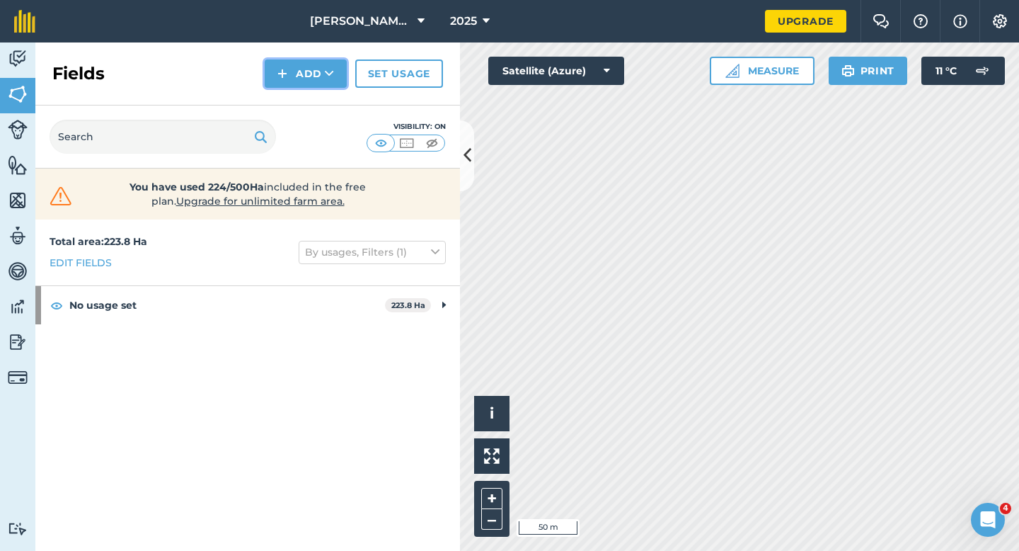
click at [314, 86] on button "Add" at bounding box center [306, 73] width 82 height 28
click at [316, 104] on link "Draw" at bounding box center [306, 105] width 78 height 31
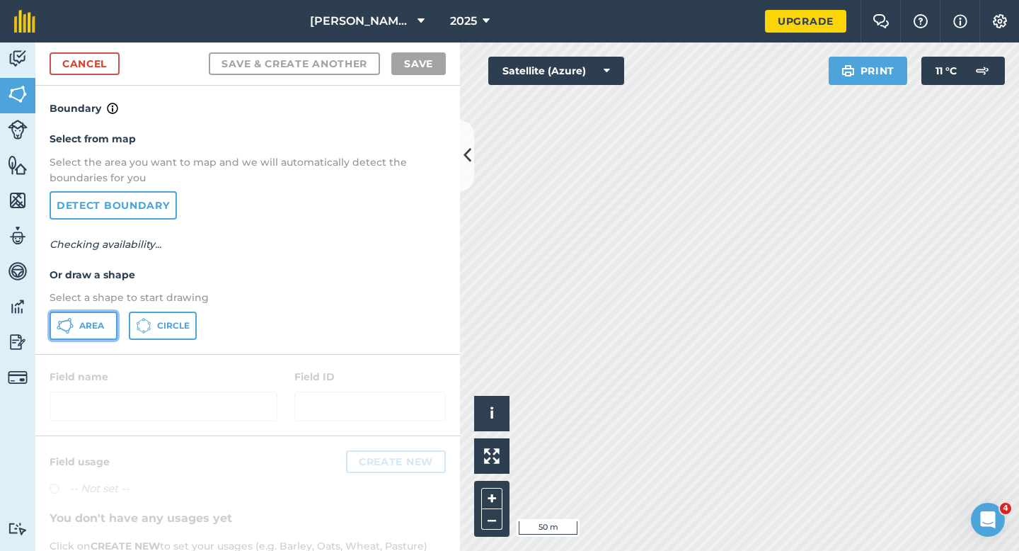
click at [105, 328] on button "Area" at bounding box center [84, 326] width 68 height 28
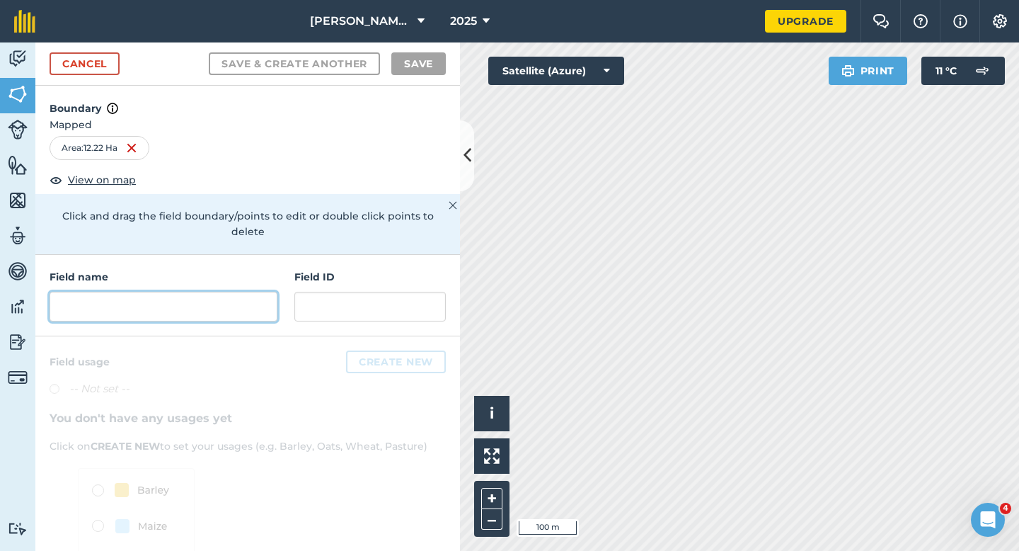
click at [205, 297] on input "text" at bounding box center [164, 307] width 228 height 30
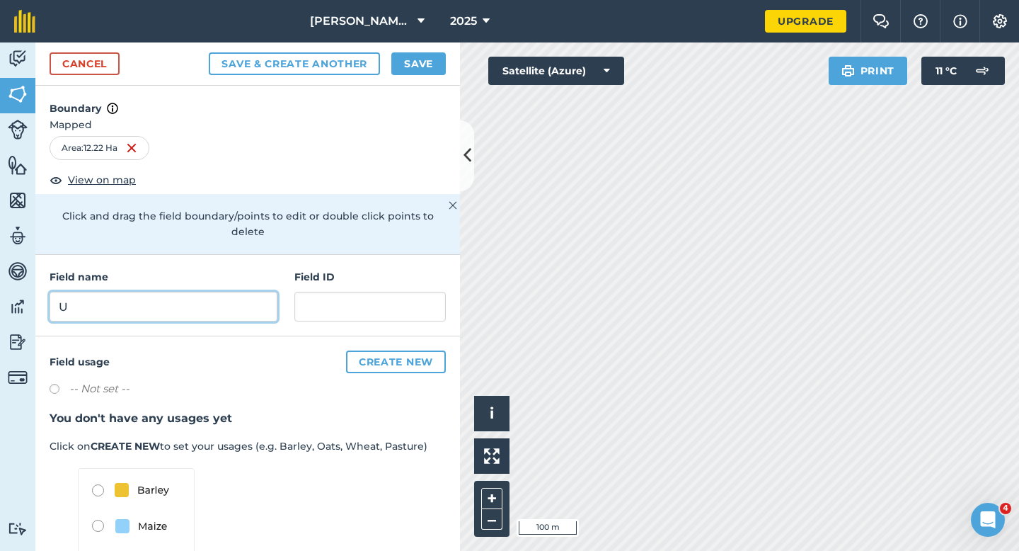
type input "U"
click at [420, 65] on button "Save" at bounding box center [419, 63] width 55 height 23
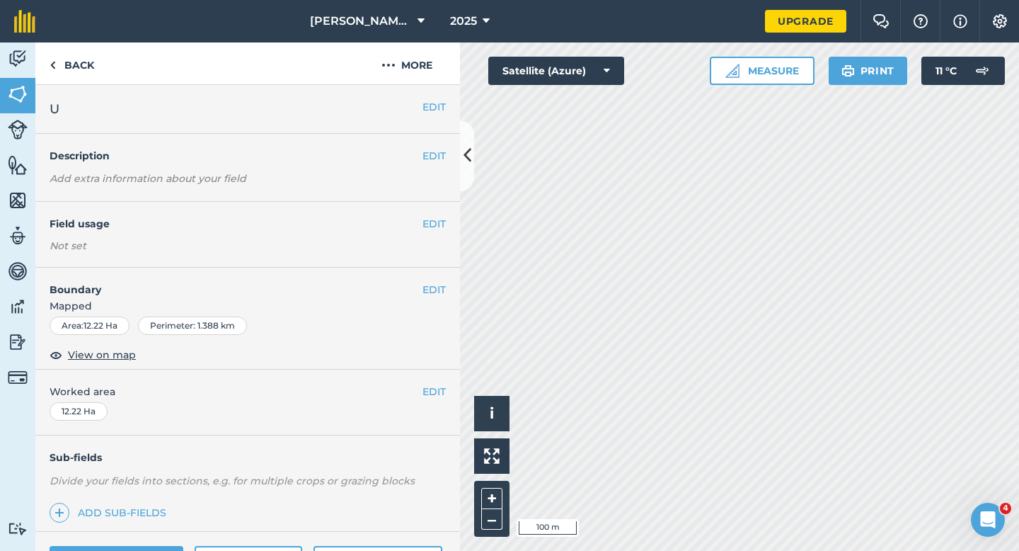
click at [442, 409] on div "EDIT Worked area 12.22 Ha" at bounding box center [247, 403] width 425 height 66
click at [442, 399] on button "EDIT" at bounding box center [434, 392] width 23 height 16
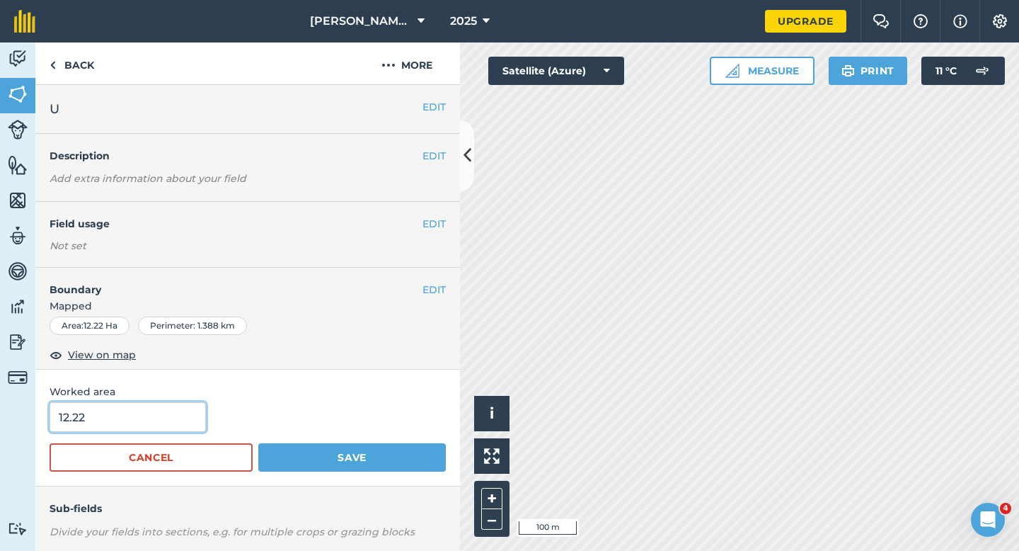
click at [133, 423] on input "12.22" at bounding box center [128, 417] width 156 height 30
type input "12.2"
click at [258, 443] on button "Save" at bounding box center [352, 457] width 188 height 28
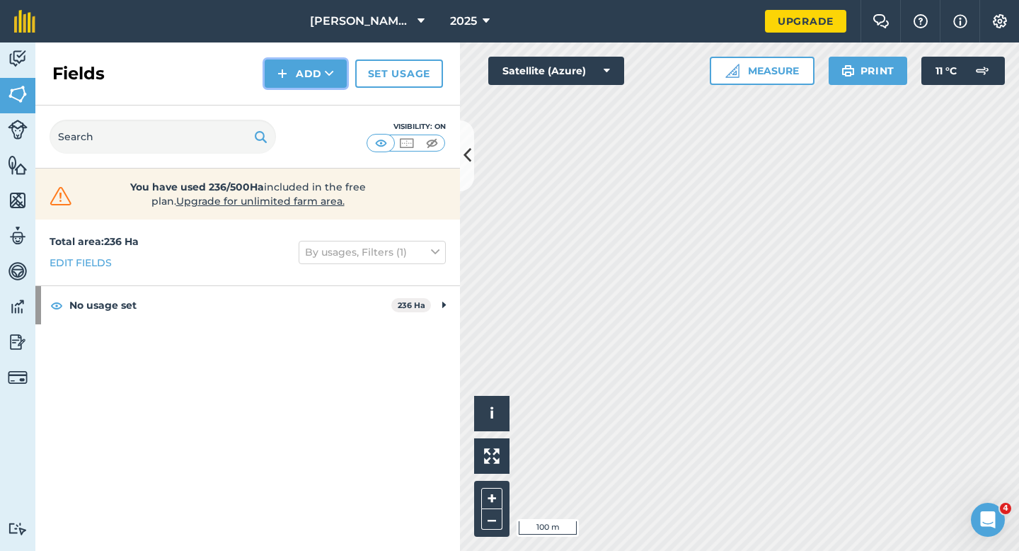
click at [287, 63] on button "Add" at bounding box center [306, 73] width 82 height 28
click at [299, 94] on link "Draw" at bounding box center [306, 105] width 78 height 31
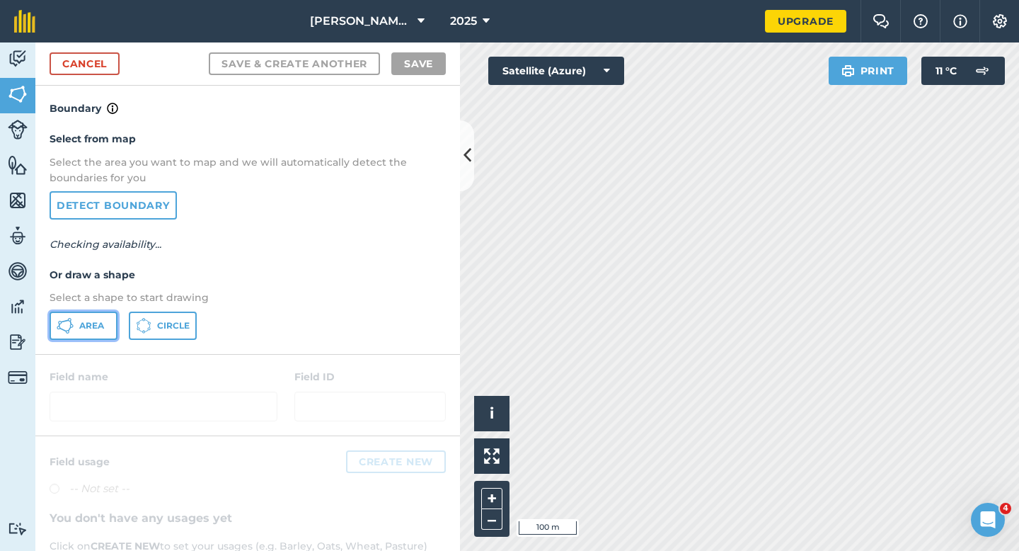
click at [90, 330] on span "Area" at bounding box center [91, 325] width 25 height 11
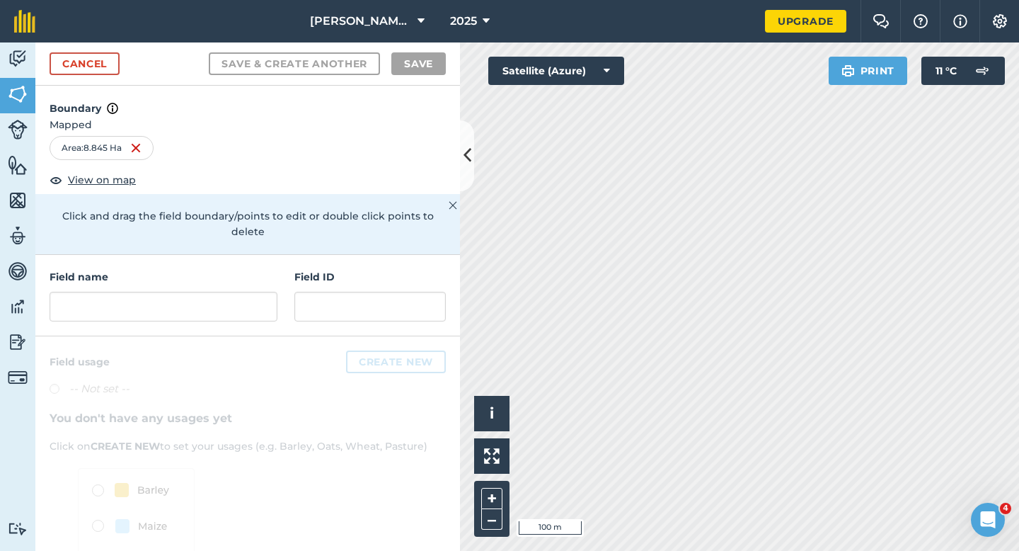
click at [236, 317] on div "Field name Field ID" at bounding box center [247, 295] width 425 height 81
click at [236, 304] on input "text" at bounding box center [164, 307] width 228 height 30
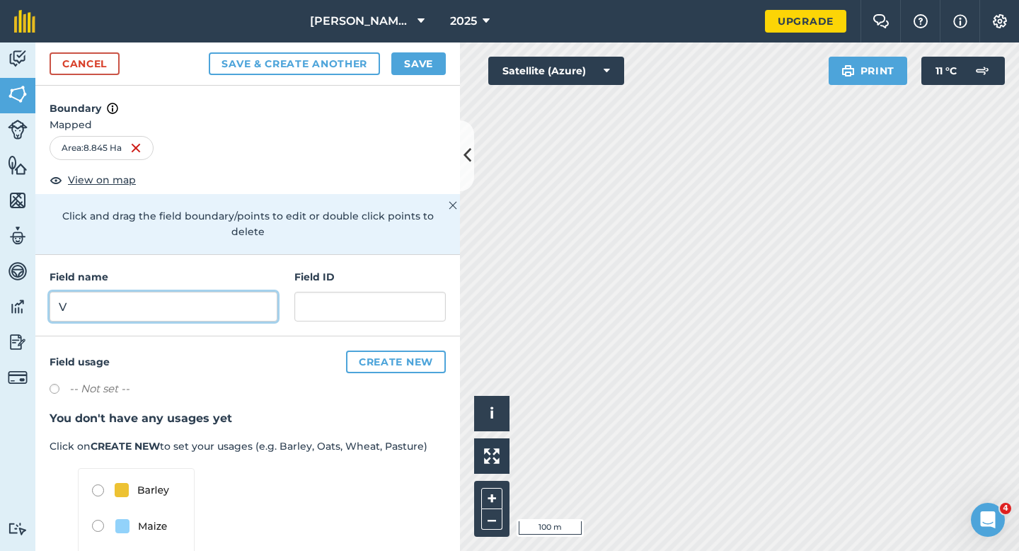
type input "V"
click at [423, 63] on button "Save" at bounding box center [419, 63] width 55 height 23
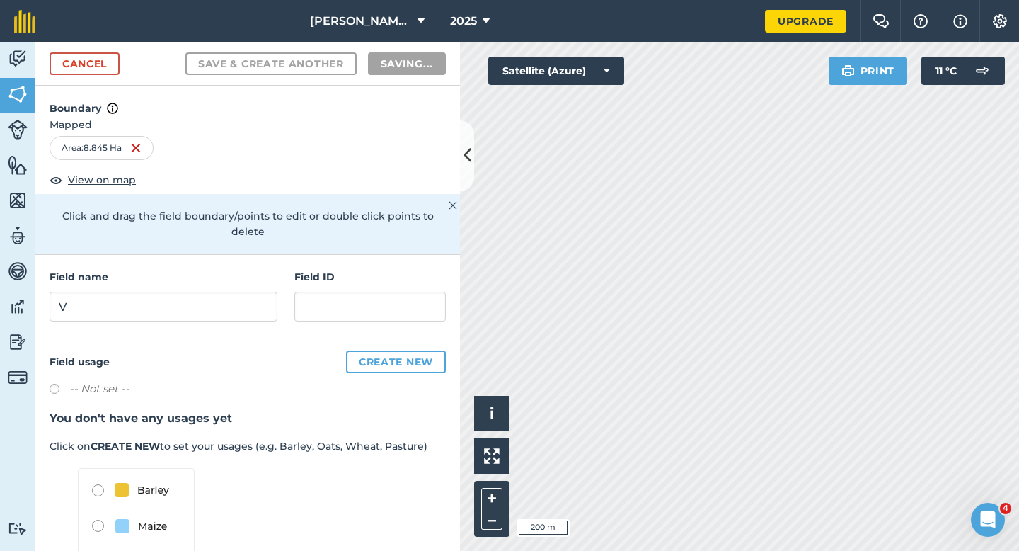
click at [435, 409] on h3 "You don't have any usages yet" at bounding box center [248, 418] width 396 height 18
click at [437, 409] on h3 "You don't have any usages yet" at bounding box center [248, 418] width 396 height 18
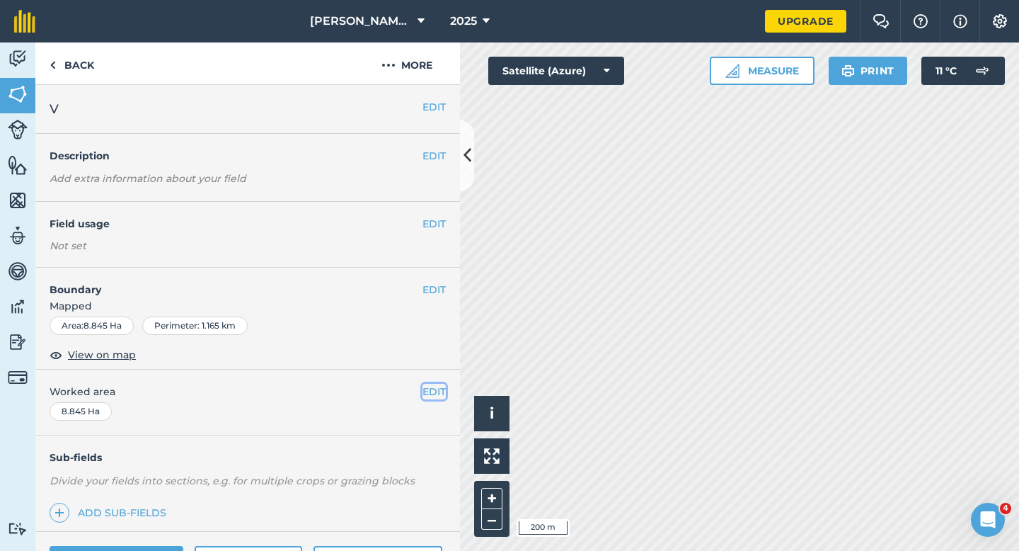
click at [442, 387] on button "EDIT" at bounding box center [434, 392] width 23 height 16
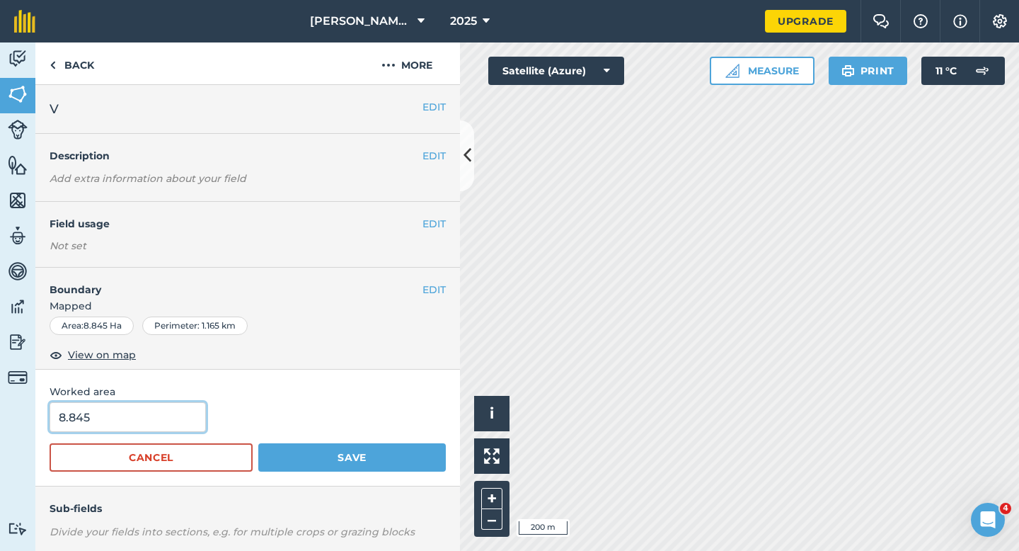
click at [158, 413] on input "8.845" at bounding box center [128, 417] width 156 height 30
type input "8.8"
click at [258, 443] on button "Save" at bounding box center [352, 457] width 188 height 28
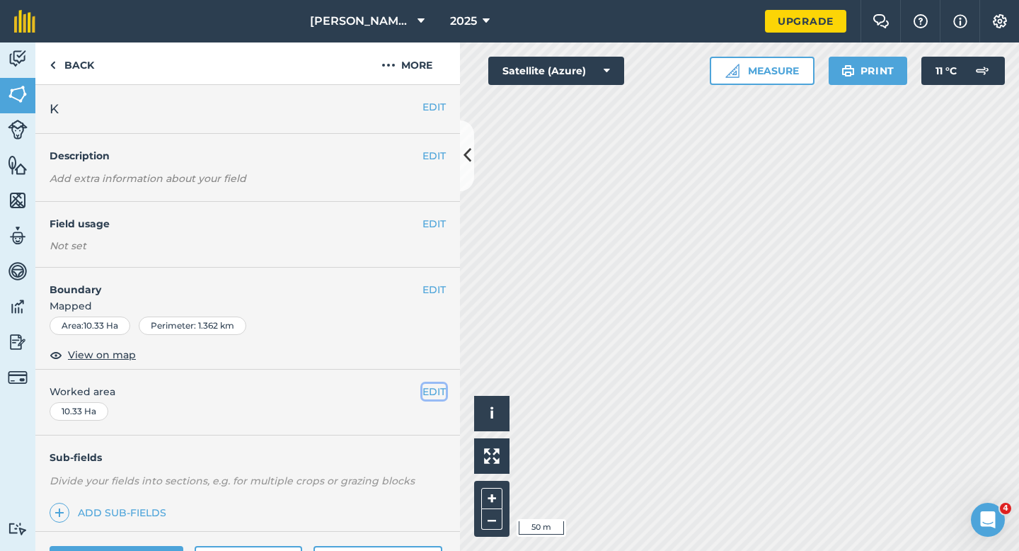
click at [438, 392] on button "EDIT" at bounding box center [434, 392] width 23 height 16
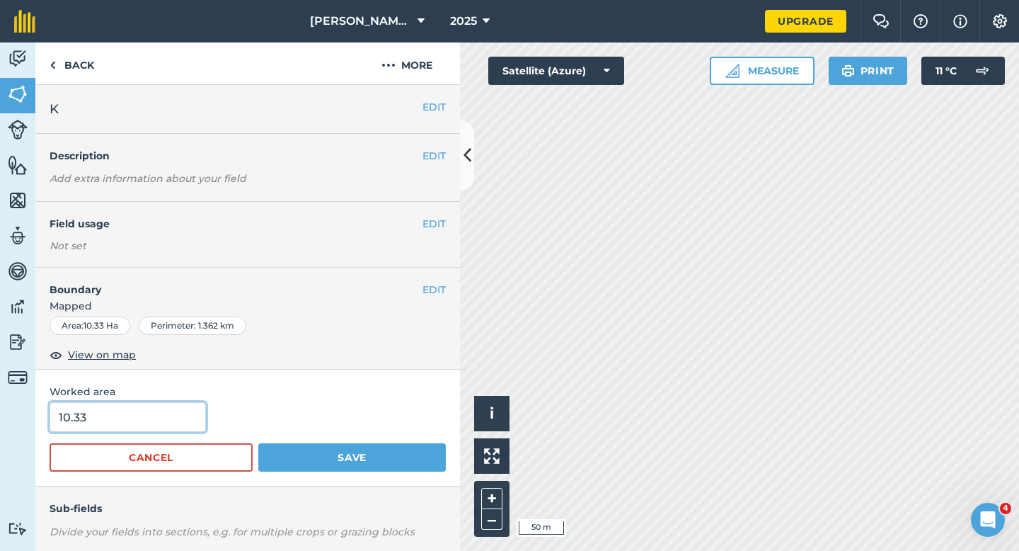
click at [183, 418] on input "10.33" at bounding box center [128, 417] width 156 height 30
type input "10.3"
click at [258, 443] on button "Save" at bounding box center [352, 457] width 188 height 28
